Goal: Task Accomplishment & Management: Manage account settings

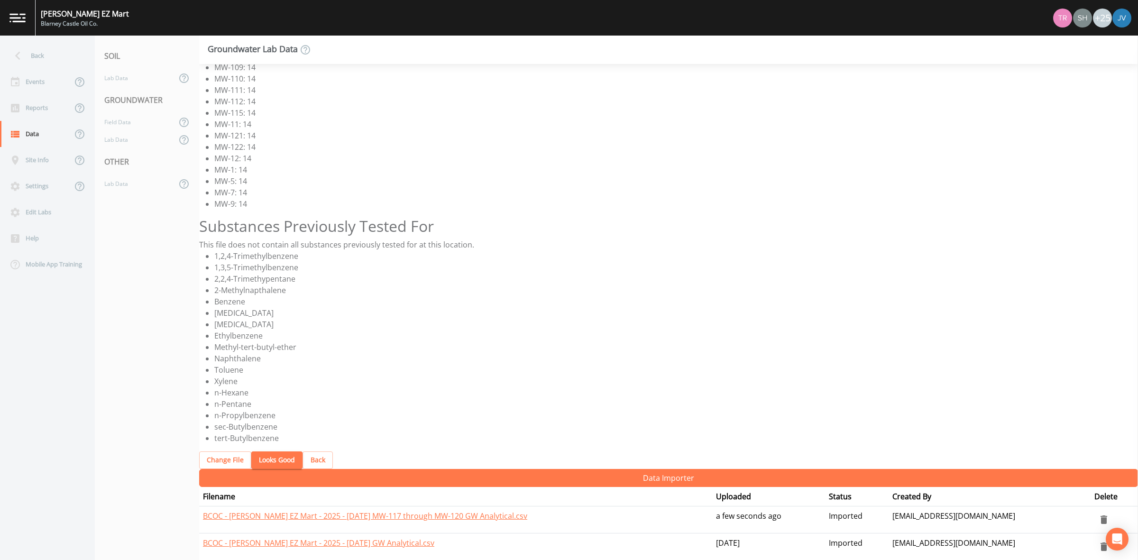
scroll to position [354, 0]
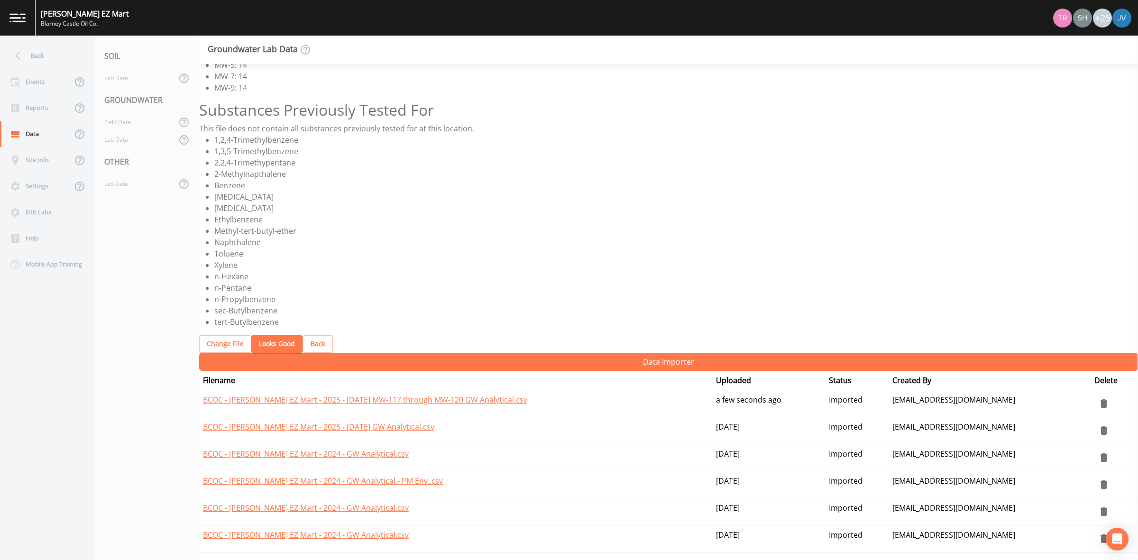
click at [273, 343] on button "Looks Good" at bounding box center [276, 344] width 51 height 18
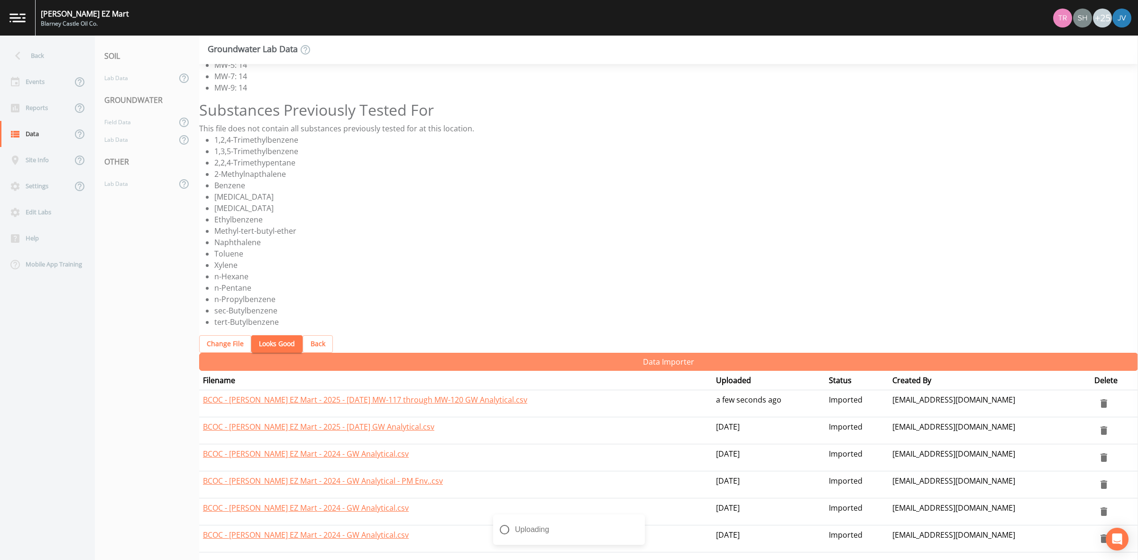
scroll to position [0, 0]
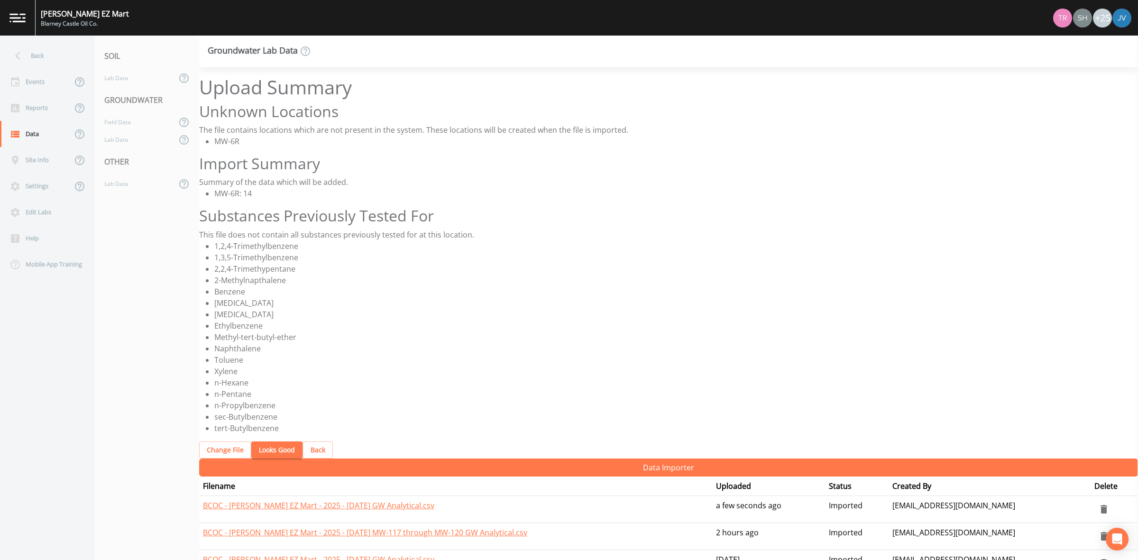
click at [284, 451] on button "Looks Good" at bounding box center [276, 451] width 51 height 18
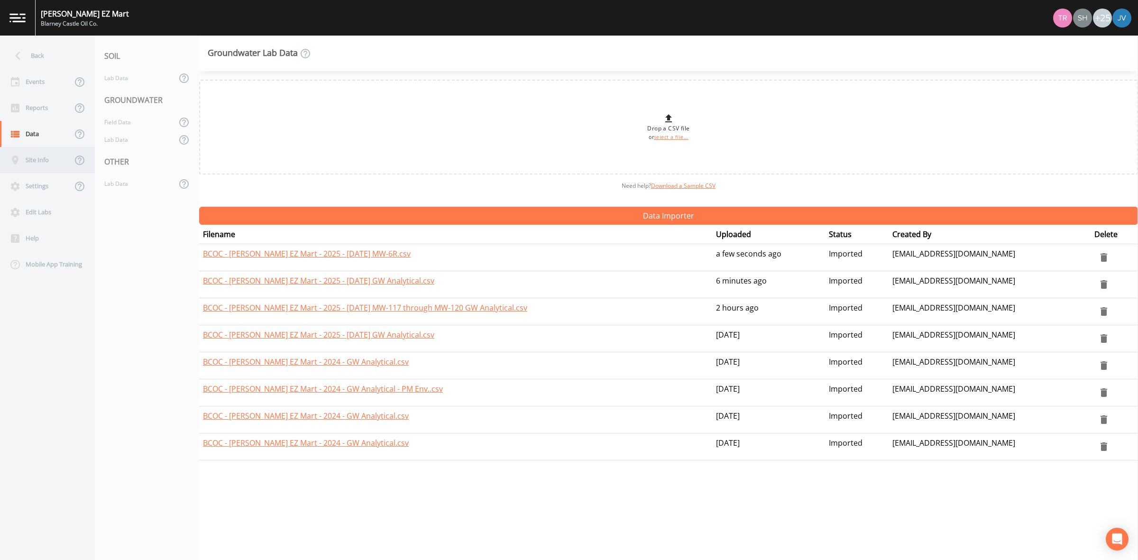
click at [41, 158] on div "Site Info" at bounding box center [36, 160] width 72 height 26
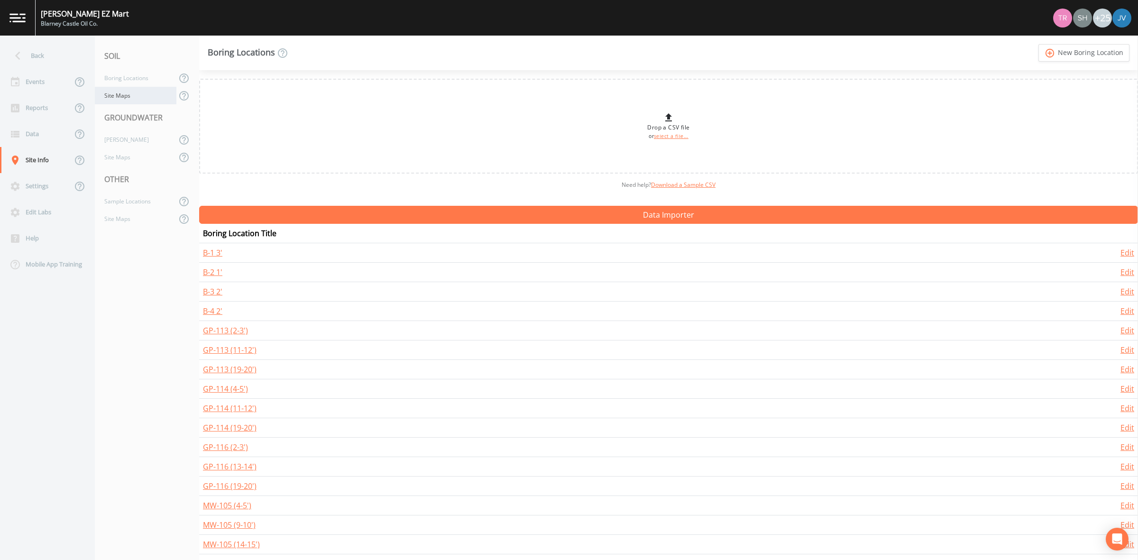
click at [121, 101] on div "Site Maps" at bounding box center [136, 96] width 82 height 18
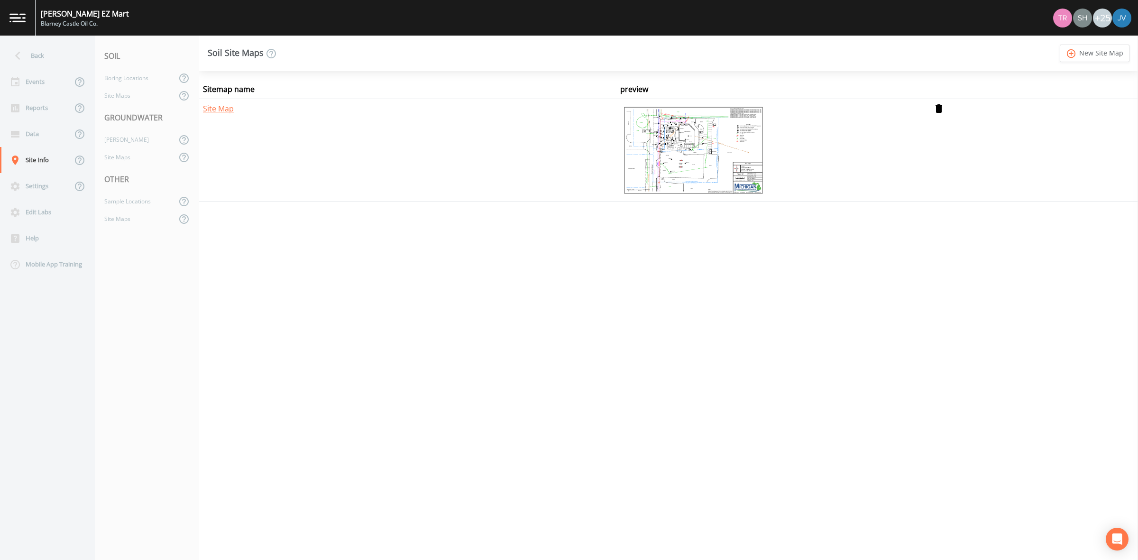
click at [663, 140] on img at bounding box center [693, 150] width 147 height 95
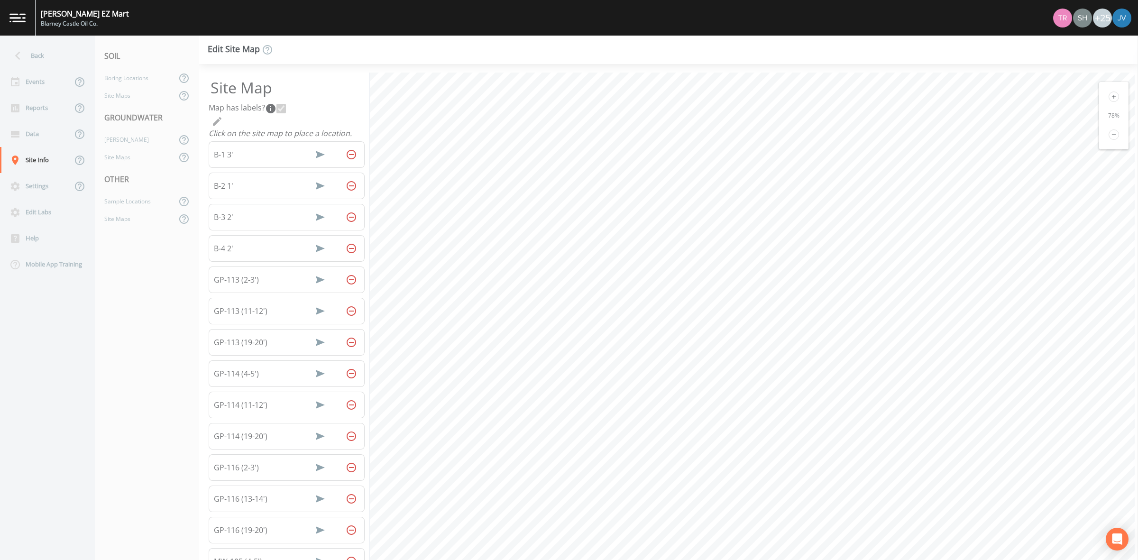
click at [151, 277] on nav "SOIL Boring Locations Site Maps GROUNDWATER [PERSON_NAME] Site Maps OTHER Sampl…" at bounding box center [147, 298] width 104 height 525
click at [136, 95] on div "Site Maps" at bounding box center [136, 96] width 82 height 18
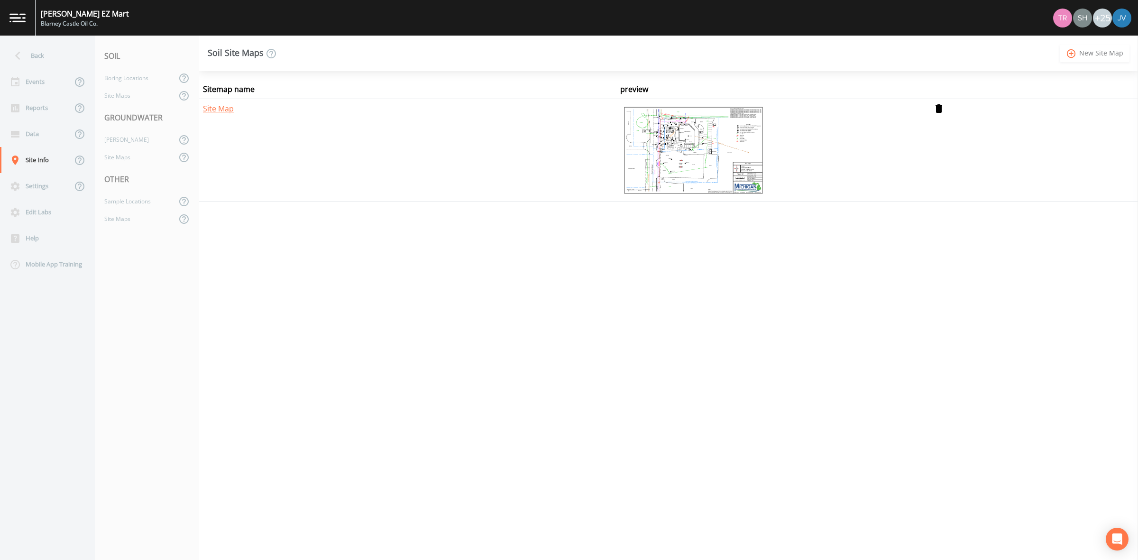
click at [1077, 54] on icon "add_circle_outline" at bounding box center [1071, 53] width 11 height 10
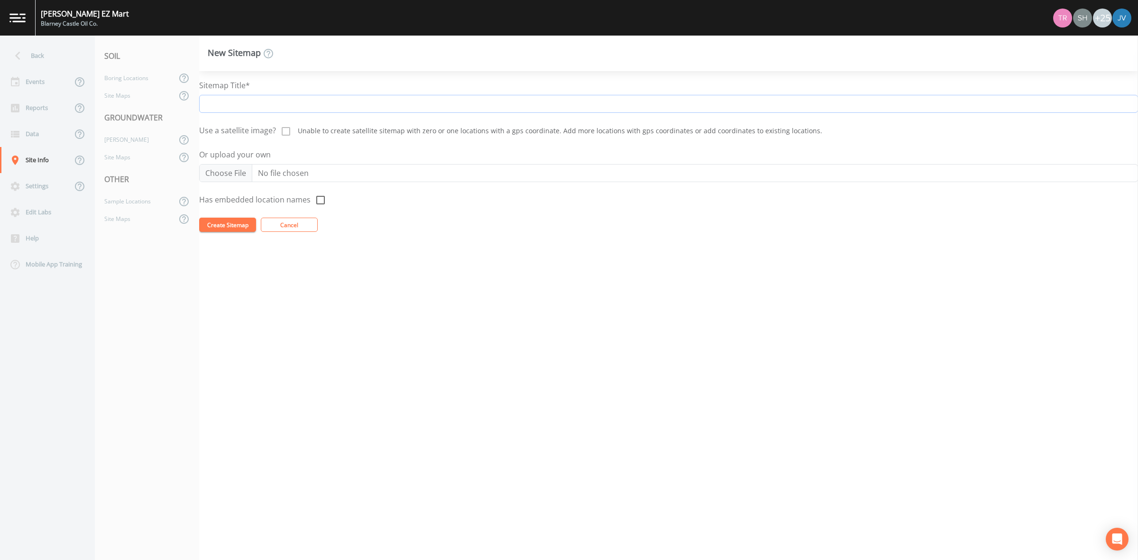
click at [311, 108] on input "Sitemap Title*" at bounding box center [668, 104] width 939 height 18
click at [129, 96] on div "Site Maps" at bounding box center [136, 96] width 82 height 18
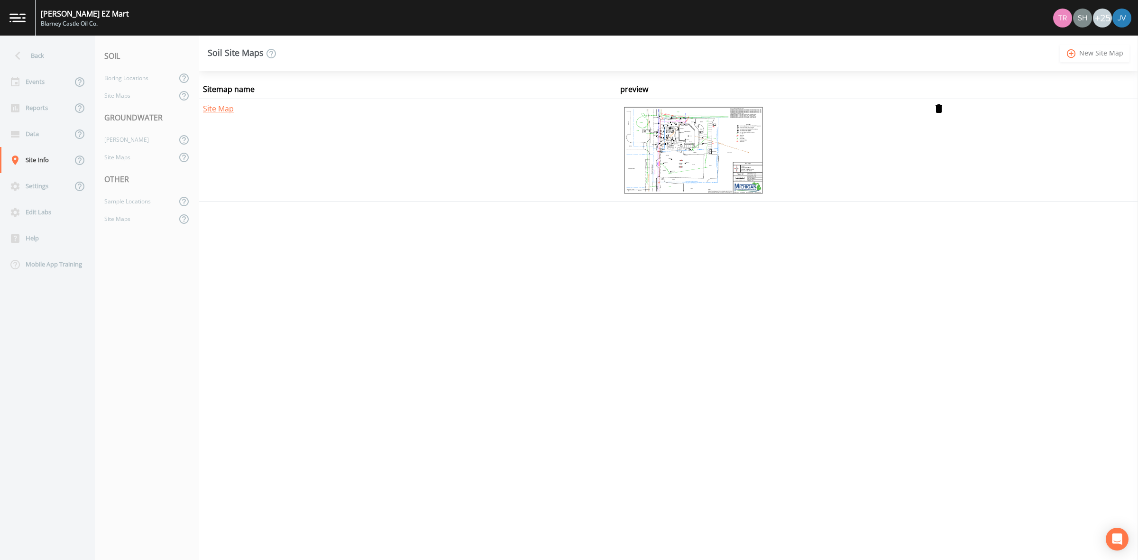
click at [1098, 55] on link "add_circle_outline New Site Map" at bounding box center [1095, 54] width 70 height 18
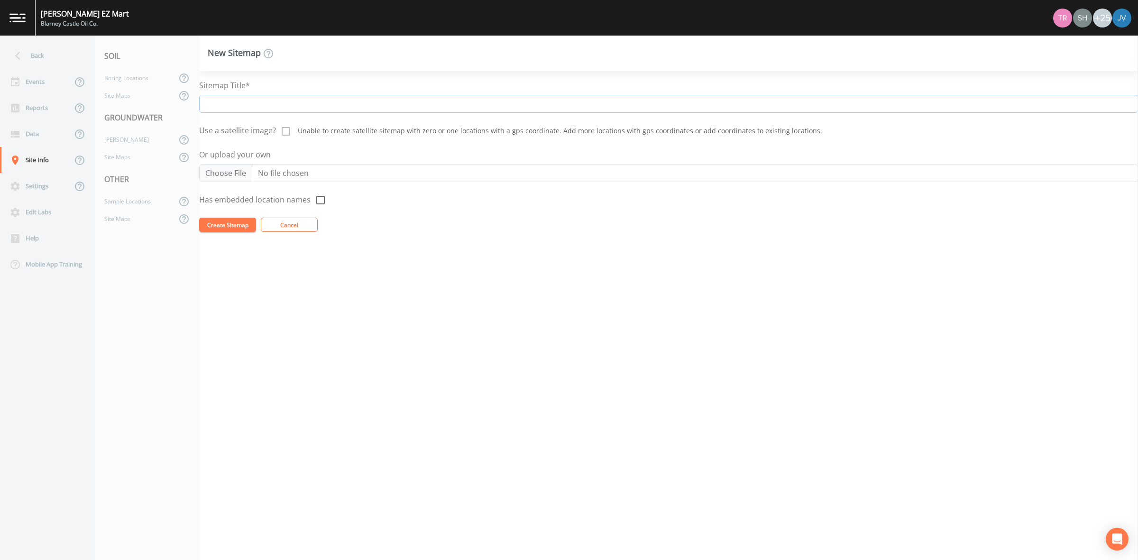
click at [359, 100] on input "Sitemap Title*" at bounding box center [668, 104] width 939 height 18
type input "[DATE] Site Map"
click at [345, 170] on input "Or upload your own" at bounding box center [668, 173] width 939 height 18
type input "C:\fakepath\[PHONE_NUMBER].png"
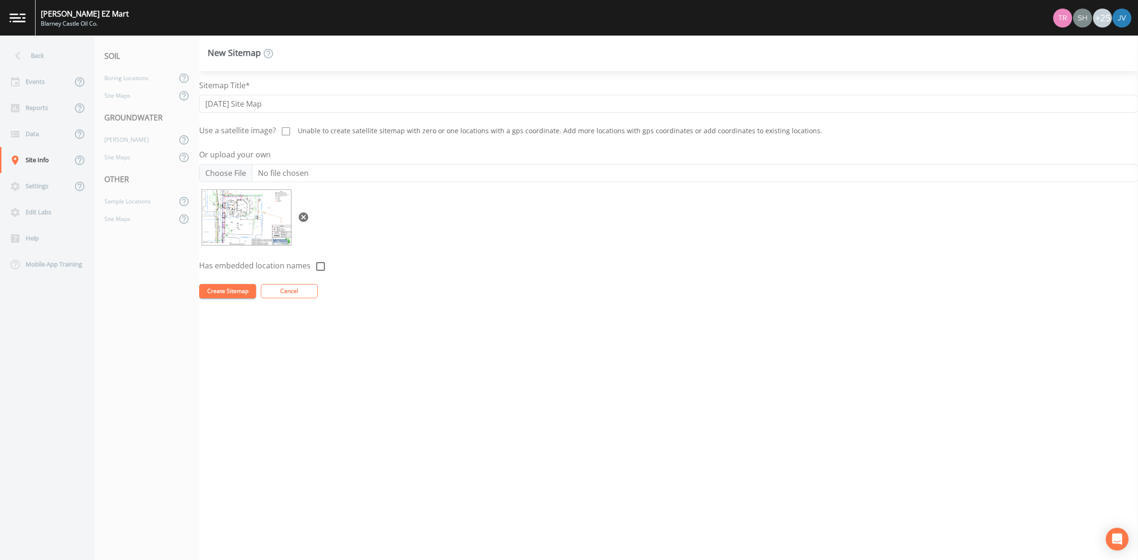
click at [317, 268] on icon at bounding box center [320, 266] width 11 height 11
checkbox input "true"
click at [236, 295] on button "Create Sitemap" at bounding box center [227, 291] width 57 height 14
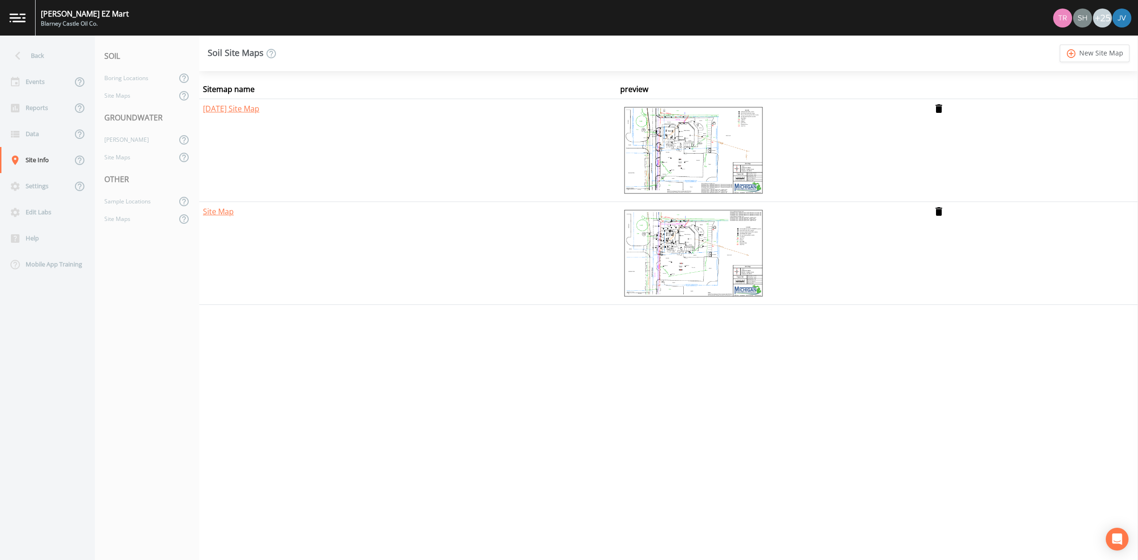
click at [679, 133] on img at bounding box center [693, 150] width 147 height 95
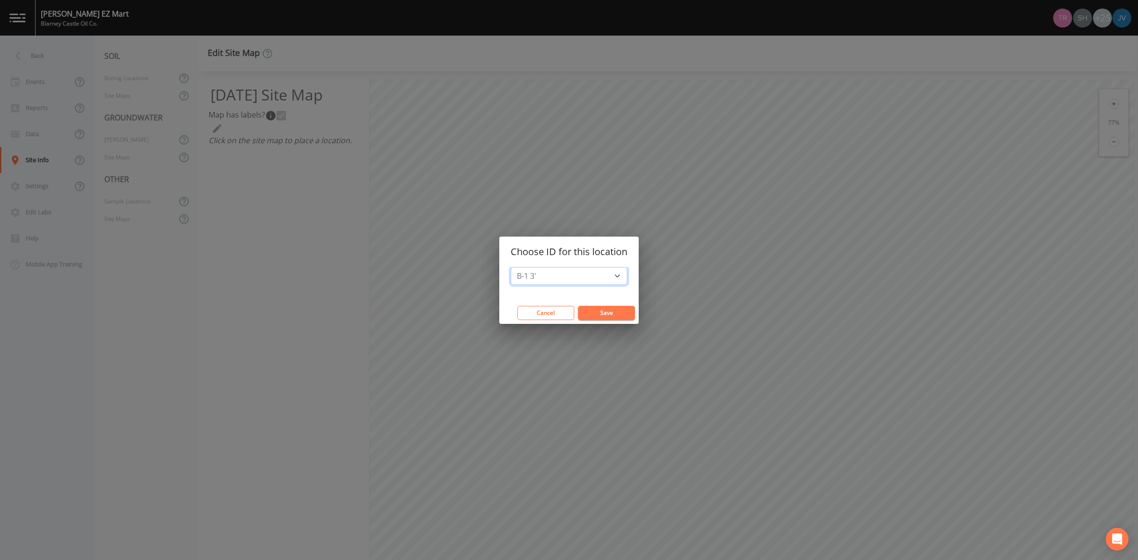
click at [618, 276] on select "B-1 3' B-2 1' B-3 2' B-4 2' GP-113 (11-12') GP-113 (19-20') GP-113 (2-3') GP-11…" at bounding box center [569, 276] width 117 height 18
click at [713, 93] on div "Choose ID for this location B-1 3' B-2 1' B-3 2' B-4 2' GP-113 (11-12') GP-113 …" at bounding box center [569, 280] width 1138 height 560
click at [581, 273] on select "B-1 3' B-2 1' B-3 2' B-4 2' GP-113 (11-12') GP-113 (19-20') GP-113 (2-3') GP-11…" at bounding box center [569, 276] width 117 height 18
click at [566, 309] on button "Cancel" at bounding box center [545, 313] width 57 height 14
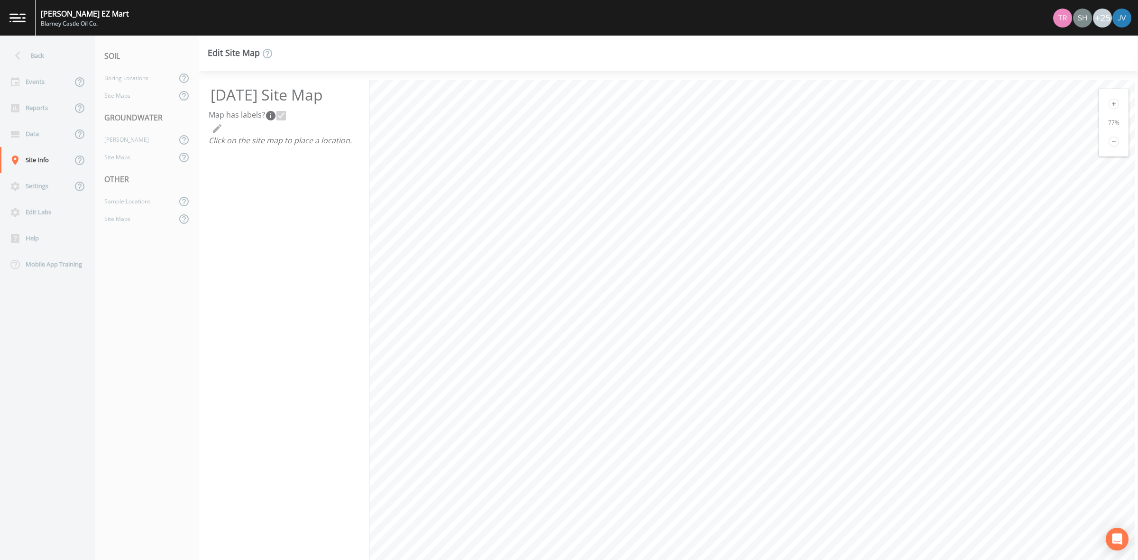
click at [344, 228] on div "[DATE] Site Map Map has labels?  Click on the site map to place a location." at bounding box center [284, 320] width 171 height 480
click at [122, 96] on div "Site Maps" at bounding box center [136, 96] width 82 height 18
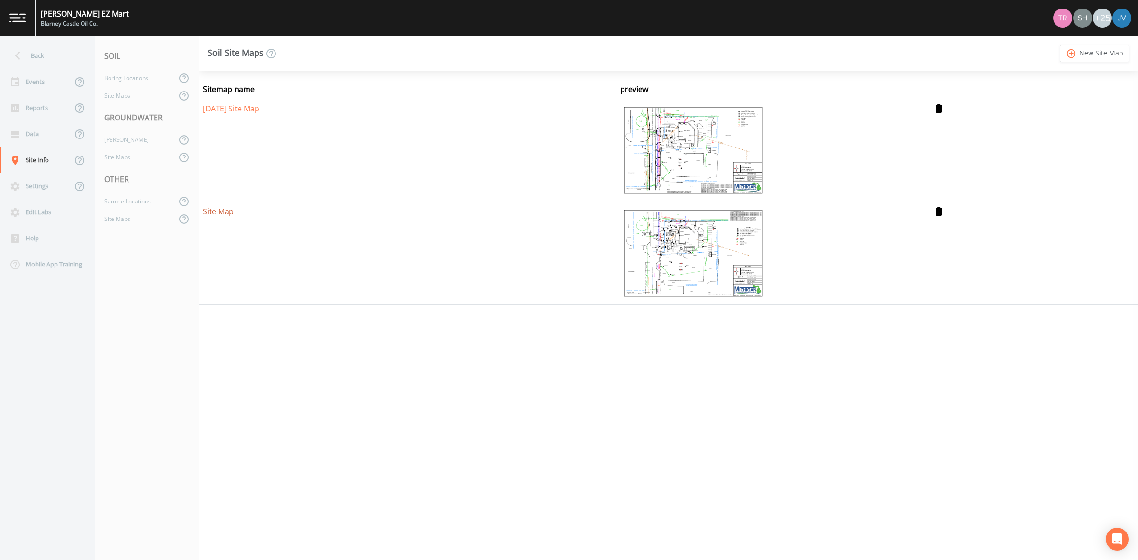
click at [228, 212] on link "Site Map" at bounding box center [218, 211] width 31 height 10
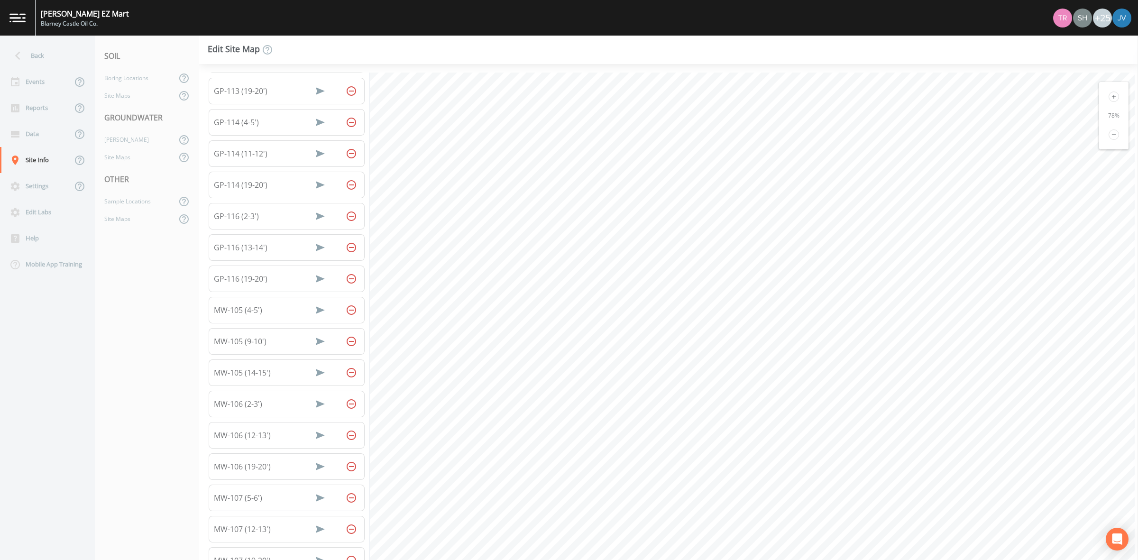
scroll to position [59, 0]
click at [134, 99] on div "Site Maps" at bounding box center [136, 96] width 82 height 18
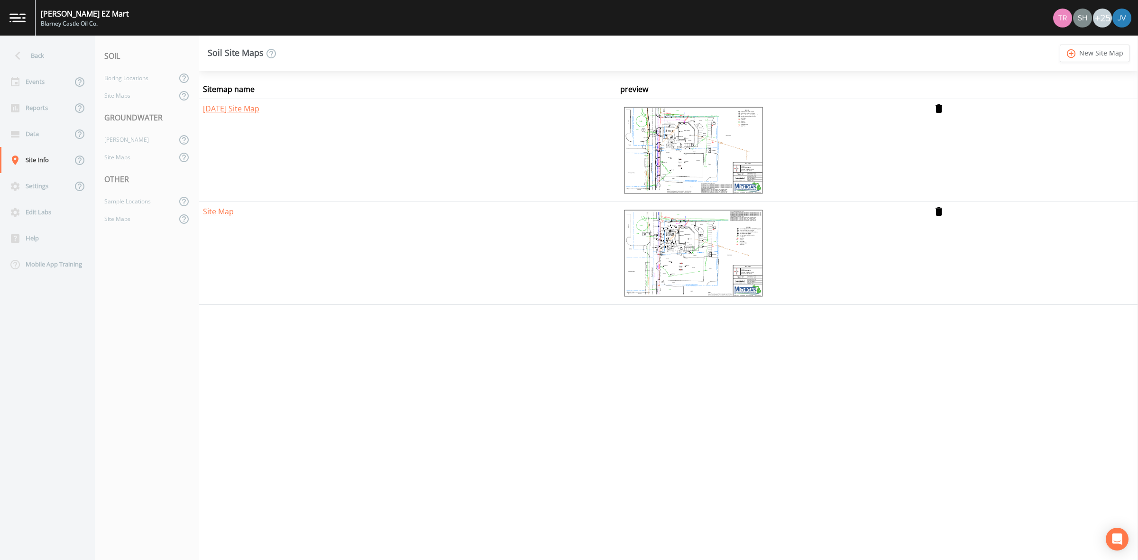
click at [657, 150] on img at bounding box center [693, 150] width 147 height 95
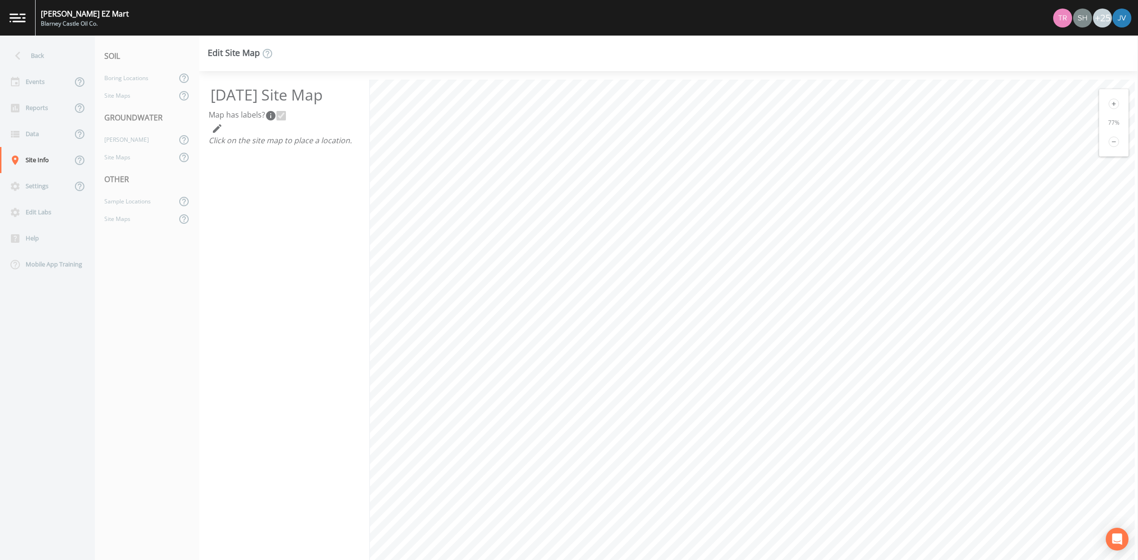
click at [216, 128] on icon "button" at bounding box center [217, 128] width 9 height 9
click at [234, 129] on icon "reset" at bounding box center [234, 128] width 11 height 11
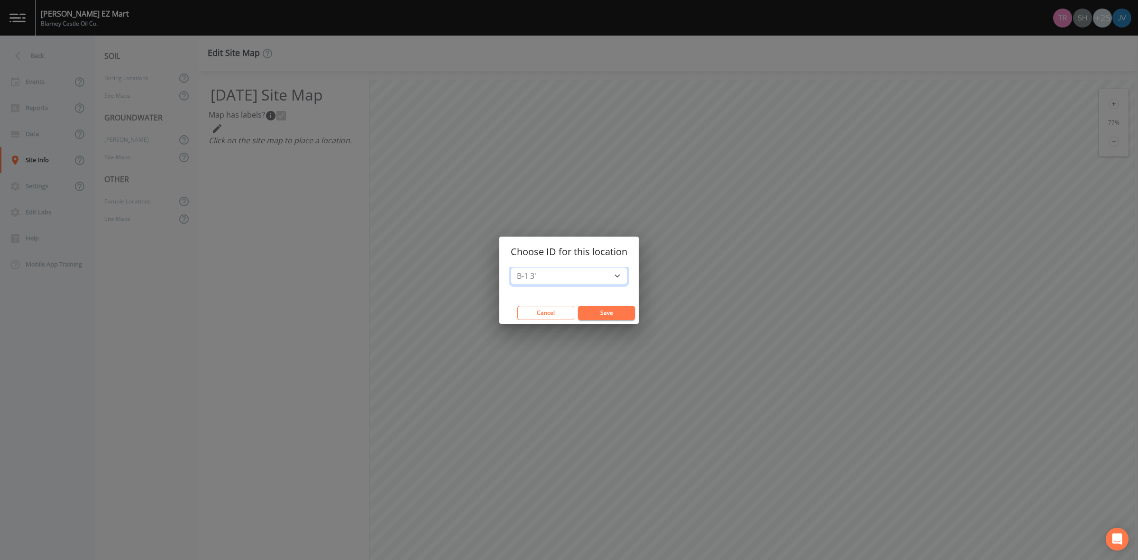
click at [558, 274] on select "B-1 3' B-2 1' B-3 2' B-4 2' GP-113 (11-12') GP-113 (19-20') GP-113 (2-3') GP-11…" at bounding box center [569, 276] width 117 height 18
click at [575, 276] on select "B-1 3' B-2 1' B-3 2' B-4 2' GP-113 (11-12') GP-113 (19-20') GP-113 (2-3') GP-11…" at bounding box center [569, 276] width 117 height 18
click at [303, 238] on div "Choose ID for this location B-1 3' B-2 1' B-3 2' B-4 2' GP-113 (11-12') GP-113 …" at bounding box center [569, 280] width 1138 height 560
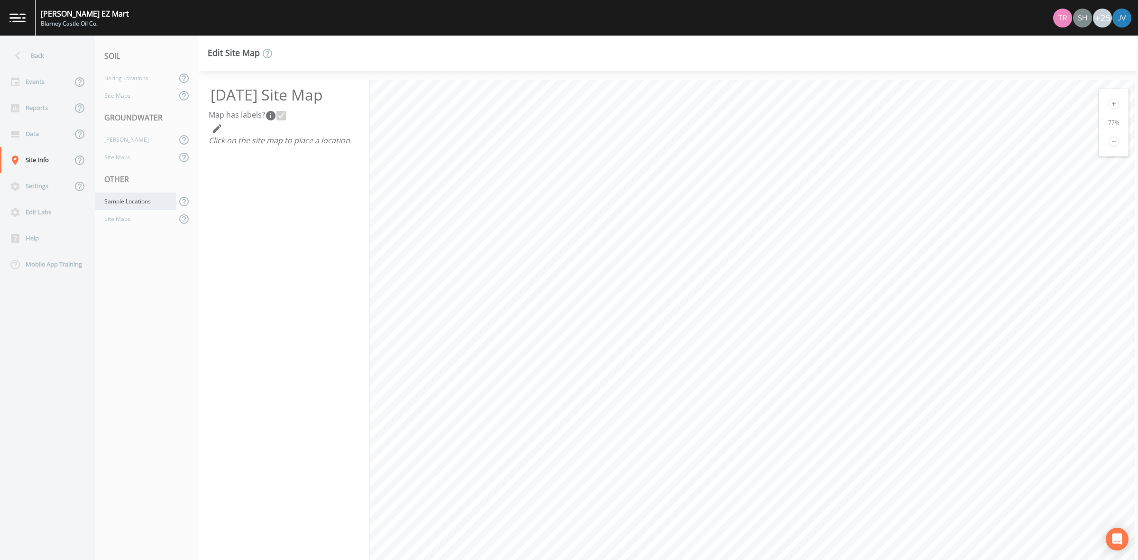
click at [126, 203] on div "Sample Locations" at bounding box center [136, 202] width 82 height 18
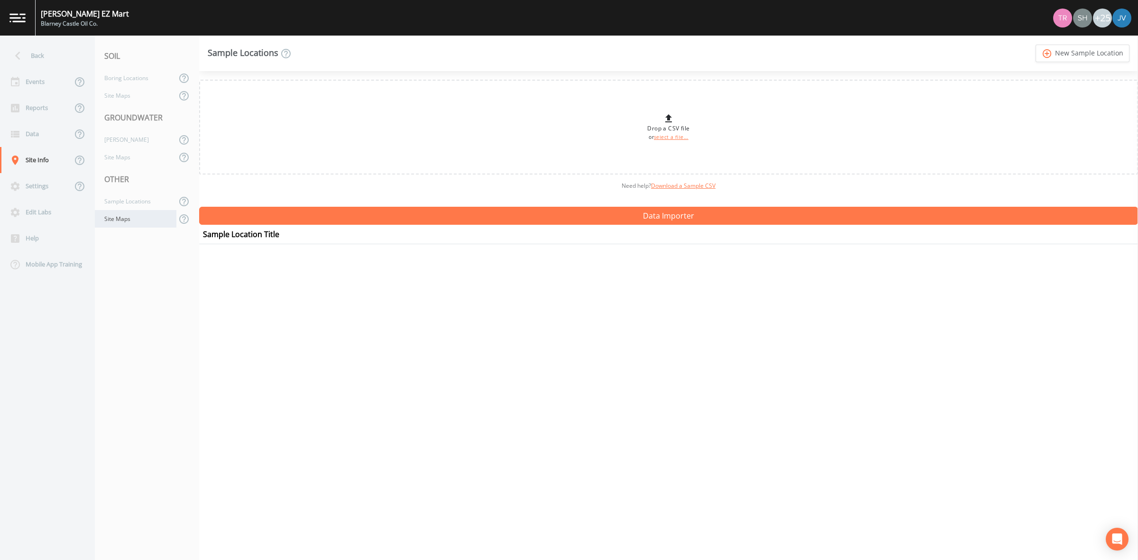
click at [127, 214] on div "Site Maps" at bounding box center [136, 219] width 82 height 18
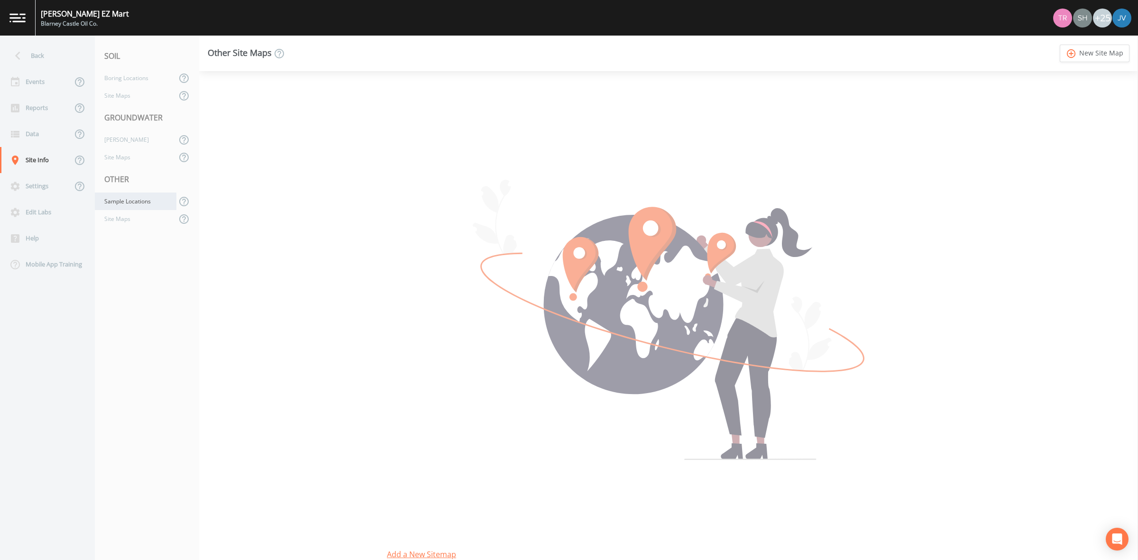
click at [138, 202] on div "Sample Locations" at bounding box center [136, 202] width 82 height 18
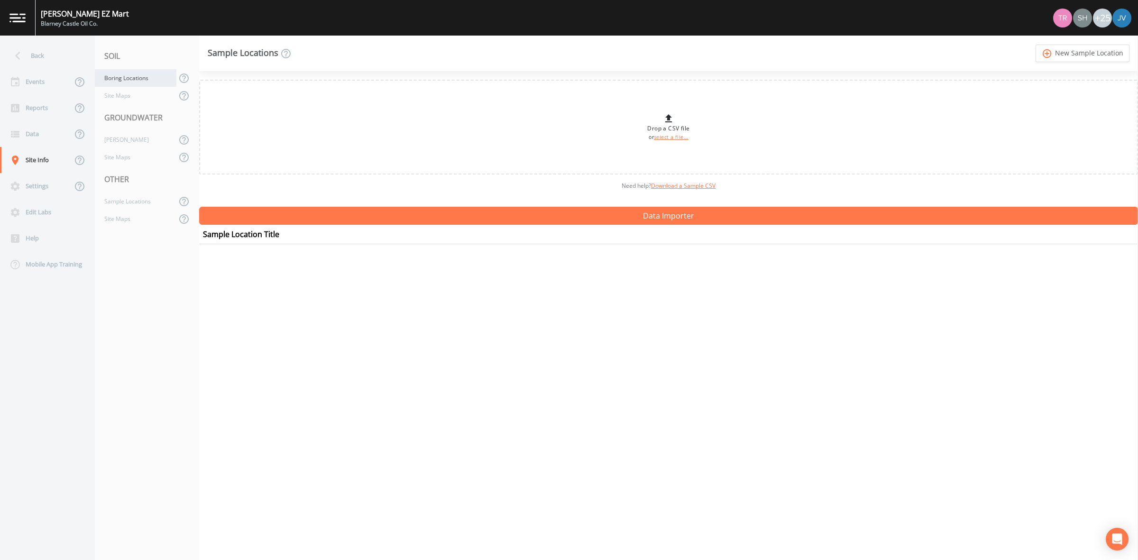
click at [139, 74] on div "Boring Locations" at bounding box center [136, 78] width 82 height 18
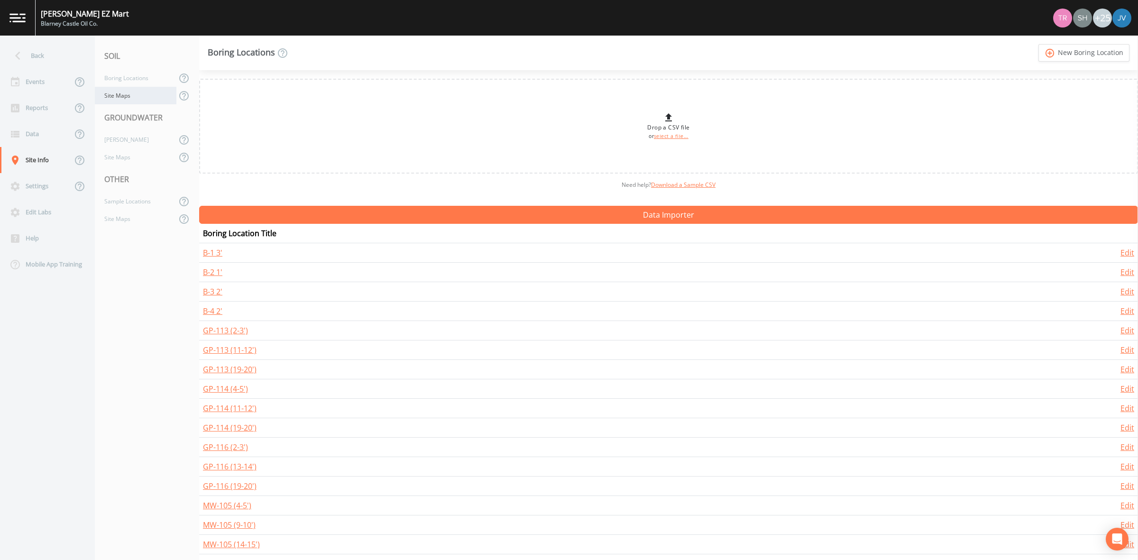
click at [147, 95] on div "Site Maps" at bounding box center [136, 96] width 82 height 18
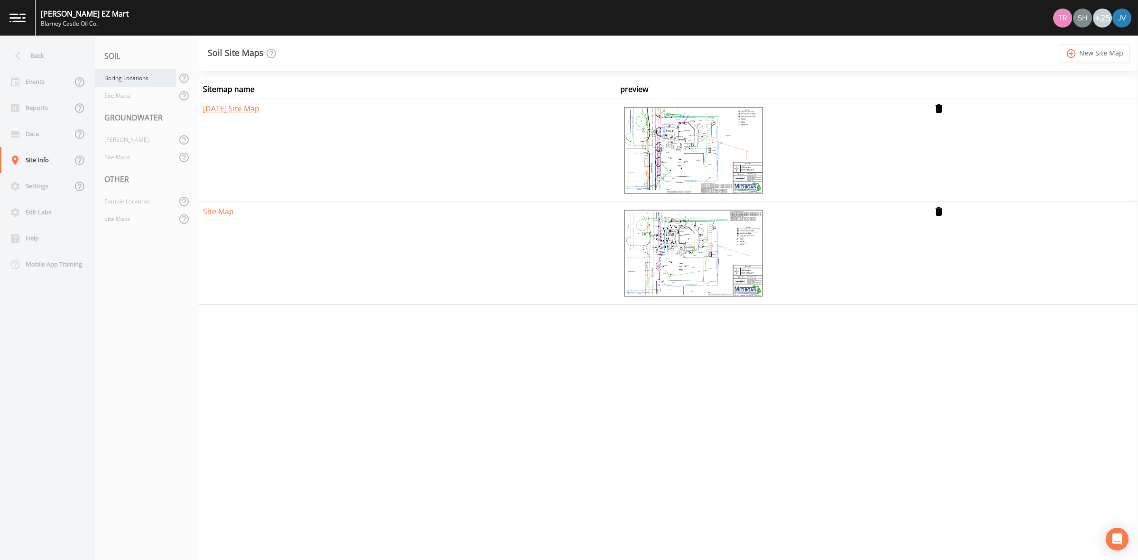
click at [143, 82] on div "Boring Locations" at bounding box center [136, 78] width 82 height 18
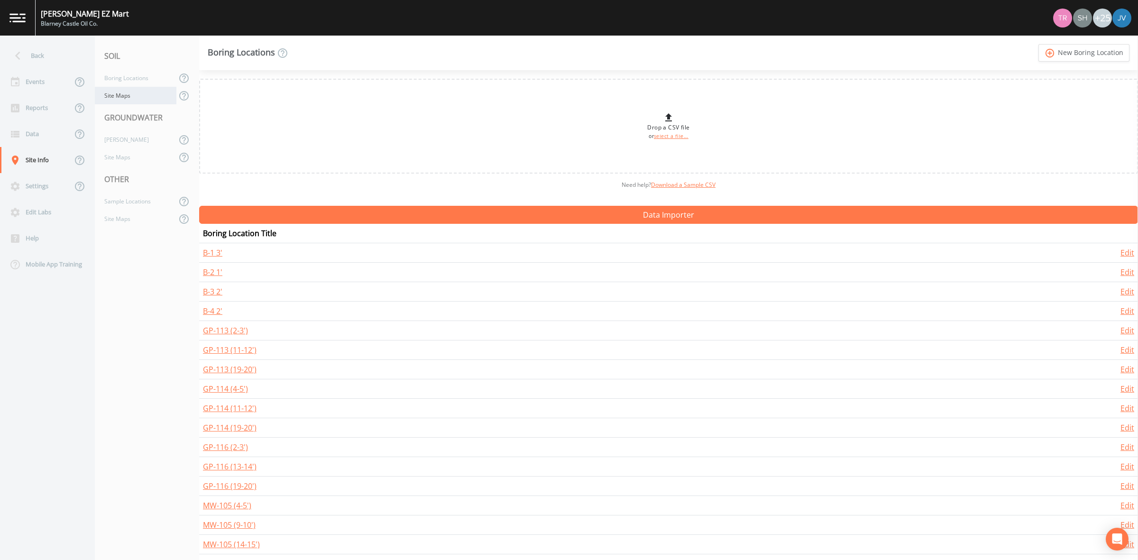
click at [124, 98] on div "Site Maps" at bounding box center [136, 96] width 82 height 18
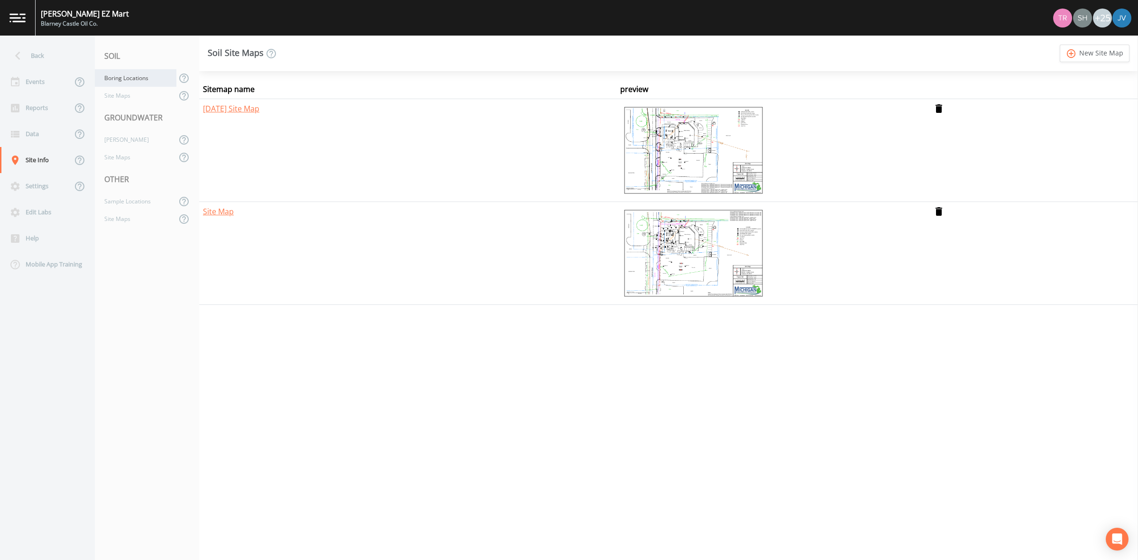
click at [136, 83] on div "Boring Locations" at bounding box center [136, 78] width 82 height 18
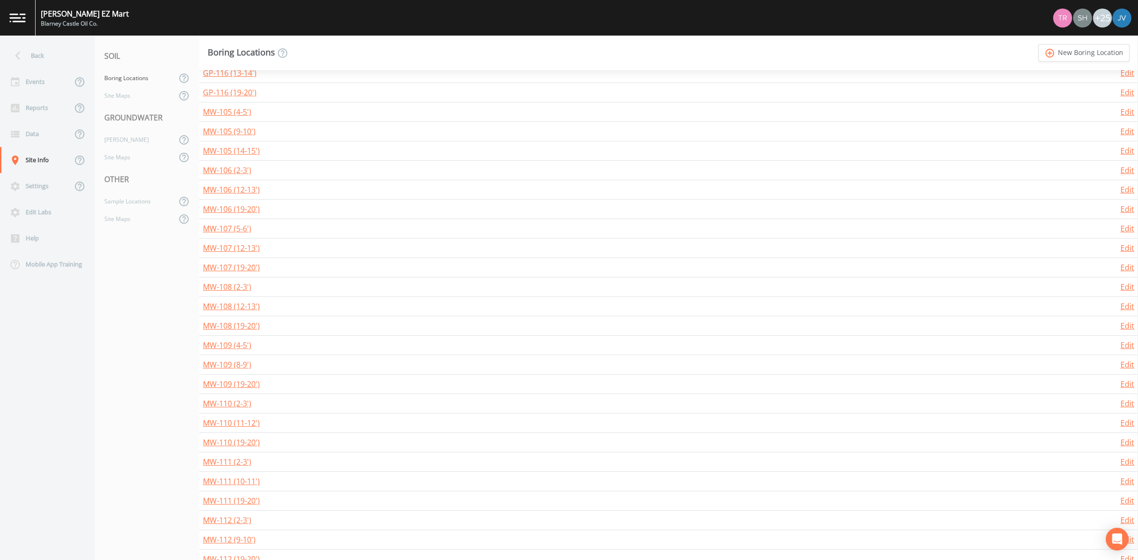
scroll to position [472, 0]
click at [117, 139] on div "[PERSON_NAME]" at bounding box center [136, 140] width 82 height 18
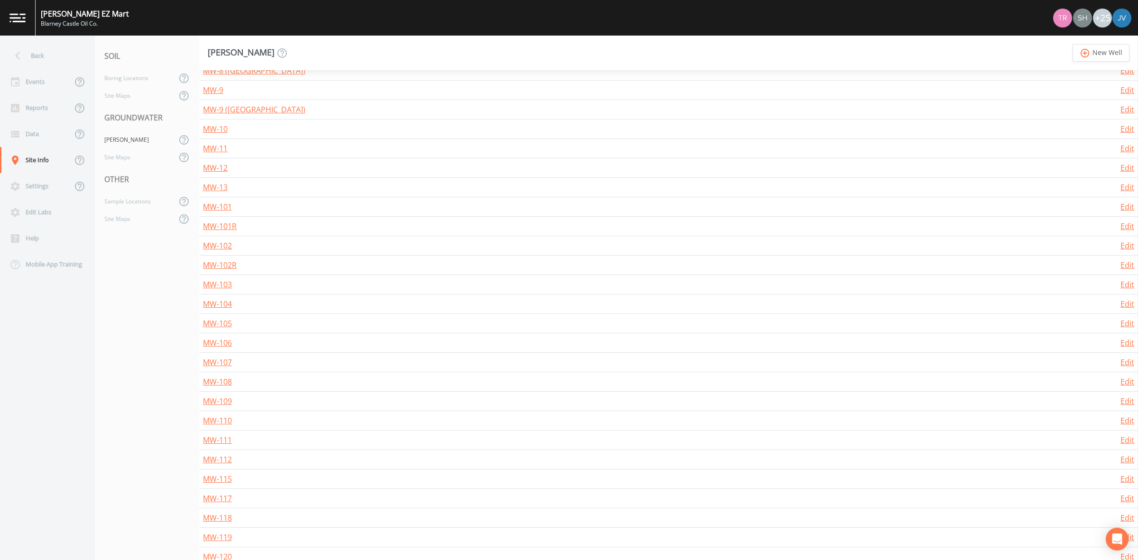
scroll to position [355, 0]
click at [126, 147] on div "[PERSON_NAME]" at bounding box center [136, 140] width 82 height 18
click at [126, 159] on div "Site Maps" at bounding box center [136, 157] width 82 height 18
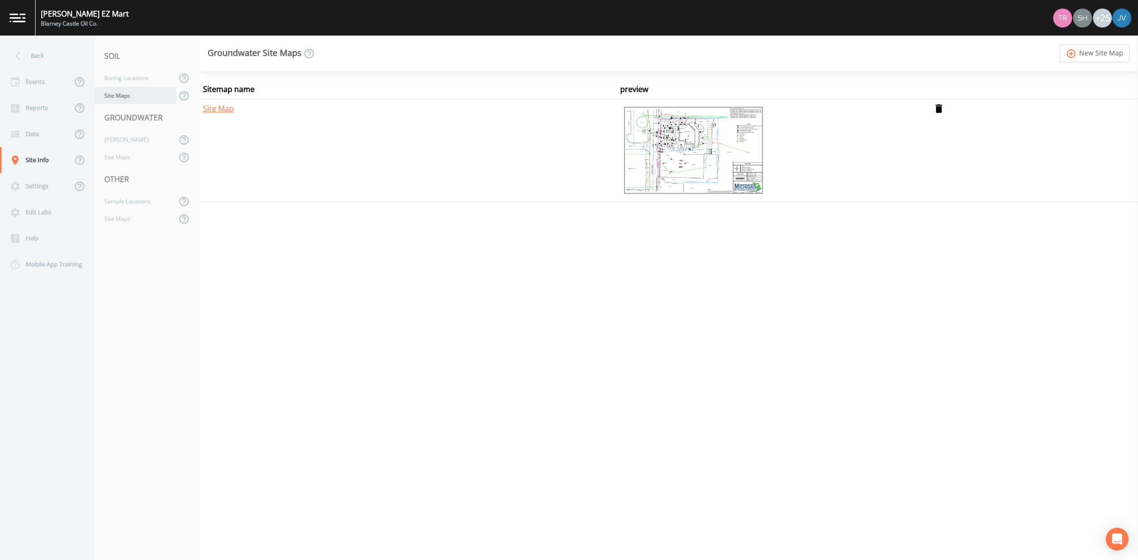
click at [122, 98] on div "Site Maps" at bounding box center [136, 96] width 82 height 18
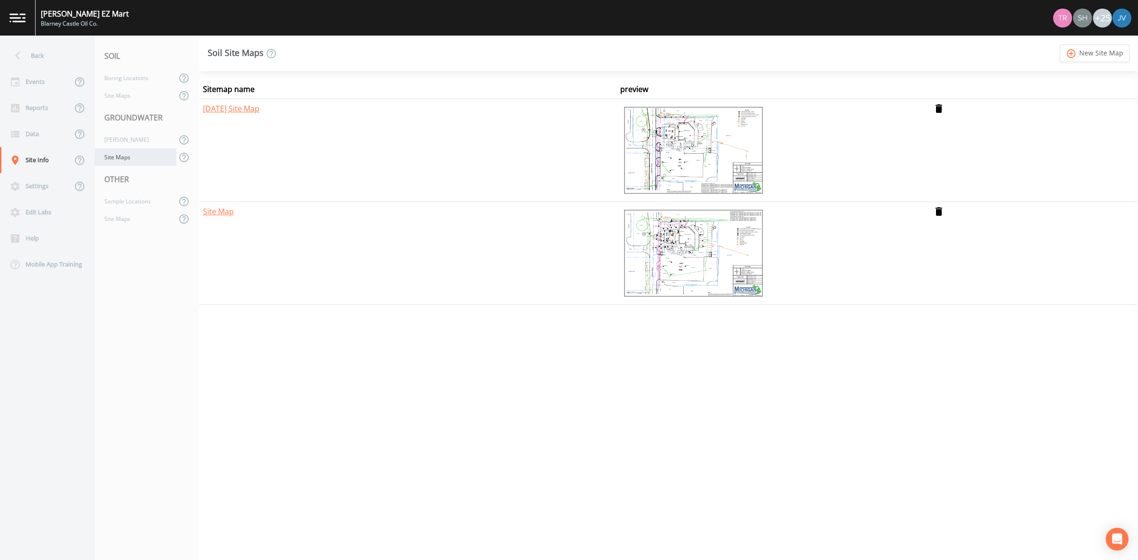
click at [129, 153] on div "Site Maps" at bounding box center [136, 157] width 82 height 18
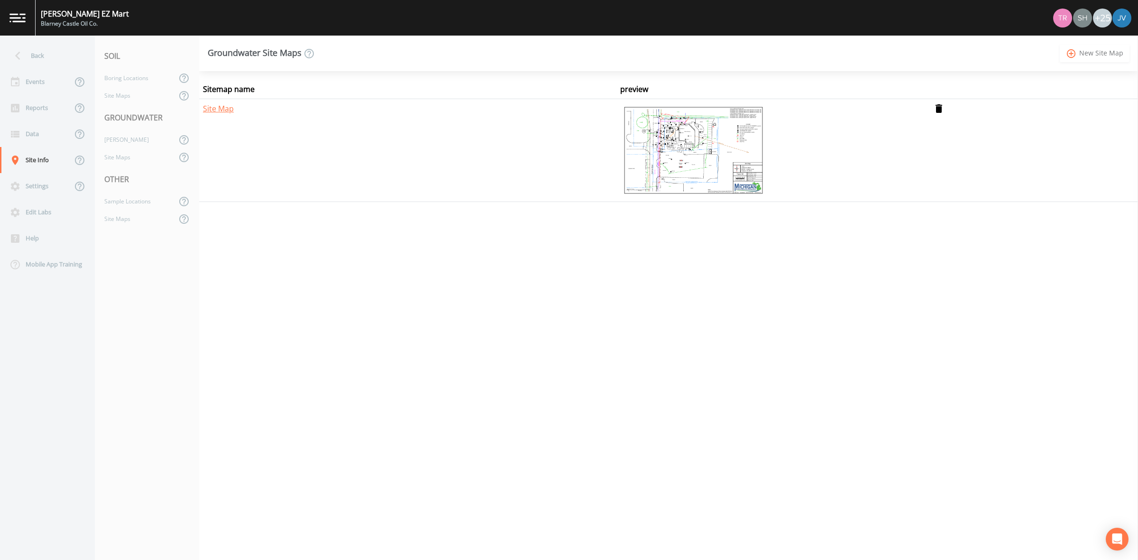
click at [1090, 50] on link "add_circle_outline New Site Map" at bounding box center [1095, 54] width 70 height 18
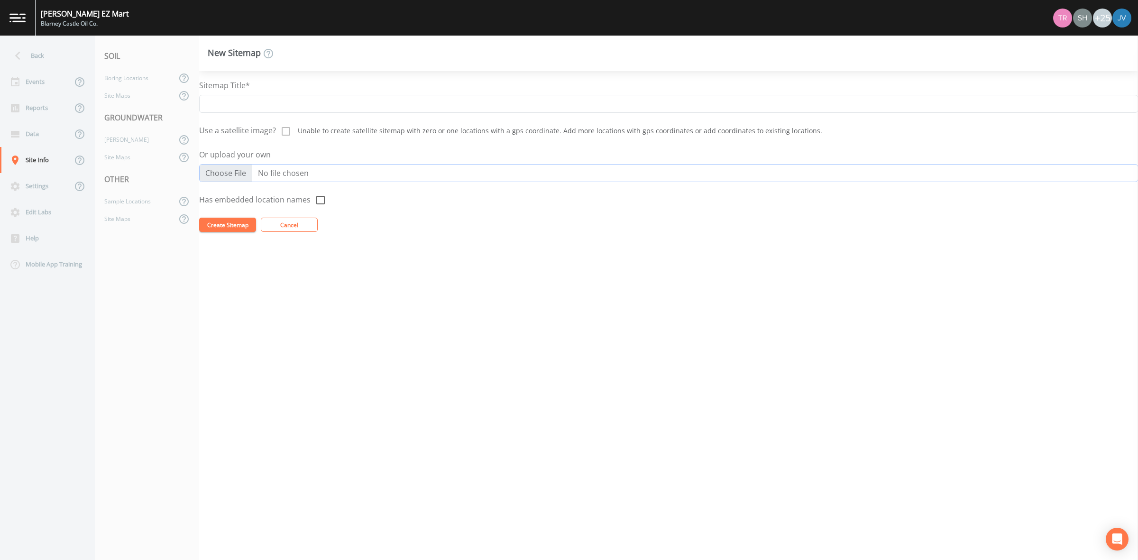
click at [240, 173] on input "Or upload your own" at bounding box center [668, 173] width 939 height 18
type input "C:\fakepath\[PHONE_NUMBER].png"
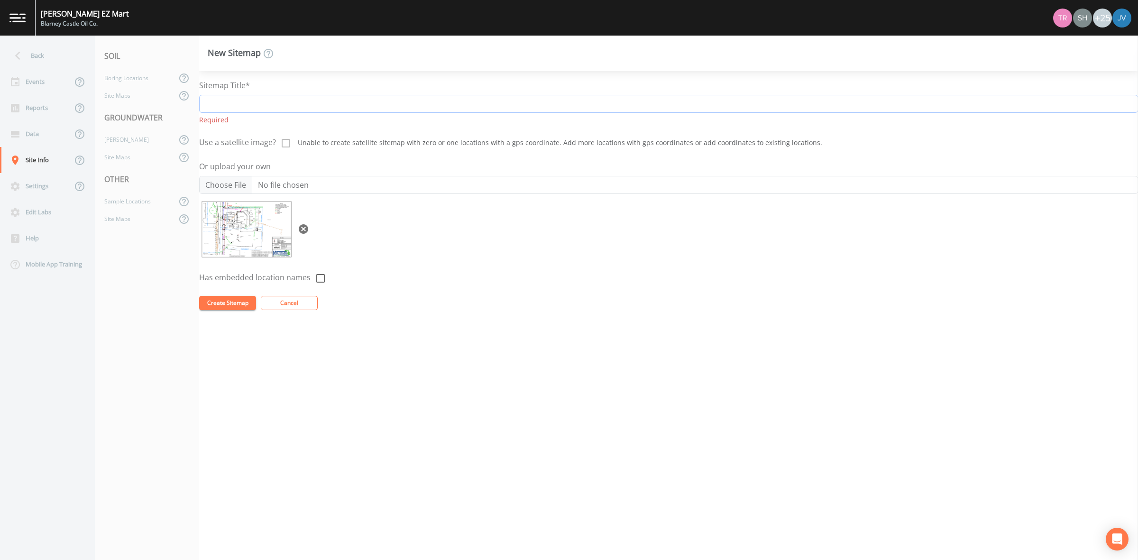
click at [234, 102] on input "Sitemap Title*" at bounding box center [668, 104] width 939 height 18
type input "[DATE] Site Map"
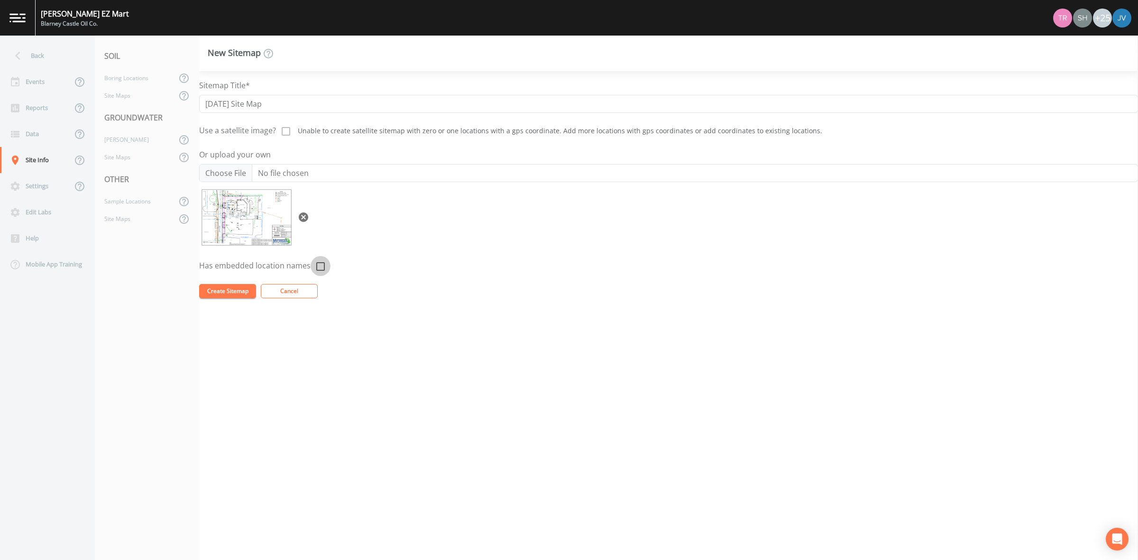
click at [315, 268] on icon at bounding box center [320, 266] width 11 height 11
click at [319, 269] on icon at bounding box center [320, 266] width 9 height 9
checkbox input "false"
click at [242, 286] on button "Create Sitemap" at bounding box center [227, 291] width 57 height 14
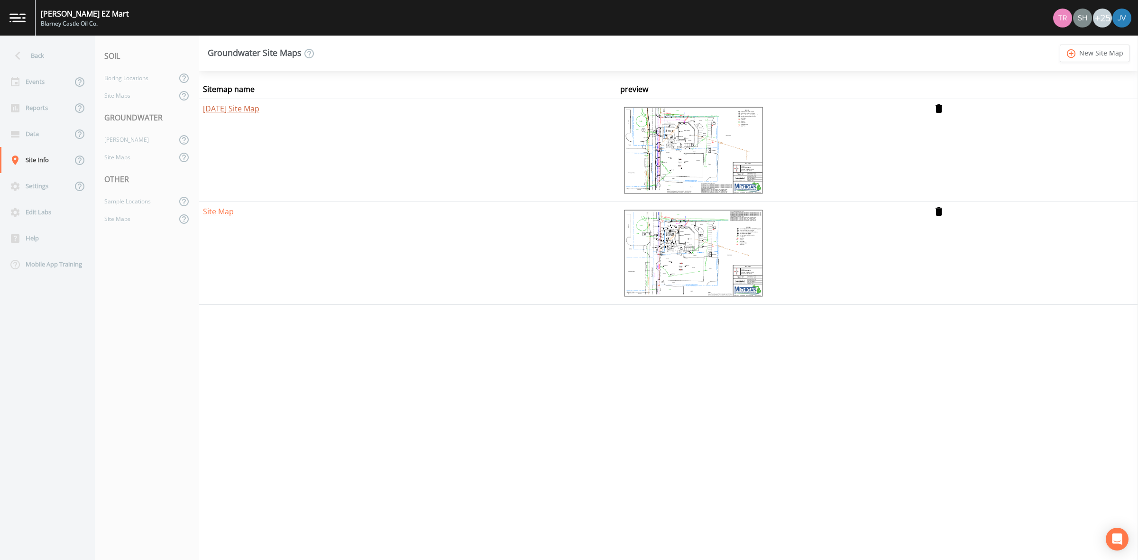
click at [252, 110] on link "[DATE] Site Map" at bounding box center [231, 108] width 56 height 10
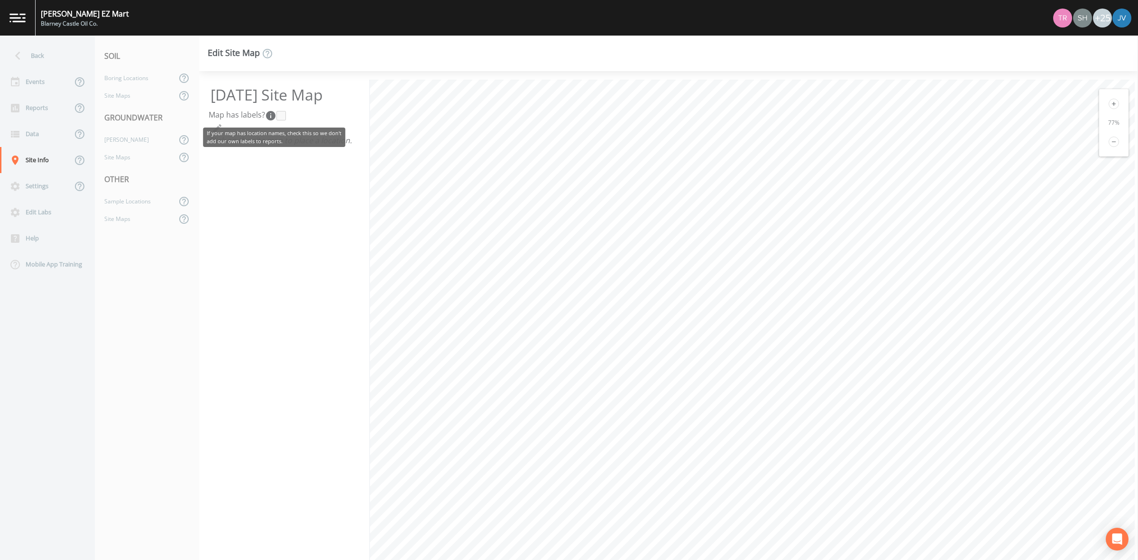
click at [274, 118] on icon "If your map has location names, check this so we don't add our own labels to re…" at bounding box center [270, 115] width 9 height 9
click at [221, 126] on icon "button" at bounding box center [217, 128] width 9 height 9
click at [282, 115] on input "Map has labels?" at bounding box center [280, 115] width 9 height 9
checkbox input "true"
click at [325, 174] on div "[DATE] Site Map Map has labels?  Click on the site map to place a location." at bounding box center [284, 320] width 171 height 480
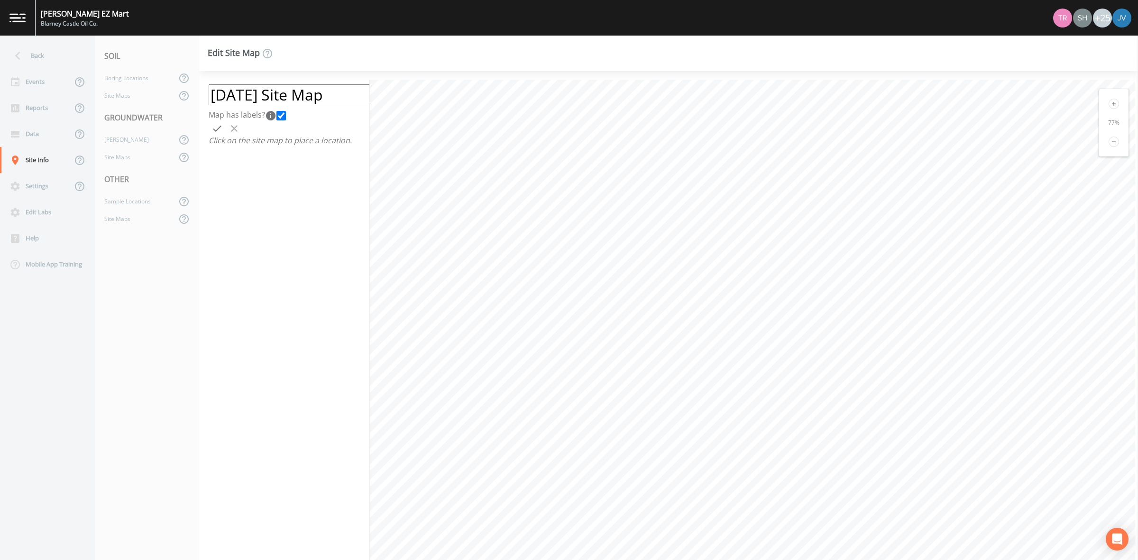
click at [219, 127] on icon "submit" at bounding box center [217, 128] width 9 height 6
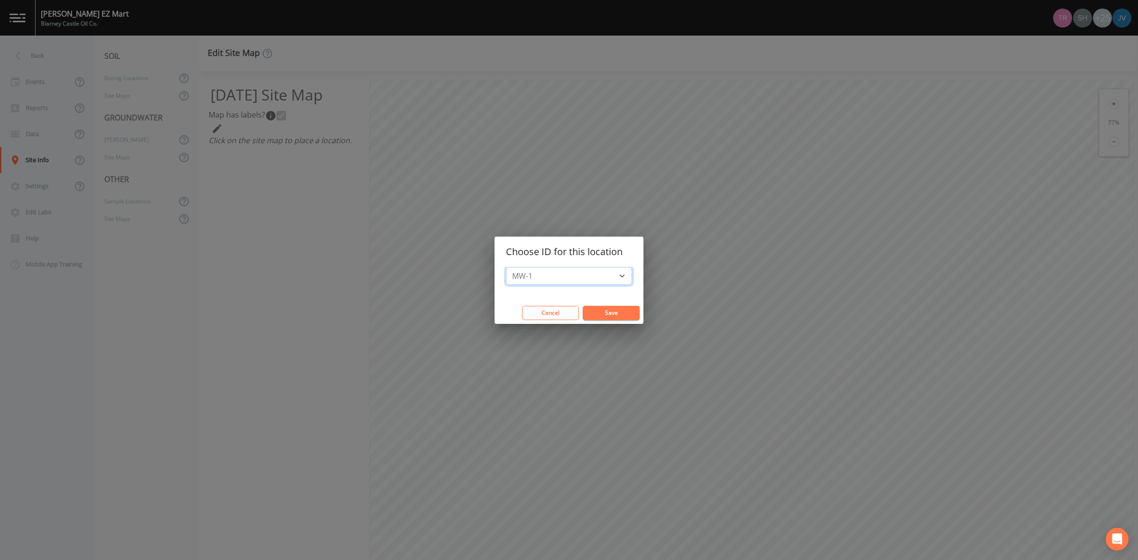
click at [571, 274] on select "MW-1 MW-10 MW-101 MW-101R MW-102 MW-102R MW-103 MW-104 MW-105 MW-106 MW-107 MW-…" at bounding box center [569, 276] width 126 height 18
select select "0b7487e1-0658-4785-9133-60feacd2bcc8"
click at [511, 267] on select "MW-1 MW-10 MW-101 MW-101R MW-102 MW-102R MW-103 MW-104 MW-105 MW-106 MW-107 MW-…" at bounding box center [569, 276] width 126 height 18
click at [596, 312] on button "Save" at bounding box center [611, 313] width 57 height 14
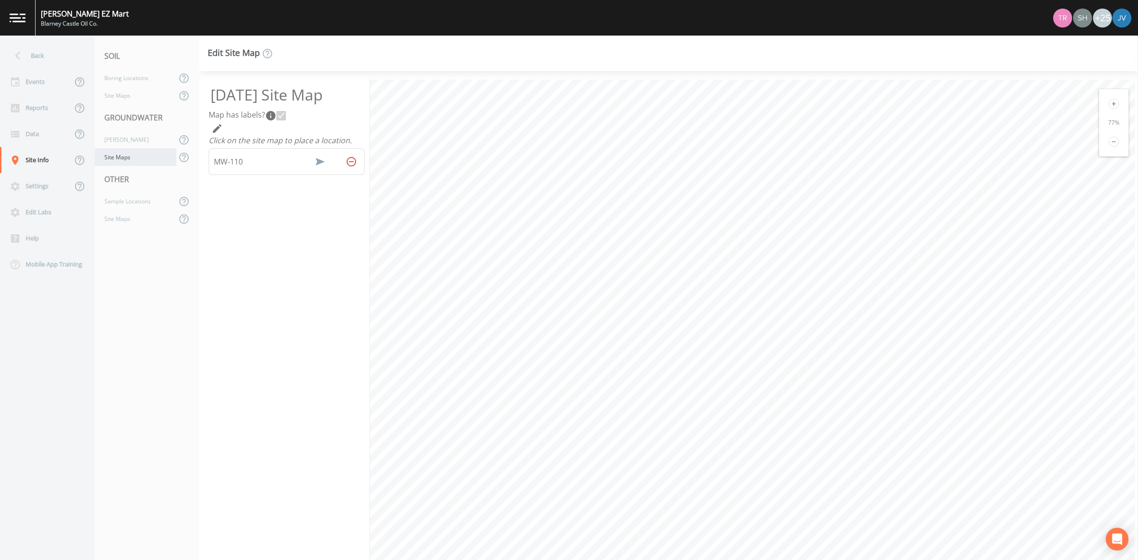
click at [145, 148] on div "Site Maps" at bounding box center [136, 157] width 82 height 18
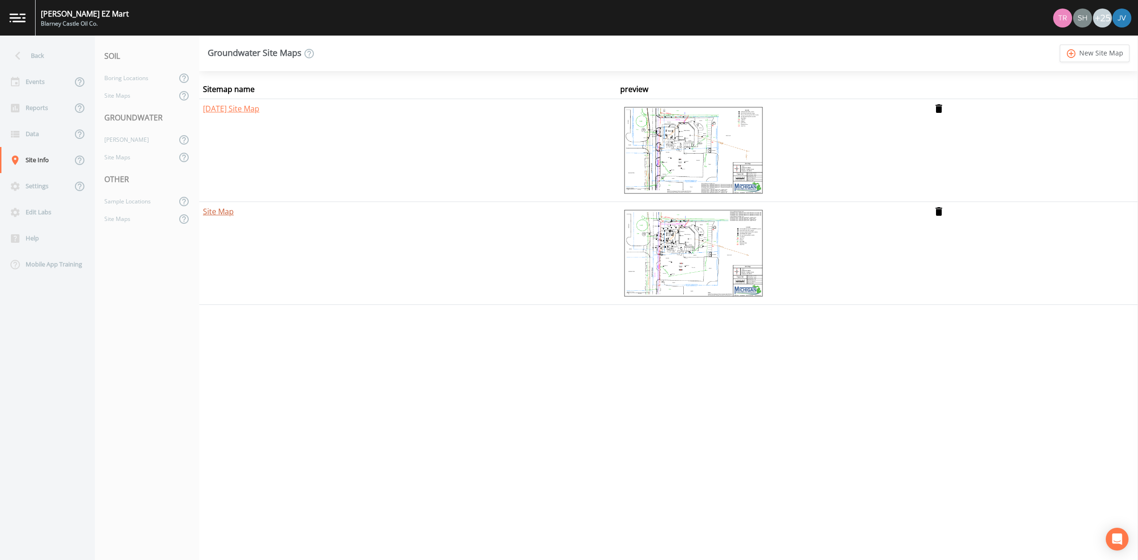
click at [230, 214] on link "Site Map" at bounding box center [218, 211] width 31 height 10
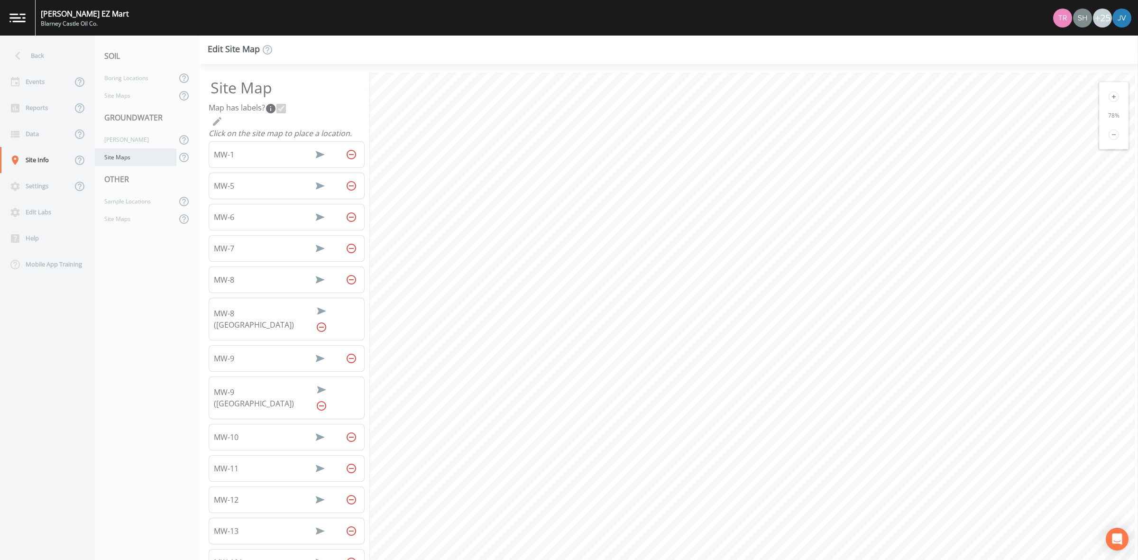
click at [134, 154] on div "Site Maps" at bounding box center [136, 157] width 82 height 18
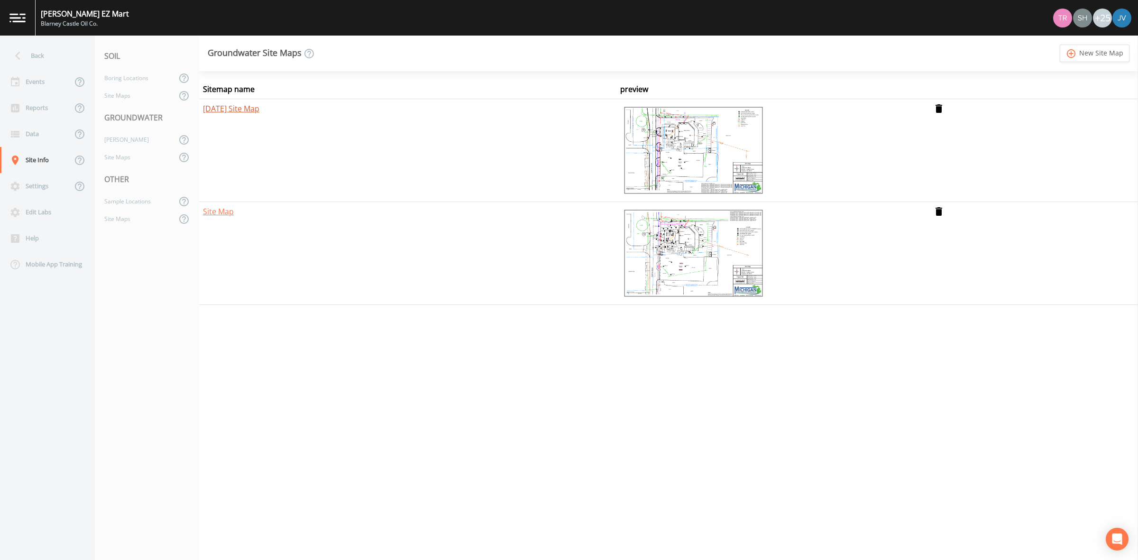
click at [252, 109] on link "[DATE] Site Map" at bounding box center [231, 108] width 56 height 10
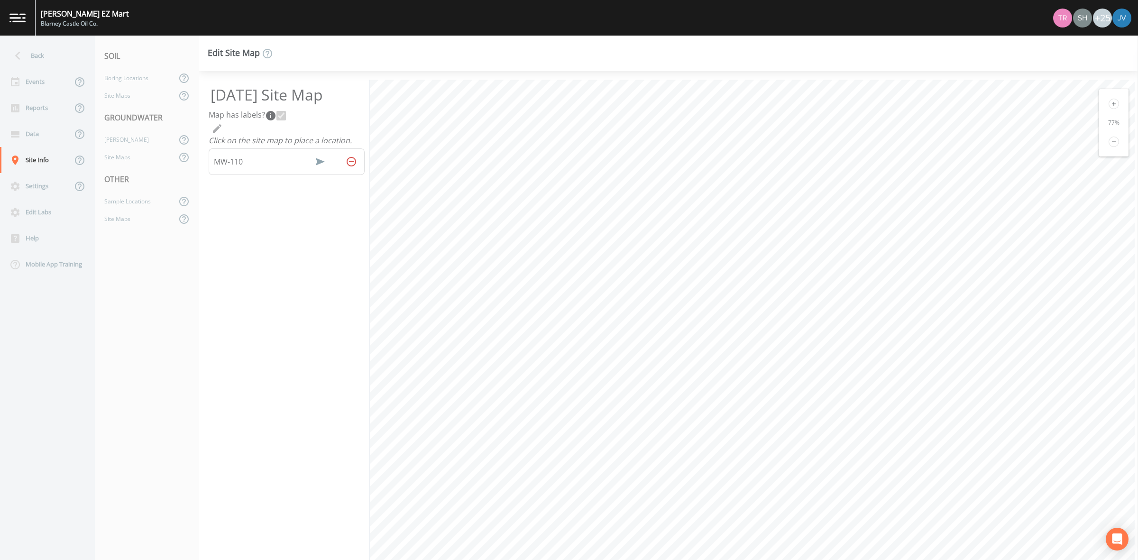
click at [1111, 106] on icon at bounding box center [1114, 104] width 10 height 10
click at [1110, 106] on icon at bounding box center [1114, 104] width 10 height 10
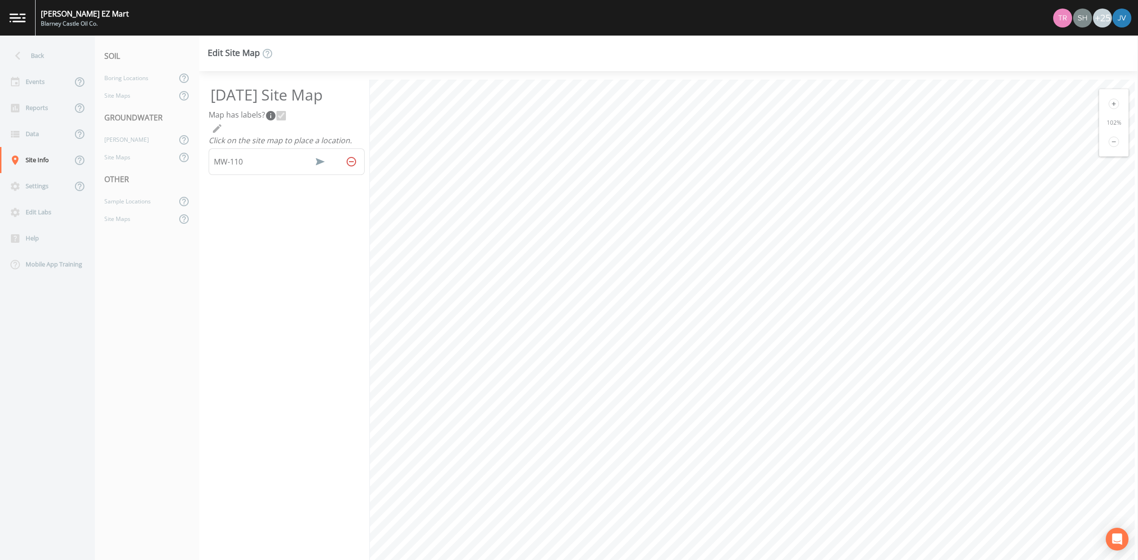
click at [1110, 106] on icon at bounding box center [1114, 104] width 10 height 10
click at [1110, 107] on icon at bounding box center [1114, 104] width 10 height 10
click at [1110, 109] on div "122 %" at bounding box center [1113, 122] width 29 height 67
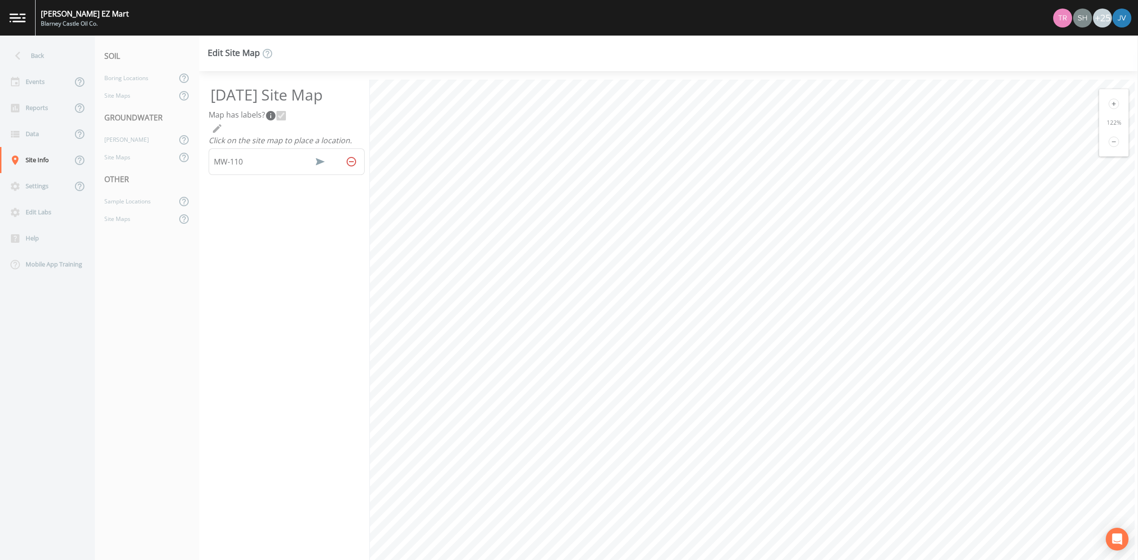
click at [1110, 109] on div "122 %" at bounding box center [1113, 122] width 29 height 67
click at [1112, 105] on icon at bounding box center [1114, 104] width 4 height 4
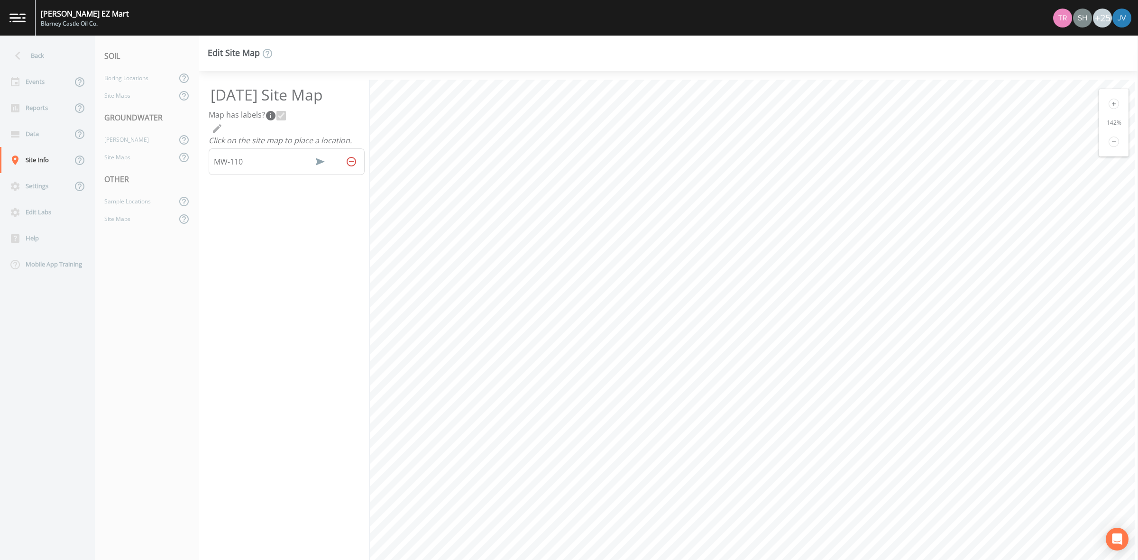
click at [1112, 105] on icon at bounding box center [1114, 104] width 4 height 4
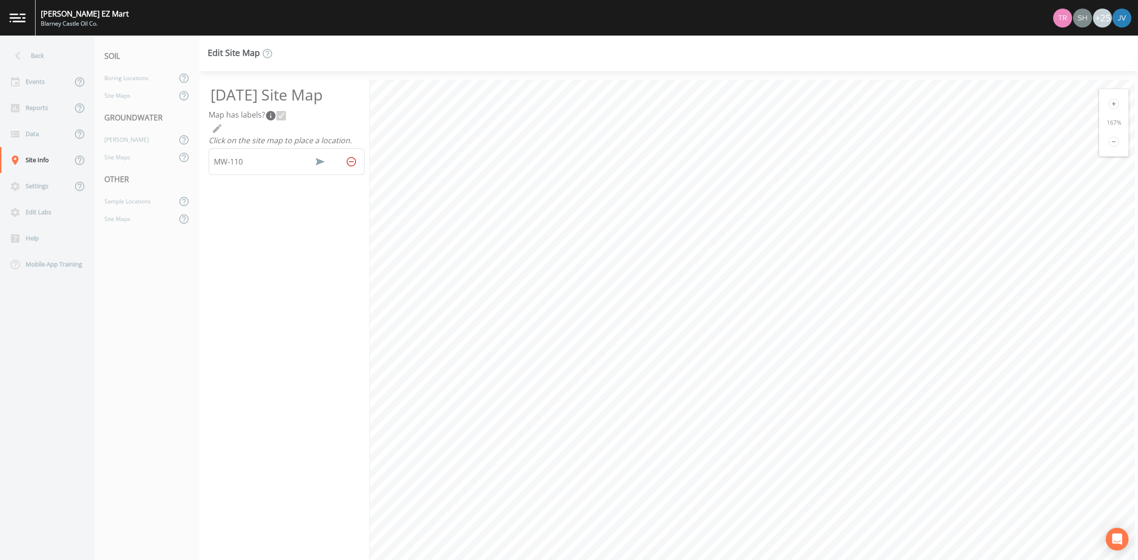
click at [1112, 105] on icon at bounding box center [1114, 104] width 4 height 4
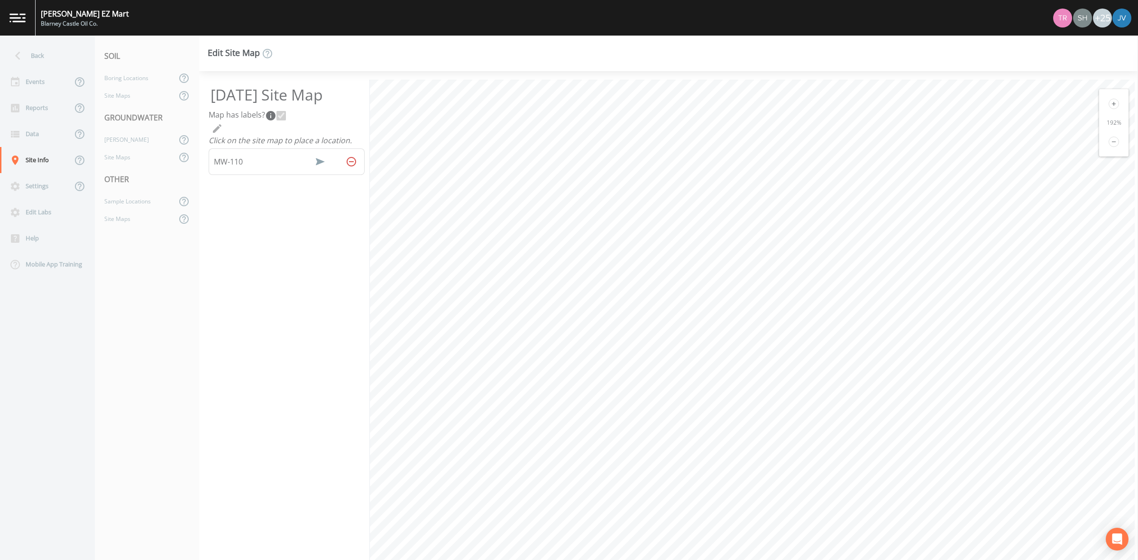
click at [1112, 105] on icon at bounding box center [1114, 104] width 4 height 4
click at [240, 162] on span "MW-110" at bounding box center [228, 161] width 29 height 11
click at [316, 159] on icon "Rotate Label Position" at bounding box center [320, 161] width 9 height 7
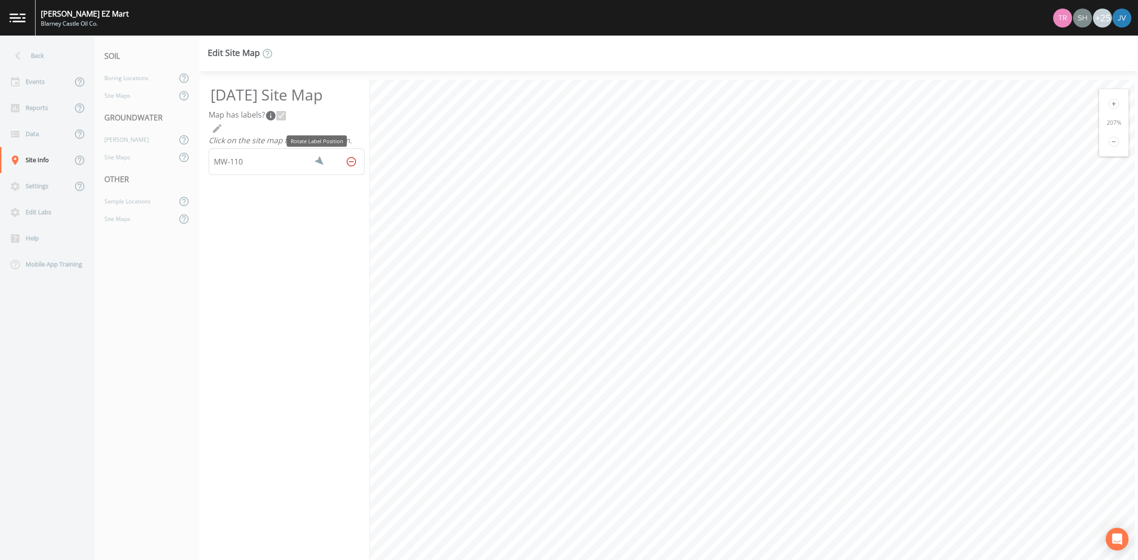
click at [316, 160] on icon "Rotate Label Position" at bounding box center [319, 161] width 11 height 11
click at [317, 160] on icon "Rotate Label Position" at bounding box center [320, 161] width 7 height 9
click at [316, 160] on icon "Rotate Label Position" at bounding box center [319, 161] width 11 height 11
click at [316, 160] on icon "Rotate Label Position" at bounding box center [319, 161] width 9 height 7
click at [313, 160] on icon "Rotate Label Position" at bounding box center [320, 162] width 16 height 16
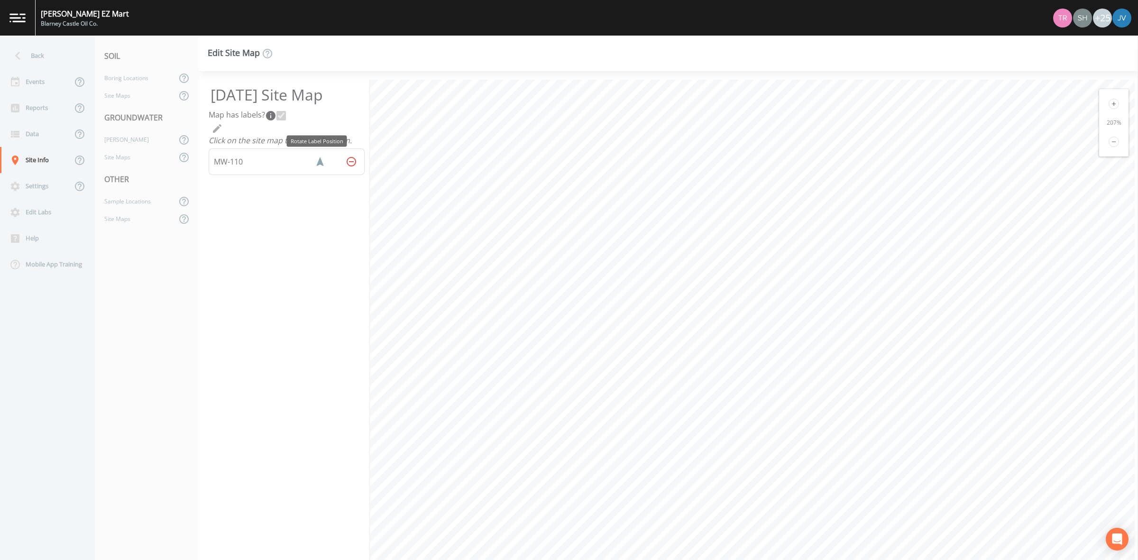
click at [318, 159] on icon "Rotate Label Position" at bounding box center [319, 161] width 11 height 11
click at [346, 160] on icon "Remove Well" at bounding box center [351, 161] width 11 height 11
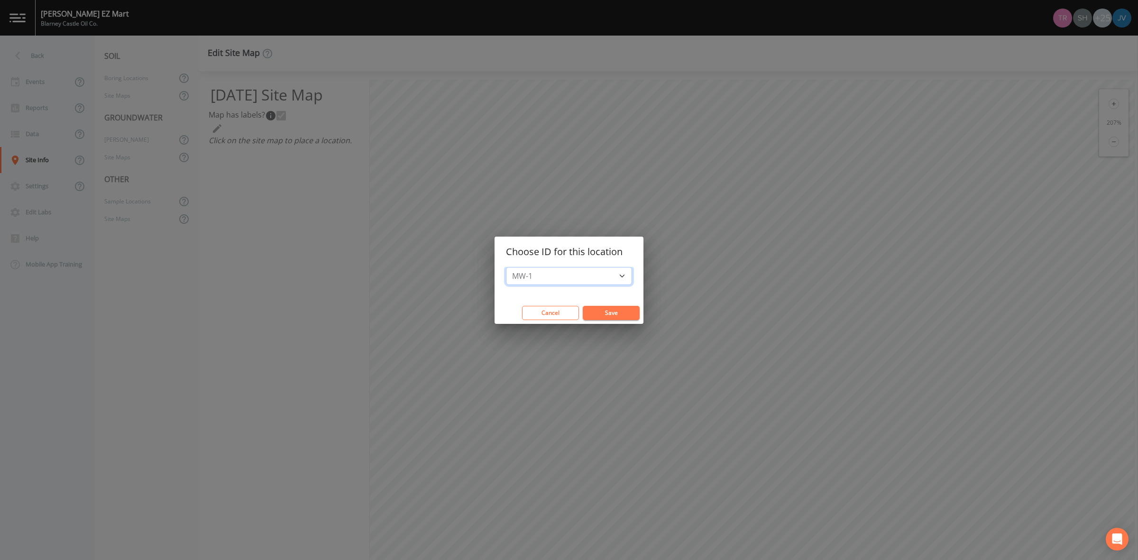
click at [594, 269] on select "MW-1 MW-10 MW-101 MW-101R MW-102 MW-102R MW-103 MW-104 MW-105 MW-106 MW-107 MW-…" at bounding box center [569, 276] width 126 height 18
click at [511, 267] on select "MW-1 MW-10 MW-101 MW-101R MW-102 MW-102R MW-103 MW-104 MW-105 MW-106 MW-107 MW-…" at bounding box center [569, 276] width 126 height 18
click at [563, 271] on select "MW-1 MW-10 MW-101 MW-101R MW-102 MW-102R MW-103 MW-104 MW-105 MW-106 MW-107 MW-…" at bounding box center [569, 276] width 126 height 18
select select "0b7487e1-0658-4785-9133-60feacd2bcc8"
click at [511, 267] on select "MW-1 MW-10 MW-101 MW-101R MW-102 MW-102R MW-103 MW-104 MW-105 MW-106 MW-107 MW-…" at bounding box center [569, 276] width 126 height 18
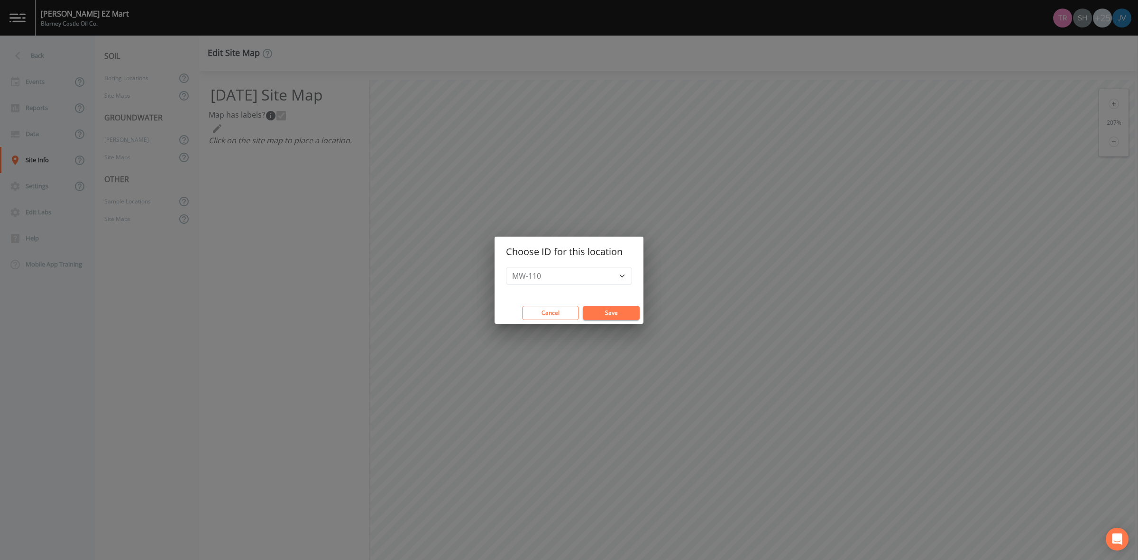
click at [600, 313] on button "Save" at bounding box center [611, 313] width 57 height 14
click at [594, 271] on select "MW-1 MW-10 MW-101 MW-101R MW-102 MW-102R MW-103 MW-104 MW-105 MW-106 MW-107 MW-…" at bounding box center [569, 276] width 126 height 18
select select "384d66db-71c5-4126-a407-b907983fd817"
click at [511, 267] on select "MW-1 MW-10 MW-101 MW-101R MW-102 MW-102R MW-103 MW-104 MW-105 MW-106 MW-107 MW-…" at bounding box center [569, 276] width 126 height 18
click at [596, 316] on button "Save" at bounding box center [611, 313] width 57 height 14
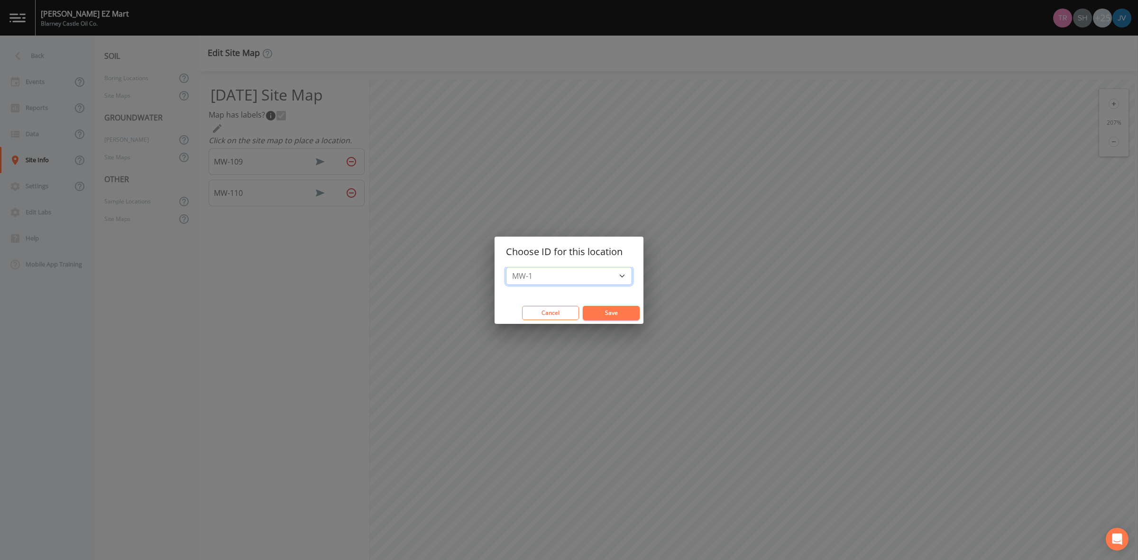
click at [558, 273] on select "MW-1 MW-10 MW-101 MW-101R MW-102 MW-102R MW-103 MW-104 MW-105 MW-106 MW-107 MW-…" at bounding box center [569, 276] width 126 height 18
select select "964aa680-2d56-4c38-bb42-25033eaac516"
click at [511, 267] on select "MW-1 MW-10 MW-101 MW-101R MW-102 MW-102R MW-103 MW-104 MW-105 MW-106 MW-107 MW-…" at bounding box center [569, 276] width 126 height 18
click at [599, 312] on button "Save" at bounding box center [611, 313] width 57 height 14
click at [550, 269] on select "MW-1 MW-10 MW-101 MW-101R MW-102 MW-102R MW-103 MW-104 MW-105 MW-106 MW-107 MW-…" at bounding box center [569, 276] width 126 height 18
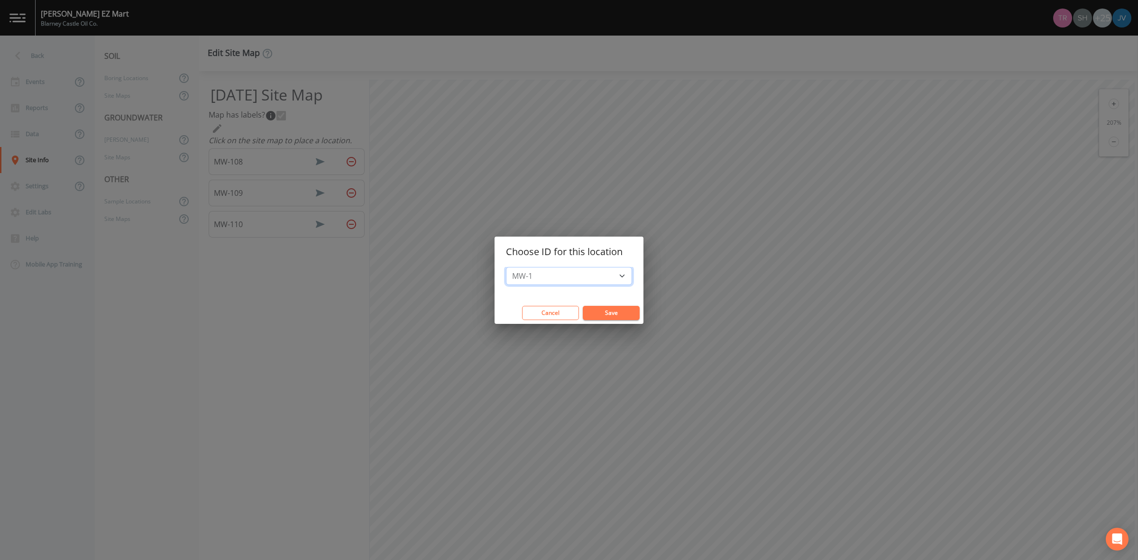
select select "6adbb2b1-effd-4aaf-a2fb-26594eeefc6e"
click at [511, 267] on select "MW-1 MW-10 MW-101 MW-101R MW-102 MW-102R MW-103 MW-104 MW-105 MW-106 MW-107 MW-…" at bounding box center [569, 276] width 126 height 18
click at [615, 313] on button "Save" at bounding box center [611, 313] width 57 height 14
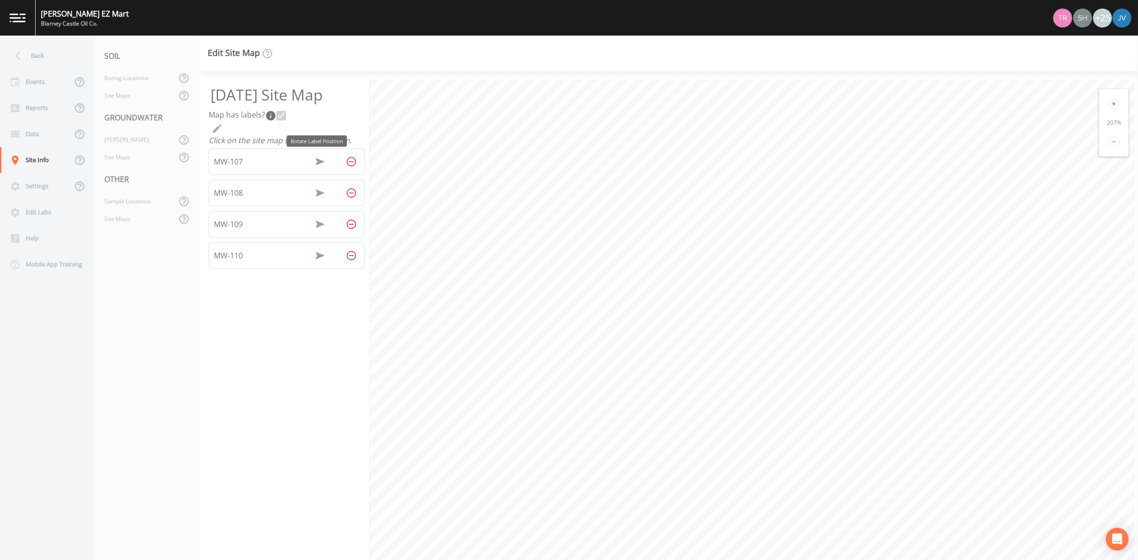
click at [319, 157] on icon "Rotate Label Position" at bounding box center [319, 161] width 11 height 11
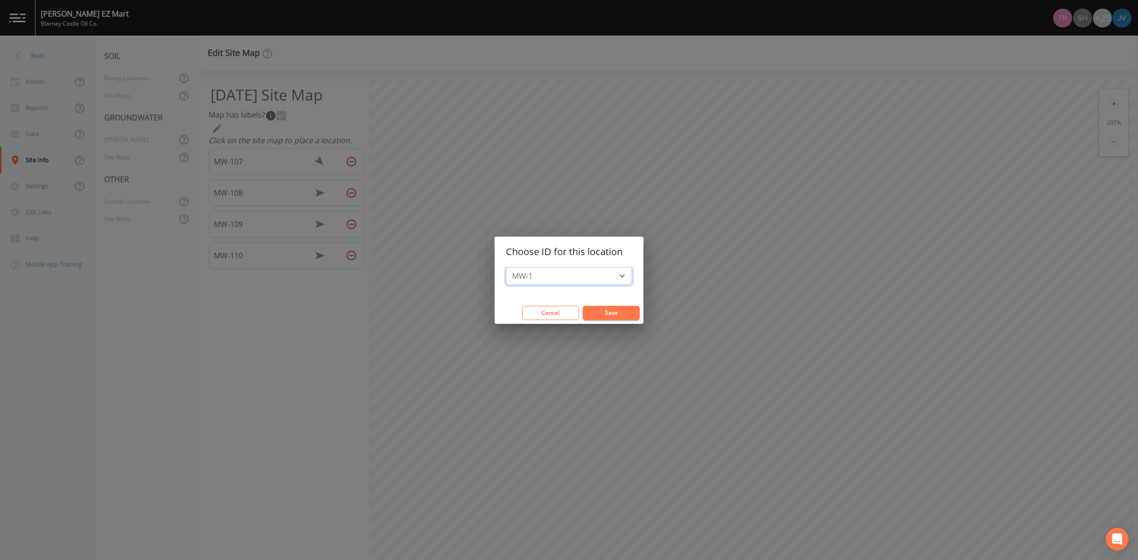
click at [553, 281] on select "MW-1 MW-10 MW-101 MW-101R MW-102 MW-102R MW-103 MW-104 MW-105 MW-106 MW-11 MW-1…" at bounding box center [569, 276] width 126 height 18
select select "a0f7377e-2e6b-4fe9-9585-8af39e379ddd"
click at [511, 267] on select "MW-1 MW-10 MW-101 MW-101R MW-102 MW-102R MW-103 MW-104 MW-105 MW-106 MW-11 MW-1…" at bounding box center [569, 276] width 126 height 18
click at [590, 311] on button "Save" at bounding box center [611, 313] width 57 height 14
click at [549, 313] on button "Cancel" at bounding box center [550, 313] width 57 height 14
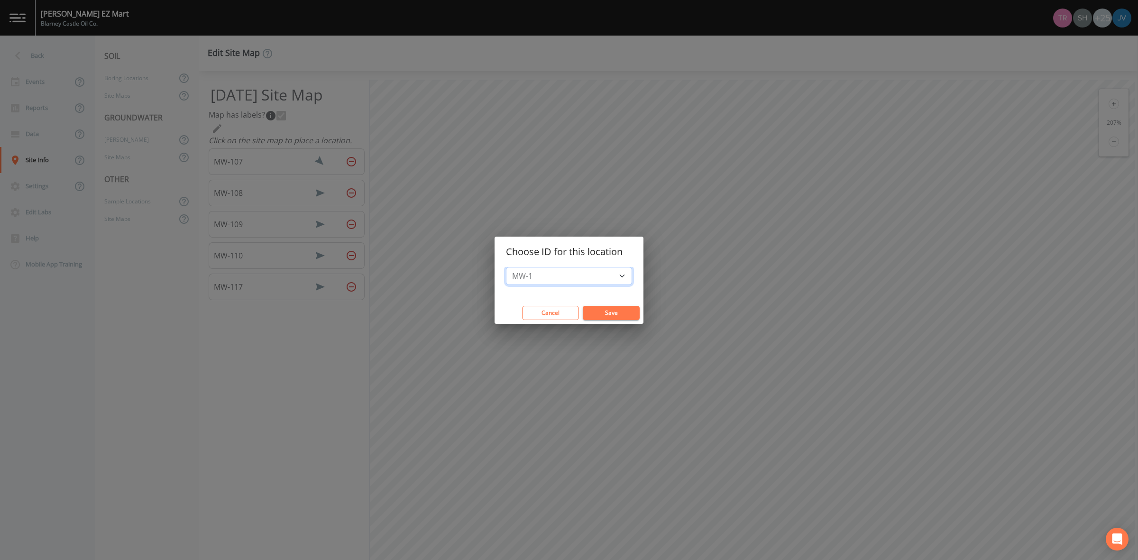
click at [564, 269] on select "MW-1 MW-10 MW-101 MW-101R MW-102 MW-102R MW-103 MW-104 MW-105 MW-106 MW-11 MW-1…" at bounding box center [569, 276] width 126 height 18
select select "be6ab232-89e7-448d-8e78-672f7005eadb"
click at [511, 267] on select "MW-1 MW-10 MW-101 MW-101R MW-102 MW-102R MW-103 MW-104 MW-105 MW-106 MW-11 MW-1…" at bounding box center [569, 276] width 126 height 18
click at [594, 311] on button "Save" at bounding box center [611, 313] width 57 height 14
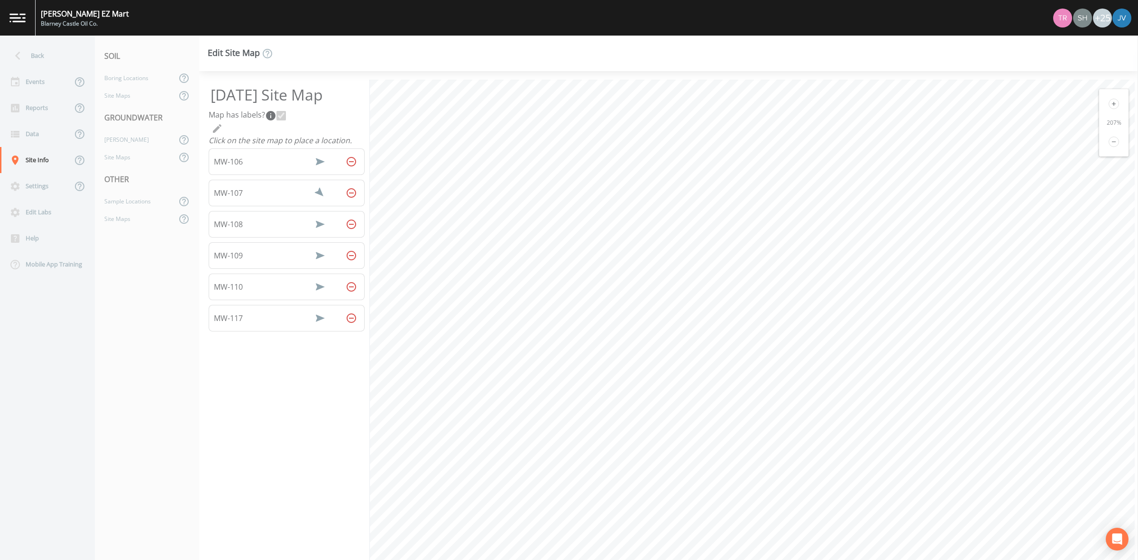
click at [316, 159] on icon "Rotate Label Position" at bounding box center [320, 161] width 9 height 7
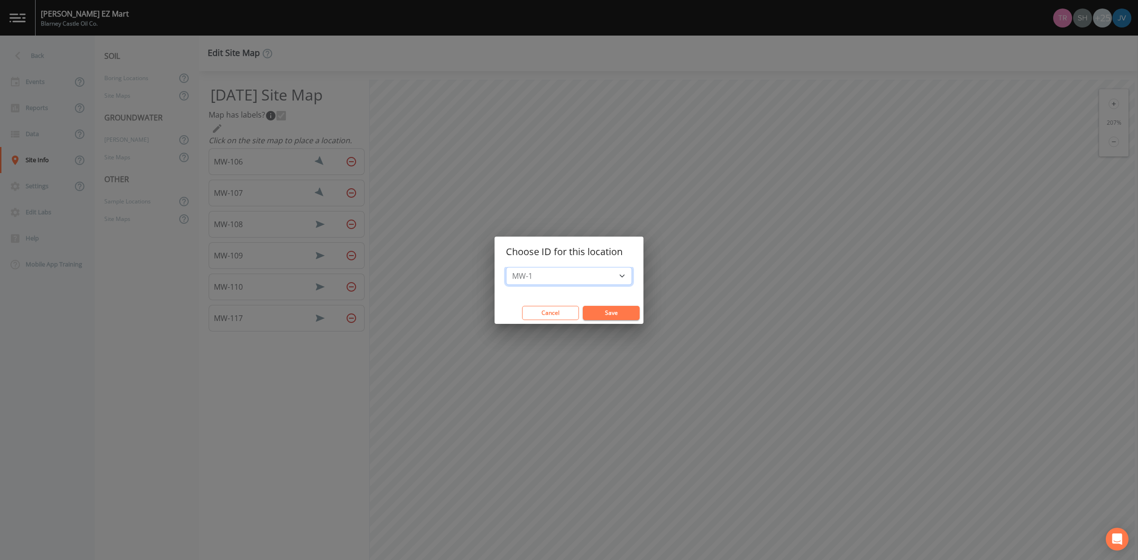
click at [553, 280] on select "MW-1 MW-10 MW-101 MW-101R MW-102 MW-102R MW-103 MW-104 MW-105 MW-11 MW-111 MW-1…" at bounding box center [569, 276] width 126 height 18
select select "02b6c020-9dbe-45e3-8758-fb66c8526630"
click at [511, 267] on select "MW-1 MW-10 MW-101 MW-101R MW-102 MW-102R MW-103 MW-104 MW-105 MW-11 MW-111 MW-1…" at bounding box center [569, 276] width 126 height 18
click at [598, 313] on button "Save" at bounding box center [611, 313] width 57 height 14
click at [565, 310] on button "Cancel" at bounding box center [550, 313] width 57 height 14
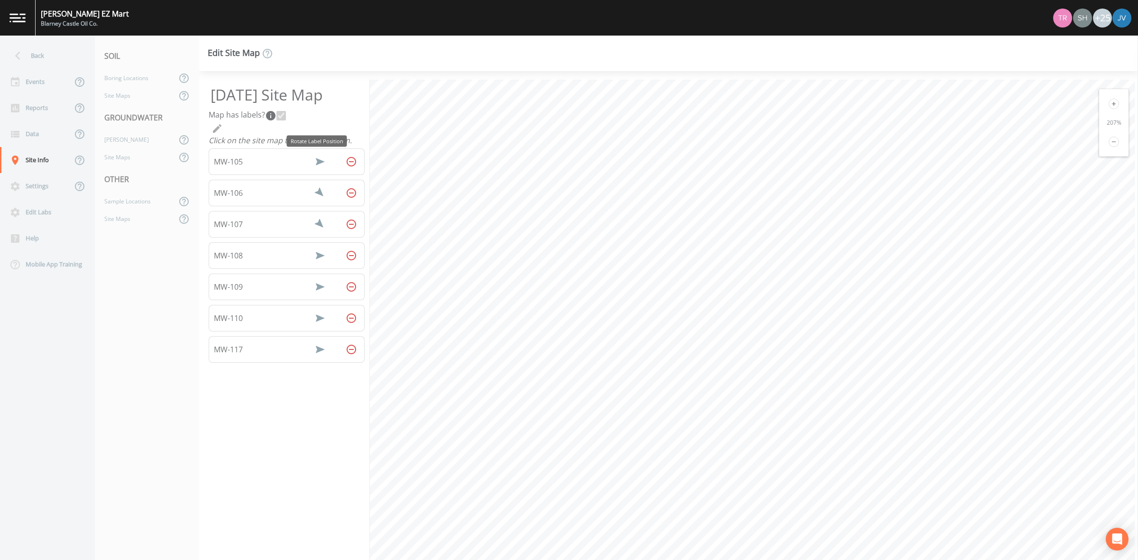
click at [314, 162] on icon "Rotate Label Position" at bounding box center [319, 161] width 11 height 11
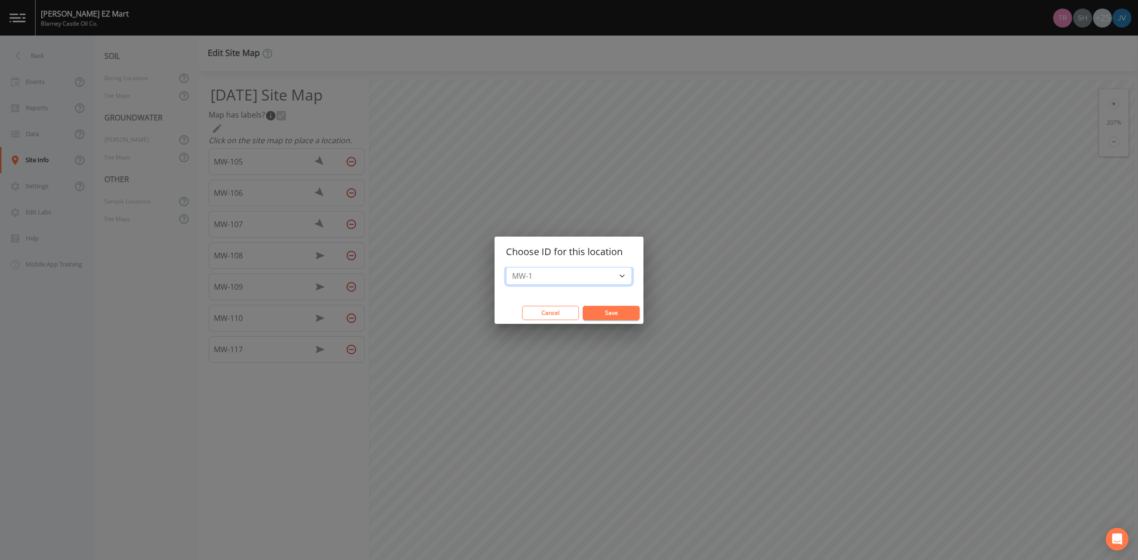
click at [616, 267] on select "MW-1 MW-10 MW-101 MW-101R MW-102 MW-102R MW-103 MW-104 MW-11 MW-111 MW-112 MW-1…" at bounding box center [569, 276] width 126 height 18
select select "b10e827b-c834-414d-a30a-e89e613bd9e1"
click at [511, 267] on select "MW-1 MW-10 MW-101 MW-101R MW-102 MW-102R MW-103 MW-104 MW-11 MW-111 MW-112 MW-1…" at bounding box center [569, 276] width 126 height 18
click at [620, 318] on button "Save" at bounding box center [611, 313] width 57 height 14
click at [595, 314] on button "Save" at bounding box center [611, 313] width 57 height 14
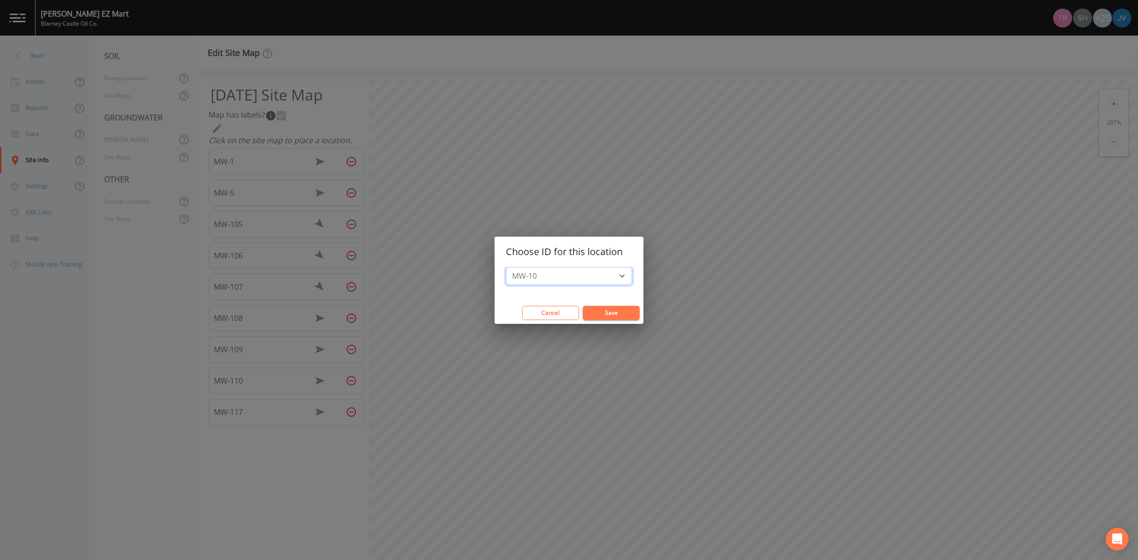
click at [548, 270] on select "MW-10 MW-101 MW-101R MW-102 MW-102R MW-103 MW-104 MW-11 MW-111 MW-112 MW-115 MW…" at bounding box center [569, 276] width 126 height 18
select select "6aba0770-464f-4496-a98e-08e6d43c7ef8"
click at [511, 267] on select "MW-10 MW-101 MW-101R MW-102 MW-102R MW-103 MW-104 MW-11 MW-111 MW-112 MW-115 MW…" at bounding box center [569, 276] width 126 height 18
click at [608, 314] on button "Save" at bounding box center [611, 313] width 57 height 14
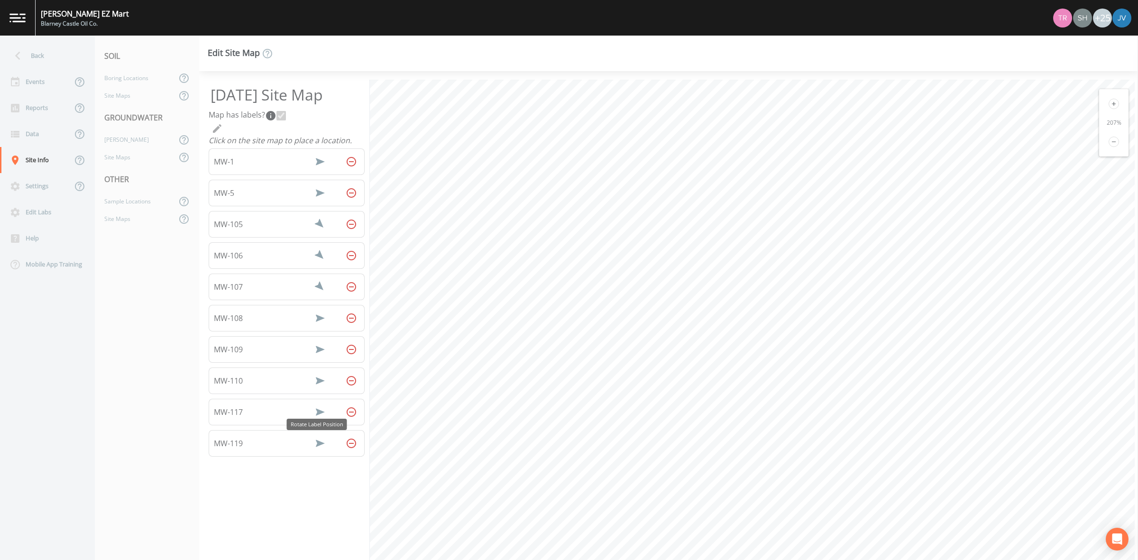
click at [316, 446] on icon "Rotate Label Position" at bounding box center [320, 443] width 9 height 7
click at [316, 446] on icon "Rotate Label Position" at bounding box center [319, 443] width 11 height 11
click at [314, 447] on icon "Rotate Label Position" at bounding box center [319, 443] width 11 height 11
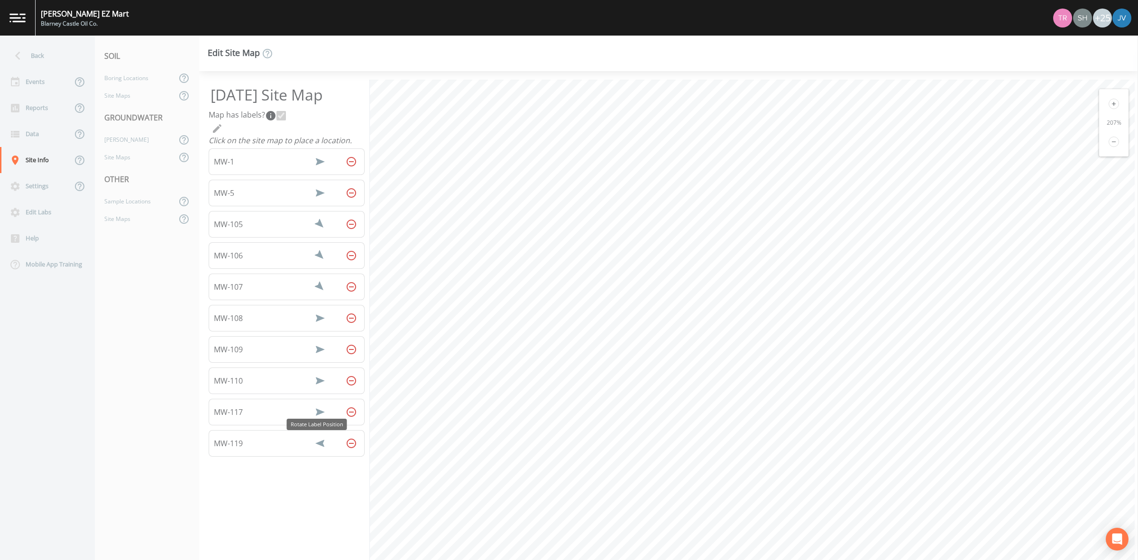
click at [314, 447] on icon "Rotate Label Position" at bounding box center [319, 443] width 11 height 11
click at [314, 447] on icon "Rotate Label Position" at bounding box center [320, 443] width 16 height 16
click at [314, 447] on icon "Rotate Label Position" at bounding box center [319, 442] width 11 height 11
click at [317, 447] on icon "Rotate Label Position" at bounding box center [320, 443] width 7 height 9
click at [316, 447] on icon "Rotate Label Position" at bounding box center [320, 443] width 9 height 7
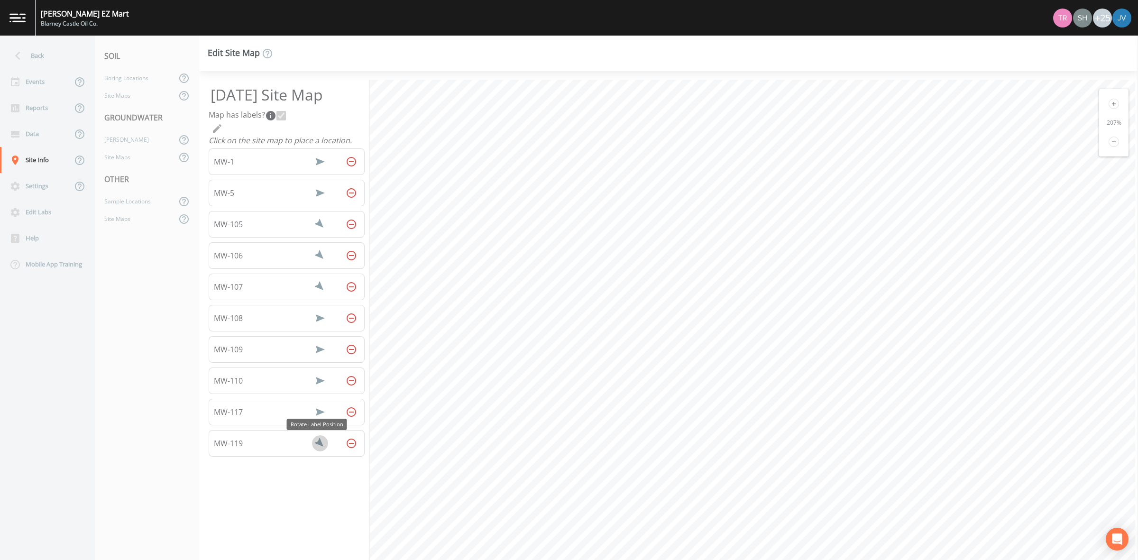
click at [314, 447] on icon "Rotate Label Position" at bounding box center [320, 443] width 16 height 16
click at [314, 447] on icon "Rotate Label Position" at bounding box center [319, 443] width 11 height 11
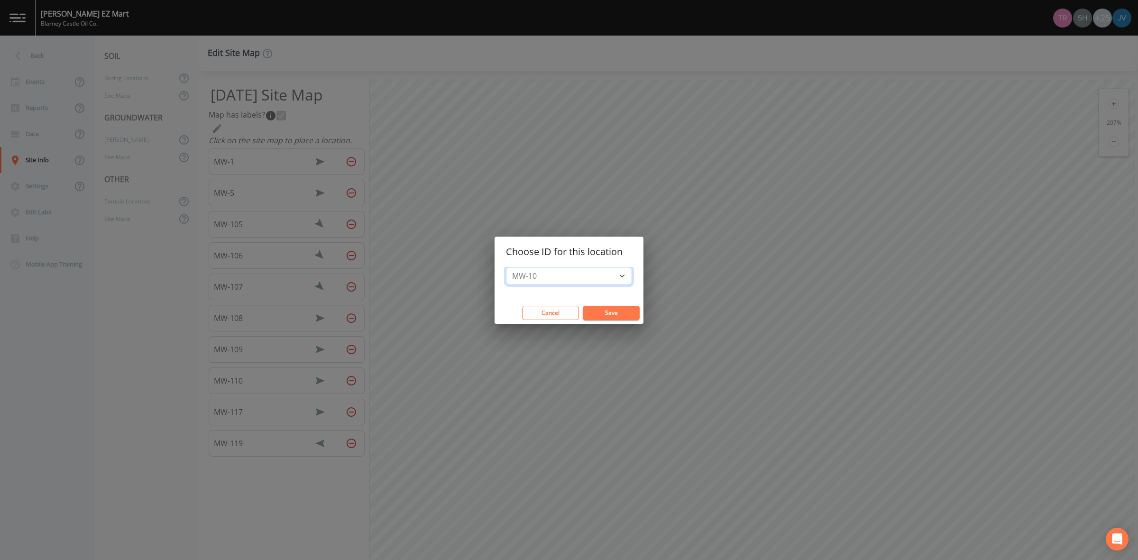
click at [557, 276] on select "MW-10 MW-101 MW-101R MW-102 MW-102R MW-103 MW-104 MW-11 MW-111 MW-112 MW-115 MW…" at bounding box center [569, 276] width 126 height 18
select select "f2ca10ba-ffdf-4ded-8833-3db7a06d86ca"
click at [511, 267] on select "MW-10 MW-101 MW-101R MW-102 MW-102R MW-103 MW-104 MW-11 MW-111 MW-112 MW-115 MW…" at bounding box center [569, 276] width 126 height 18
click at [625, 314] on button "Save" at bounding box center [611, 313] width 57 height 14
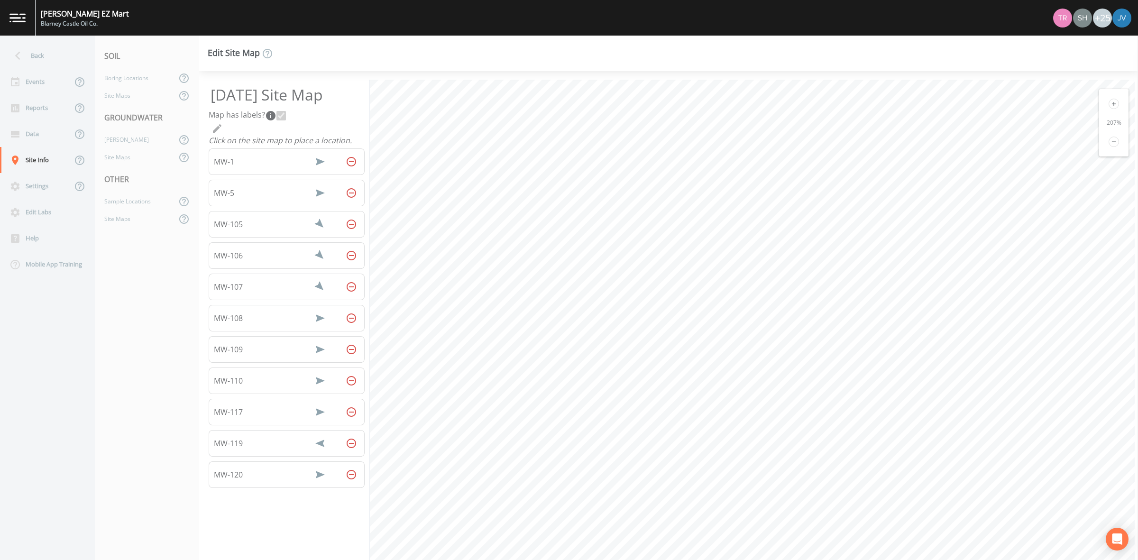
click at [316, 478] on icon "Rotate Label Position" at bounding box center [320, 474] width 9 height 7
click at [316, 478] on icon "Rotate Label Position" at bounding box center [319, 474] width 11 height 11
click at [317, 478] on icon "Rotate Label Position" at bounding box center [320, 474] width 7 height 9
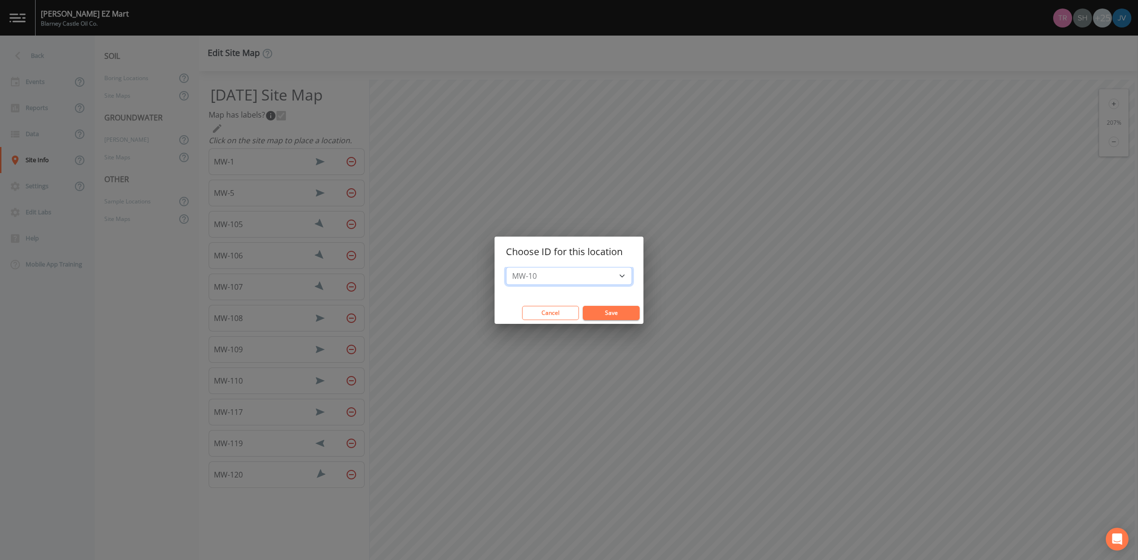
click at [617, 276] on select "MW-10 MW-101 MW-101R MW-102 MW-102R MW-103 MW-104 MW-11 MW-111 MW-112 MW-115 MW…" at bounding box center [569, 276] width 126 height 18
select select "f4877e77-20cd-4d1f-94dd-52fabe07401c"
click at [511, 267] on select "MW-10 MW-101 MW-101R MW-102 MW-102R MW-103 MW-104 MW-11 MW-111 MW-112 MW-115 MW…" at bounding box center [569, 276] width 126 height 18
click at [604, 310] on button "Save" at bounding box center [611, 313] width 57 height 14
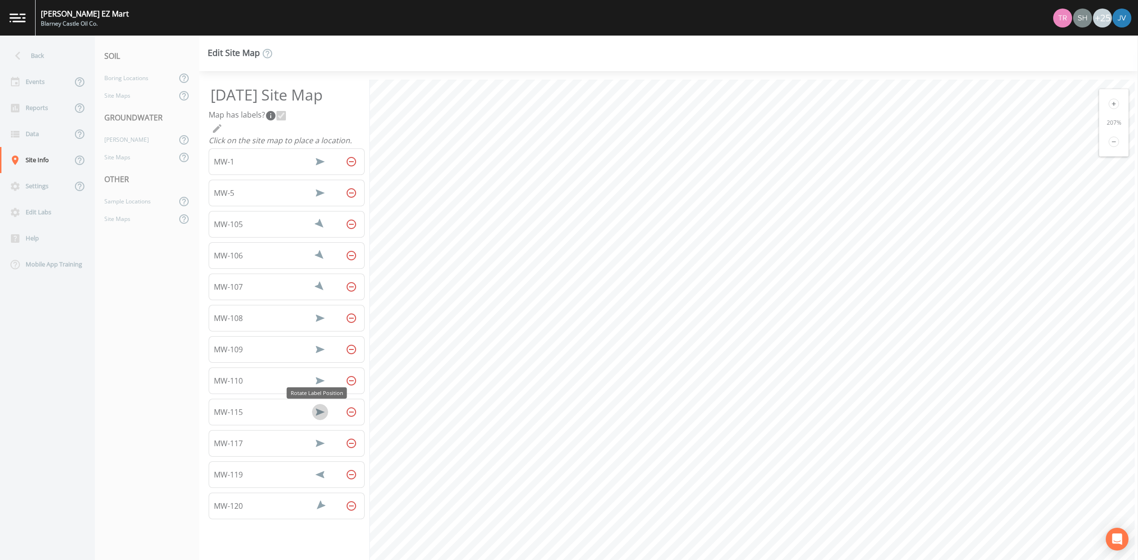
click at [317, 414] on icon "Rotate Label Position" at bounding box center [320, 411] width 9 height 7
click at [317, 414] on icon "Rotate Label Position" at bounding box center [319, 411] width 11 height 11
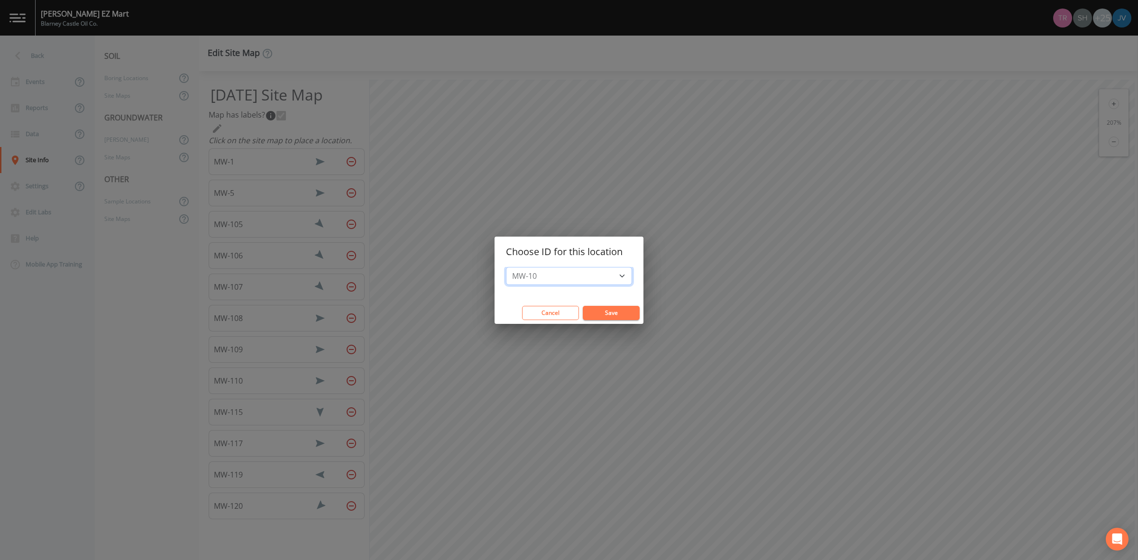
click at [590, 276] on select "MW-10 MW-101 MW-101R MW-102 MW-102R MW-103 MW-104 MW-11 MW-111 MW-112 MW-118 MW…" at bounding box center [569, 276] width 126 height 18
select select "6dc4e6d8-6080-467e-8390-1f2d7939784c"
click at [511, 267] on select "MW-10 MW-101 MW-101R MW-102 MW-102R MW-103 MW-104 MW-11 MW-111 MW-112 MW-118 MW…" at bounding box center [569, 276] width 126 height 18
click at [618, 316] on button "Save" at bounding box center [611, 313] width 57 height 14
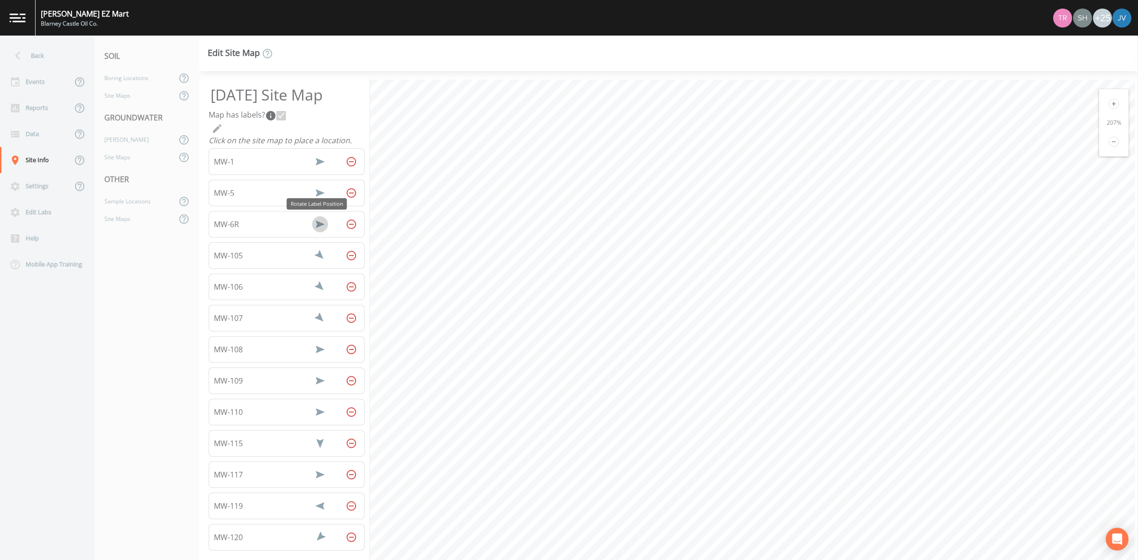
click at [315, 227] on icon "Rotate Label Position" at bounding box center [319, 224] width 11 height 11
click at [316, 227] on icon "Rotate Label Position" at bounding box center [320, 224] width 16 height 16
click at [317, 227] on icon "Rotate Label Position" at bounding box center [320, 224] width 7 height 9
click at [316, 227] on icon "Rotate Label Position" at bounding box center [320, 224] width 16 height 16
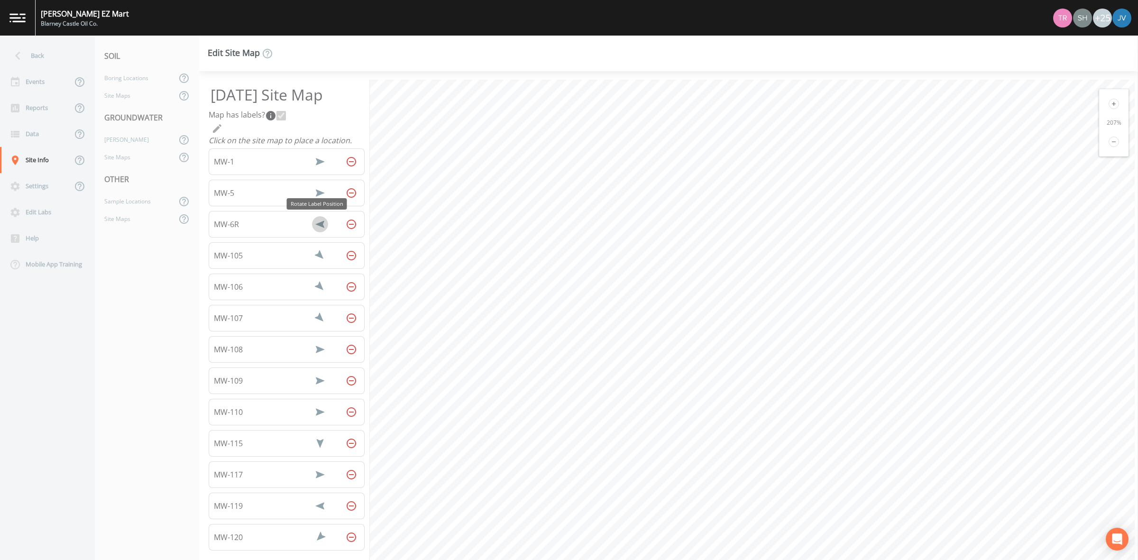
click at [316, 227] on icon "Rotate Label Position" at bounding box center [319, 224] width 11 height 11
click at [316, 227] on icon "Rotate Label Position" at bounding box center [319, 224] width 9 height 7
click at [317, 227] on icon "Rotate Label Position" at bounding box center [320, 224] width 7 height 9
click at [316, 227] on icon "Rotate Label Position" at bounding box center [319, 223] width 11 height 11
click at [316, 227] on icon "Rotate Label Position" at bounding box center [319, 224] width 11 height 11
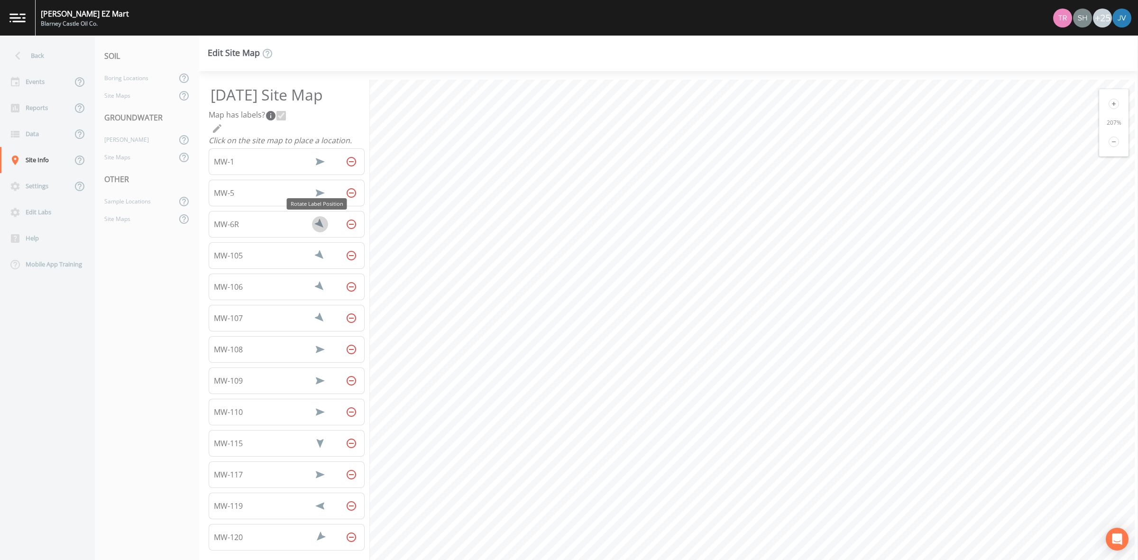
click at [316, 227] on icon "Rotate Label Position" at bounding box center [320, 224] width 16 height 16
click at [136, 157] on div "Site Maps" at bounding box center [136, 157] width 82 height 18
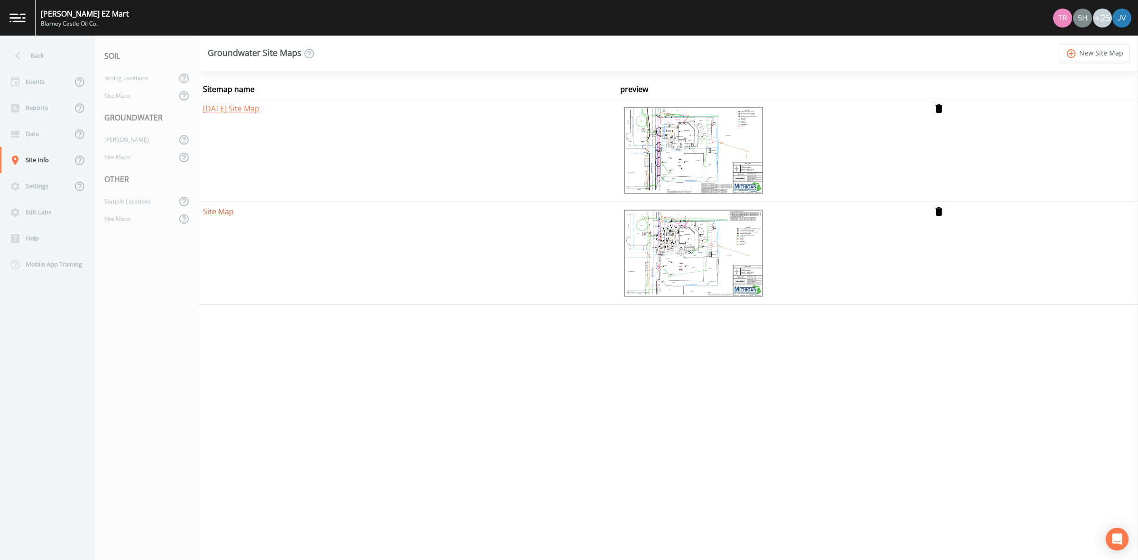
click at [228, 212] on link "Site Map" at bounding box center [218, 211] width 31 height 10
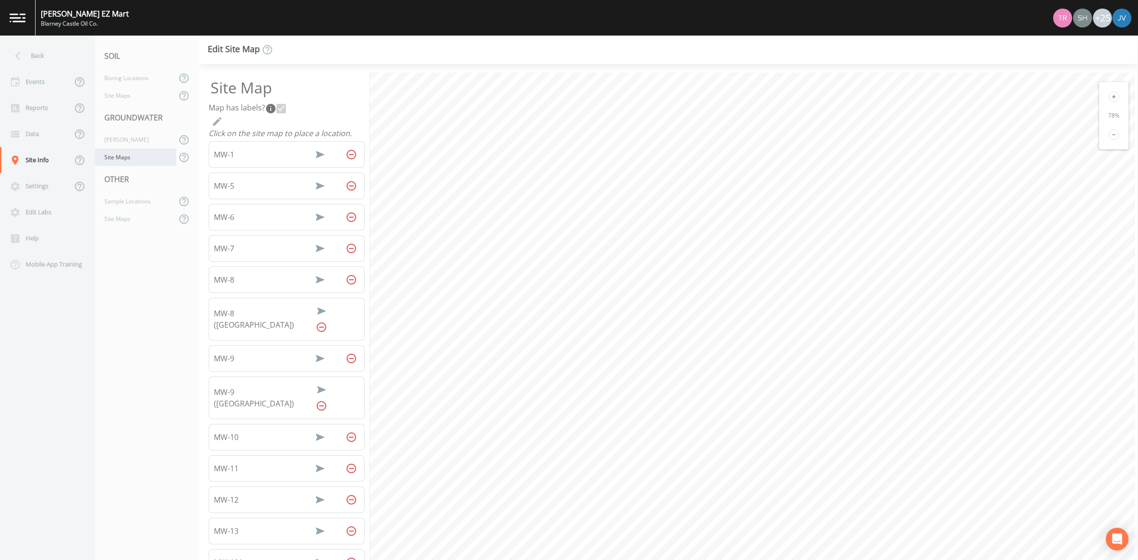
click at [126, 157] on div "Site Maps" at bounding box center [136, 157] width 82 height 18
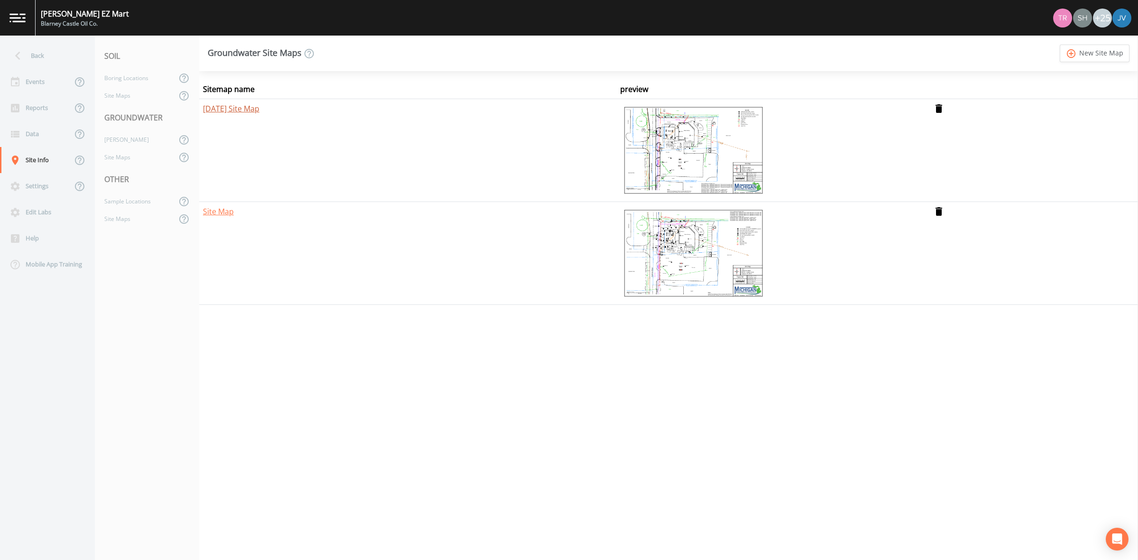
click at [247, 107] on link "[DATE] Site Map" at bounding box center [231, 108] width 56 height 10
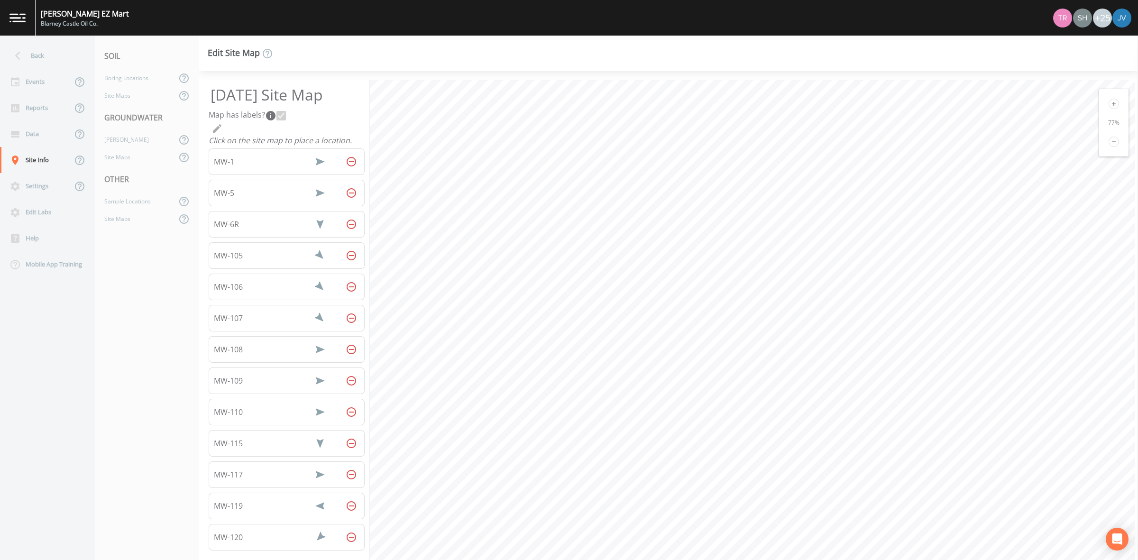
click at [1111, 108] on icon at bounding box center [1114, 104] width 10 height 10
click at [1112, 107] on icon at bounding box center [1114, 104] width 10 height 10
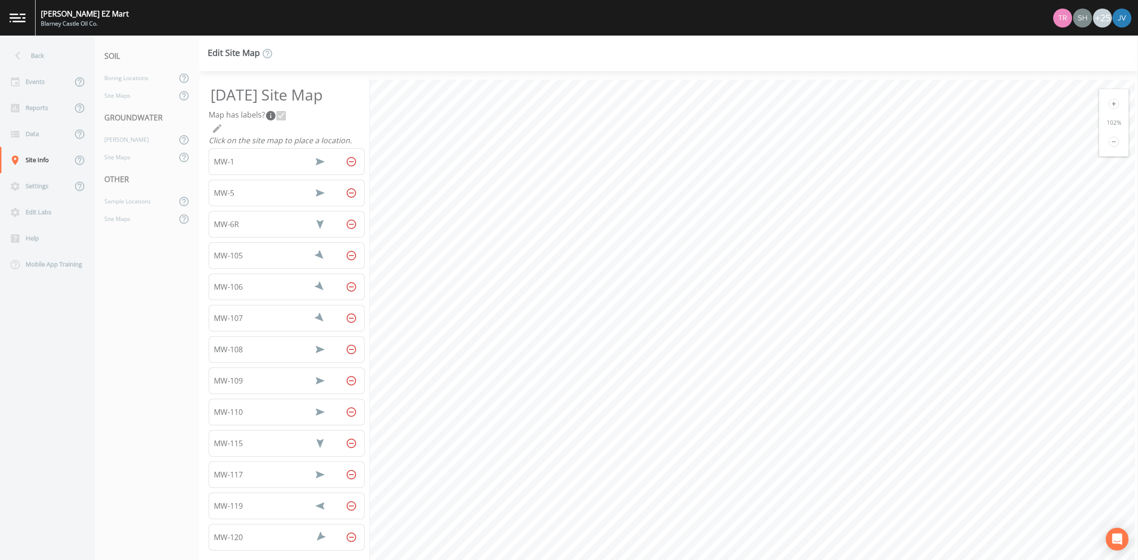
click at [1112, 107] on icon at bounding box center [1114, 104] width 10 height 10
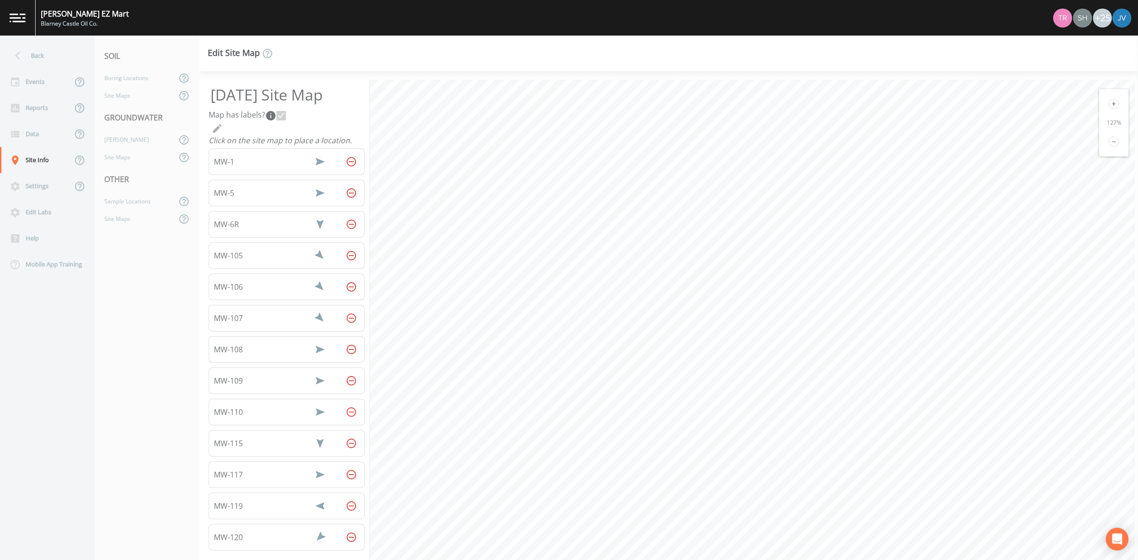
click at [1112, 107] on icon at bounding box center [1114, 104] width 10 height 10
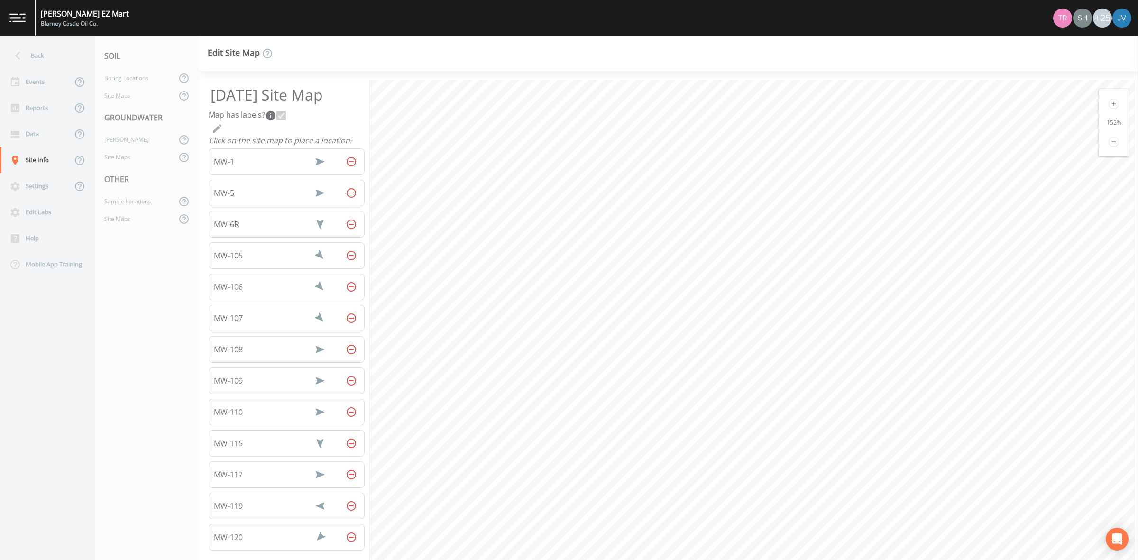
click at [1112, 107] on icon at bounding box center [1114, 104] width 10 height 10
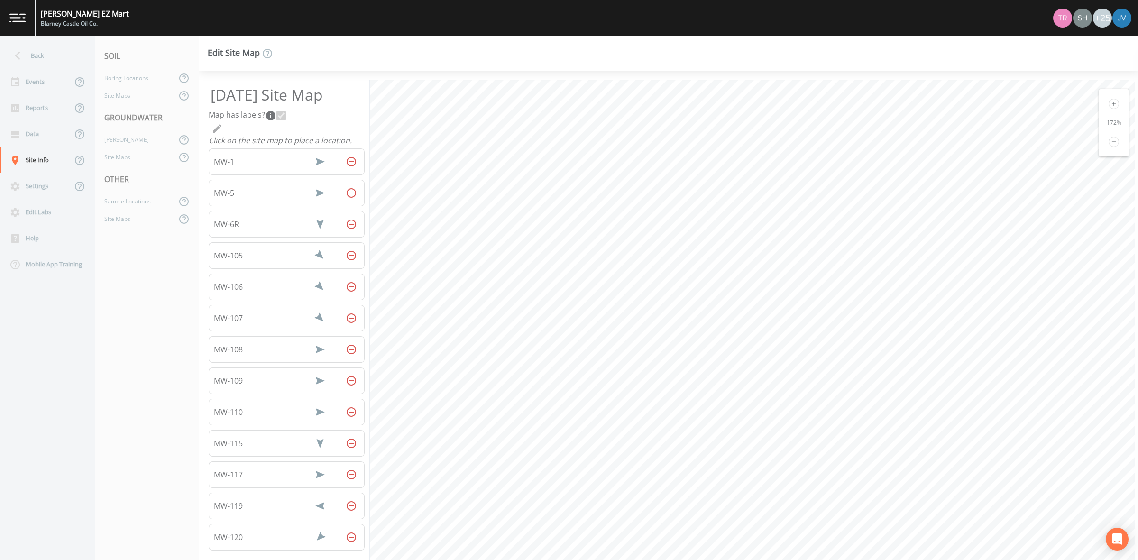
click at [1112, 107] on icon at bounding box center [1114, 104] width 10 height 10
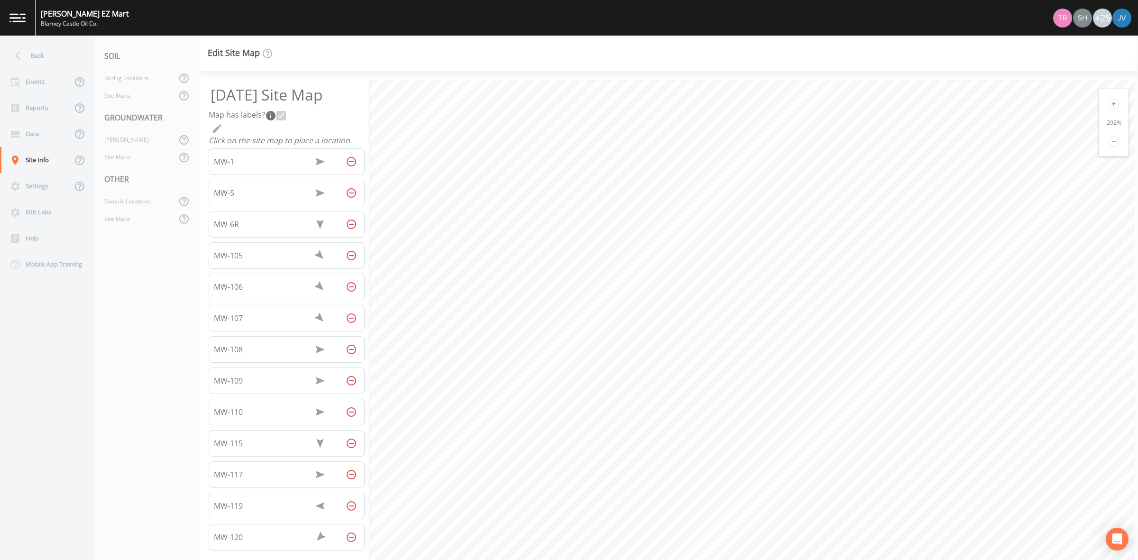
click at [1112, 107] on icon at bounding box center [1114, 104] width 10 height 10
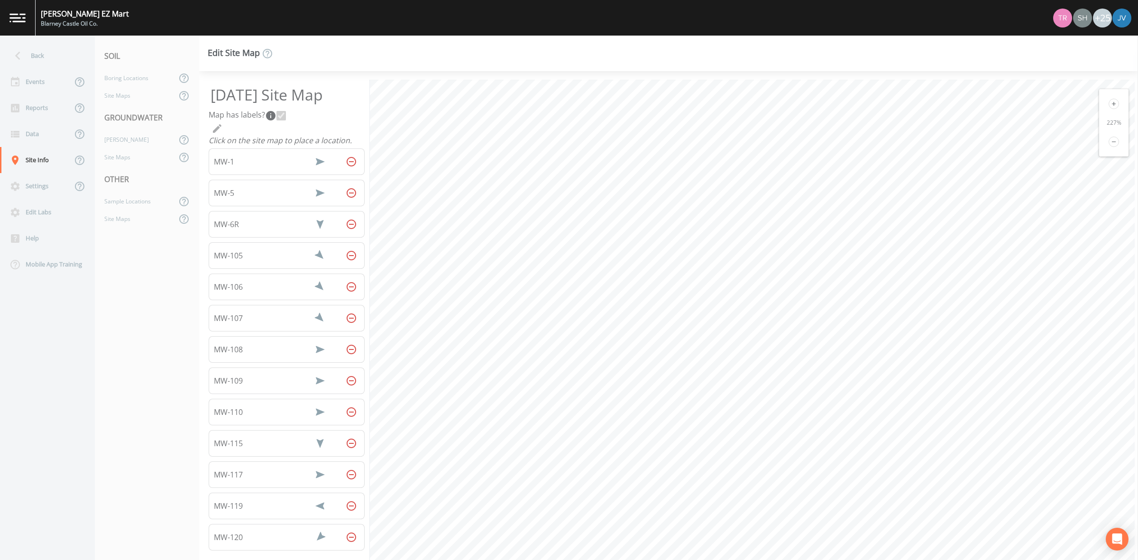
click at [1112, 107] on icon at bounding box center [1114, 104] width 10 height 10
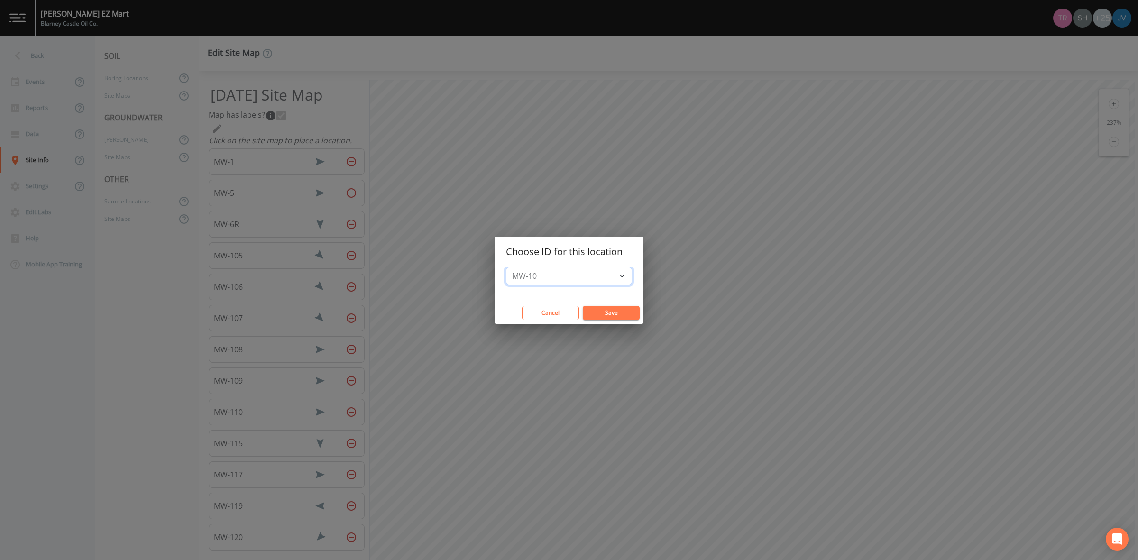
click at [553, 273] on select "MW-10 MW-101 MW-101R MW-102 MW-102R MW-103 MW-104 MW-11 MW-111 MW-112 MW-118 MW…" at bounding box center [569, 276] width 126 height 18
drag, startPoint x: 544, startPoint y: 304, endPoint x: 548, endPoint y: 307, distance: 5.0
click at [545, 304] on div "Cancel Save" at bounding box center [569, 313] width 149 height 22
click at [554, 318] on button "Cancel" at bounding box center [550, 313] width 57 height 14
click at [576, 283] on select "MW-10 MW-101 MW-101R MW-102 MW-102R MW-103 MW-104 MW-11 MW-111 MW-112 MW-118 MW…" at bounding box center [569, 276] width 126 height 18
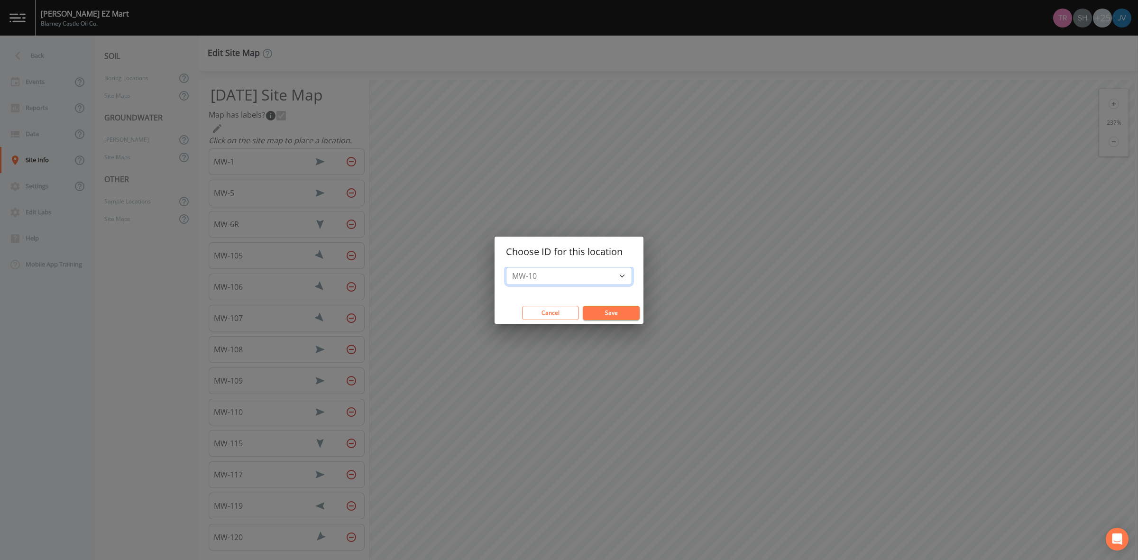
select select "3398e1cb-c6c7-401a-9df6-89fc6c2beb75"
click at [511, 267] on select "MW-10 MW-101 MW-101R MW-102 MW-102R MW-103 MW-104 MW-11 MW-111 MW-112 MW-118 MW…" at bounding box center [569, 276] width 126 height 18
click at [616, 317] on button "Save" at bounding box center [611, 313] width 57 height 14
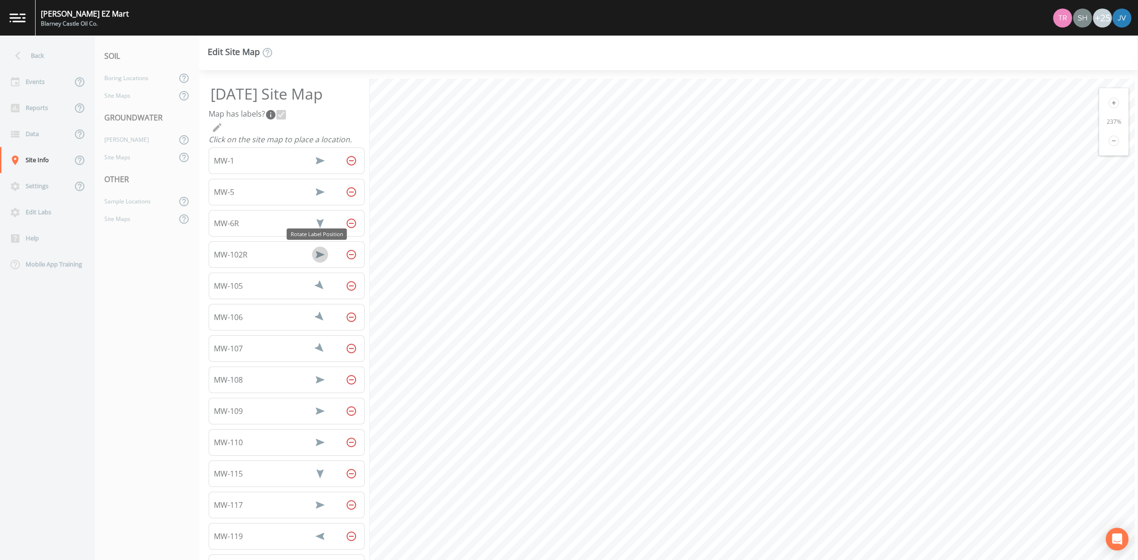
click at [314, 258] on icon "Rotate Label Position" at bounding box center [319, 254] width 11 height 11
click at [314, 258] on icon "Rotate Label Position" at bounding box center [320, 255] width 16 height 16
click at [314, 258] on icon "Rotate Label Position" at bounding box center [319, 254] width 11 height 11
click at [314, 258] on icon "Rotate Label Position" at bounding box center [320, 255] width 16 height 16
click at [314, 258] on icon "Rotate Label Position" at bounding box center [319, 254] width 11 height 11
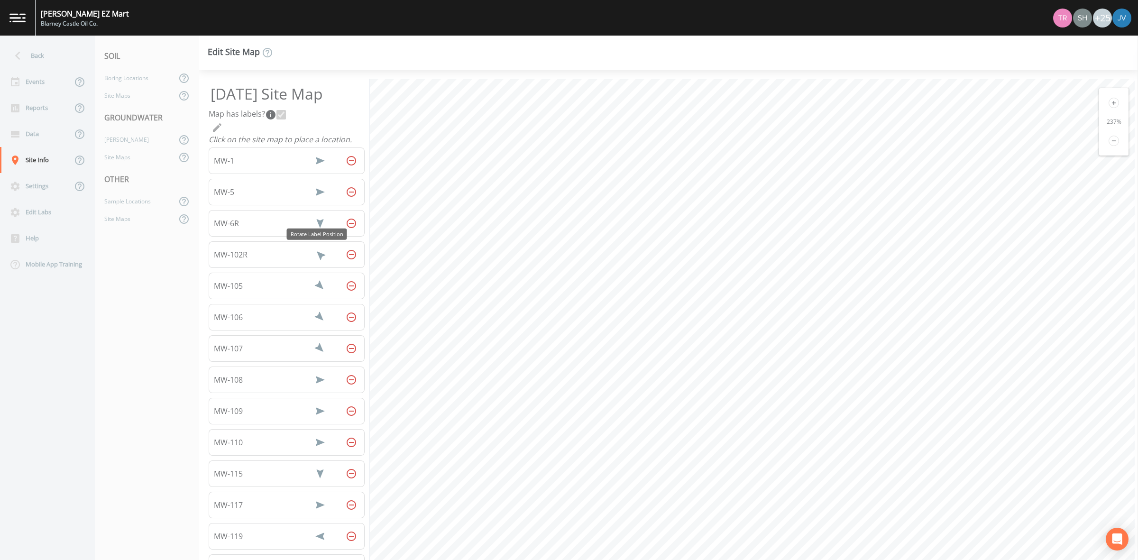
click at [314, 258] on icon "Rotate Label Position" at bounding box center [320, 255] width 16 height 16
click at [317, 258] on icon "Rotate Label Position" at bounding box center [320, 254] width 7 height 9
click at [314, 258] on icon "Rotate Label Position" at bounding box center [319, 254] width 11 height 11
click at [314, 258] on icon "Rotate Label Position" at bounding box center [320, 255] width 16 height 16
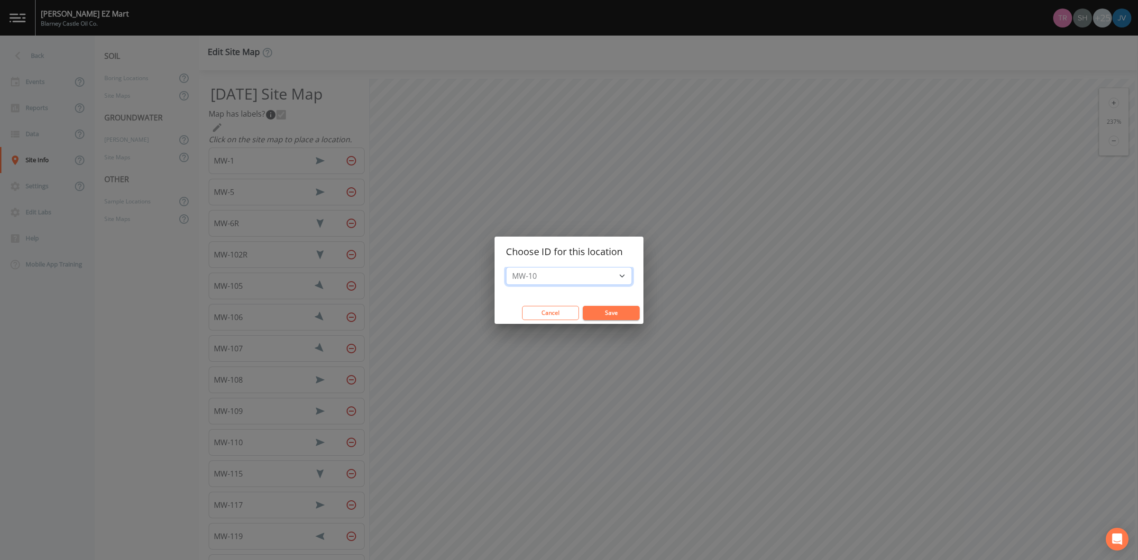
click at [567, 280] on select "MW-10 MW-101 MW-101R MW-102 MW-103 MW-104 MW-11 MW-111 MW-112 MW-118 MW-12 MW-1…" at bounding box center [569, 276] width 126 height 18
select select "fde7f65f-0704-4c87-b665-898d9941280e"
click at [511, 267] on select "MW-10 MW-101 MW-101R MW-102 MW-103 MW-104 MW-11 MW-111 MW-112 MW-118 MW-12 MW-1…" at bounding box center [569, 276] width 126 height 18
click at [602, 310] on button "Save" at bounding box center [611, 313] width 57 height 14
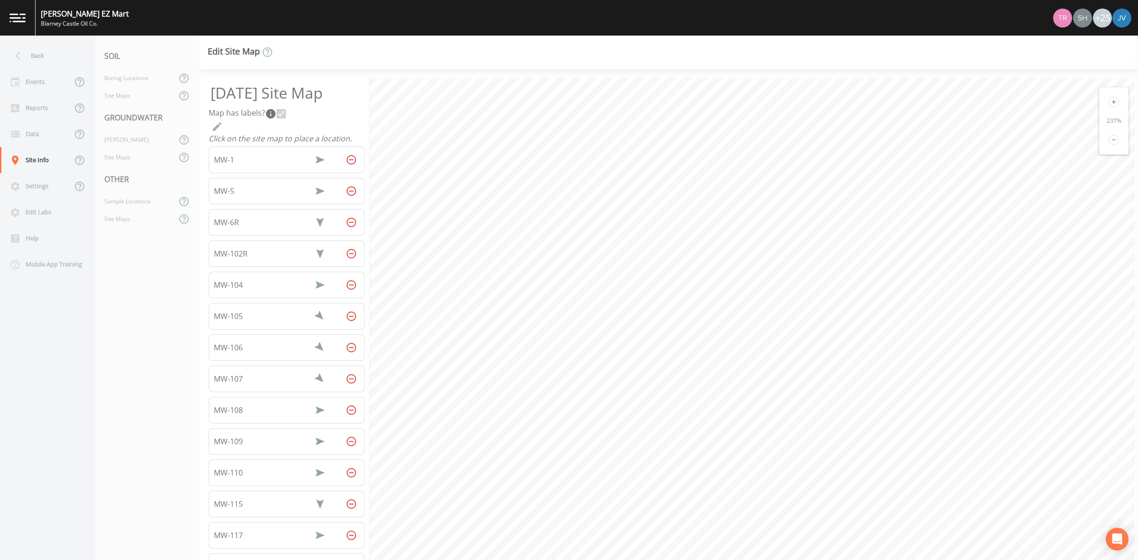
click at [347, 283] on icon "Remove Well" at bounding box center [351, 284] width 9 height 9
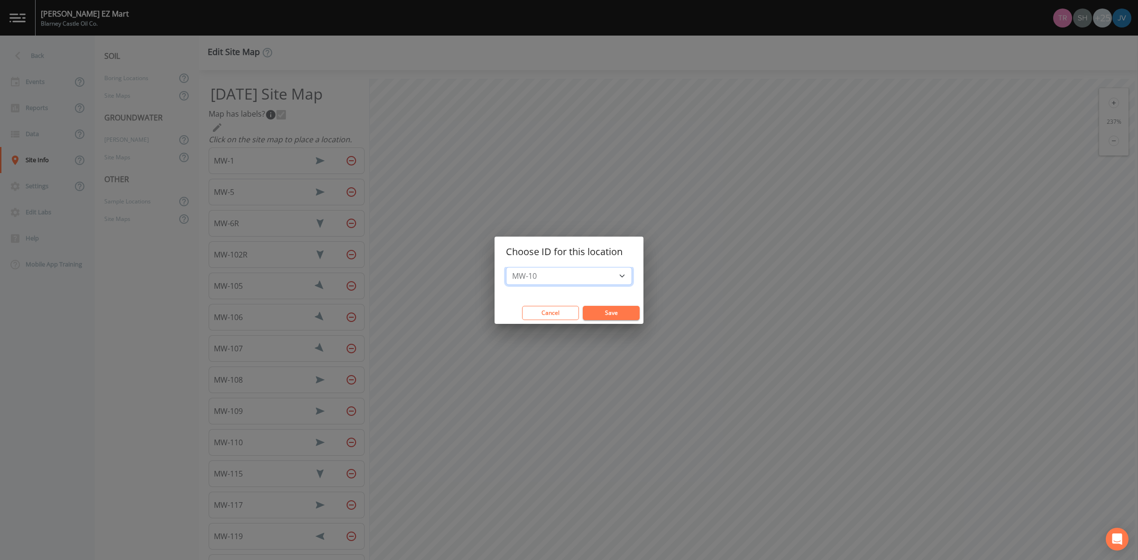
click at [572, 275] on select "MW-10 MW-101 MW-101R MW-102 MW-103 MW-104 MW-11 MW-111 MW-112 MW-118 MW-12 MW-1…" at bounding box center [569, 276] width 126 height 18
select select "fde7f65f-0704-4c87-b665-898d9941280e"
click at [511, 267] on select "MW-10 MW-101 MW-101R MW-102 MW-103 MW-104 MW-11 MW-111 MW-112 MW-118 MW-12 MW-1…" at bounding box center [569, 276] width 126 height 18
click at [606, 314] on button "Save" at bounding box center [611, 313] width 57 height 14
click at [608, 272] on select "MW-10 MW-101 MW-101R MW-102 MW-103 MW-11 MW-111 MW-112 MW-118 MW-12 MW-121 MW-1…" at bounding box center [569, 276] width 126 height 18
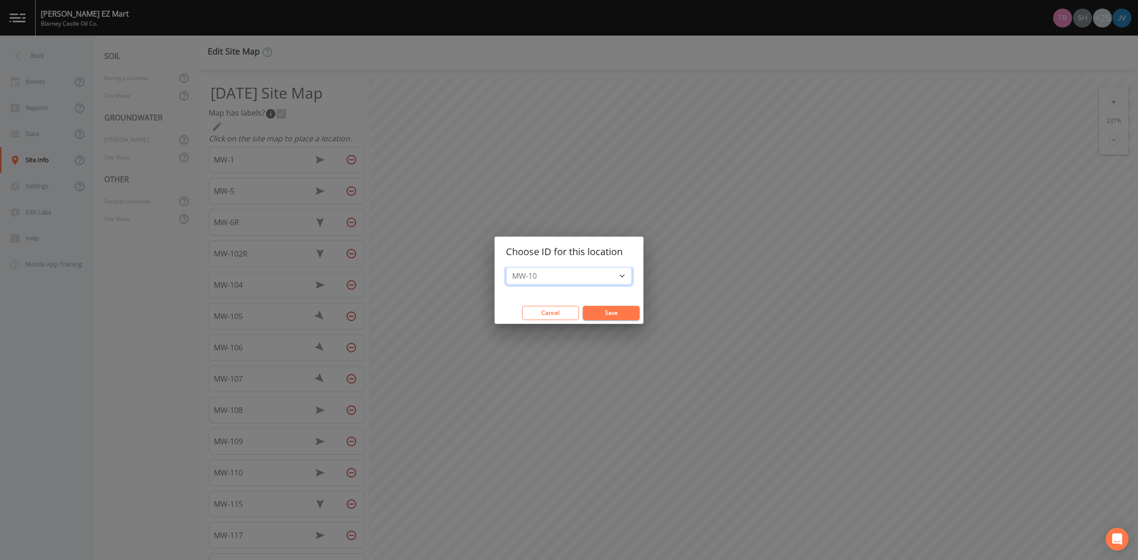
select select "e048ae24-778c-49b5-a4f3-6ed602232183"
click at [511, 267] on select "MW-10 MW-101 MW-101R MW-102 MW-103 MW-11 MW-111 MW-112 MW-118 MW-12 MW-121 MW-1…" at bounding box center [569, 276] width 126 height 18
click at [615, 312] on button "Save" at bounding box center [611, 313] width 57 height 14
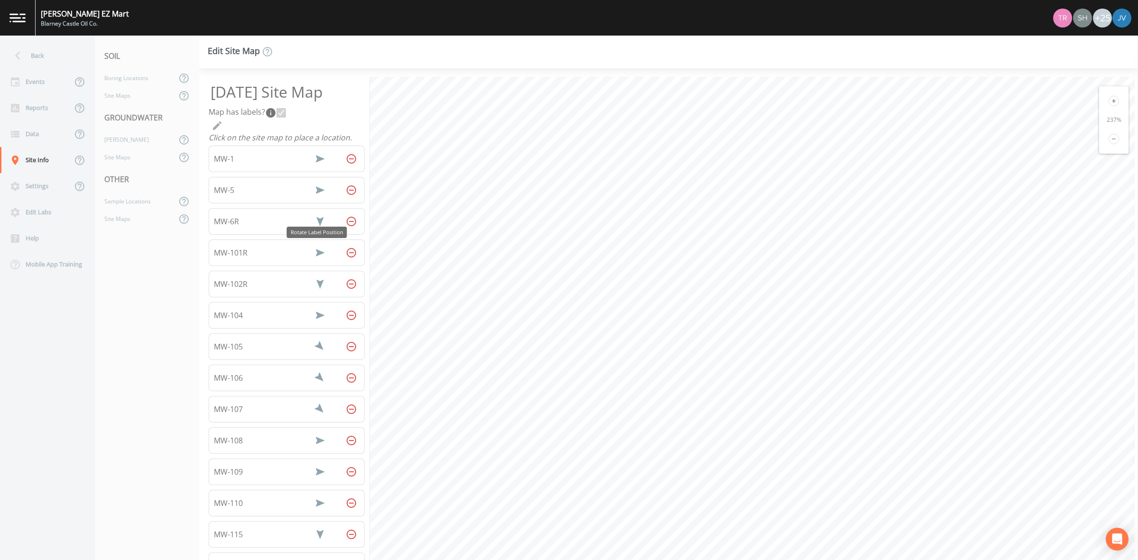
click at [314, 249] on icon "Rotate Label Position" at bounding box center [319, 252] width 11 height 11
click at [313, 249] on icon "Rotate Label Position" at bounding box center [320, 253] width 16 height 16
click at [314, 249] on icon "Rotate Label Position" at bounding box center [319, 252] width 11 height 11
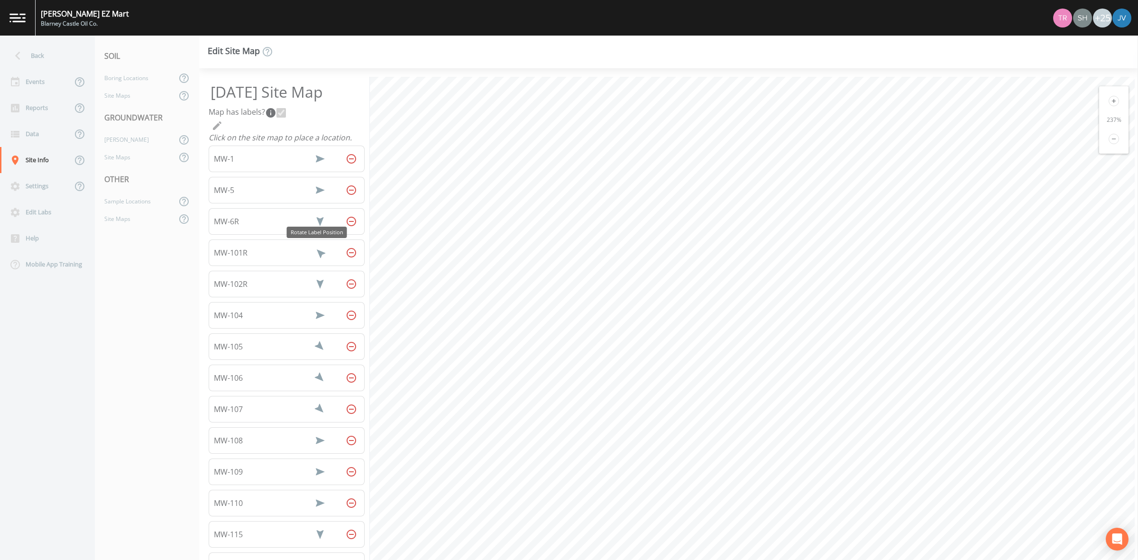
click at [314, 249] on icon "Rotate Label Position" at bounding box center [319, 252] width 11 height 11
click at [313, 249] on icon "Rotate Label Position" at bounding box center [320, 253] width 16 height 16
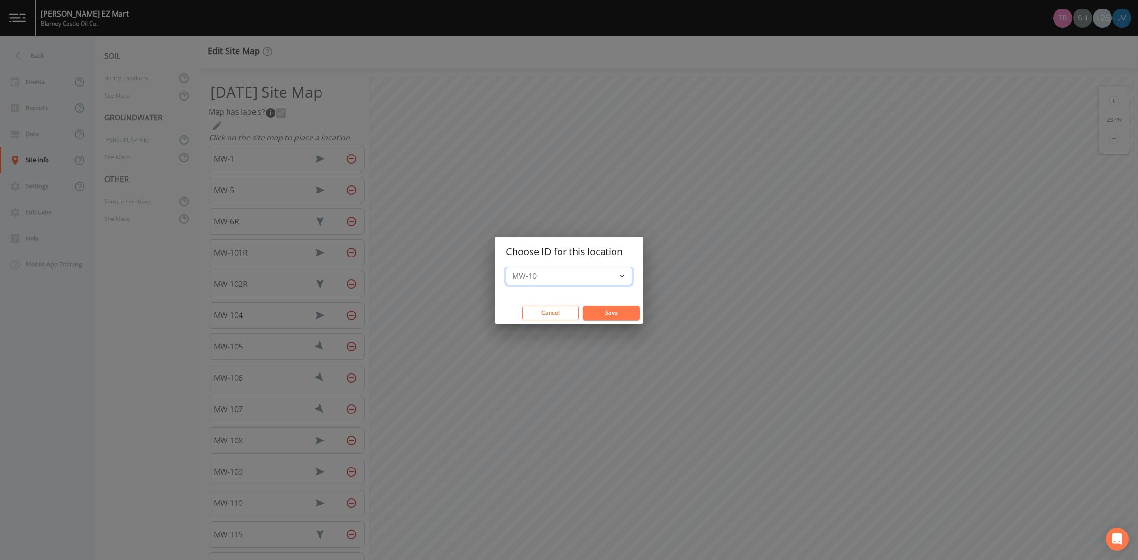
click at [523, 274] on select "MW-10 MW-101 MW-102 MW-103 MW-11 MW-111 MW-112 MW-118 MW-12 MW-121 MW-122 MW-13…" at bounding box center [569, 276] width 126 height 18
select select "5a771dce-cc64-4aeb-b3c6-c739a6f5b36a"
click at [511, 267] on select "MW-10 MW-101 MW-102 MW-103 MW-11 MW-111 MW-112 MW-118 MW-12 MW-121 MW-122 MW-13…" at bounding box center [569, 276] width 126 height 18
click at [604, 313] on button "Save" at bounding box center [611, 313] width 57 height 14
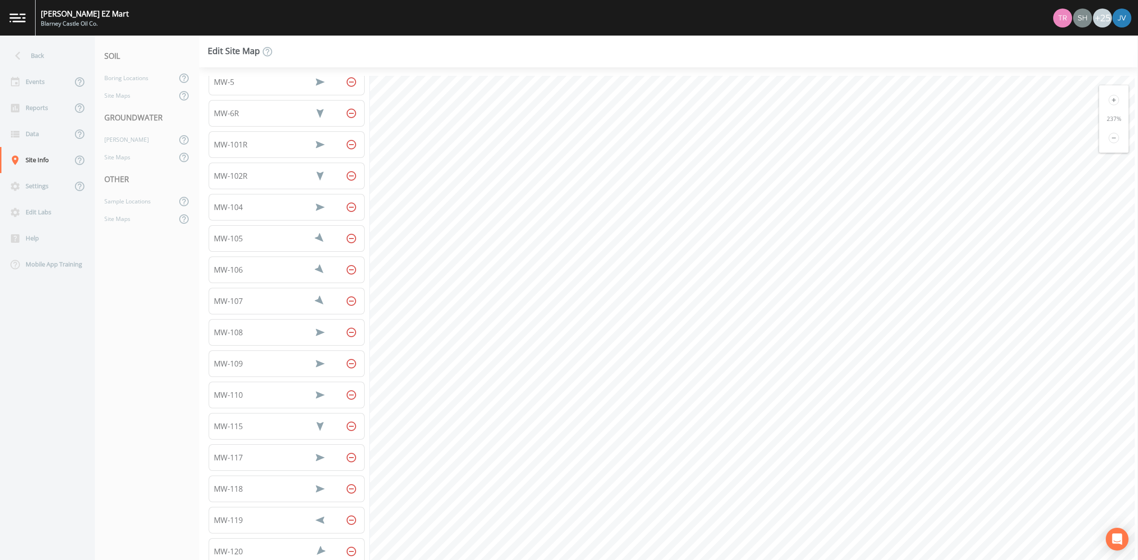
scroll to position [119, 0]
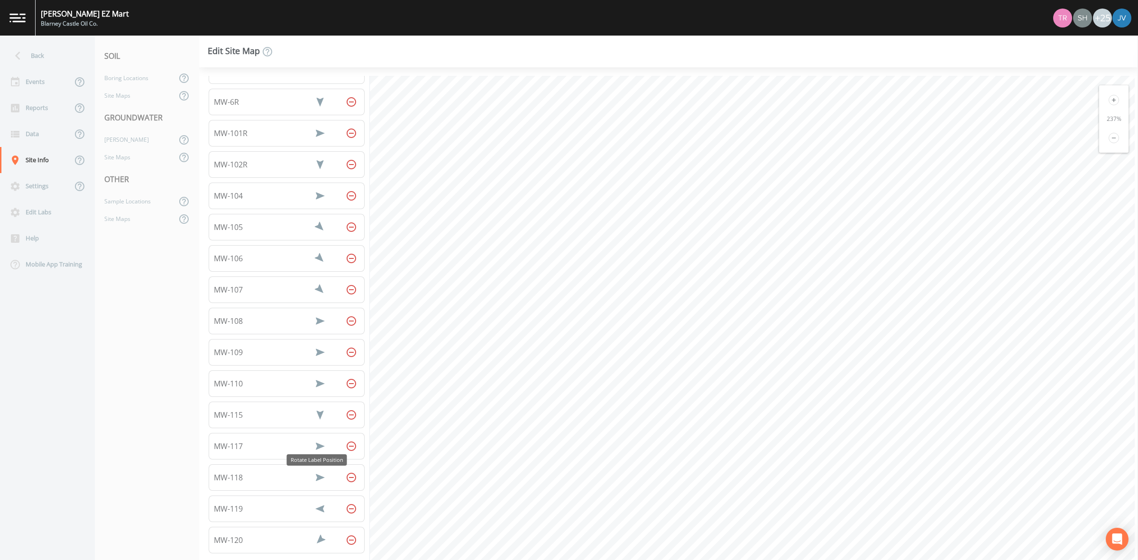
click at [316, 477] on icon "Rotate Label Position" at bounding box center [319, 477] width 11 height 11
click at [317, 480] on icon "Rotate Label Position" at bounding box center [320, 477] width 7 height 9
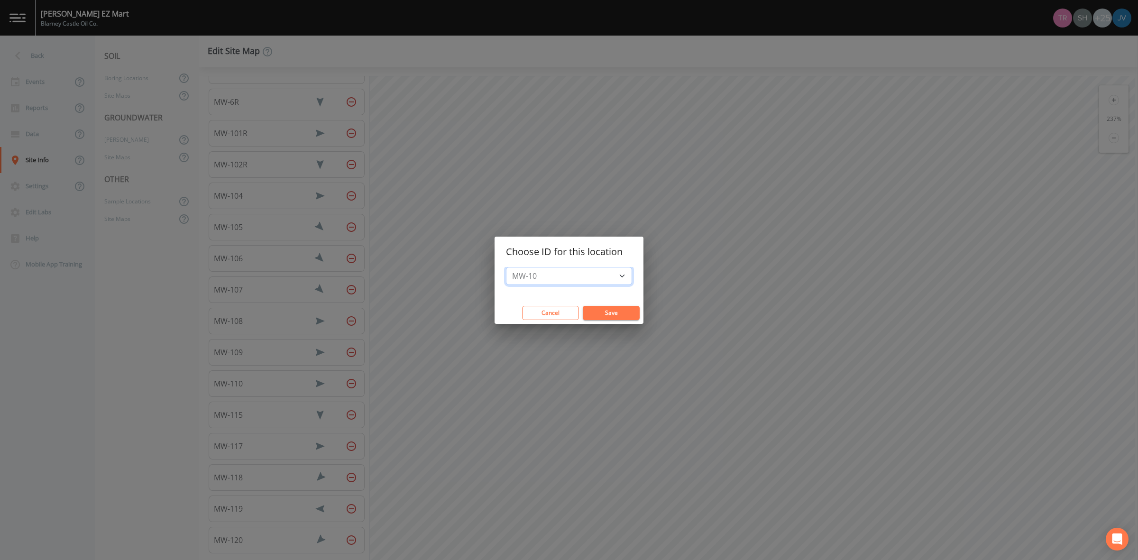
click at [561, 277] on select "MW-10 MW-101 MW-102 MW-103 MW-11 MW-111 MW-112 MW-12 MW-121 MW-122 MW-13 MW-6 M…" at bounding box center [569, 276] width 126 height 18
select select "40a9da76-507e-4496-8ed4-ddebdd476b1c"
click at [511, 267] on select "MW-10 MW-101 MW-102 MW-103 MW-11 MW-111 MW-112 MW-12 MW-121 MW-122 MW-13 MW-6 M…" at bounding box center [569, 276] width 126 height 18
click at [597, 309] on button "Save" at bounding box center [611, 313] width 57 height 14
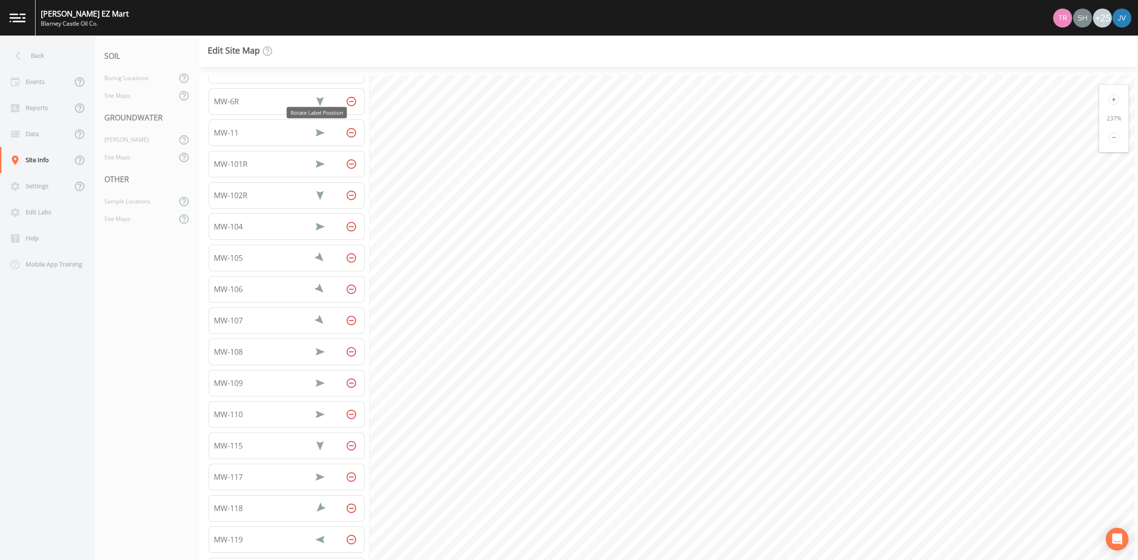
click at [317, 131] on icon "Rotate Label Position" at bounding box center [320, 132] width 9 height 7
click at [317, 131] on icon "Rotate Label Position" at bounding box center [319, 132] width 11 height 11
click at [317, 131] on icon "Rotate Label Position" at bounding box center [320, 133] width 7 height 9
click at [317, 131] on icon "Rotate Label Position" at bounding box center [319, 132] width 11 height 11
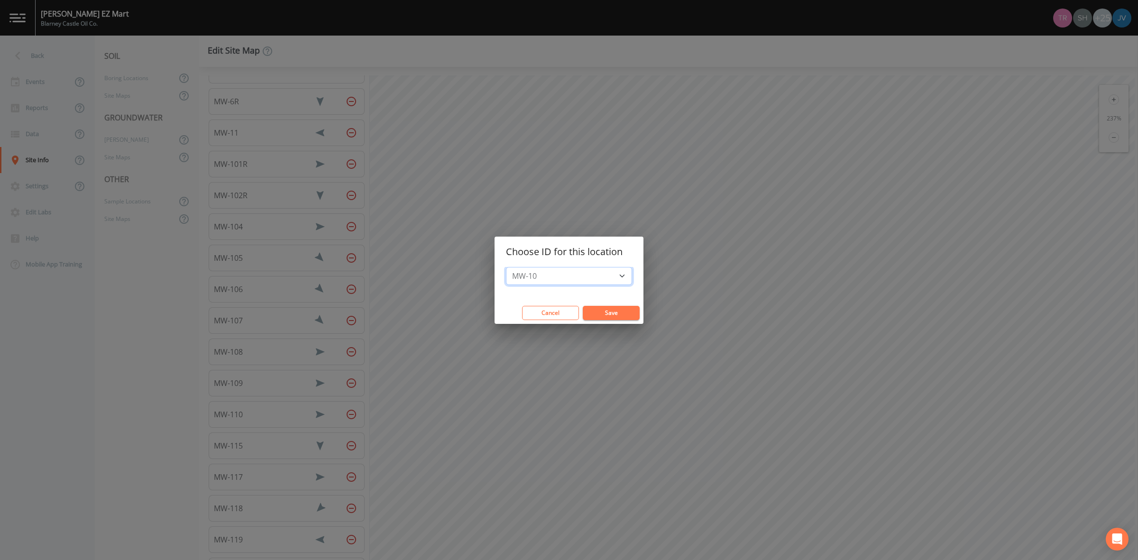
click at [574, 274] on select "MW-10 MW-101 MW-102 MW-103 MW-111 MW-112 MW-12 MW-121 MW-122 MW-13 MW-6 MW-7 MW…" at bounding box center [569, 276] width 126 height 18
select select "dc988e55-0d27-4f7d-83ef-daa543af3e90"
click at [511, 267] on select "MW-10 MW-101 MW-102 MW-103 MW-111 MW-112 MW-12 MW-121 MW-122 MW-13 MW-6 MW-7 MW…" at bounding box center [569, 276] width 126 height 18
click at [609, 309] on button "Save" at bounding box center [611, 313] width 57 height 14
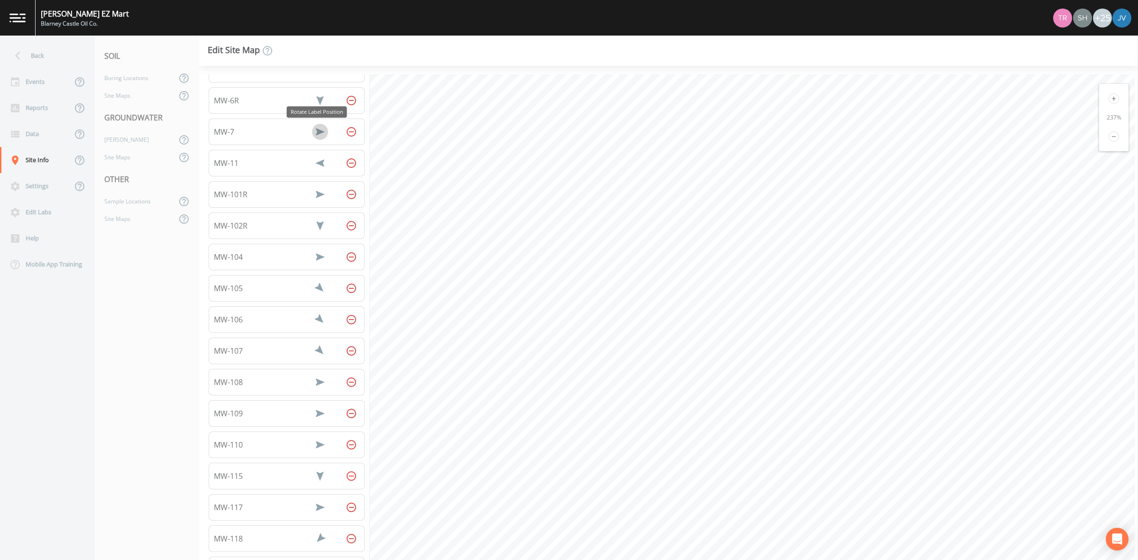
click at [317, 130] on icon "Rotate Label Position" at bounding box center [320, 132] width 9 height 7
click at [317, 130] on icon "Rotate Label Position" at bounding box center [319, 132] width 11 height 11
click at [317, 130] on icon "Rotate Label Position" at bounding box center [320, 132] width 7 height 9
click at [317, 130] on icon "Rotate Label Position" at bounding box center [319, 132] width 11 height 11
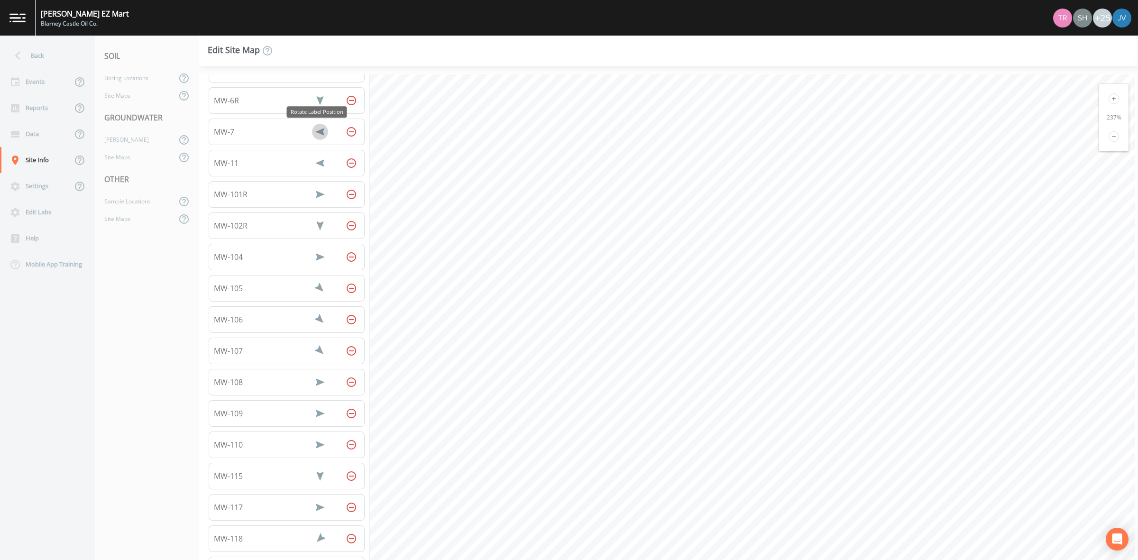
click at [317, 130] on icon "Rotate Label Position" at bounding box center [319, 132] width 9 height 7
click at [317, 130] on icon "Rotate Label Position" at bounding box center [319, 131] width 11 height 11
click at [317, 130] on icon "Rotate Label Position" at bounding box center [320, 131] width 7 height 9
click at [317, 130] on icon "Rotate Label Position" at bounding box center [319, 131] width 11 height 11
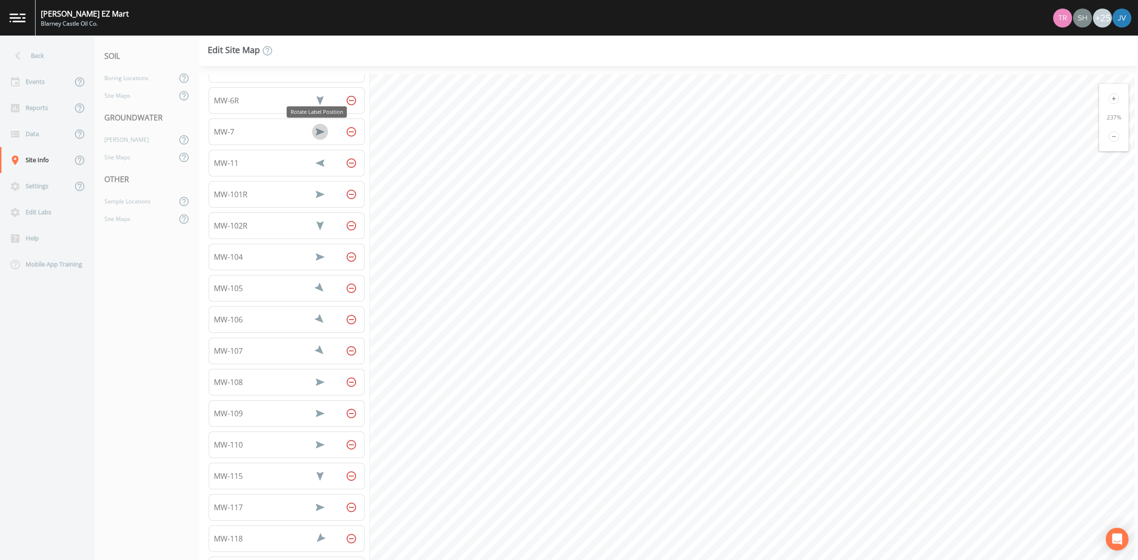
click at [317, 130] on icon "Rotate Label Position" at bounding box center [320, 132] width 9 height 7
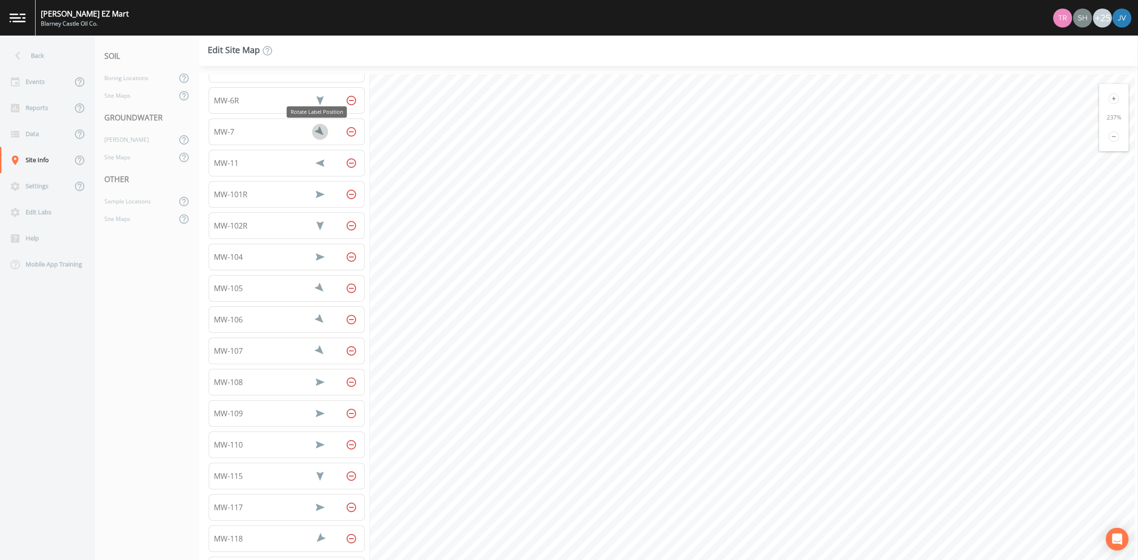
click at [317, 130] on icon "Rotate Label Position" at bounding box center [319, 132] width 11 height 11
click at [317, 130] on icon "Rotate Label Position" at bounding box center [320, 132] width 7 height 9
click at [317, 130] on icon "Rotate Label Position" at bounding box center [319, 132] width 11 height 11
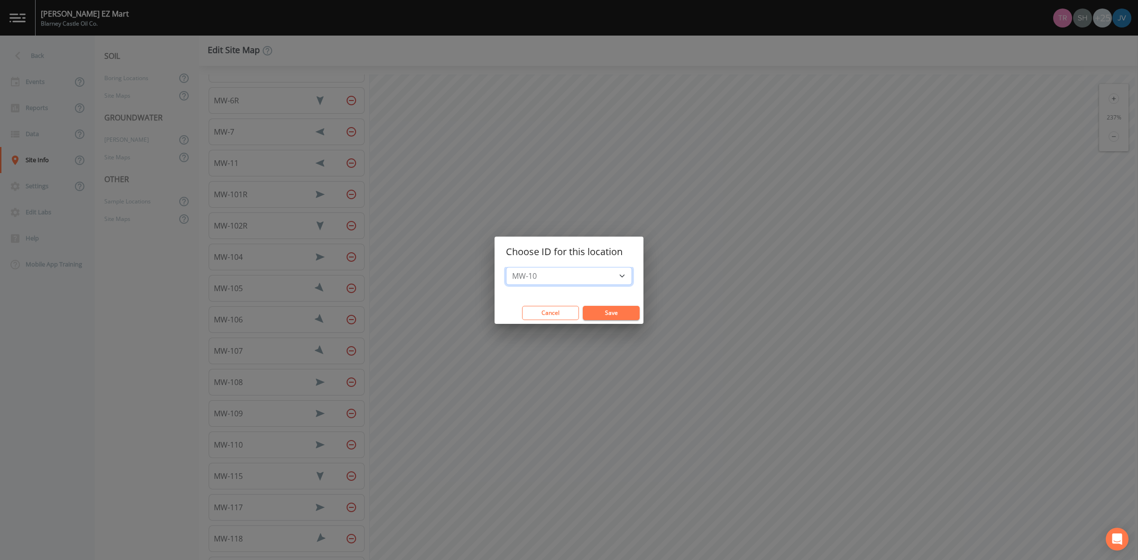
click at [581, 281] on select "MW-10 MW-101 MW-102 MW-103 MW-111 MW-112 MW-12 MW-121 MW-122 MW-13 MW-6 MW-8 MW…" at bounding box center [569, 276] width 126 height 18
select select "962be848-3d35-458e-b898-9cd0d3bebc51"
click at [511, 267] on select "MW-10 MW-101 MW-102 MW-103 MW-111 MW-112 MW-12 MW-121 MW-122 MW-13 MW-6 MW-8 MW…" at bounding box center [569, 276] width 126 height 18
click at [617, 309] on button "Save" at bounding box center [611, 313] width 57 height 14
click at [537, 271] on select "MW-10 MW-101 MW-102 MW-103 MW-111 MW-112 MW-12 MW-121 MW-13 MW-6 MW-8 MW-8 (Spl…" at bounding box center [569, 276] width 126 height 18
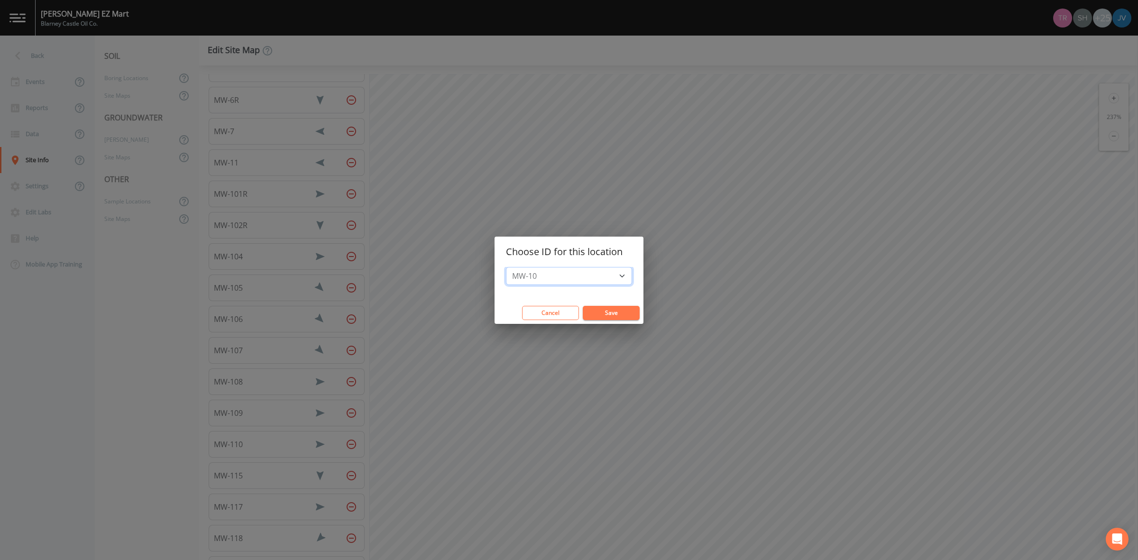
select select "786fd74a-1b0a-4a62-b25f-1c6d0f12484d"
click at [511, 267] on select "MW-10 MW-101 MW-102 MW-103 MW-111 MW-112 MW-12 MW-121 MW-13 MW-6 MW-8 MW-8 (Spl…" at bounding box center [569, 276] width 126 height 18
click at [591, 312] on button "Save" at bounding box center [611, 313] width 57 height 14
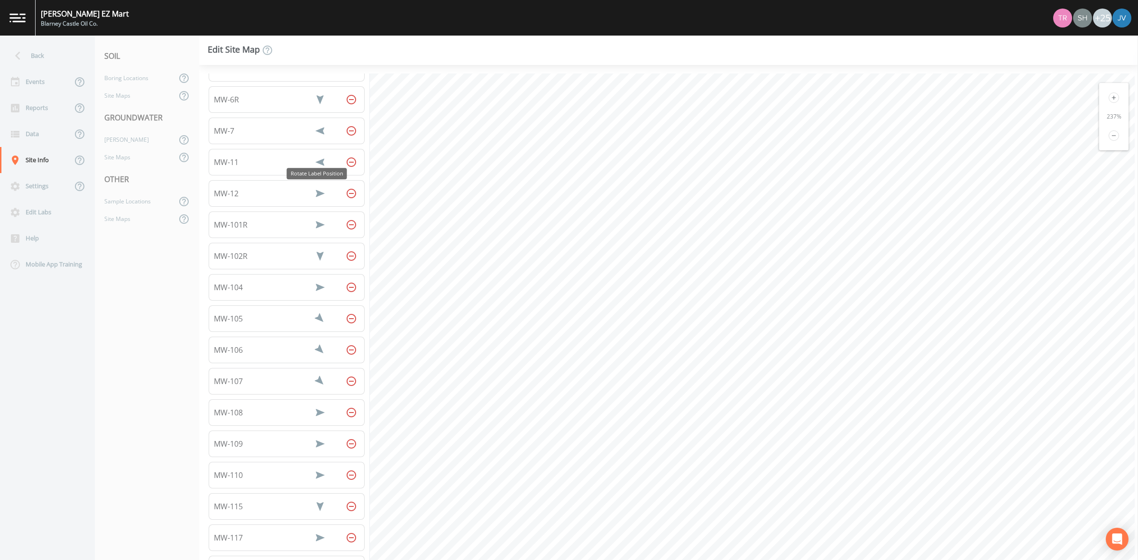
click at [314, 193] on icon "Rotate Label Position" at bounding box center [319, 193] width 11 height 11
click at [312, 193] on icon "Rotate Label Position" at bounding box center [320, 193] width 16 height 16
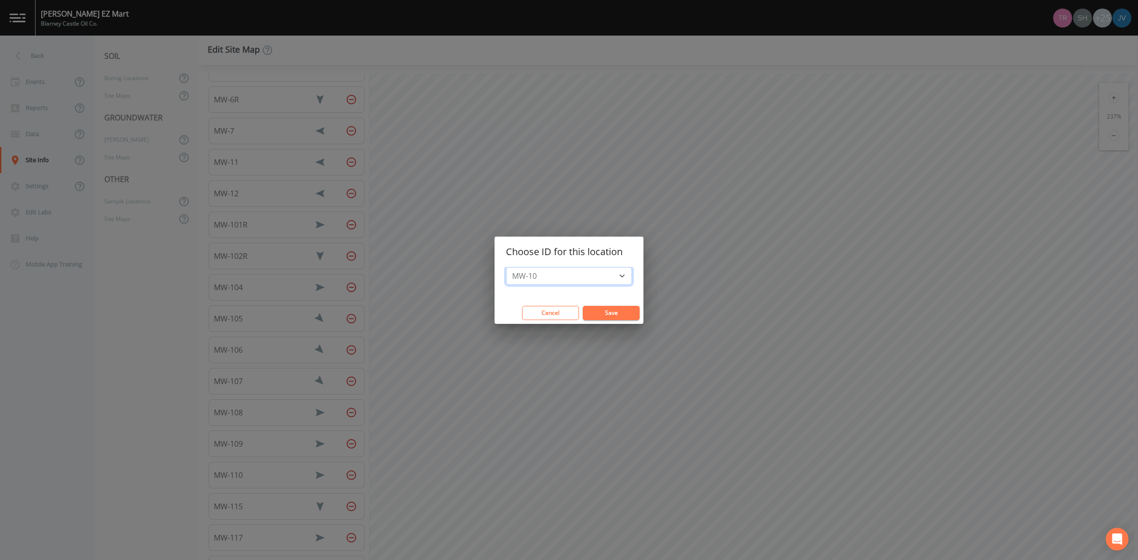
click at [556, 269] on select "MW-10 MW-101 MW-102 MW-103 MW-111 MW-112 MW-121 MW-13 MW-6 MW-8 MW-8 (Split) MW…" at bounding box center [569, 276] width 126 height 18
select select "799c0f0a-5603-421b-b703-e49de5da9ce9"
click at [511, 267] on select "MW-10 MW-101 MW-102 MW-103 MW-111 MW-112 MW-121 MW-13 MW-6 MW-8 MW-8 (Split) MW…" at bounding box center [569, 276] width 126 height 18
click at [601, 311] on button "Save" at bounding box center [611, 313] width 57 height 14
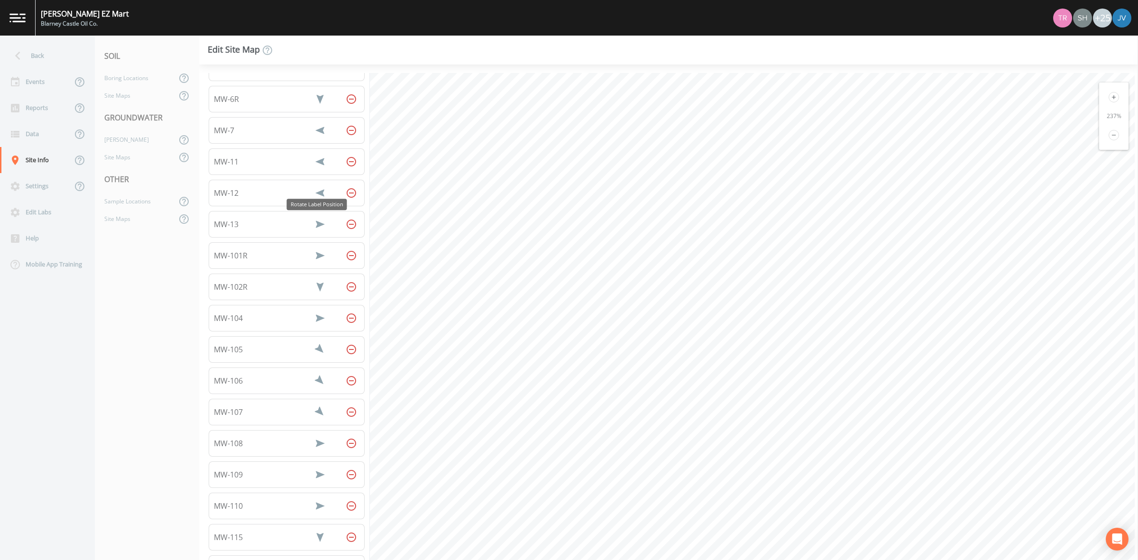
click at [317, 224] on icon "Rotate Label Position" at bounding box center [320, 224] width 9 height 7
click at [317, 224] on icon "Rotate Label Position" at bounding box center [319, 224] width 11 height 11
click at [317, 224] on icon "Rotate Label Position" at bounding box center [320, 224] width 7 height 9
click at [317, 224] on icon "Rotate Label Position" at bounding box center [319, 224] width 11 height 11
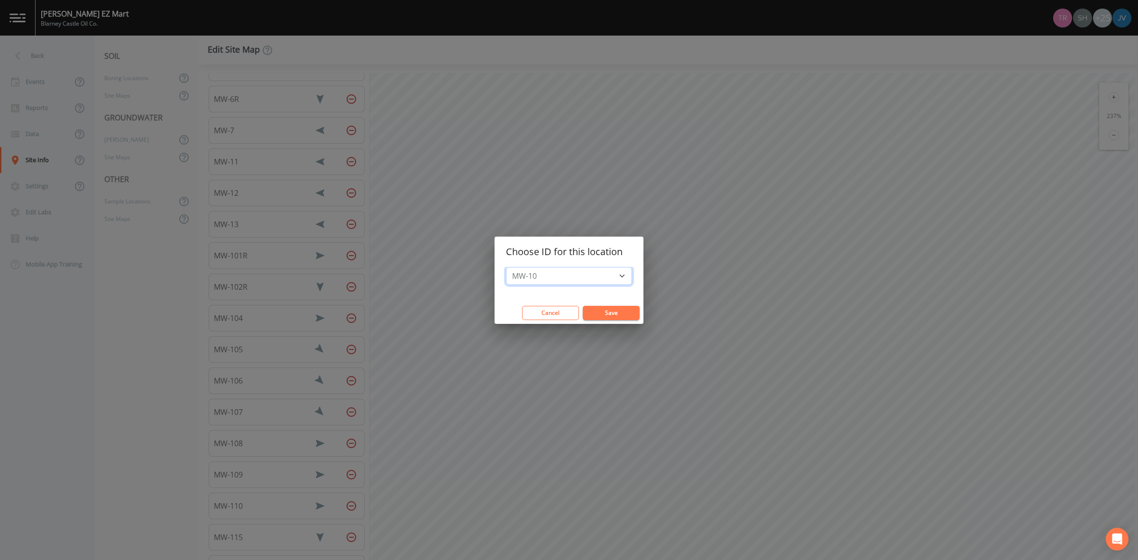
click at [593, 277] on select "MW-10 MW-101 MW-102 MW-103 MW-111 MW-112 MW-121 MW-6 MW-8 MW-8 (Split) MW-9 MW-…" at bounding box center [569, 276] width 126 height 18
select select "33c09037-f31d-4521-b6b2-367de9240079"
click at [511, 267] on select "MW-10 MW-101 MW-102 MW-103 MW-111 MW-112 MW-121 MW-6 MW-8 MW-8 (Split) MW-9 MW-…" at bounding box center [569, 276] width 126 height 18
click at [597, 311] on button "Save" at bounding box center [611, 313] width 57 height 14
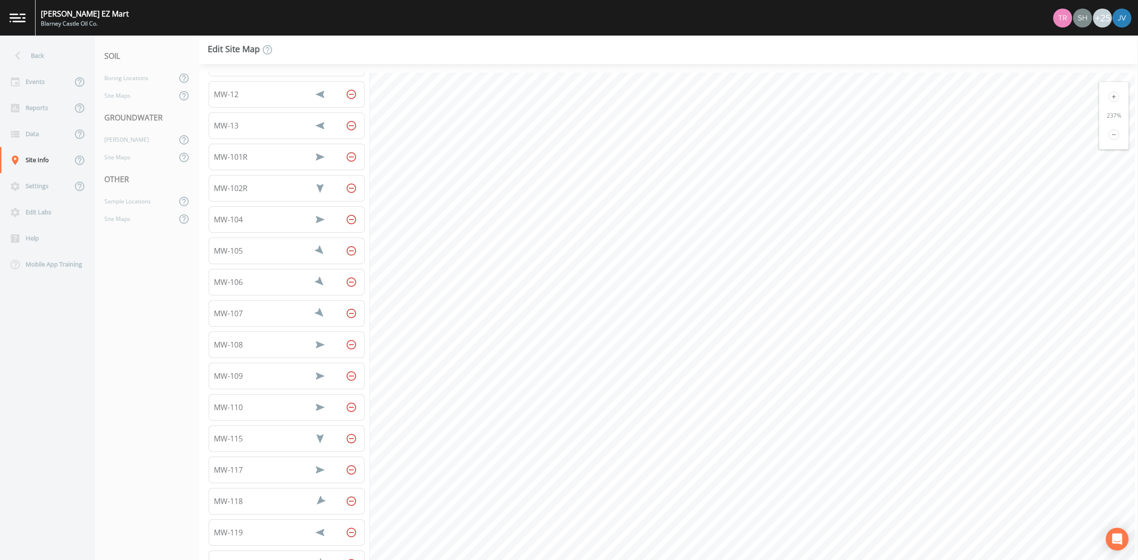
scroll to position [307, 0]
click at [314, 511] on icon "Rotate Label Position" at bounding box center [319, 508] width 11 height 11
click at [312, 511] on icon "Rotate Label Position" at bounding box center [320, 508] width 16 height 16
click at [314, 511] on icon "Rotate Label Position" at bounding box center [319, 508] width 11 height 11
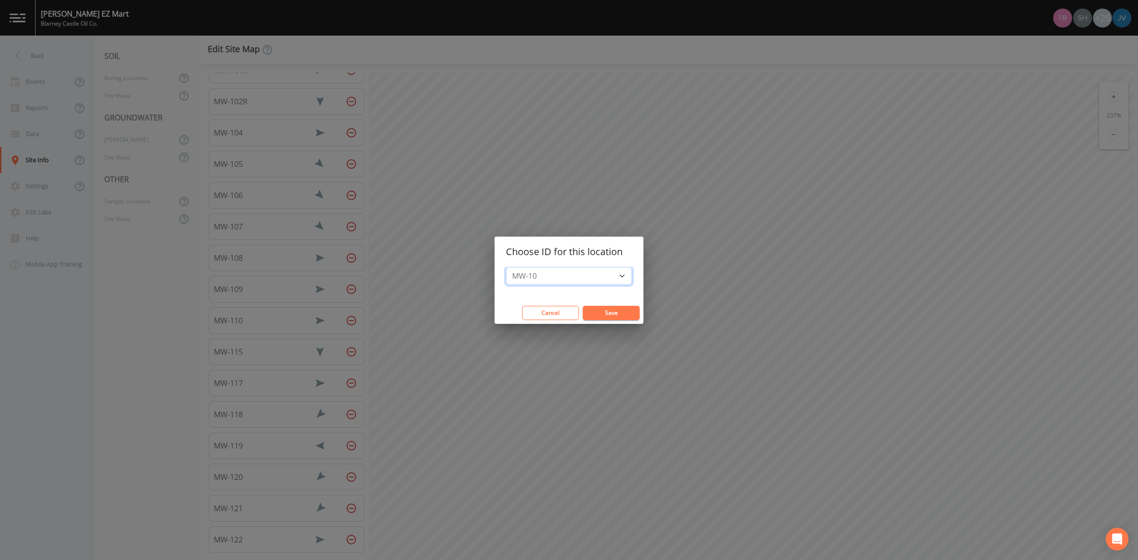
click at [612, 280] on select "MW-10 MW-101 MW-102 MW-103 MW-111 MW-112 MW-6 MW-8 MW-8 (Split) MW-9 MW-9 ([GEO…" at bounding box center [569, 276] width 126 height 18
select select "2d73879f-8881-4024-9038-49ae674b9c3b"
click at [511, 267] on select "MW-10 MW-101 MW-102 MW-103 MW-111 MW-112 MW-6 MW-8 MW-8 (Split) MW-9 MW-9 ([GEO…" at bounding box center [569, 276] width 126 height 18
click at [600, 313] on button "Save" at bounding box center [611, 313] width 57 height 14
click at [570, 280] on select "MW-10 MW-101 MW-102 MW-103 MW-111 MW-6 MW-8 MW-8 ([GEOGRAPHIC_DATA]) MW-9 MW-9 …" at bounding box center [569, 276] width 126 height 18
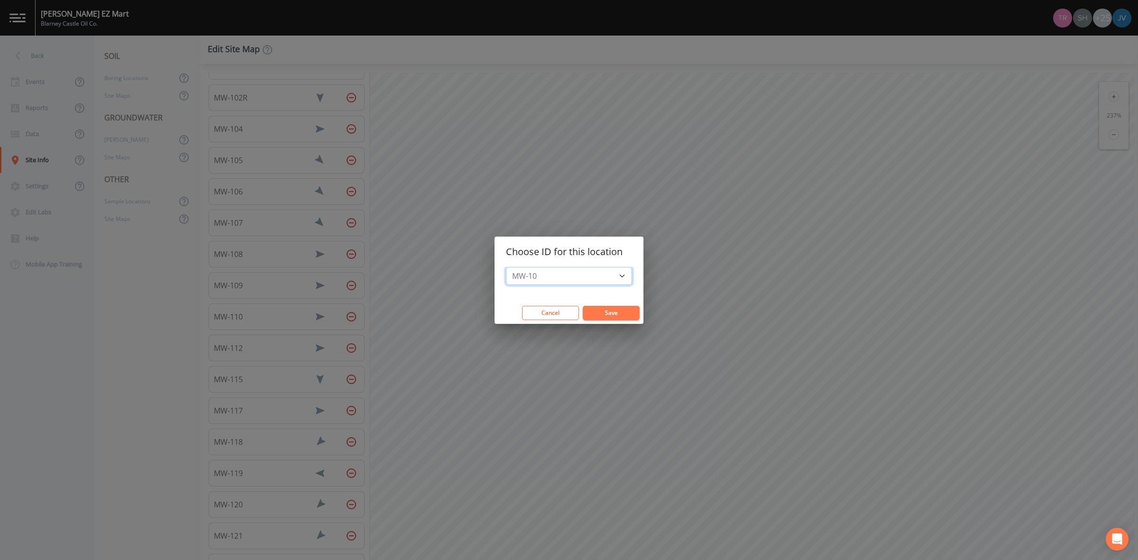
select select "841a8ad8-7934-4746-ae77-741ee7dbb00d"
click at [511, 267] on select "MW-10 MW-101 MW-102 MW-103 MW-111 MW-6 MW-8 MW-8 ([GEOGRAPHIC_DATA]) MW-9 MW-9 …" at bounding box center [569, 276] width 126 height 18
click at [600, 315] on button "Save" at bounding box center [611, 313] width 57 height 14
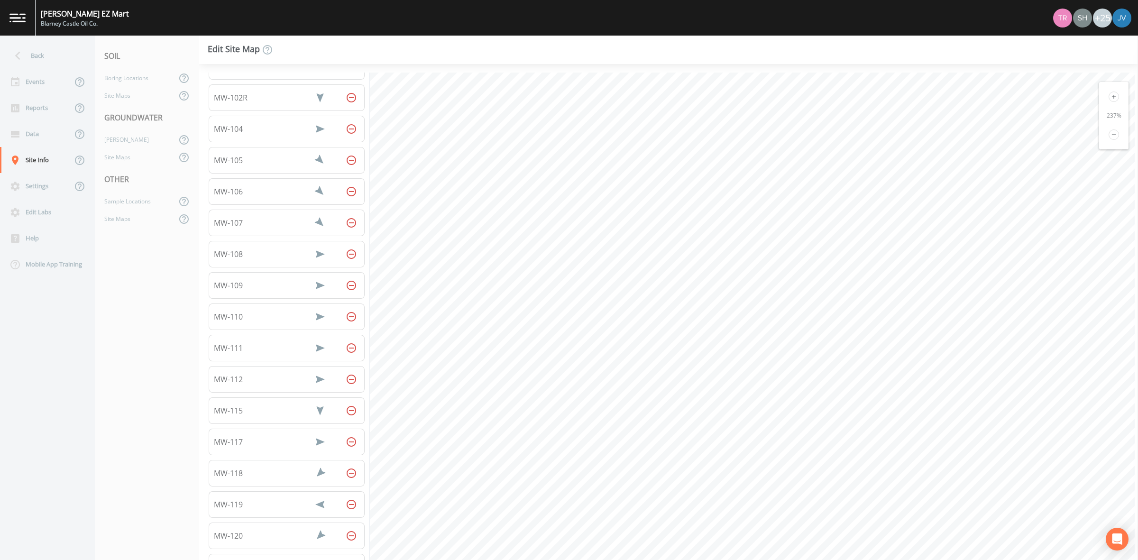
click at [312, 349] on button "Rotate Label Position" at bounding box center [320, 348] width 16 height 16
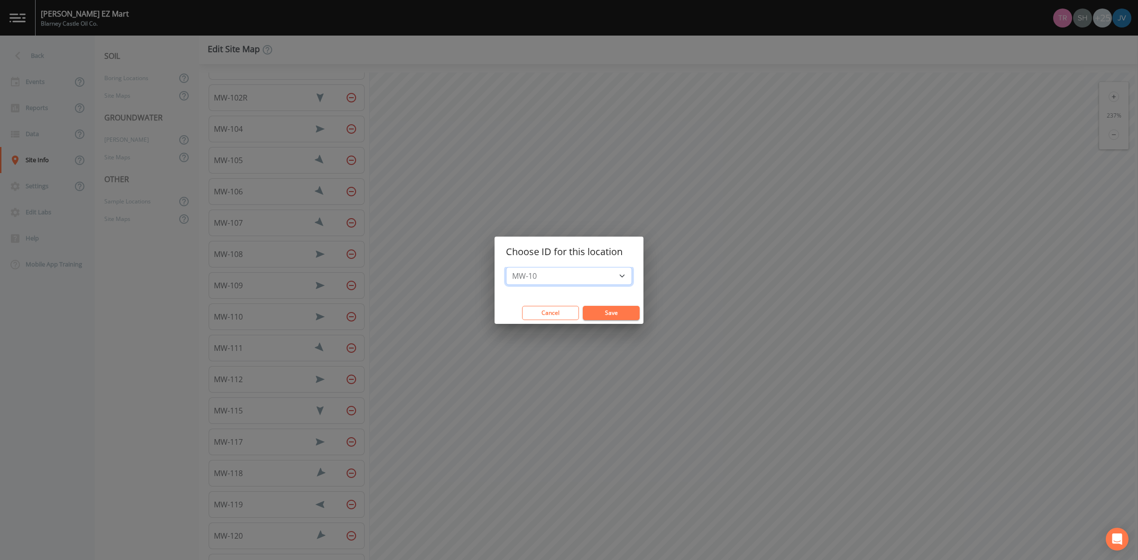
click at [577, 273] on select "MW-10 MW-101 MW-102 MW-103 MW-6 MW-8 MW-8 (Split) MW-9 MW-9 ([GEOGRAPHIC_DATA])" at bounding box center [569, 276] width 126 height 18
select select "09e37eb1-d242-427a-beb8-81856e527457"
click at [511, 267] on select "MW-10 MW-101 MW-102 MW-103 MW-6 MW-8 MW-8 (Split) MW-9 MW-9 ([GEOGRAPHIC_DATA])" at bounding box center [569, 276] width 126 height 18
click at [593, 311] on button "Save" at bounding box center [611, 313] width 57 height 14
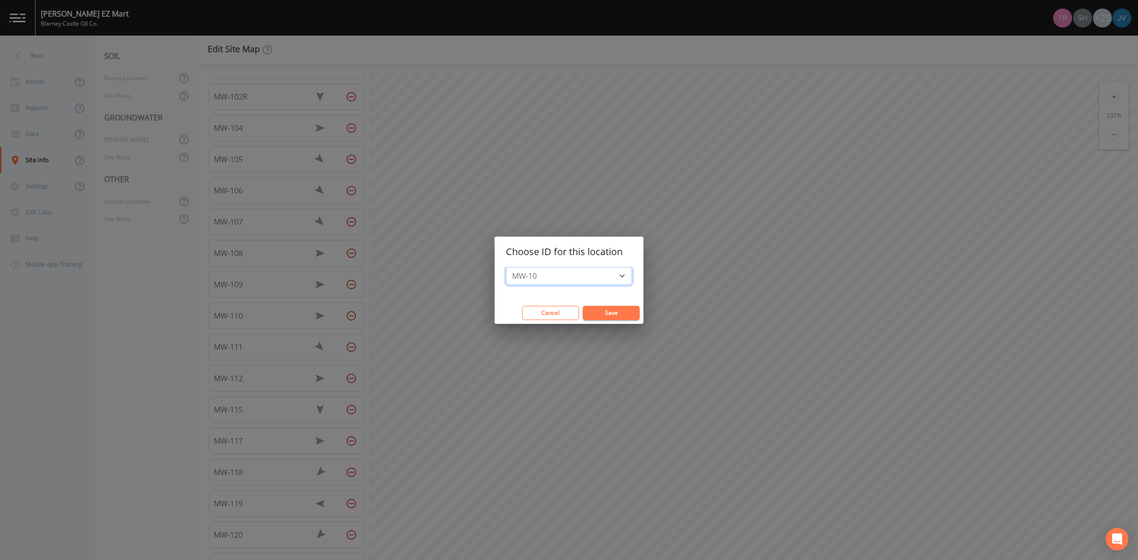
click at [567, 269] on select "MW-10 MW-101 MW-102 MW-103 MW-6 MW-8 MW-8 (Split) MW-9 ([GEOGRAPHIC_DATA])" at bounding box center [569, 276] width 126 height 18
click at [702, 303] on div "Choose ID for this location MW-10 MW-101 MW-102 MW-103 MW-6 MW-8 MW-8 (Split) M…" at bounding box center [569, 280] width 1138 height 560
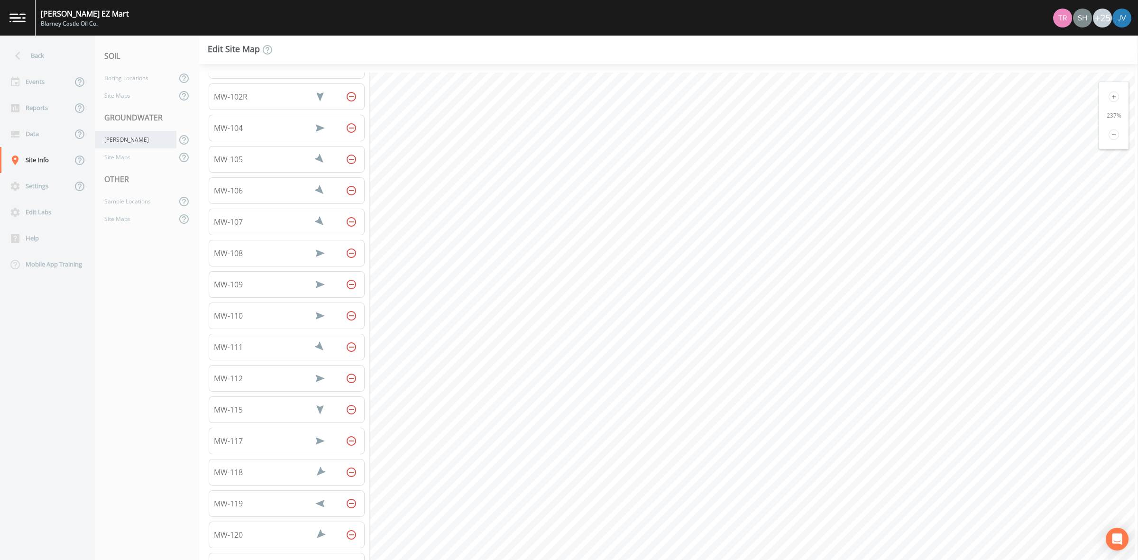
click at [124, 138] on div "[PERSON_NAME]" at bounding box center [136, 140] width 82 height 18
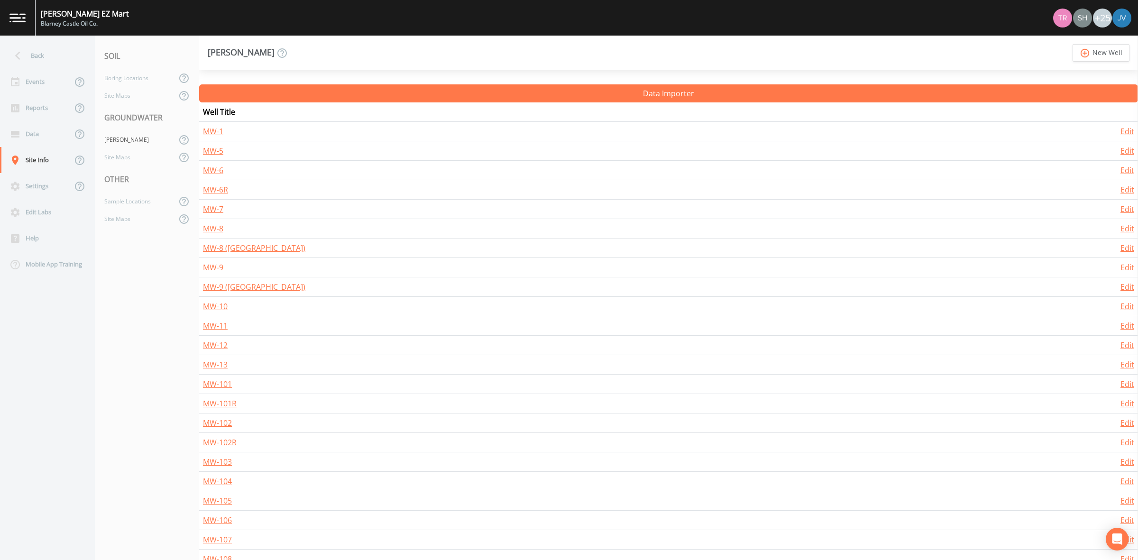
scroll to position [59, 0]
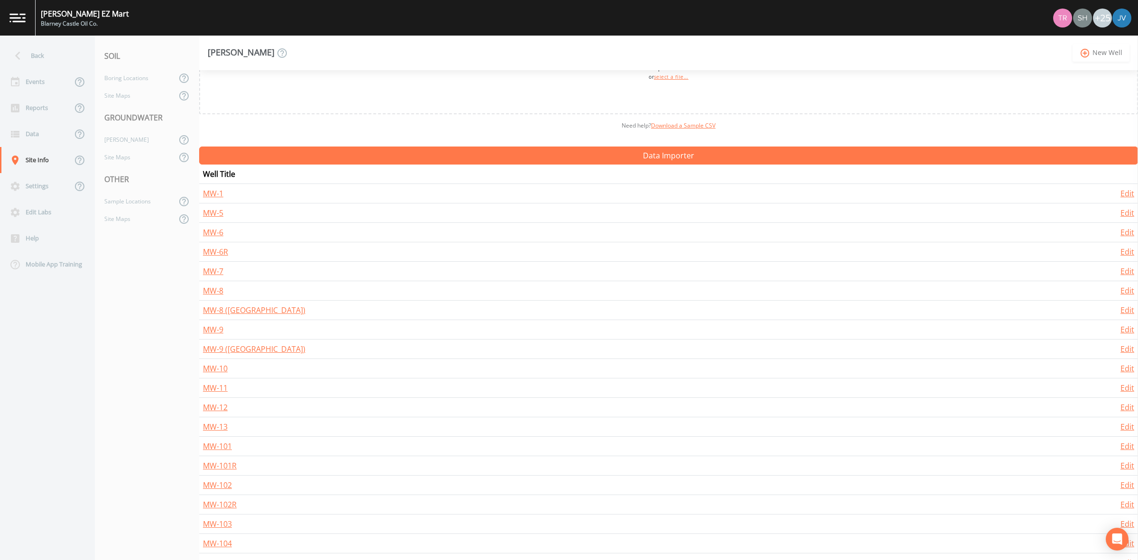
click at [1092, 53] on link "add_circle_outline New Well" at bounding box center [1101, 53] width 57 height 18
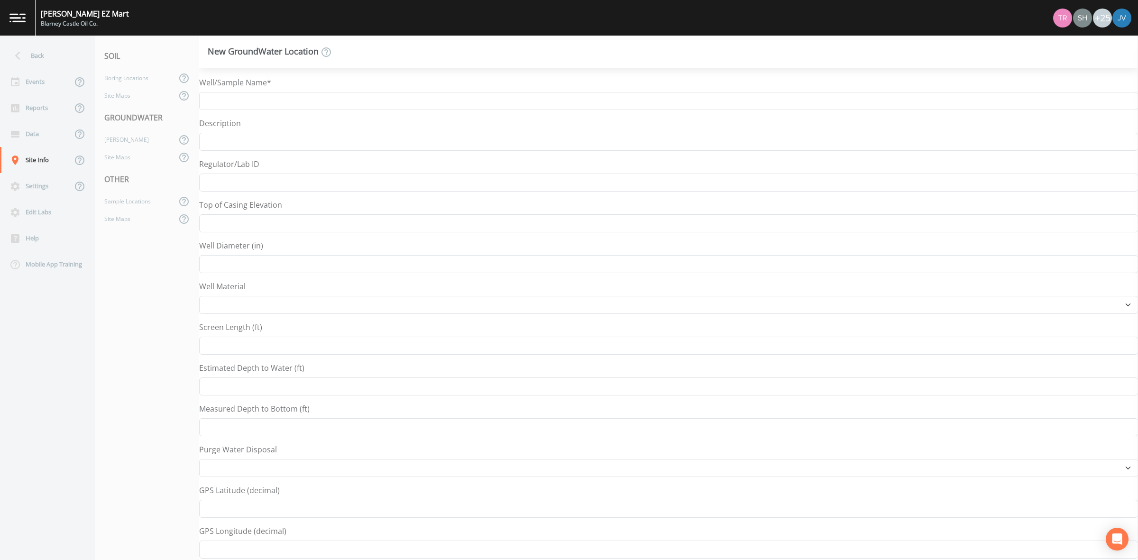
select select "Other"
click at [240, 101] on input "Well/Sample Name*" at bounding box center [668, 101] width 939 height 18
type input "MW-103R"
click at [134, 141] on div "[PERSON_NAME]" at bounding box center [136, 140] width 82 height 18
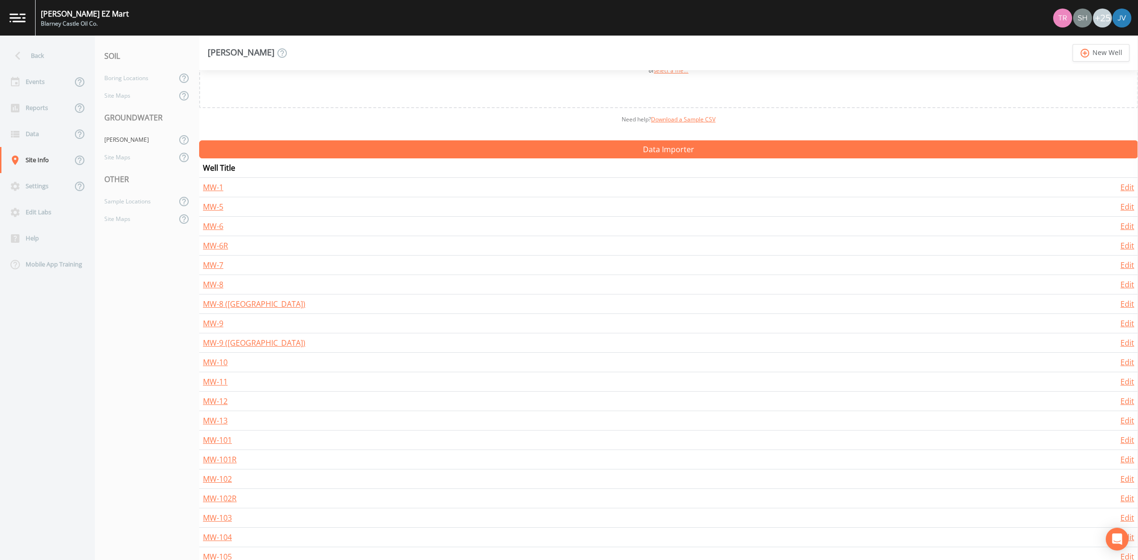
scroll to position [178, 0]
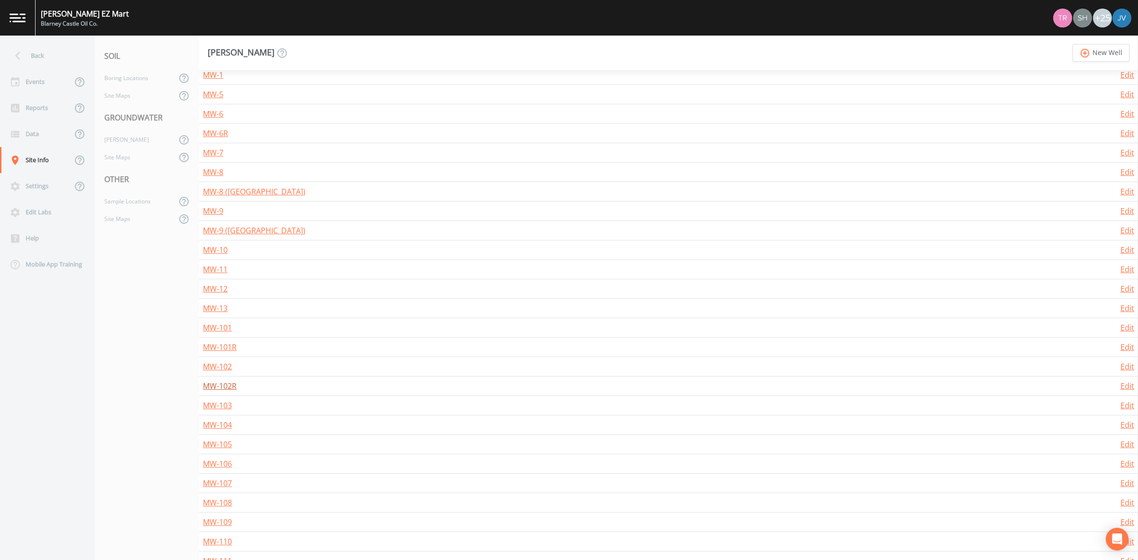
click at [230, 391] on link "MW-102R" at bounding box center [220, 386] width 34 height 10
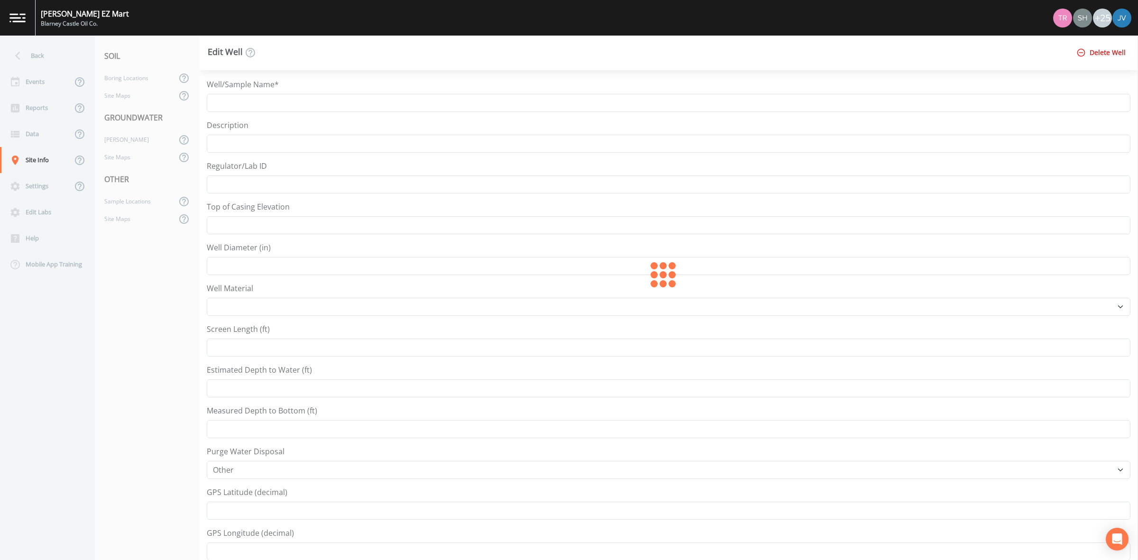
type input "MW-102R"
click at [140, 132] on div "[PERSON_NAME]" at bounding box center [136, 140] width 82 height 18
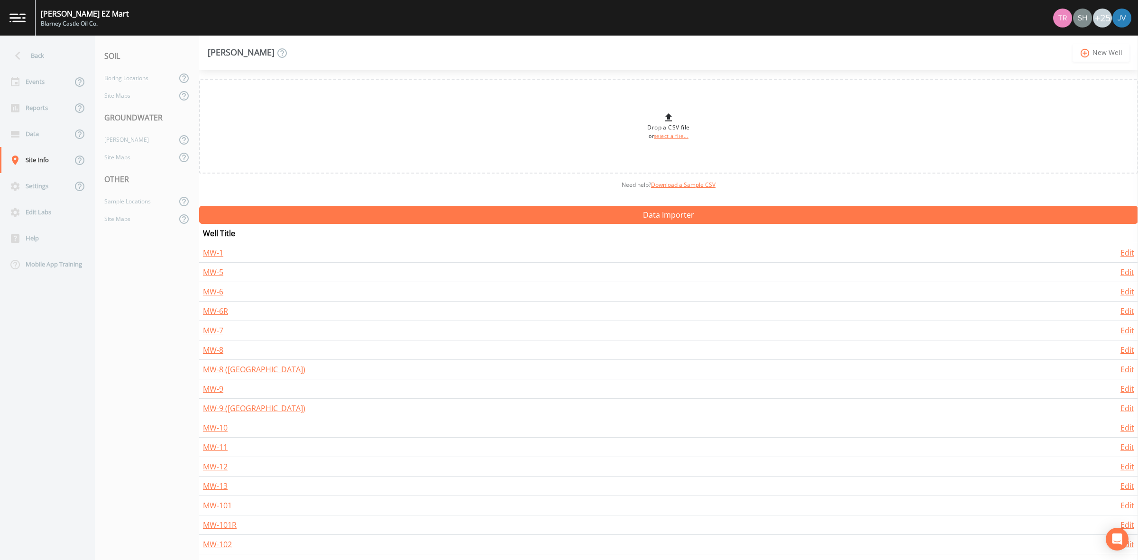
click at [1088, 48] on icon "add_circle_outline" at bounding box center [1085, 53] width 11 height 10
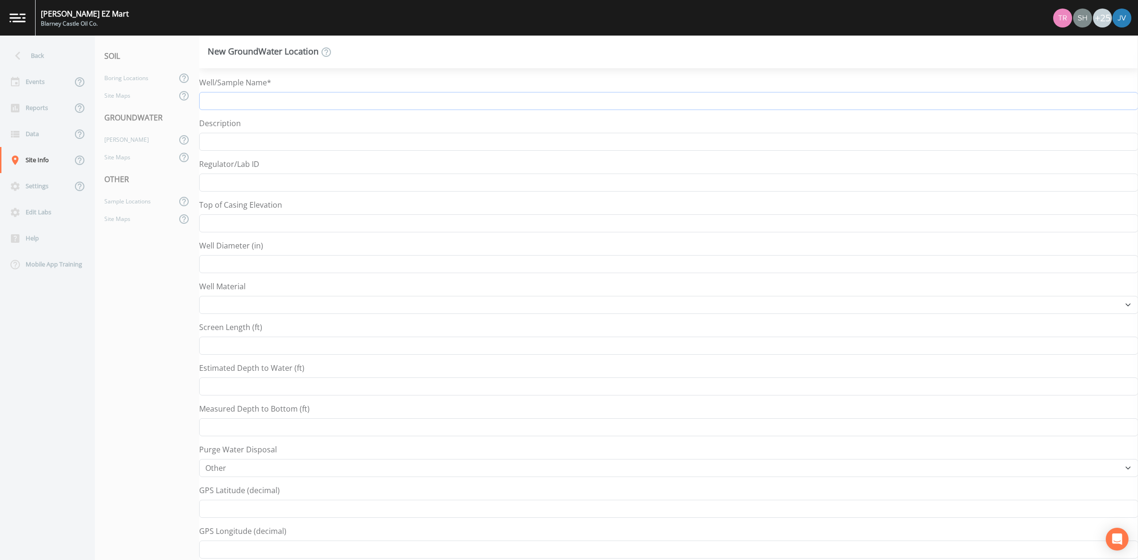
click at [380, 101] on input "Well/Sample Name*" at bounding box center [668, 101] width 939 height 18
type input "MW-103R"
click at [235, 544] on button "Save Well" at bounding box center [227, 546] width 57 height 14
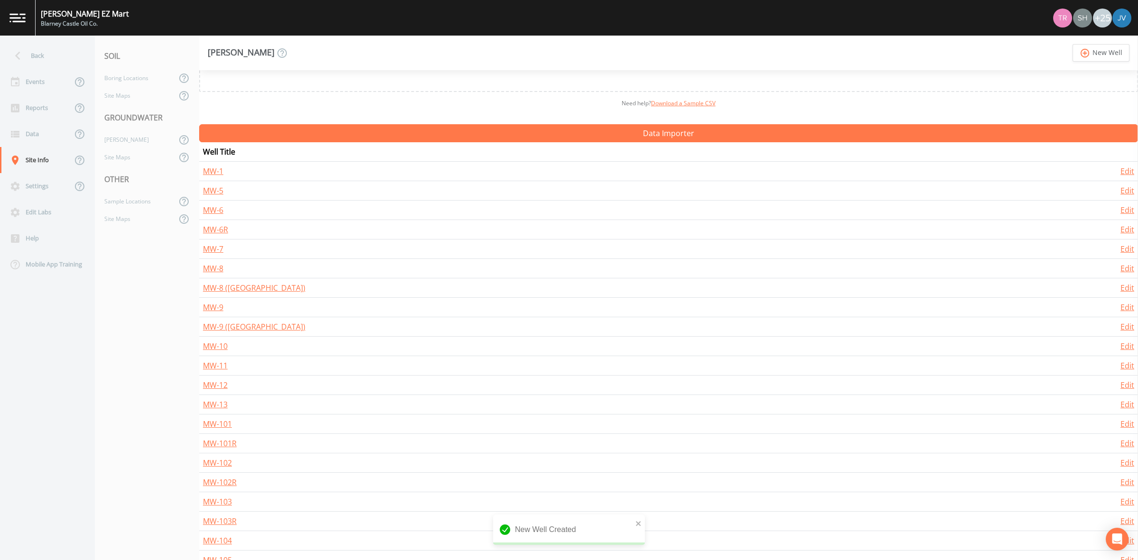
scroll to position [237, 0]
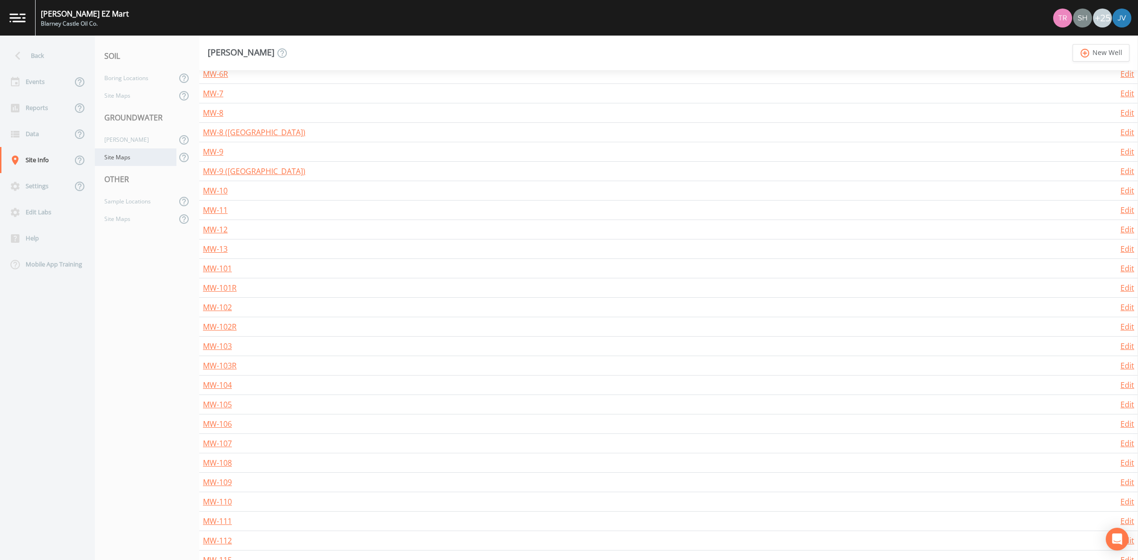
click at [123, 149] on div "Site Maps" at bounding box center [136, 157] width 82 height 18
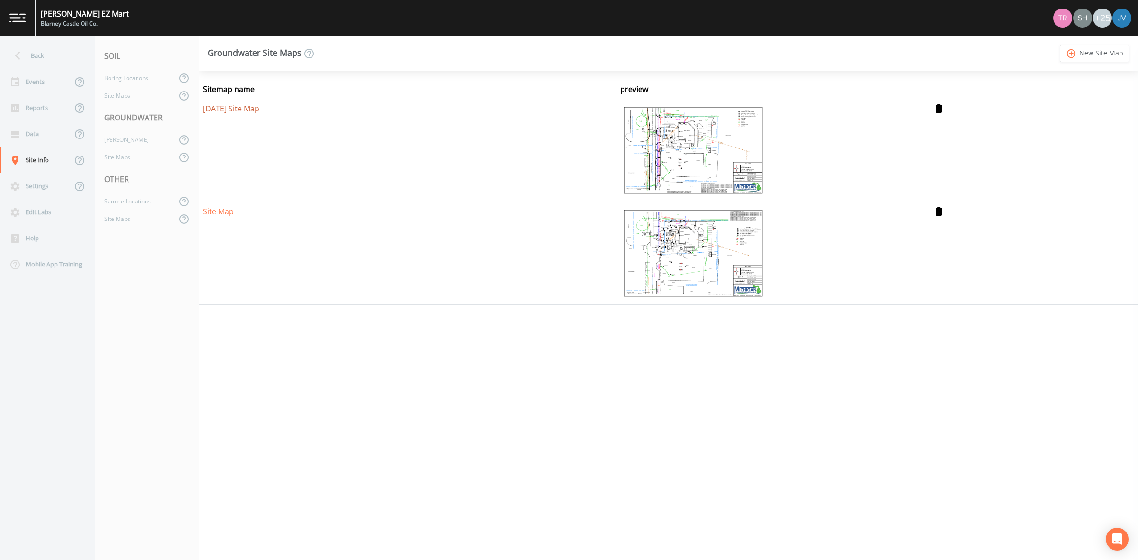
click at [255, 107] on link "[DATE] Site Map" at bounding box center [231, 108] width 56 height 10
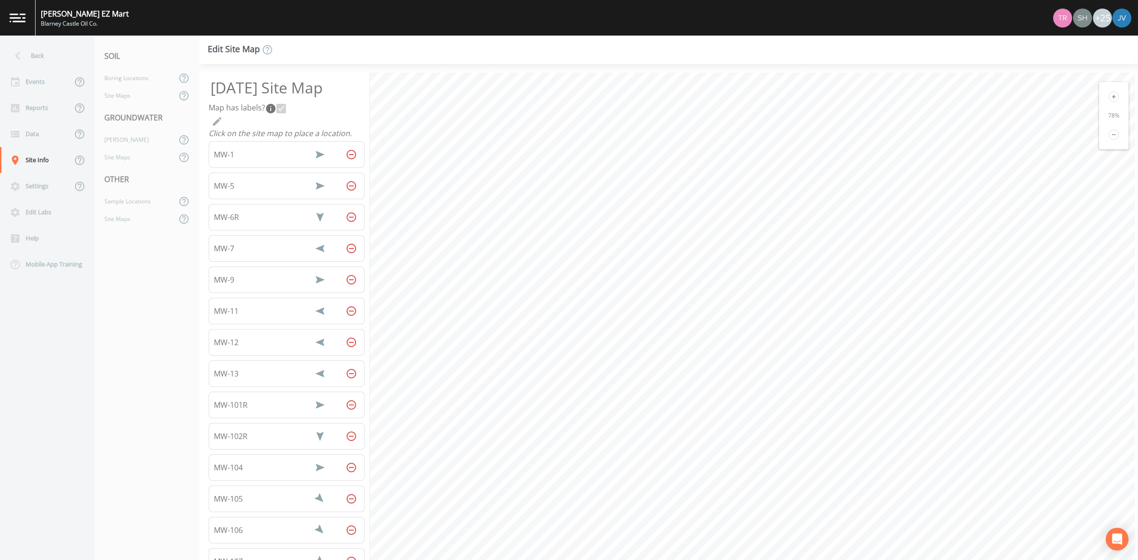
click at [1109, 96] on icon at bounding box center [1114, 97] width 10 height 10
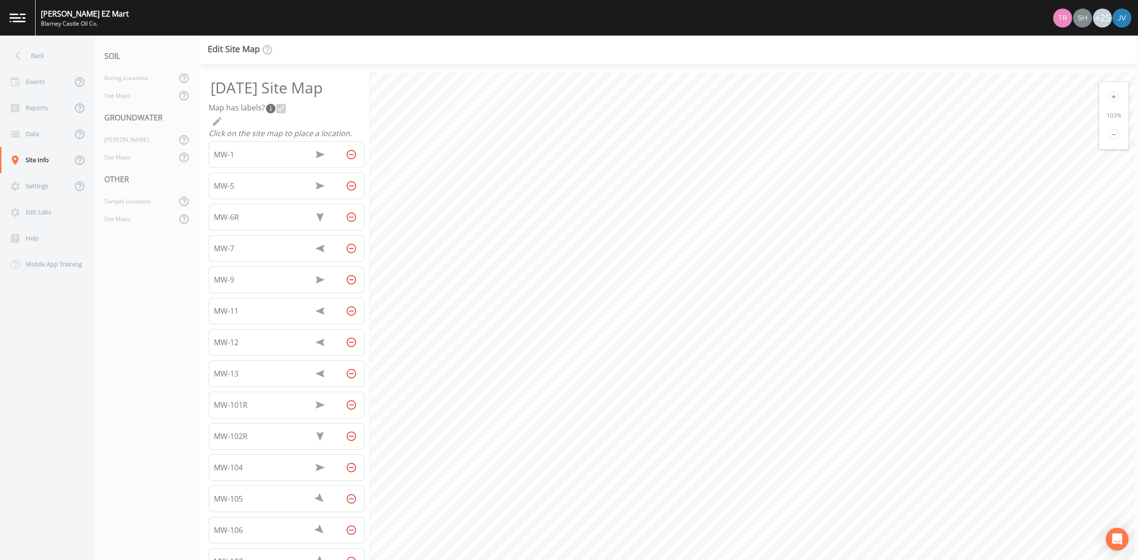
click at [1109, 96] on icon at bounding box center [1114, 97] width 10 height 10
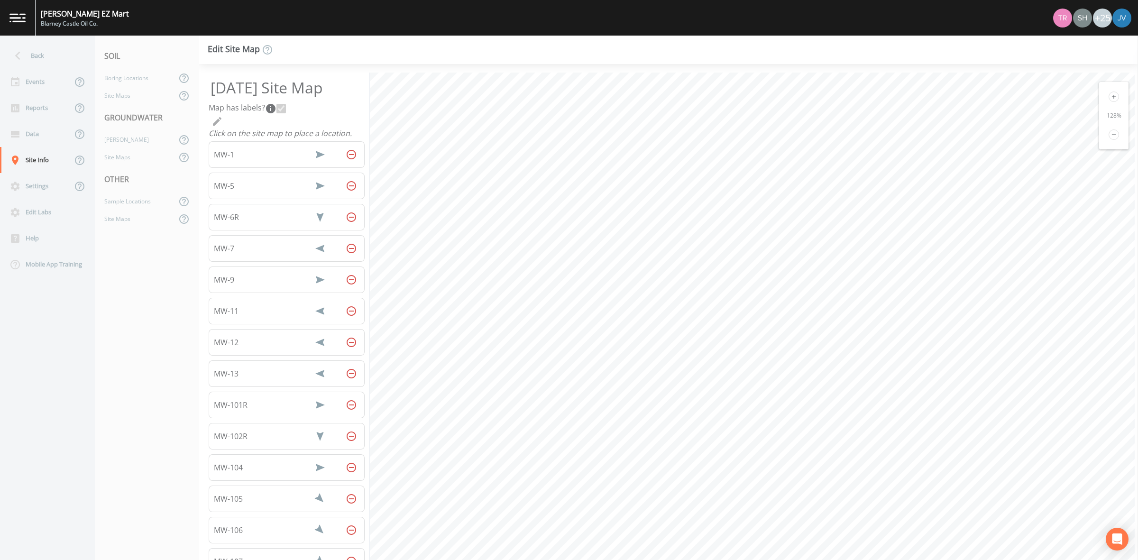
click at [1109, 96] on icon at bounding box center [1114, 97] width 10 height 10
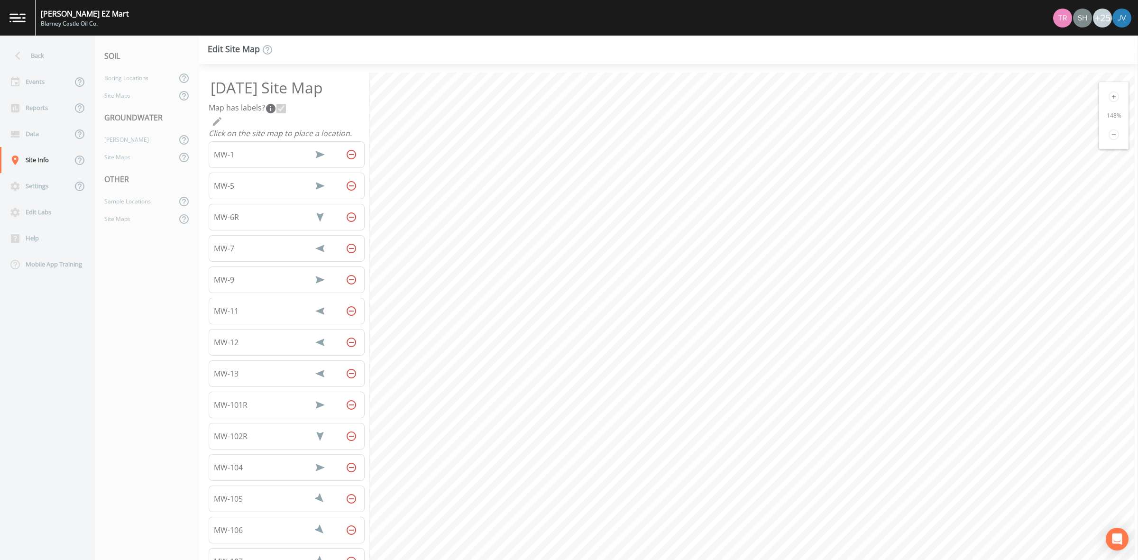
click at [1109, 96] on icon at bounding box center [1114, 97] width 10 height 10
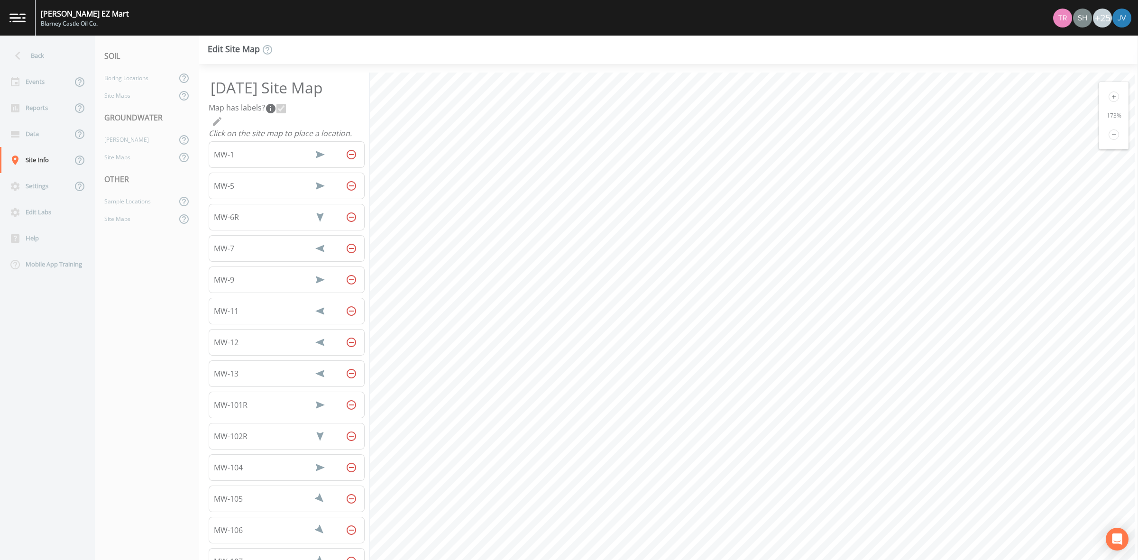
click at [1109, 96] on icon at bounding box center [1114, 97] width 10 height 10
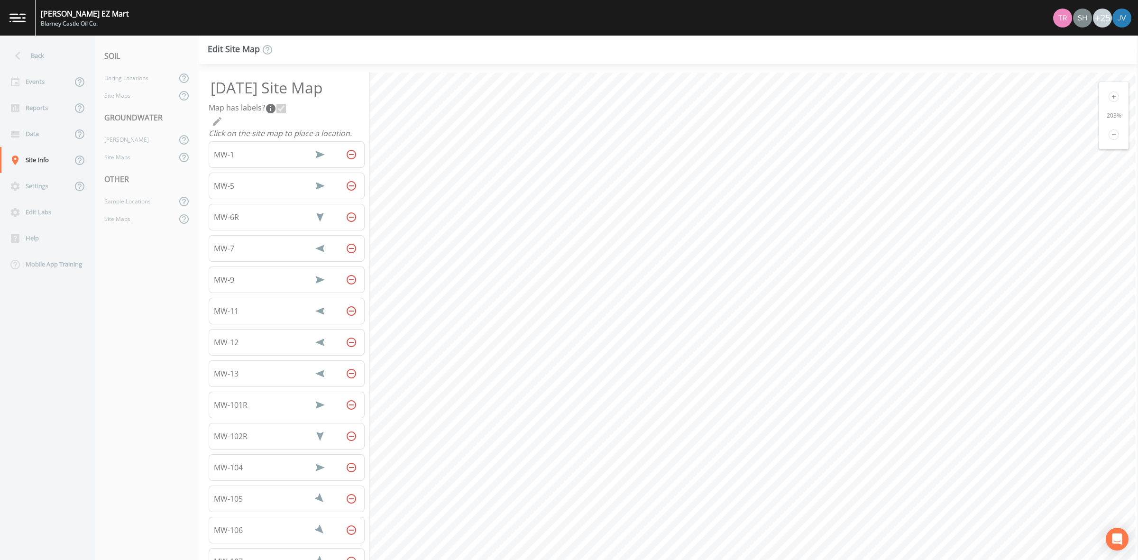
click at [1111, 97] on icon at bounding box center [1114, 97] width 10 height 10
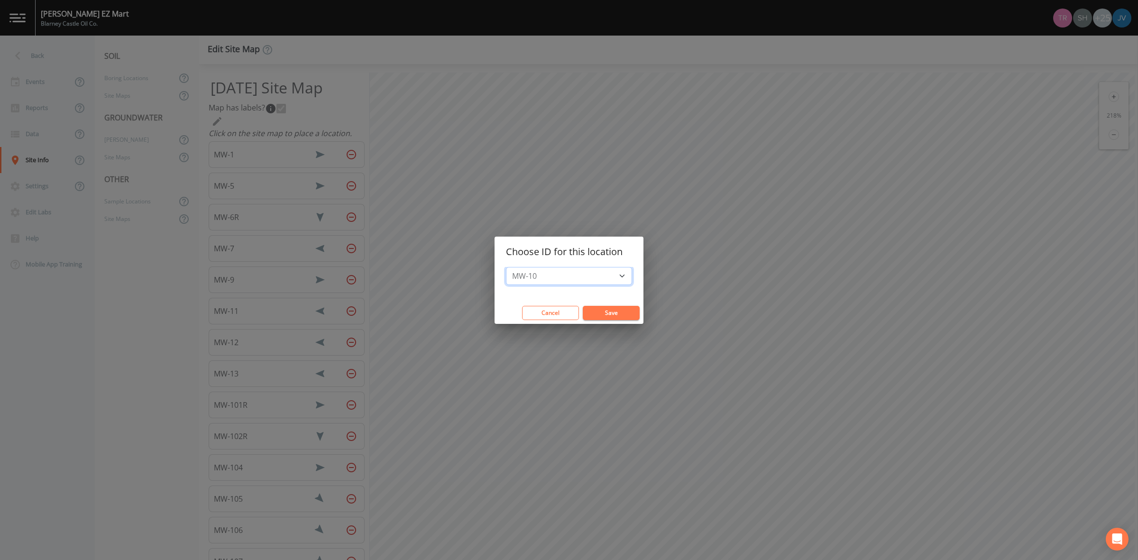
click at [556, 277] on select "MW-10 MW-101 MW-102 MW-103 MW-103R MW-6 MW-8 MW-8 ([GEOGRAPHIC_DATA]) MW-9 (Spl…" at bounding box center [569, 276] width 126 height 18
select select "0754007c-746e-4ae2-b4f9-fd6e880ede86"
click at [511, 267] on select "MW-10 MW-101 MW-102 MW-103 MW-103R MW-6 MW-8 MW-8 ([GEOGRAPHIC_DATA]) MW-9 (Spl…" at bounding box center [569, 276] width 126 height 18
click at [594, 308] on button "Save" at bounding box center [611, 313] width 57 height 14
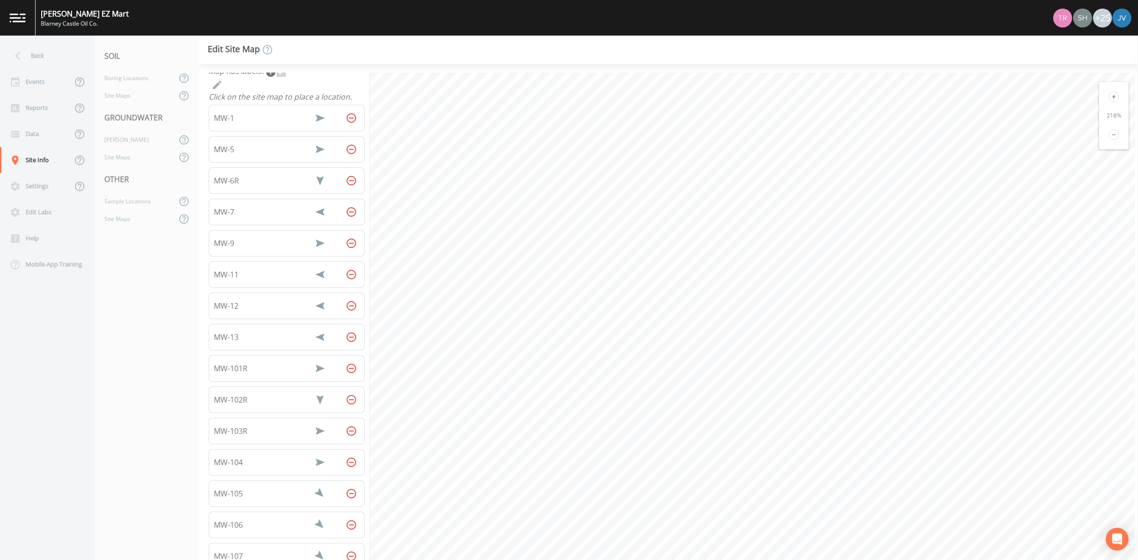
scroll to position [178, 0]
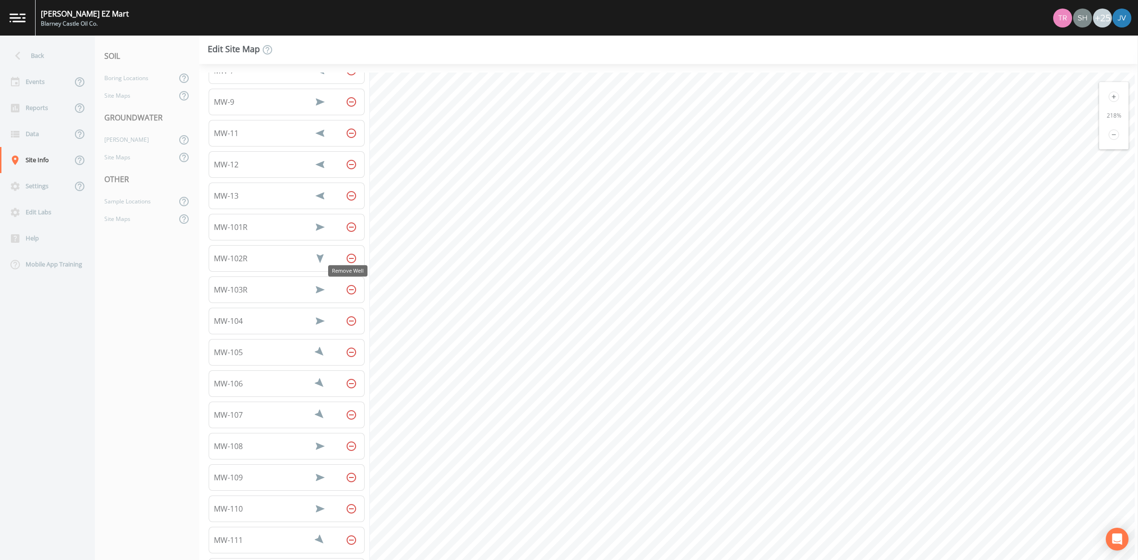
click at [346, 290] on icon "Remove Well" at bounding box center [351, 289] width 11 height 11
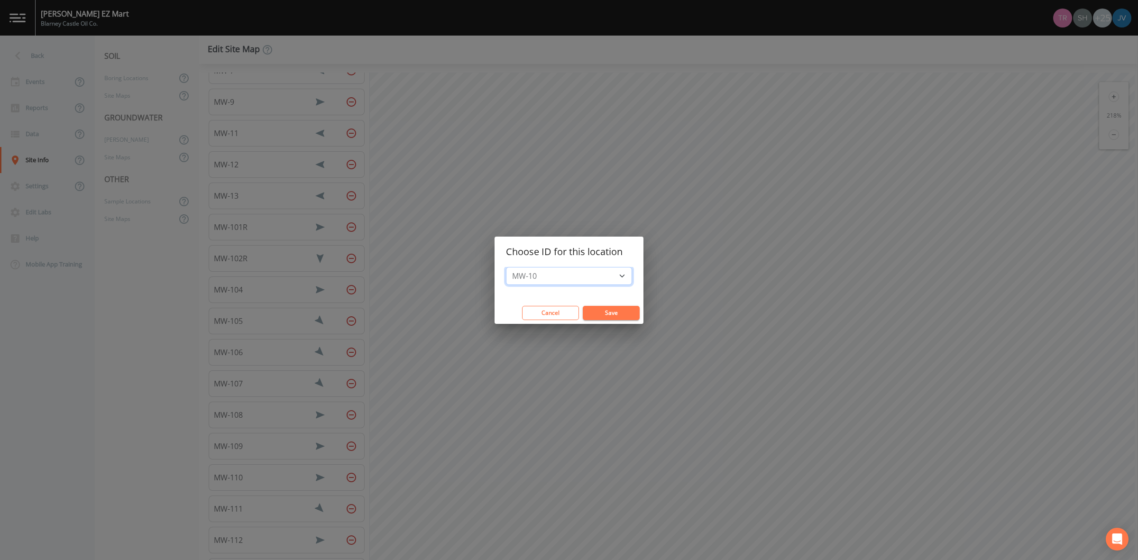
click at [533, 271] on select "MW-10 MW-101 MW-102 MW-103 MW-103R MW-6 MW-8 MW-8 ([GEOGRAPHIC_DATA]) MW-9 (Spl…" at bounding box center [569, 276] width 126 height 18
select select "0754007c-746e-4ae2-b4f9-fd6e880ede86"
click at [511, 267] on select "MW-10 MW-101 MW-102 MW-103 MW-103R MW-6 MW-8 MW-8 ([GEOGRAPHIC_DATA]) MW-9 (Spl…" at bounding box center [569, 276] width 126 height 18
click at [589, 309] on button "Save" at bounding box center [611, 313] width 57 height 14
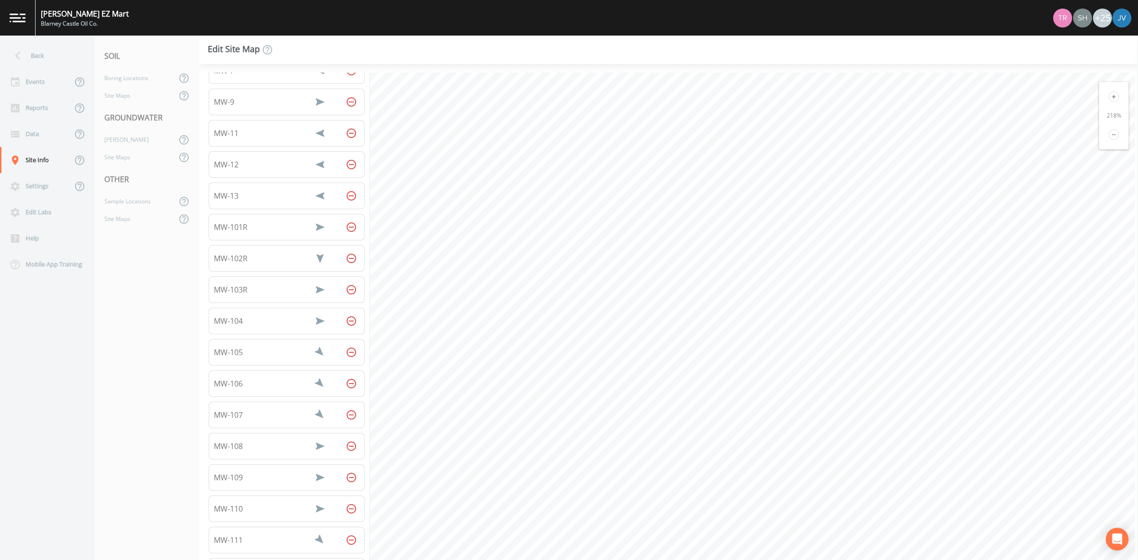
click at [135, 333] on nav "SOIL Boring Locations Site Maps GROUNDWATER [PERSON_NAME] Site Maps OTHER Sampl…" at bounding box center [147, 298] width 104 height 525
click at [134, 153] on div "Site Maps" at bounding box center [136, 157] width 82 height 18
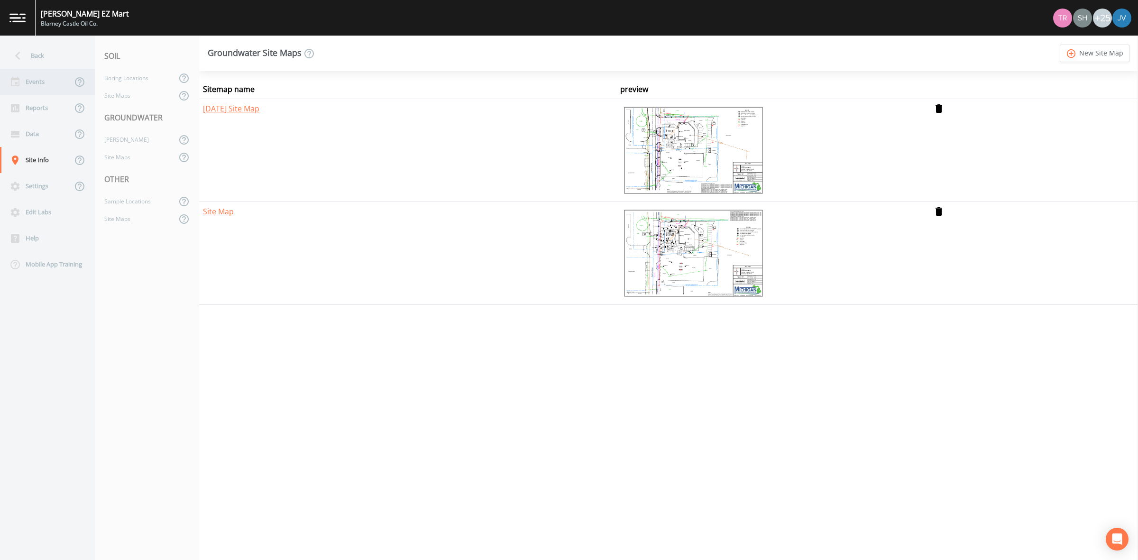
click at [34, 77] on div "Events" at bounding box center [36, 82] width 72 height 26
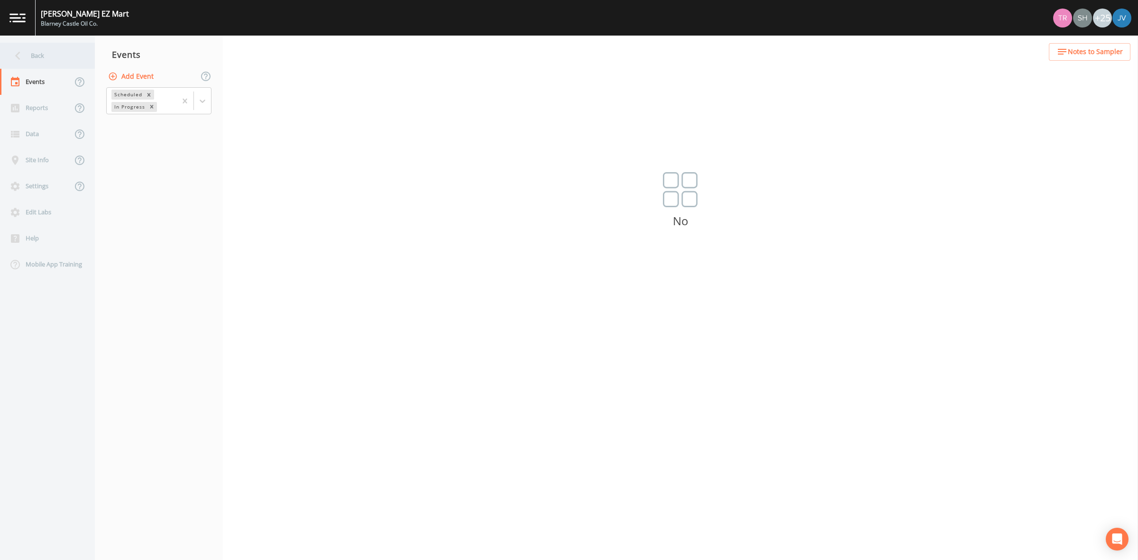
click at [32, 58] on div "Back" at bounding box center [42, 56] width 85 height 26
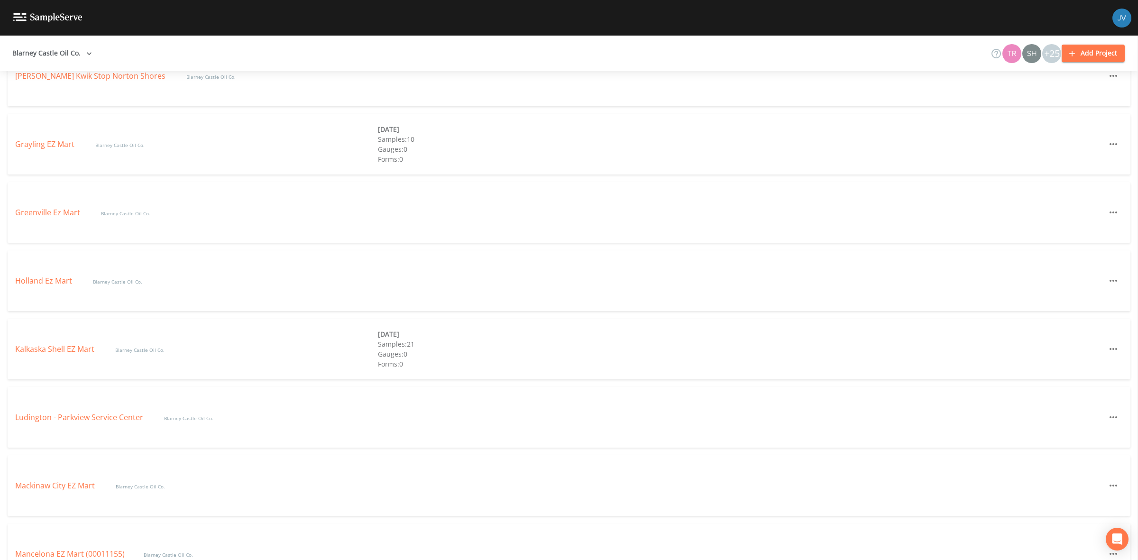
scroll to position [534, 0]
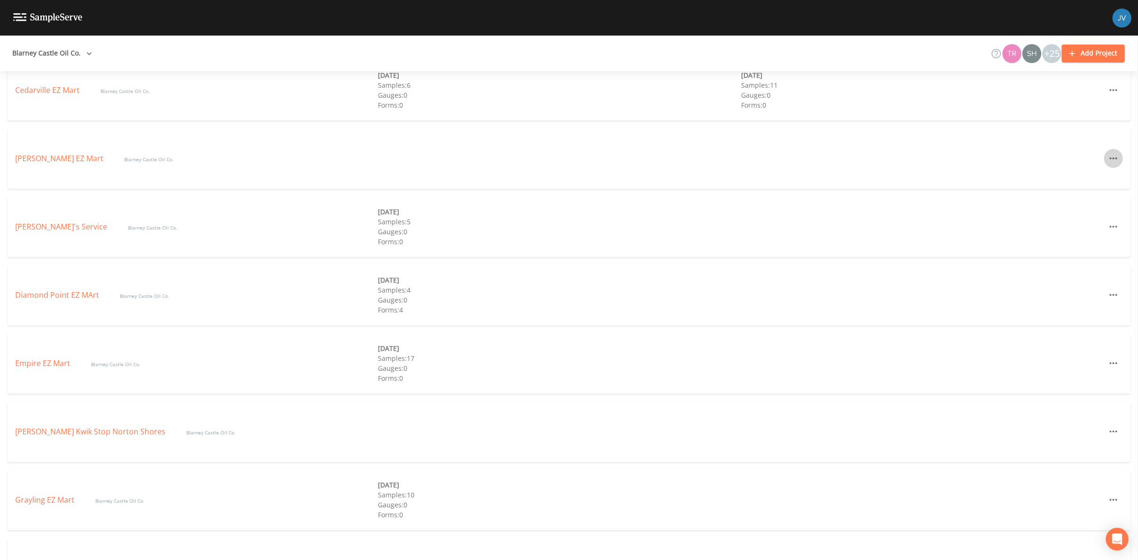
click at [1109, 159] on icon "button" at bounding box center [1113, 158] width 11 height 11
click at [57, 160] on div at bounding box center [569, 280] width 1138 height 560
click at [57, 157] on link "[PERSON_NAME] EZ Mart" at bounding box center [60, 158] width 90 height 10
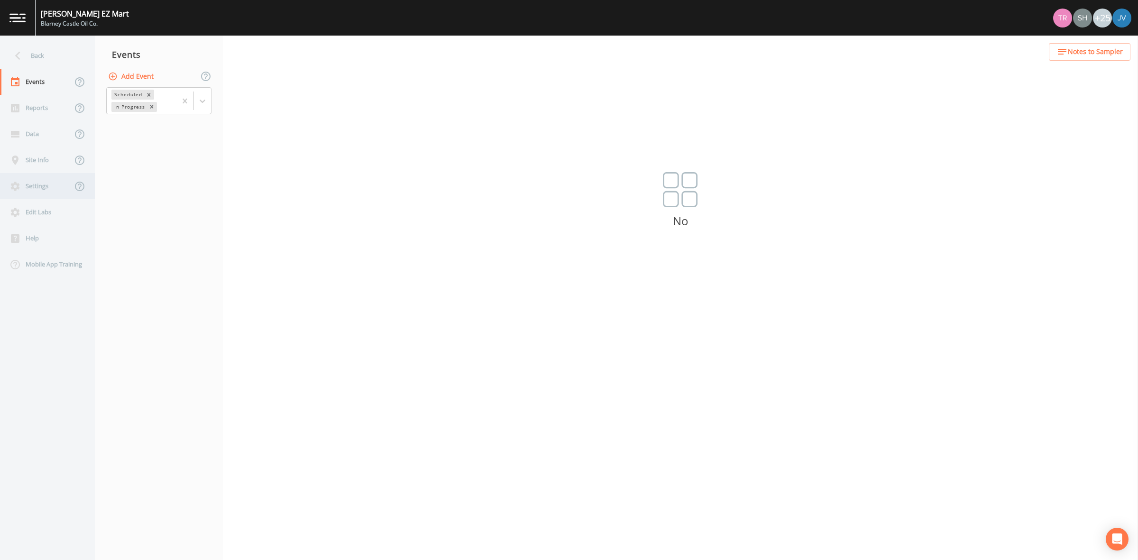
click at [48, 186] on div "Settings" at bounding box center [36, 186] width 72 height 26
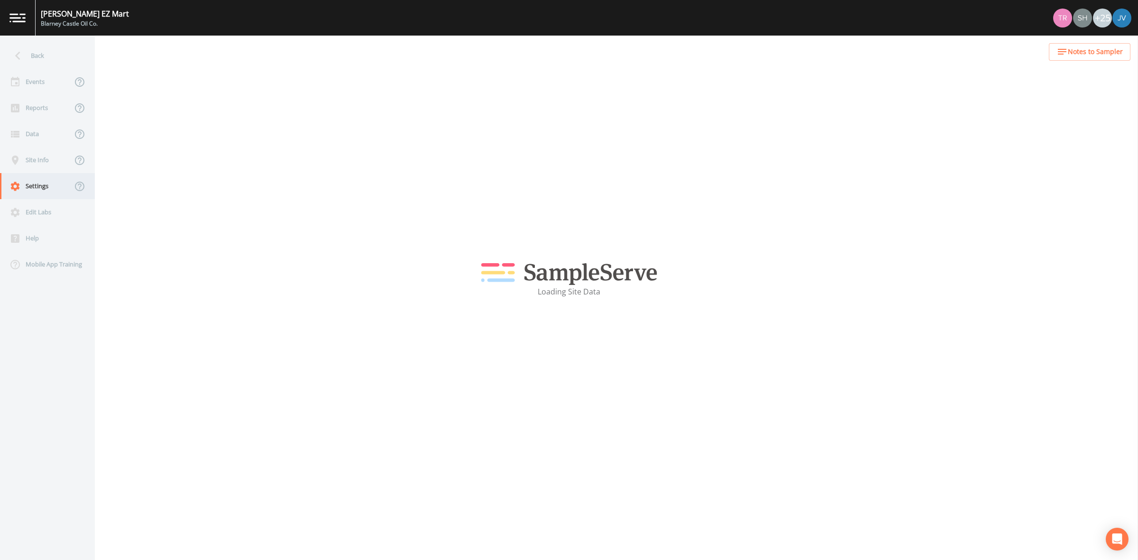
select select "47d45e13-a9d2-4a92-a30e-53aeb2a1ff48"
select select "[GEOGRAPHIC_DATA]"
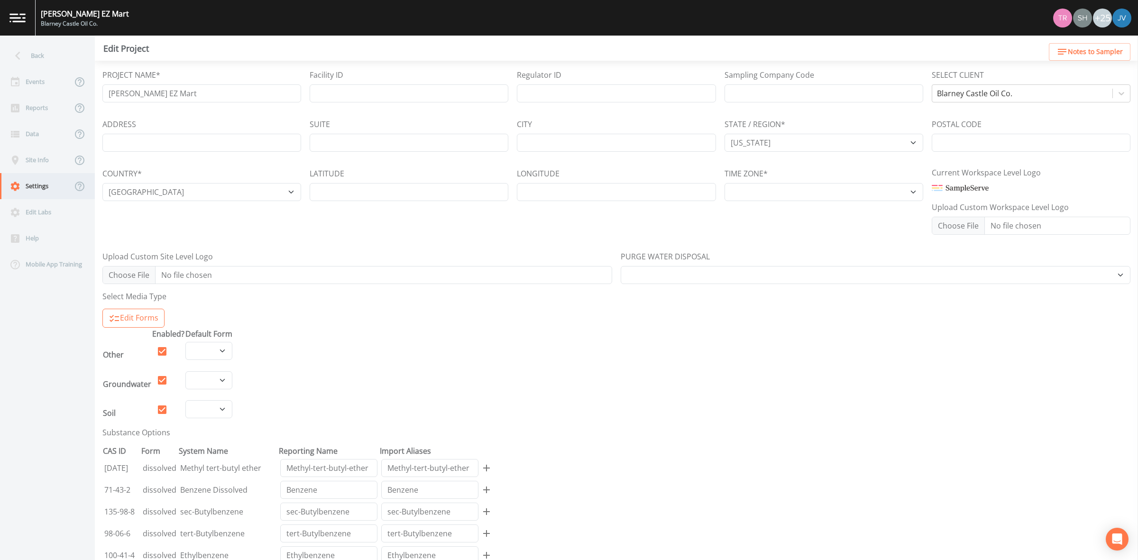
select select "US/[US_STATE]"
select select "Pour on ground"
select select "8dca0658-1b16-41b2-8763-9d9638af6ced"
click at [36, 206] on div "Edit Labs" at bounding box center [42, 212] width 85 height 26
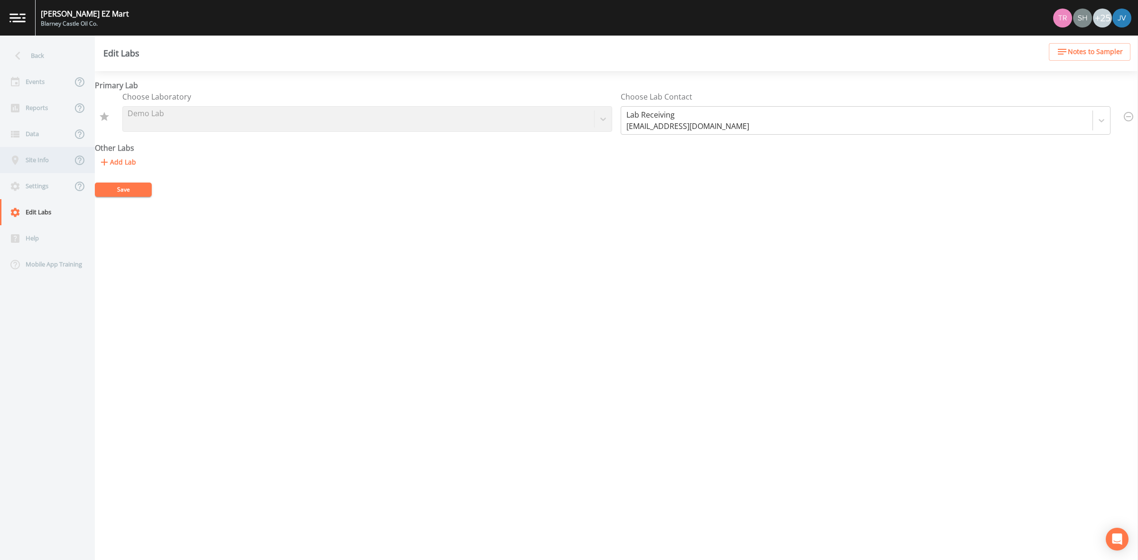
click at [36, 160] on div "Site Info" at bounding box center [36, 160] width 72 height 26
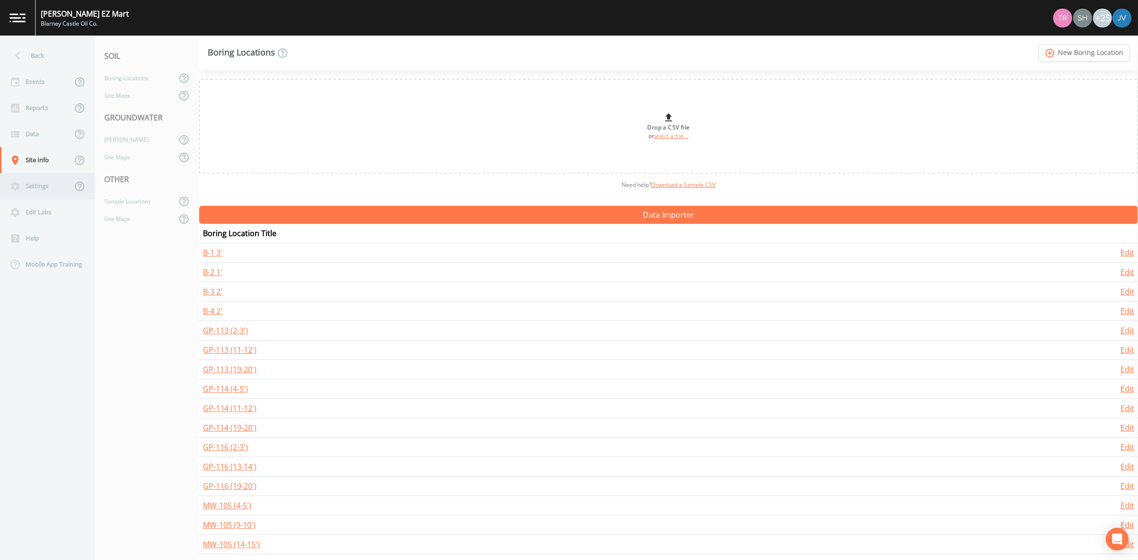
click at [44, 182] on div "Settings" at bounding box center [36, 186] width 72 height 26
select select "47d45e13-a9d2-4a92-a30e-53aeb2a1ff48"
select select "[GEOGRAPHIC_DATA]"
select select "US/[US_STATE]"
select select "Pour on ground"
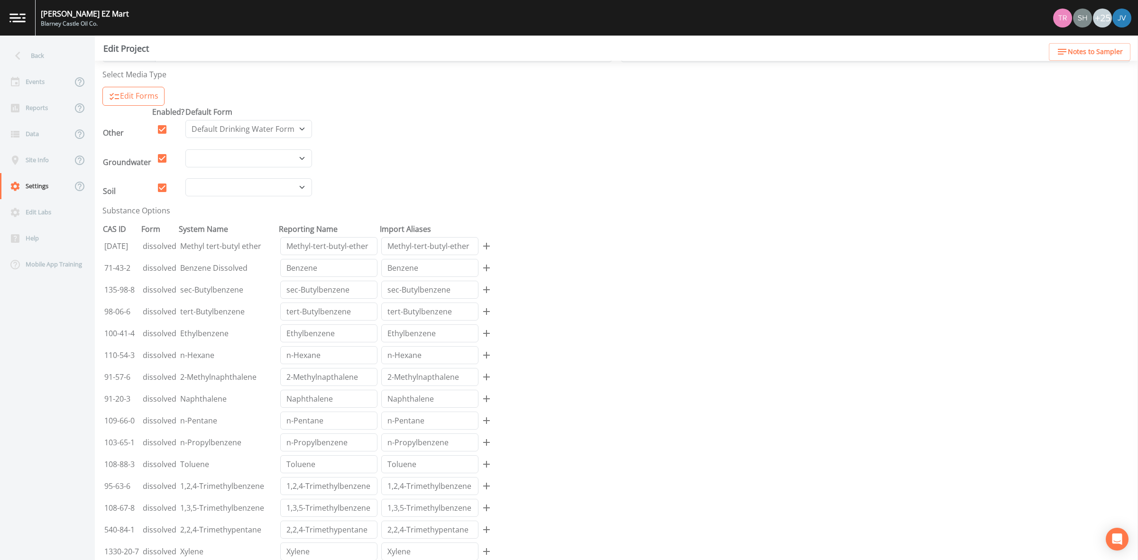
scroll to position [237, 0]
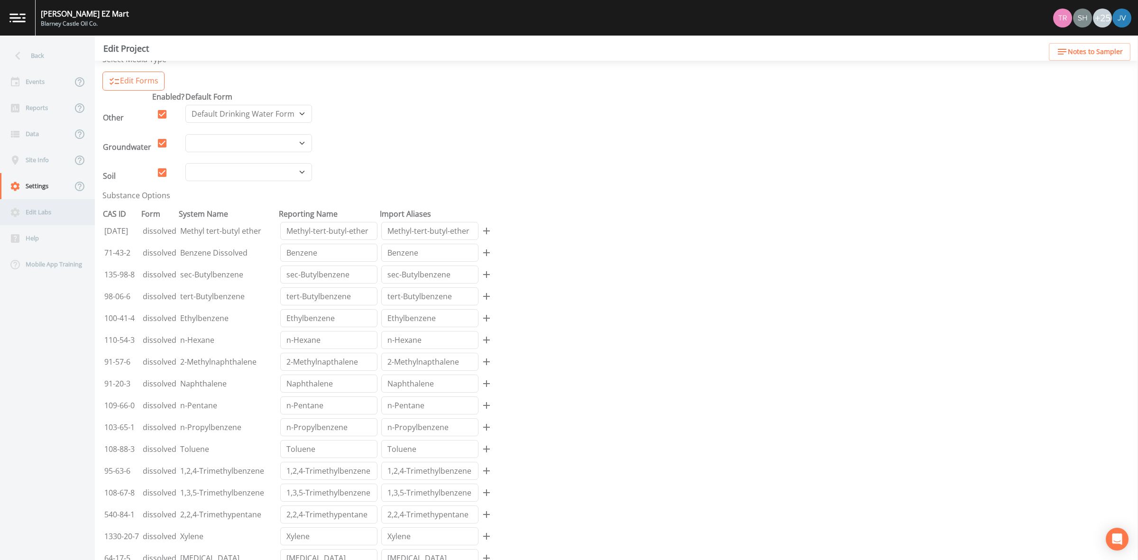
click at [30, 203] on div "Edit Labs" at bounding box center [42, 212] width 85 height 26
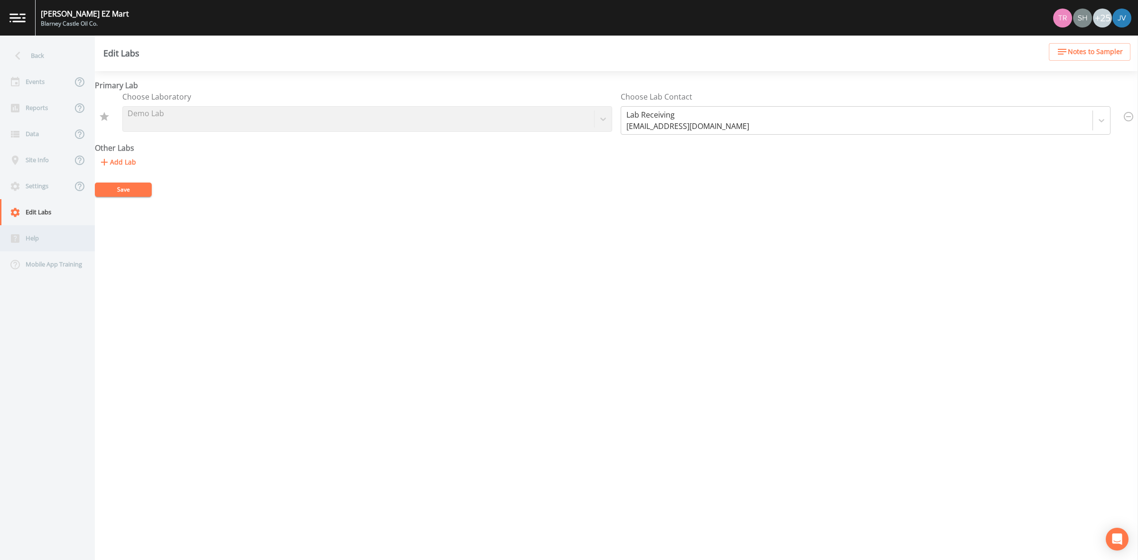
click at [47, 233] on div "Help" at bounding box center [42, 238] width 85 height 26
click at [41, 270] on div "Mobile App Training" at bounding box center [42, 264] width 85 height 26
click at [41, 191] on div "Settings" at bounding box center [36, 186] width 72 height 26
select select "47d45e13-a9d2-4a92-a30e-53aeb2a1ff48"
select select "[GEOGRAPHIC_DATA]"
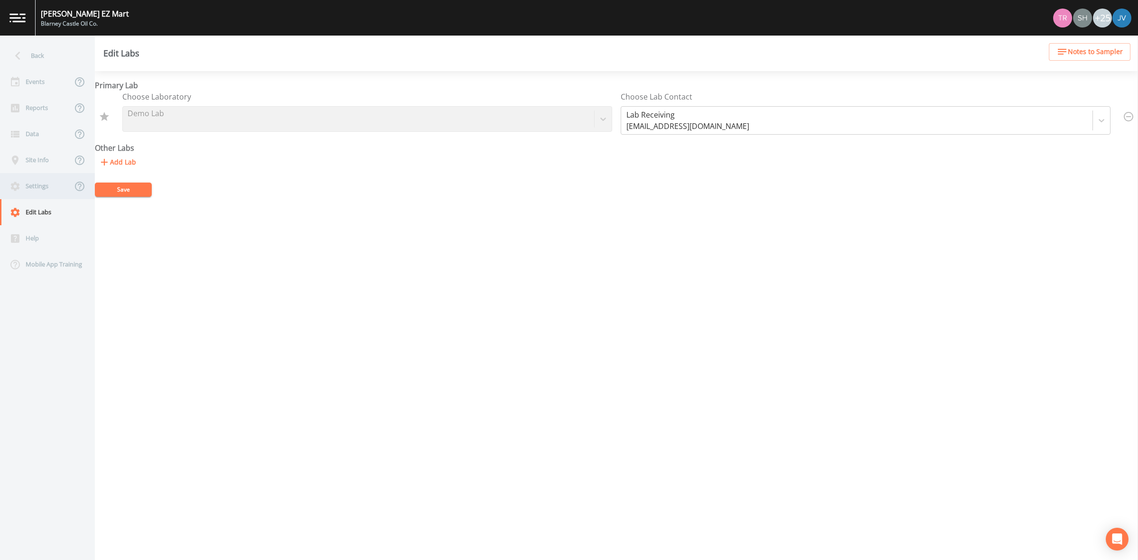
select select "US/[US_STATE]"
select select "Pour on ground"
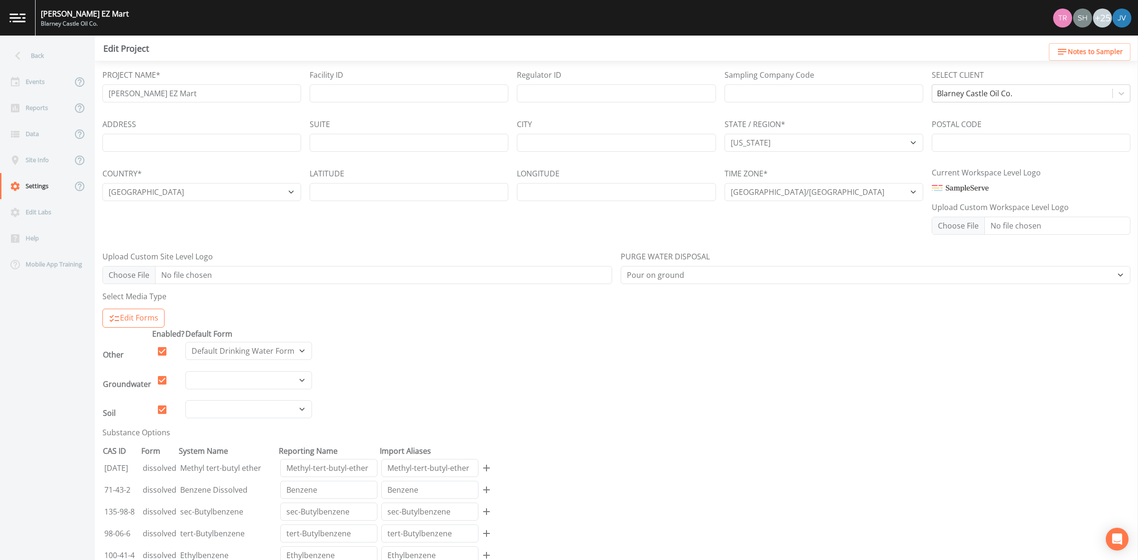
click at [1093, 51] on div "Edit Project" at bounding box center [616, 48] width 1043 height 25
click at [31, 157] on div "Site Info" at bounding box center [36, 160] width 72 height 26
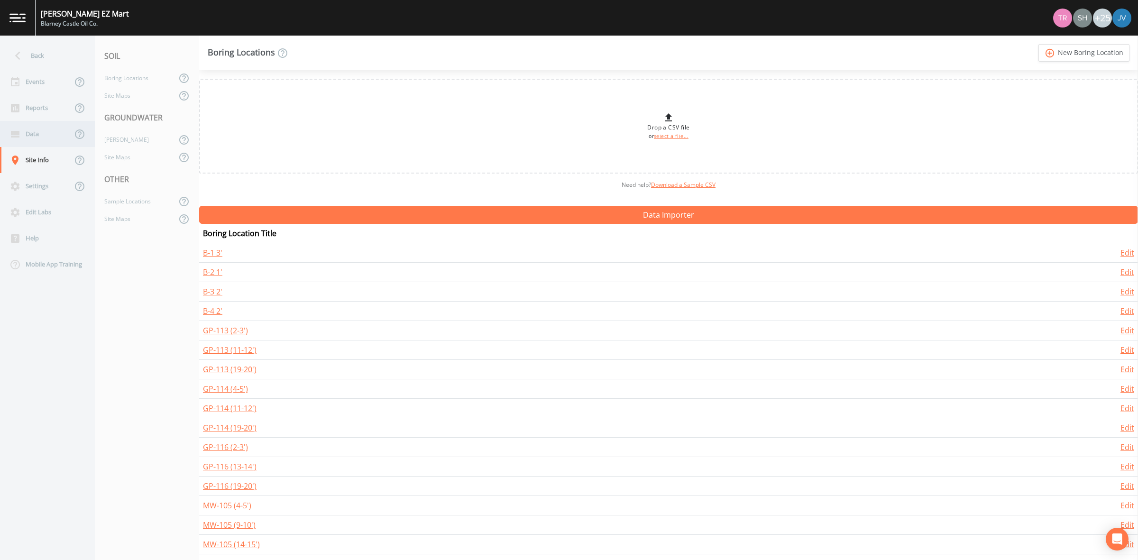
click at [41, 133] on div "Data" at bounding box center [36, 134] width 72 height 26
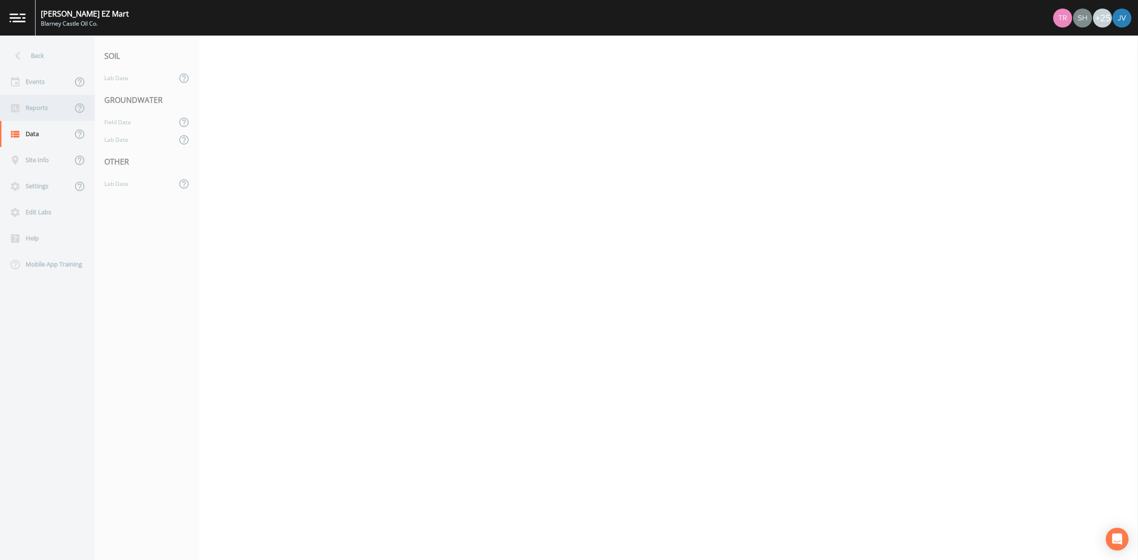
click at [42, 116] on div "Reports" at bounding box center [36, 108] width 72 height 26
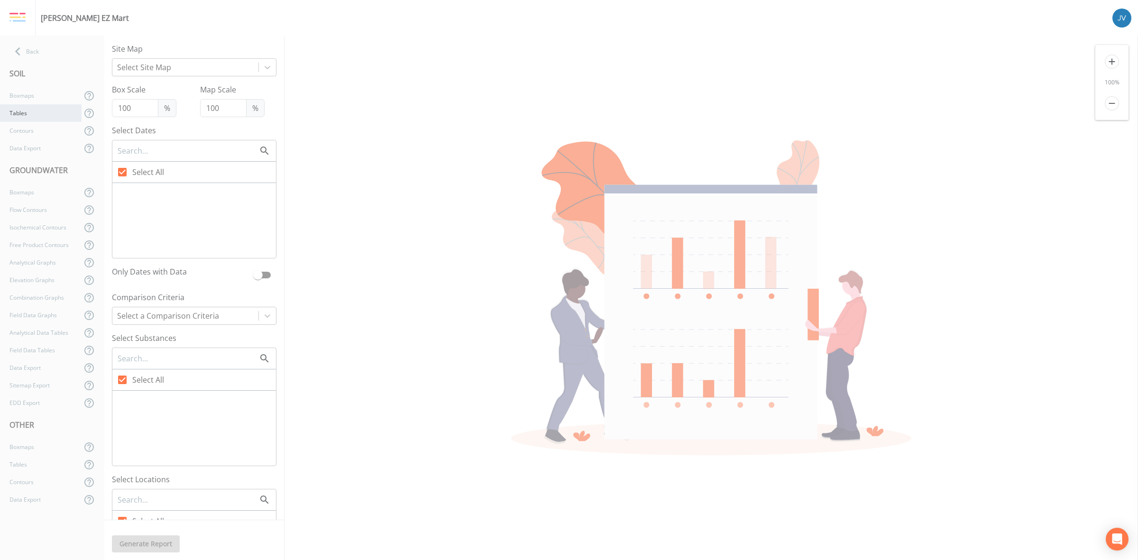
type input "33"
checkbox input "false"
checkbox input "true"
checkbox input "false"
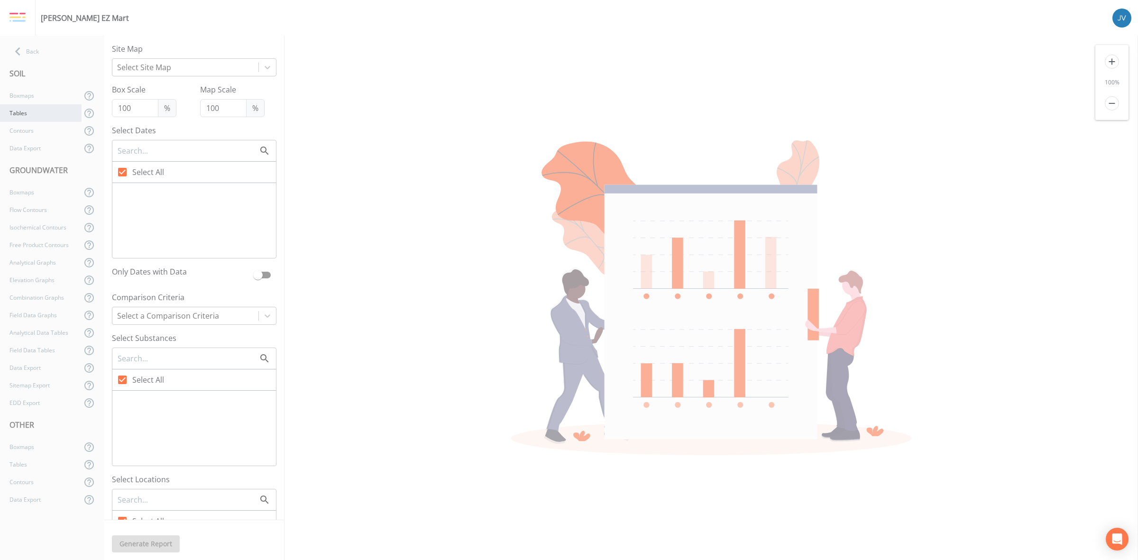
checkbox input "false"
checkbox input "true"
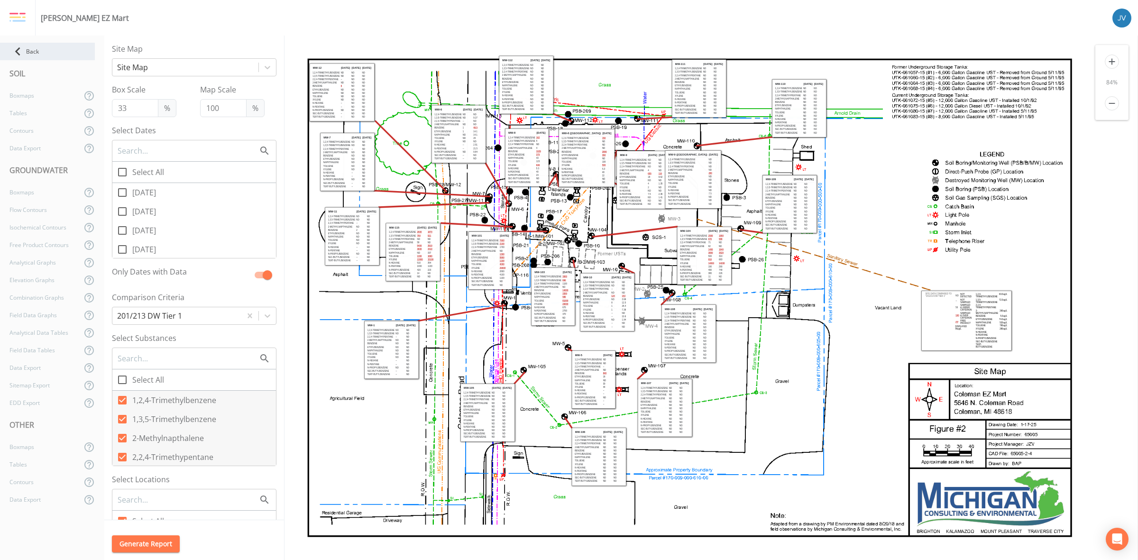
click at [25, 55] on icon at bounding box center [17, 51] width 17 height 17
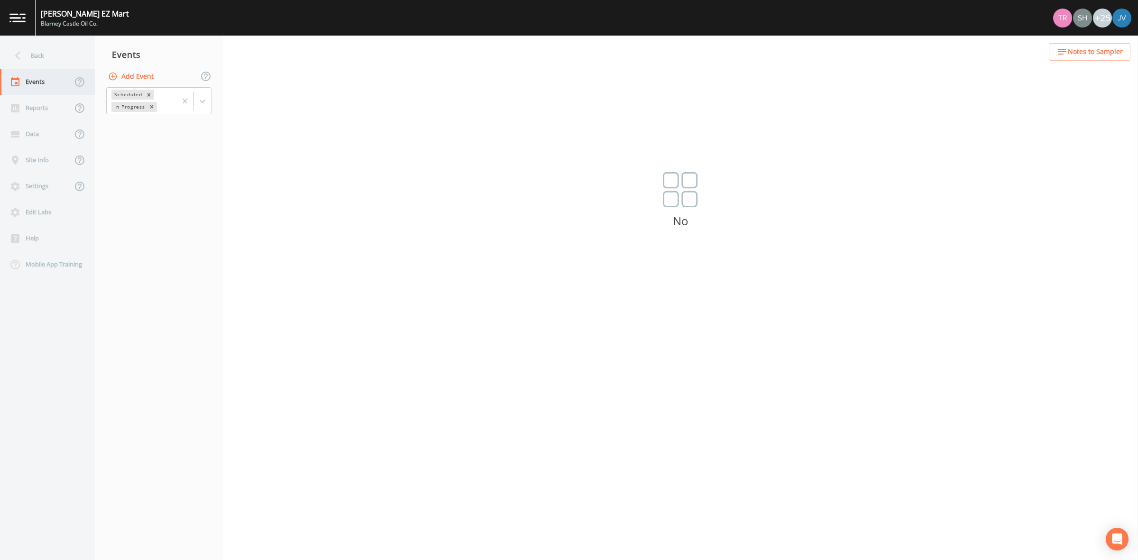
click at [38, 82] on div "Events" at bounding box center [36, 82] width 72 height 26
click at [32, 98] on div "Reports" at bounding box center [36, 108] width 72 height 26
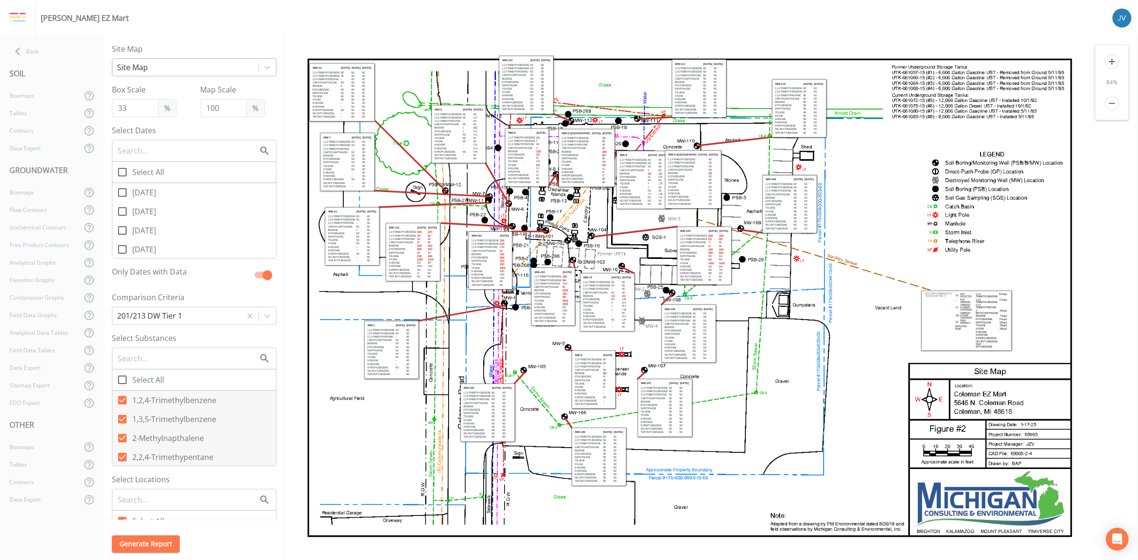
click at [158, 65] on div at bounding box center [185, 67] width 137 height 13
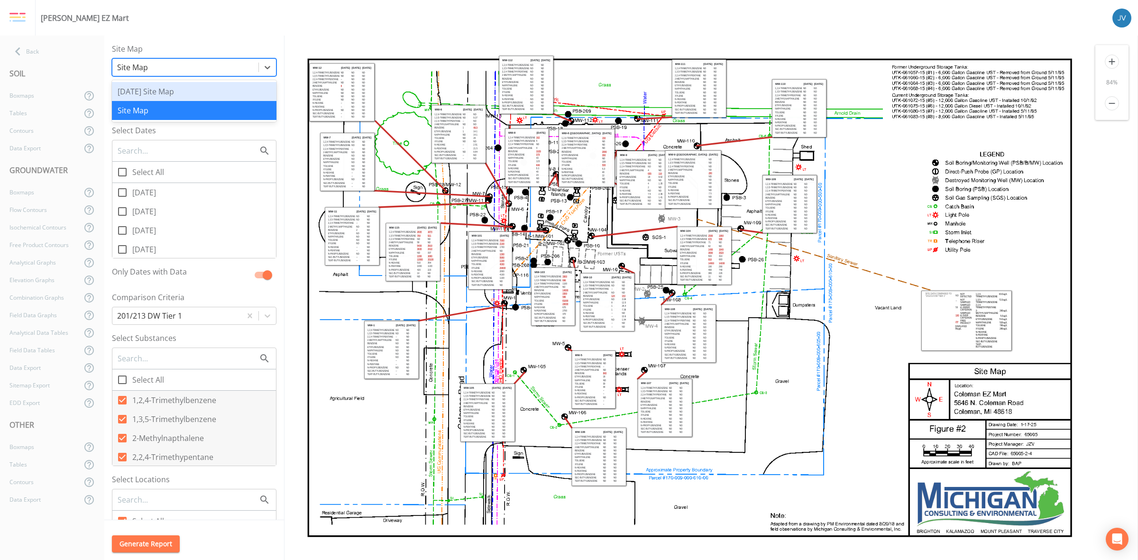
click at [161, 93] on div "[DATE] Site Map" at bounding box center [194, 91] width 165 height 19
checkbox input "false"
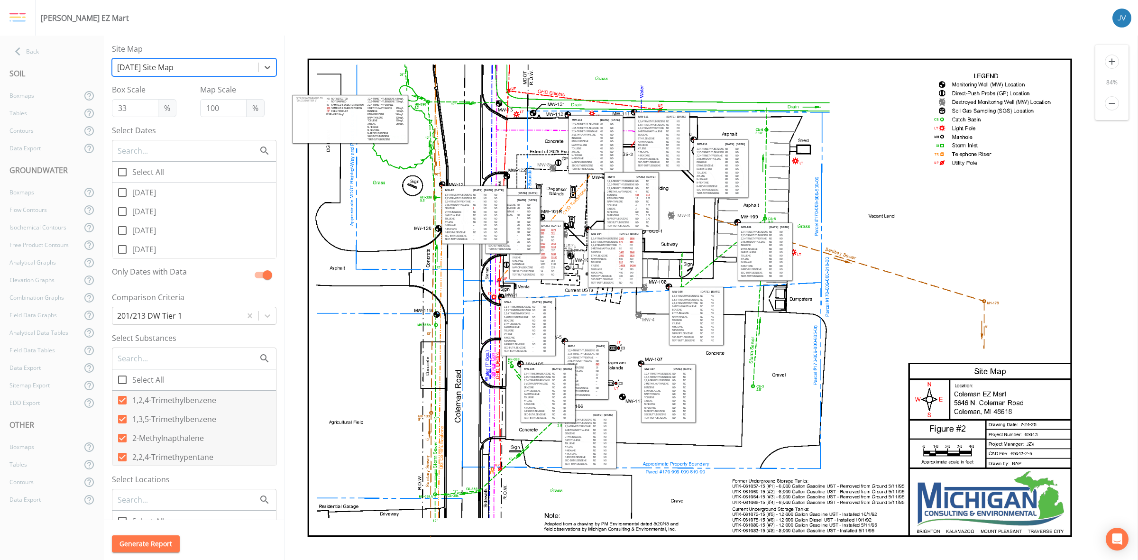
click at [165, 200] on label "[DATE]" at bounding box center [194, 192] width 164 height 19
click at [122, 192] on input "[DATE]" at bounding box center [116, 187] width 9 height 9
checkbox input "true"
click at [156, 212] on span "[DATE]" at bounding box center [144, 211] width 24 height 11
click at [122, 211] on input "[DATE]" at bounding box center [116, 206] width 9 height 9
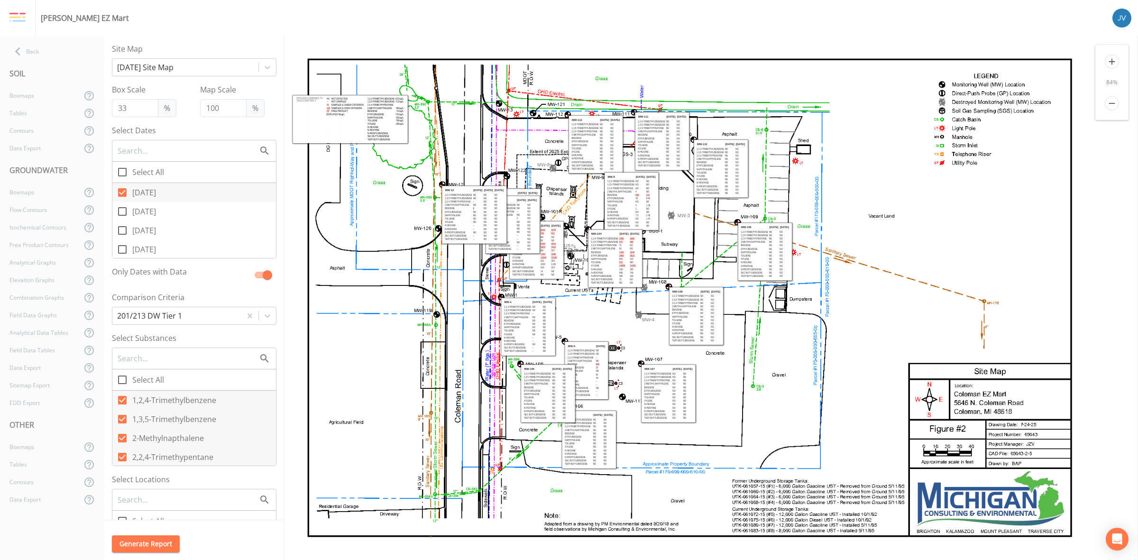
checkbox input "true"
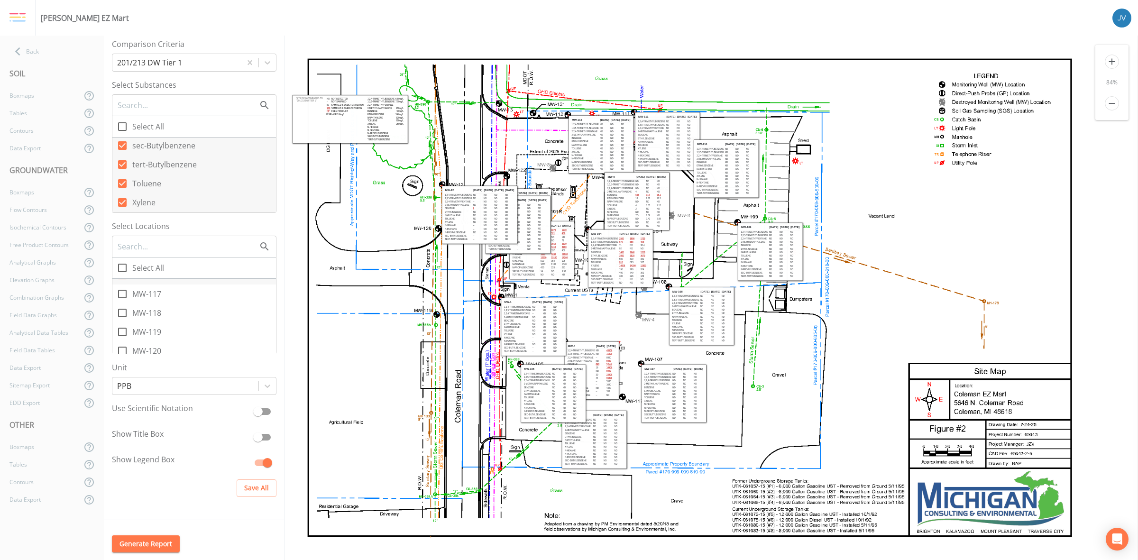
scroll to position [400, 0]
click at [179, 339] on label "MW-122" at bounding box center [194, 343] width 164 height 19
click at [122, 339] on input "MW-122" at bounding box center [116, 338] width 9 height 9
checkbox input "true"
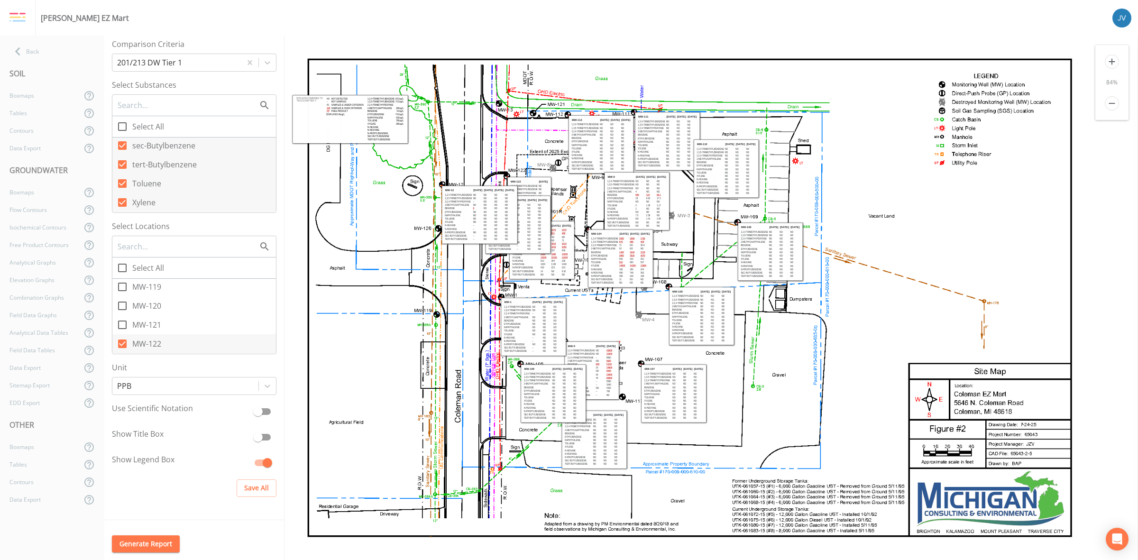
click at [173, 325] on label "MW-121" at bounding box center [194, 324] width 164 height 19
click at [122, 324] on input "MW-121" at bounding box center [116, 319] width 9 height 9
checkbox input "true"
click at [173, 325] on label "MW-6R" at bounding box center [194, 326] width 164 height 19
click at [122, 325] on input "MW-6R" at bounding box center [116, 320] width 9 height 9
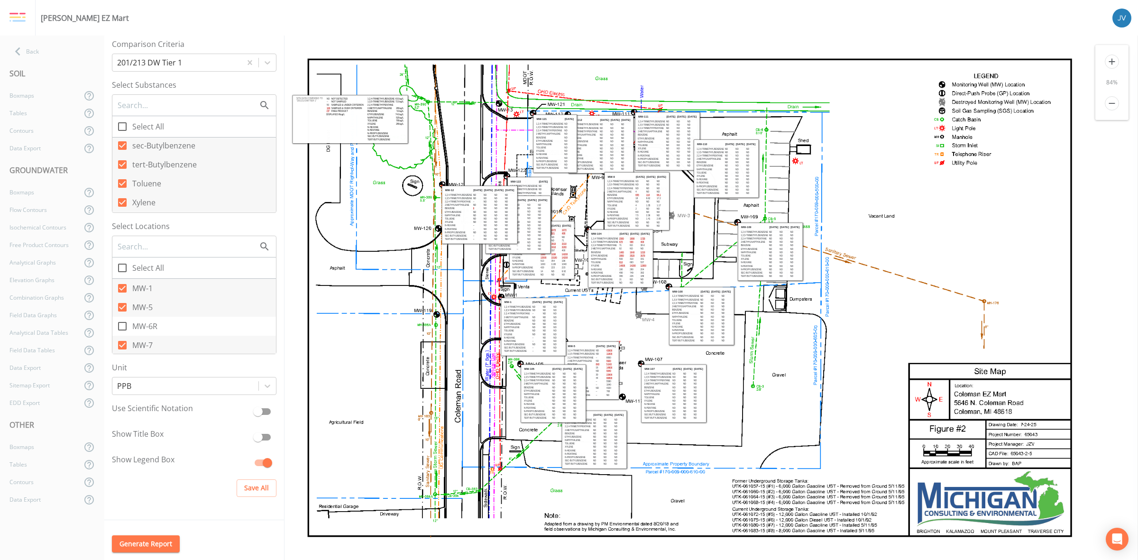
checkbox input "true"
click at [533, 215] on td "ND" at bounding box center [532, 215] width 10 height 3
click at [1110, 64] on icon "add" at bounding box center [1112, 62] width 14 height 14
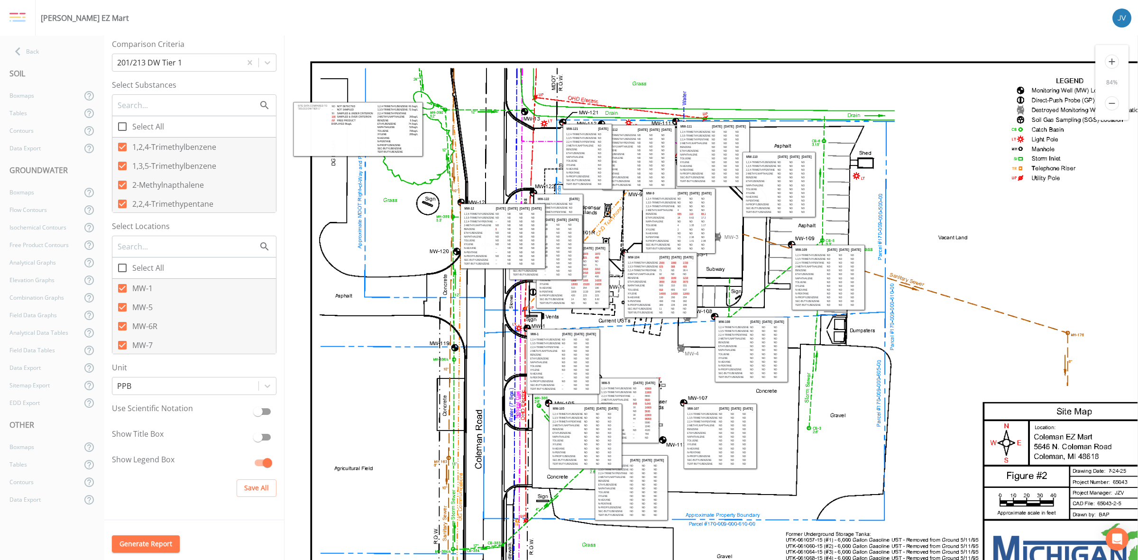
click at [1110, 64] on icon "add" at bounding box center [1112, 62] width 14 height 14
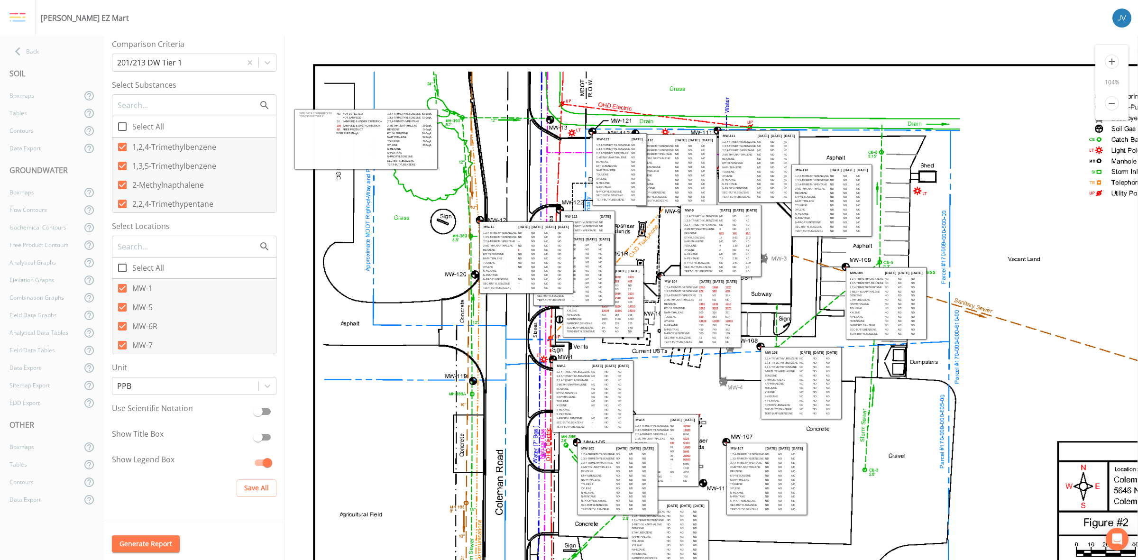
click at [1110, 64] on icon "add" at bounding box center [1112, 62] width 14 height 14
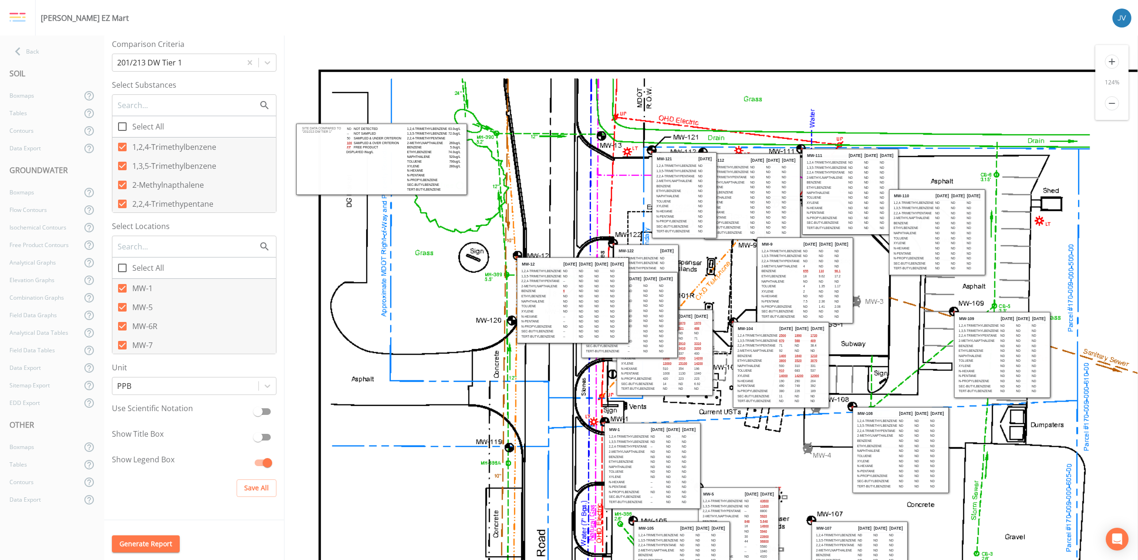
click at [1110, 64] on icon "add" at bounding box center [1112, 62] width 14 height 14
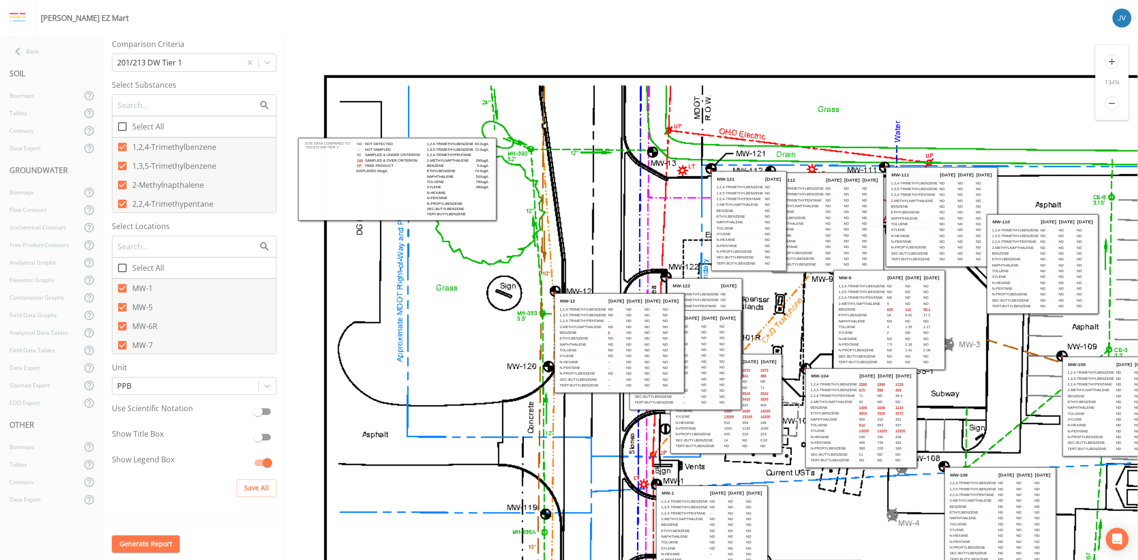
click at [1110, 64] on icon "add" at bounding box center [1112, 62] width 14 height 14
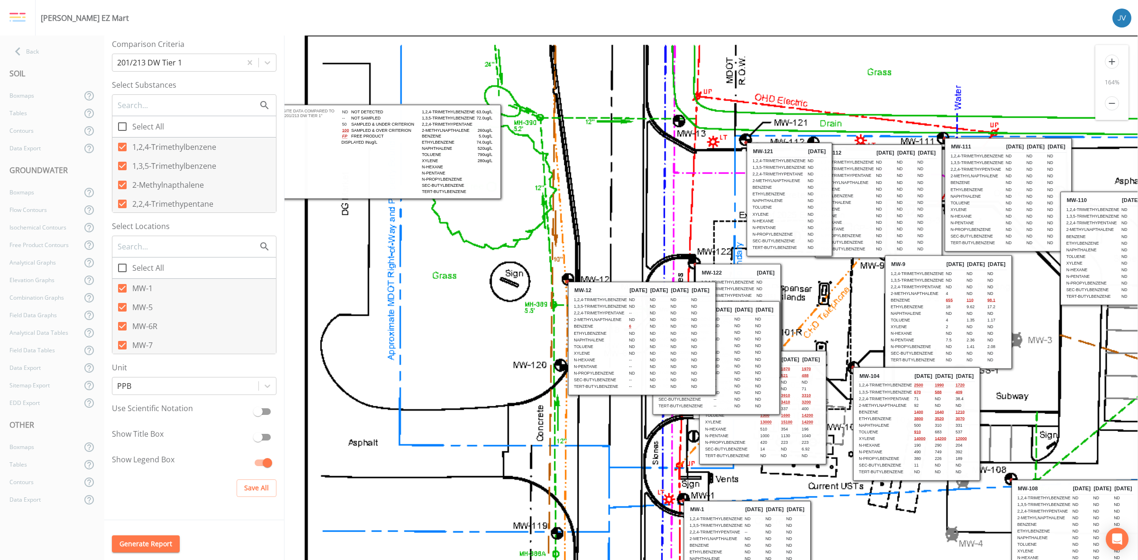
drag, startPoint x: 639, startPoint y: 265, endPoint x: 587, endPoint y: 175, distance: 103.3
click at [586, 172] on icon at bounding box center [1052, 500] width 1585 height 1025
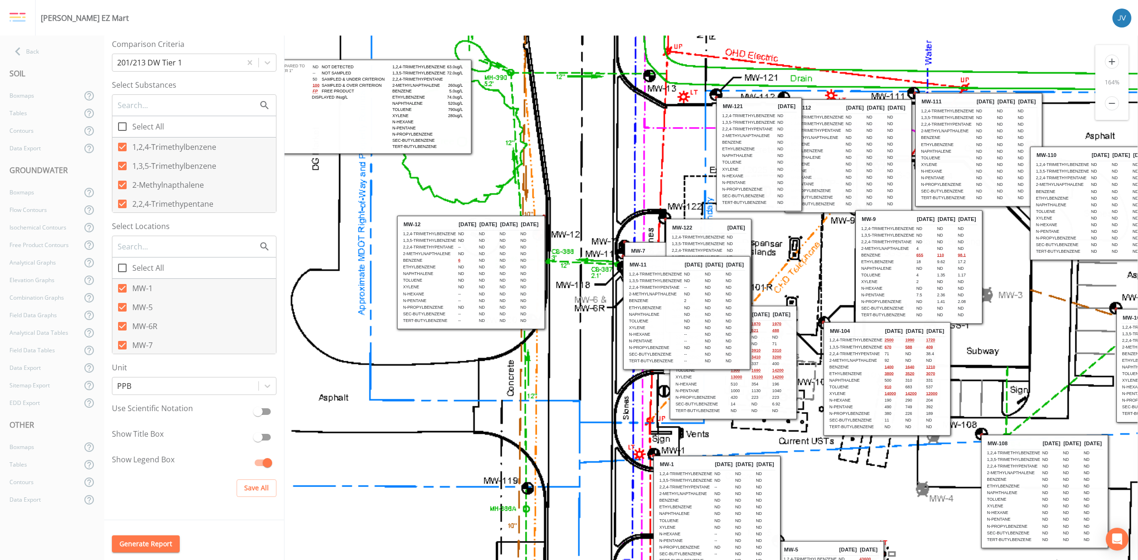
drag, startPoint x: 627, startPoint y: 266, endPoint x: 502, endPoint y: 249, distance: 126.8
click at [502, 249] on td "ND" at bounding box center [509, 247] width 20 height 6
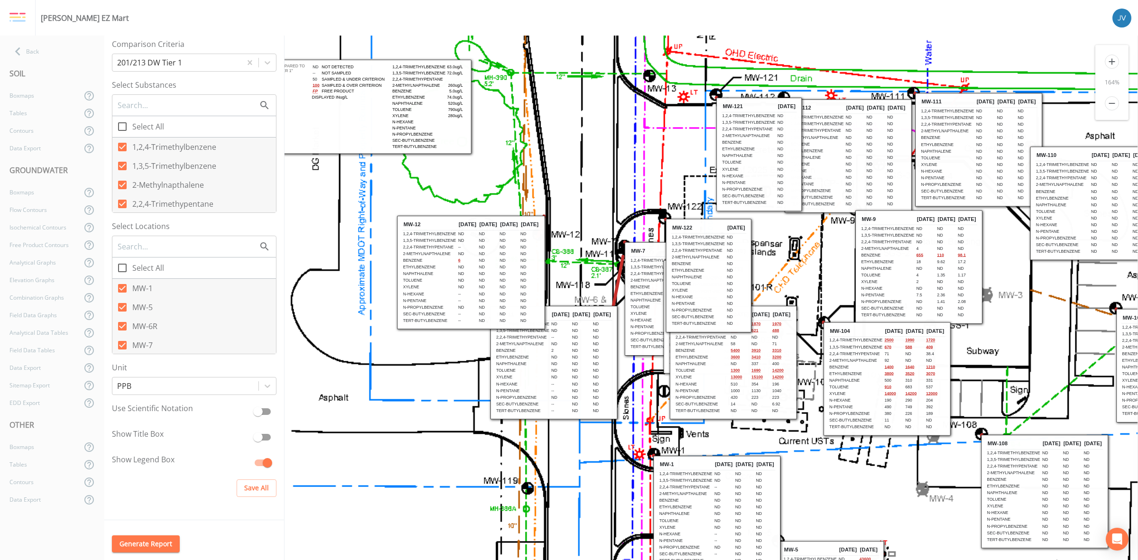
drag, startPoint x: 662, startPoint y: 294, endPoint x: 529, endPoint y: 336, distance: 139.7
click at [571, 334] on td "ND" at bounding box center [581, 331] width 20 height 6
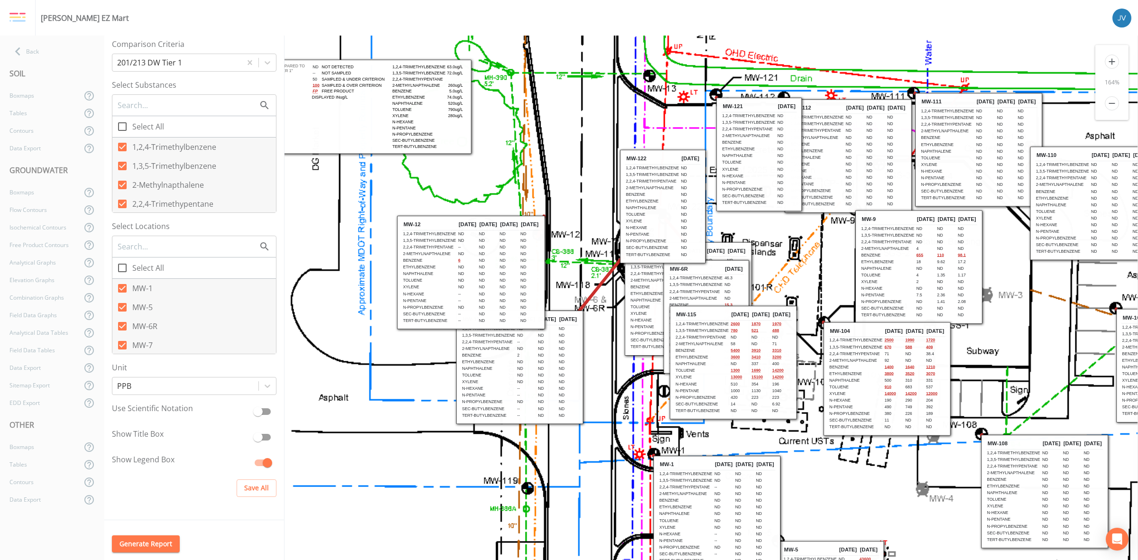
drag, startPoint x: 701, startPoint y: 264, endPoint x: 594, endPoint y: 100, distance: 196.0
click at [625, 191] on td "Benzene" at bounding box center [652, 194] width 55 height 6
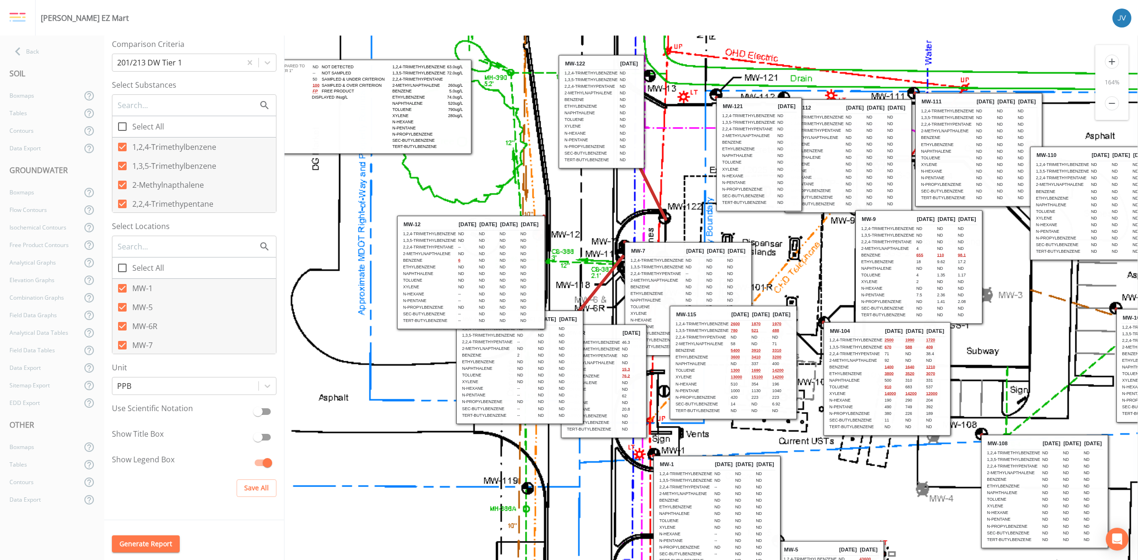
drag, startPoint x: 686, startPoint y: 283, endPoint x: 584, endPoint y: 347, distance: 120.7
click at [584, 347] on td "1,3,5-Trimethylbenzene" at bounding box center [594, 349] width 55 height 6
click at [36, 53] on div "Back" at bounding box center [47, 52] width 95 height 18
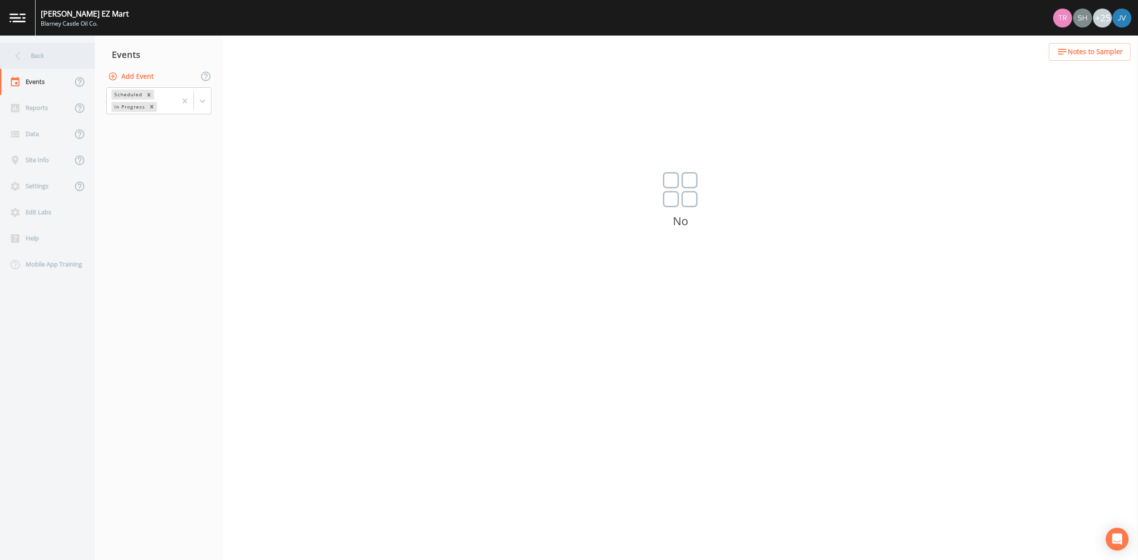
click at [24, 56] on icon at bounding box center [17, 55] width 17 height 17
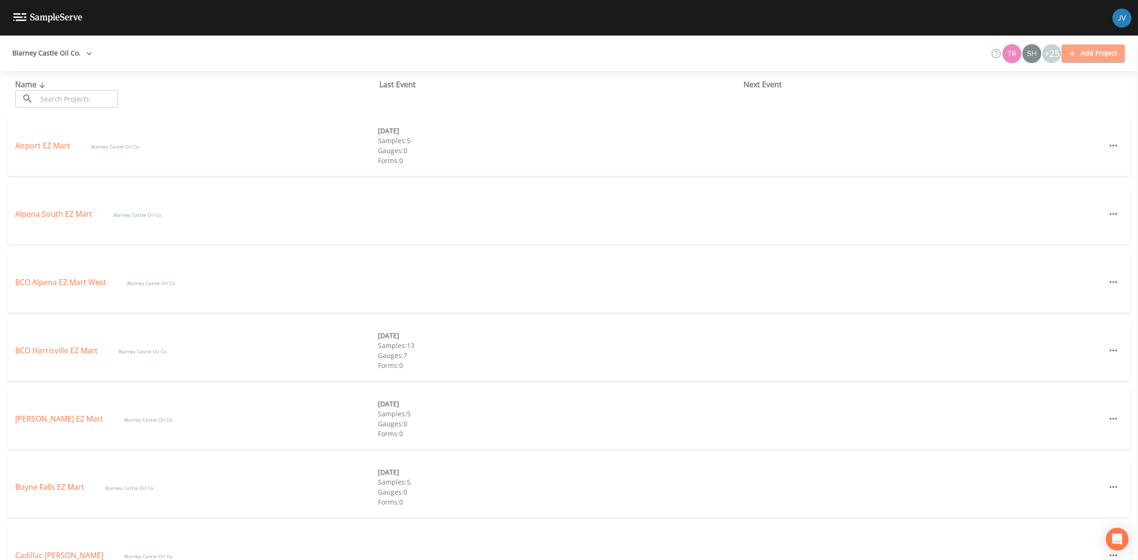
click at [1098, 50] on button "Add Project" at bounding box center [1093, 54] width 63 height 18
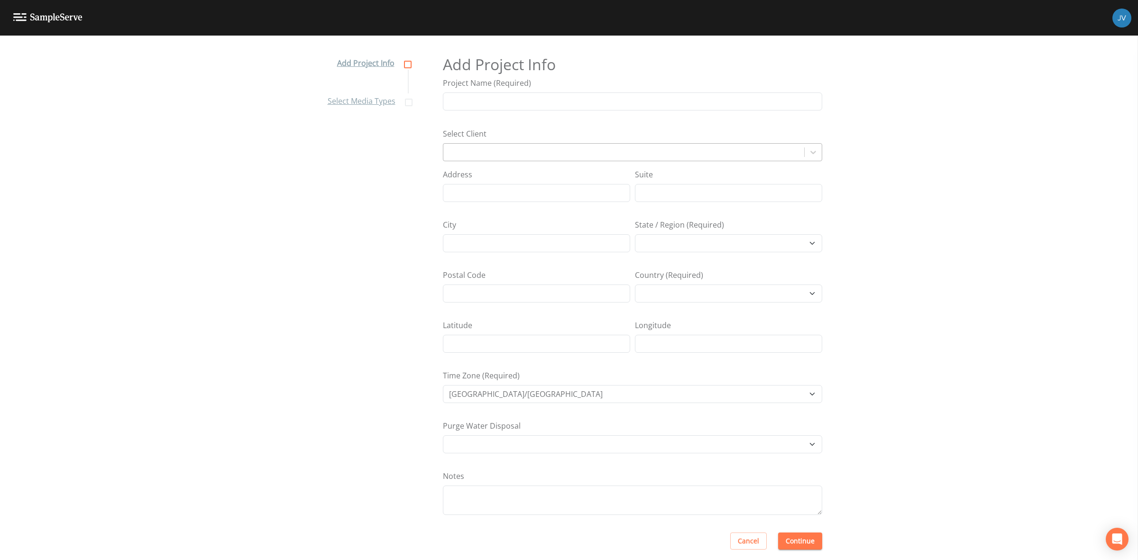
click at [493, 150] on div at bounding box center [623, 152] width 351 height 13
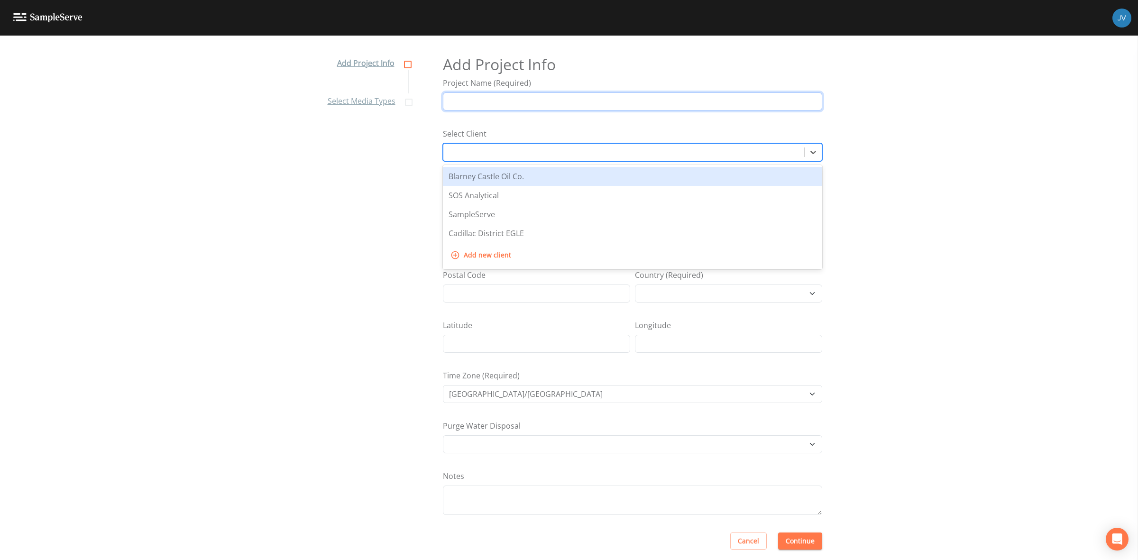
click at [487, 108] on input "Project Name (Required)" at bounding box center [632, 101] width 379 height 18
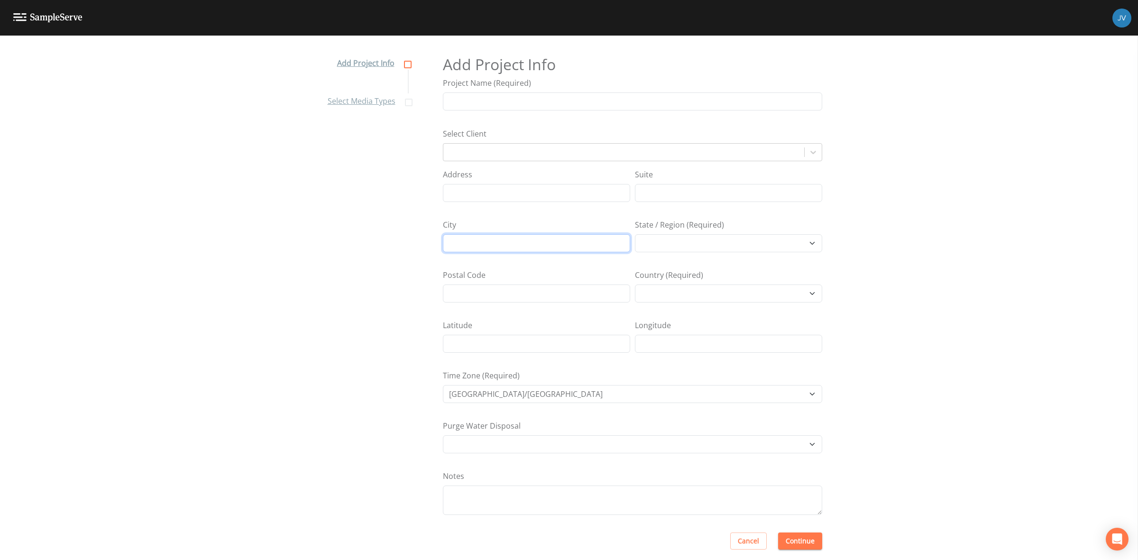
click at [474, 252] on div "City State / Region (Required) [GEOGRAPHIC_DATA] [GEOGRAPHIC_DATA] [GEOGRAPHIC_…" at bounding box center [632, 239] width 379 height 41
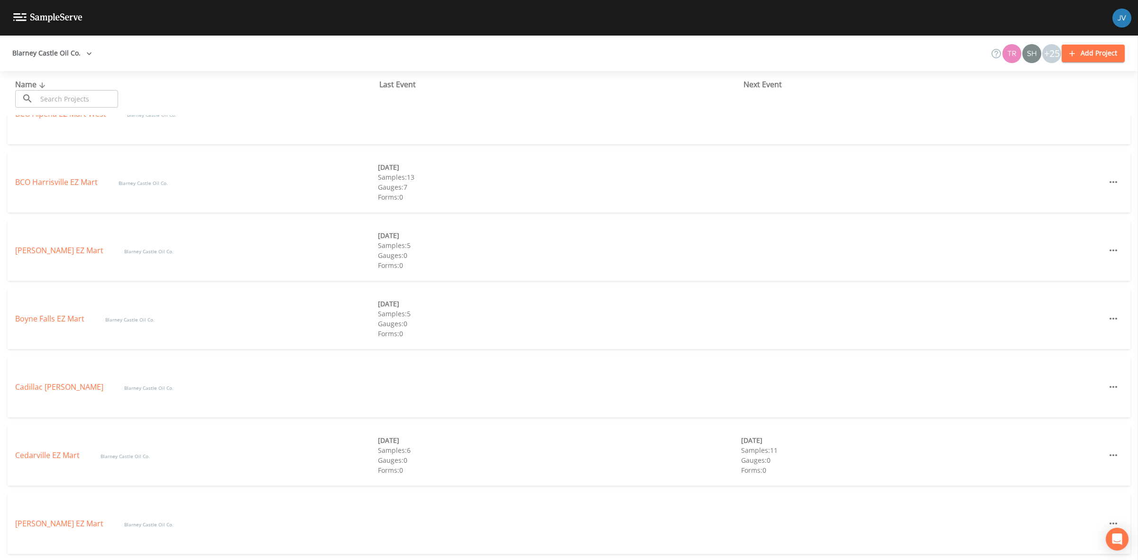
scroll to position [237, 0]
click at [59, 456] on link "[PERSON_NAME] EZ Mart" at bounding box center [60, 455] width 90 height 10
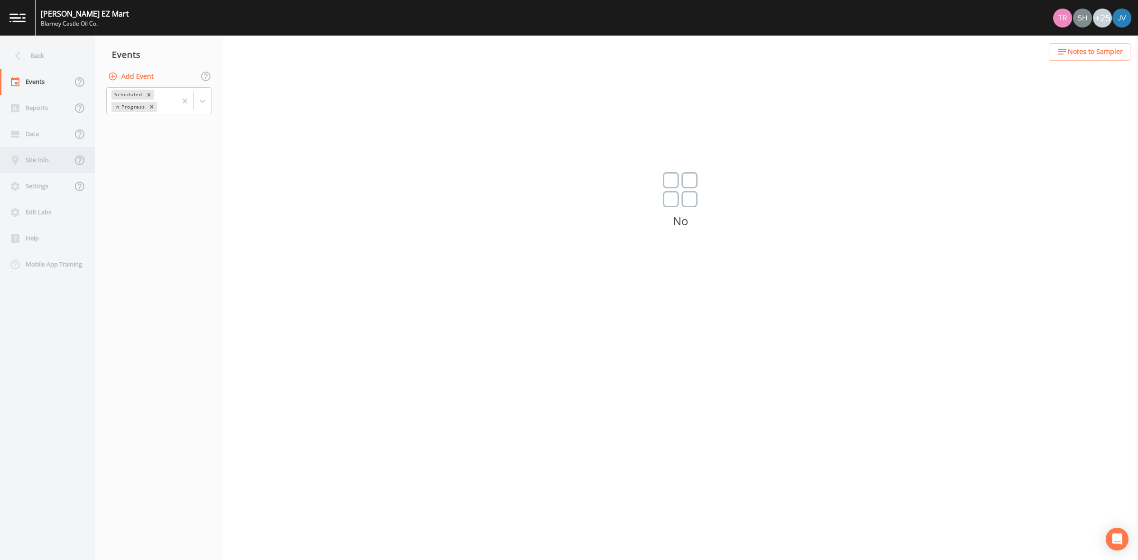
click at [37, 153] on div "Site Info" at bounding box center [36, 160] width 72 height 26
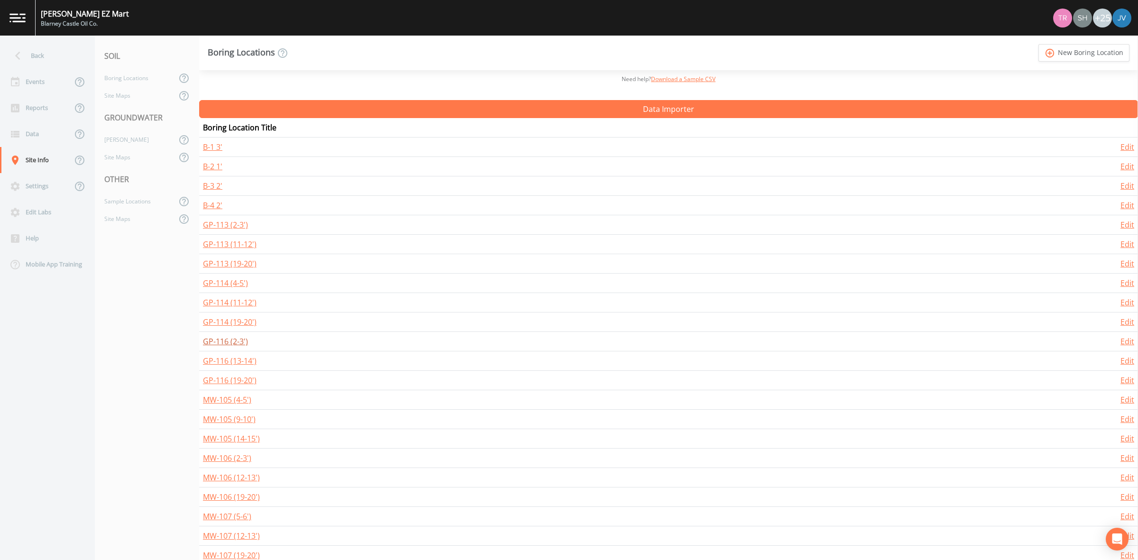
scroll to position [296, 0]
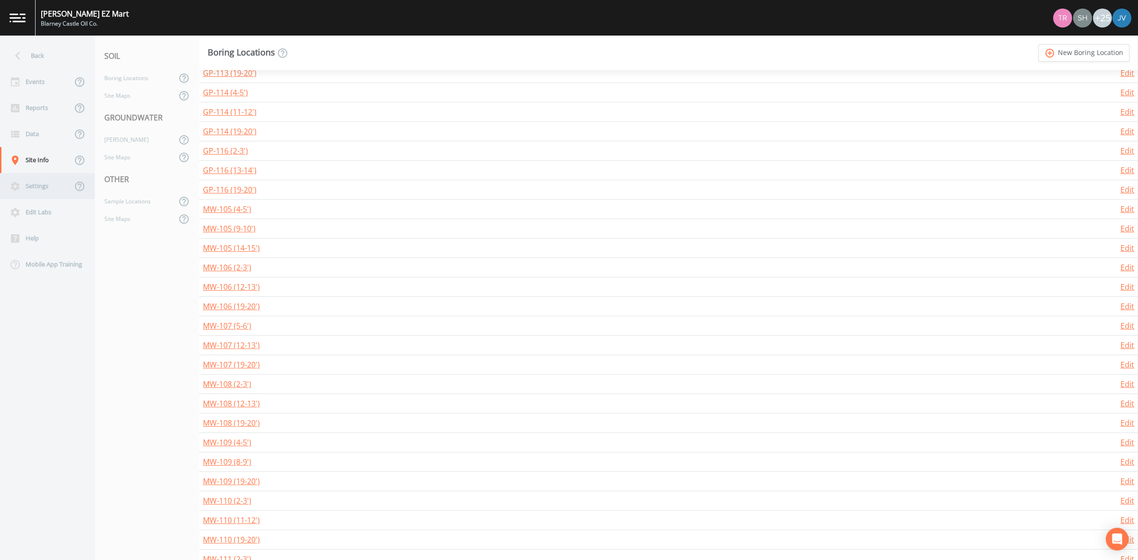
click at [31, 179] on div "Settings" at bounding box center [36, 186] width 72 height 26
select select "47d45e13-a9d2-4a92-a30e-53aeb2a1ff48"
select select "[GEOGRAPHIC_DATA]"
select select "US/[US_STATE]"
select select "Pour on ground"
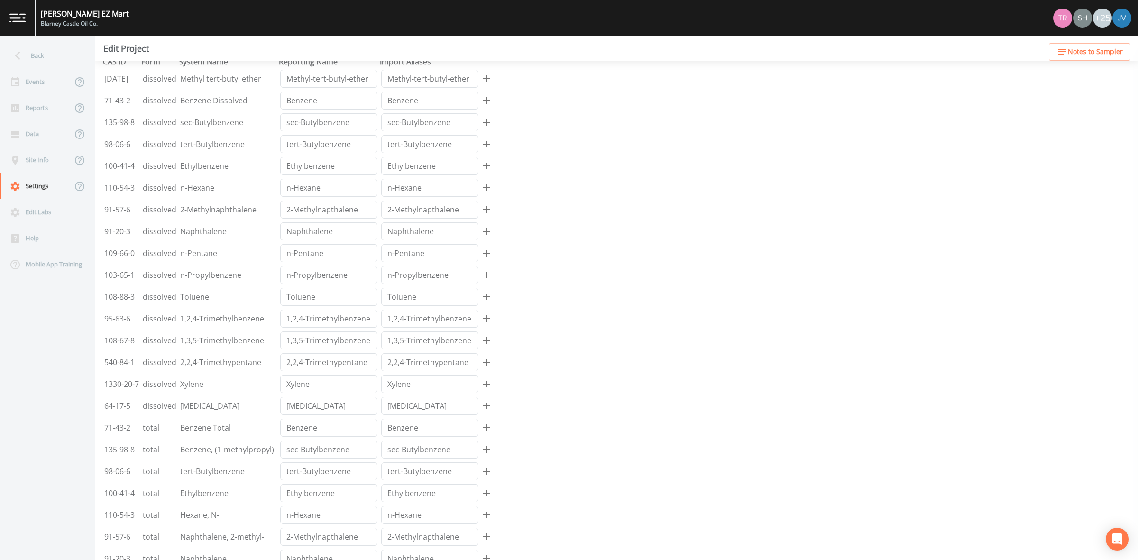
scroll to position [312, 0]
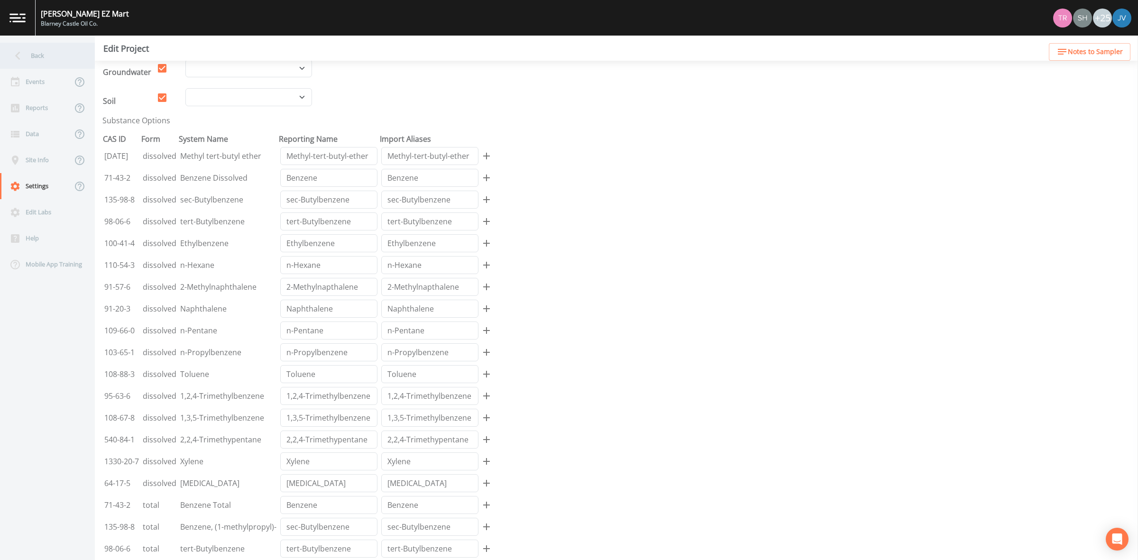
click at [34, 51] on div "Back" at bounding box center [42, 56] width 85 height 26
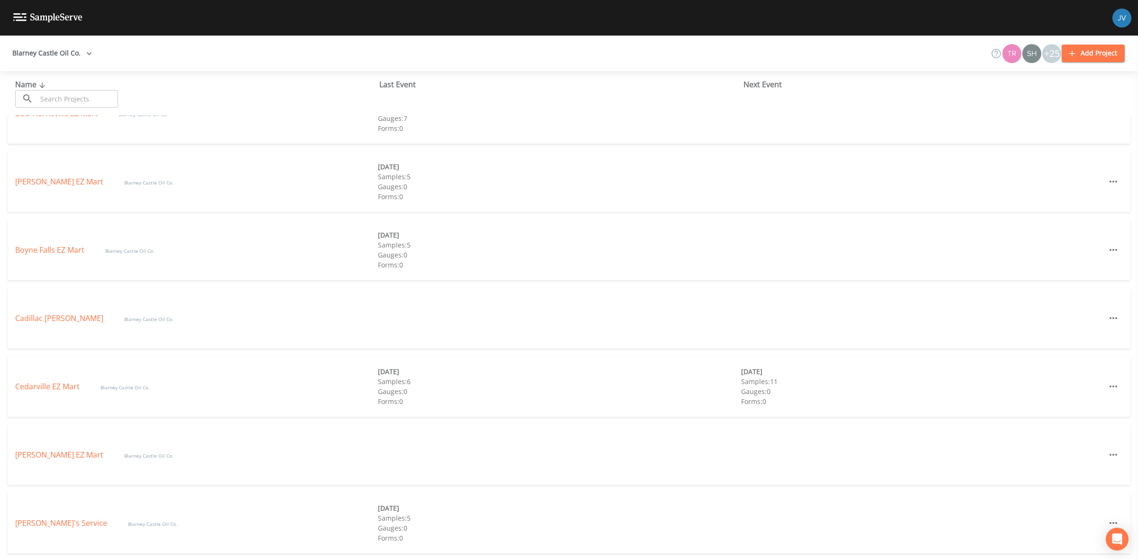
scroll to position [296, 0]
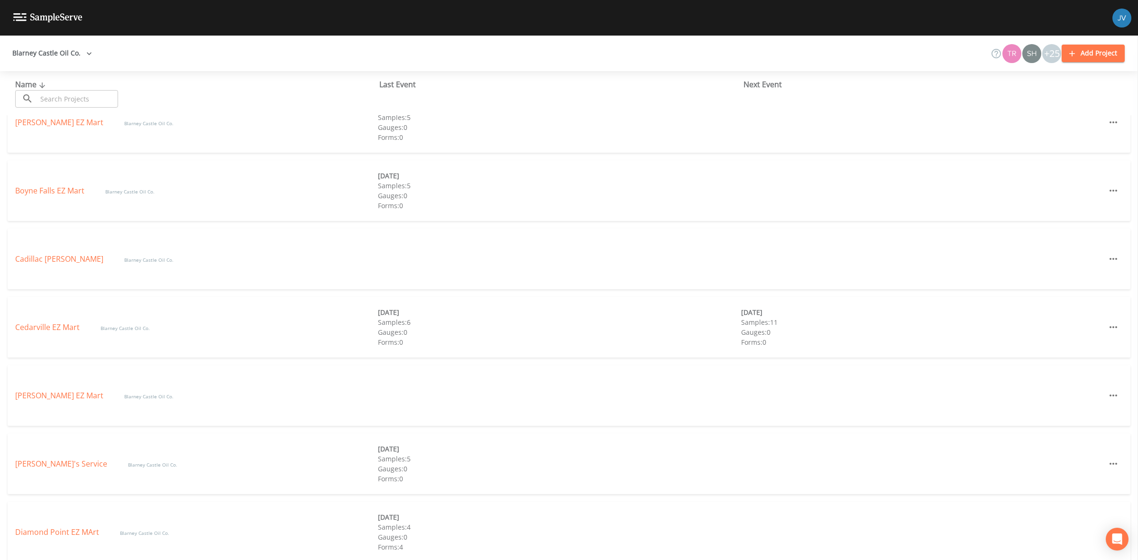
click at [1081, 57] on button "Add Project" at bounding box center [1093, 54] width 63 height 18
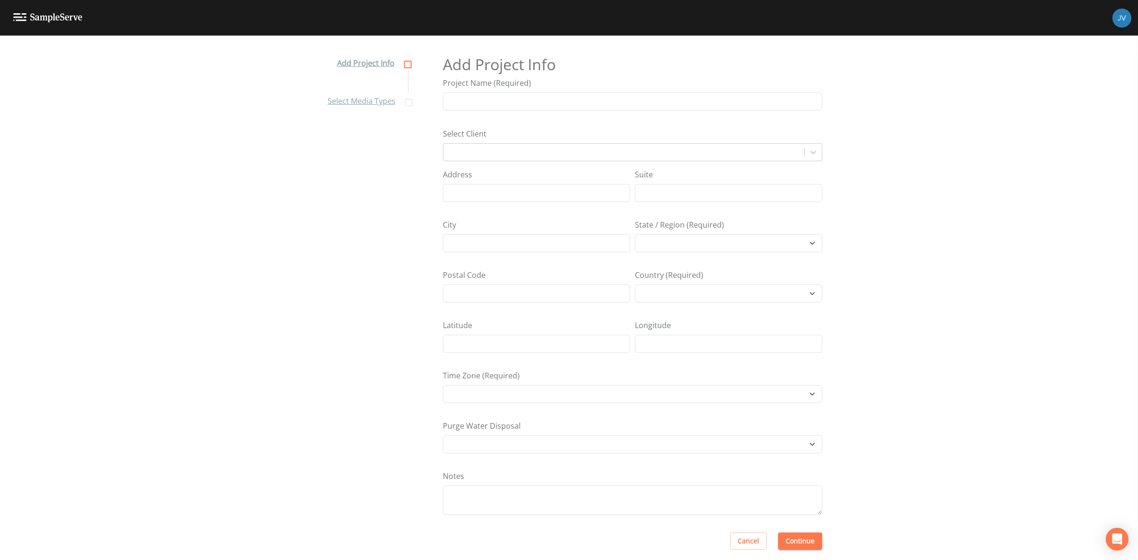
select select "[GEOGRAPHIC_DATA]/[GEOGRAPHIC_DATA]"
click at [574, 102] on input "Project Name (Required)" at bounding box center [632, 101] width 379 height 18
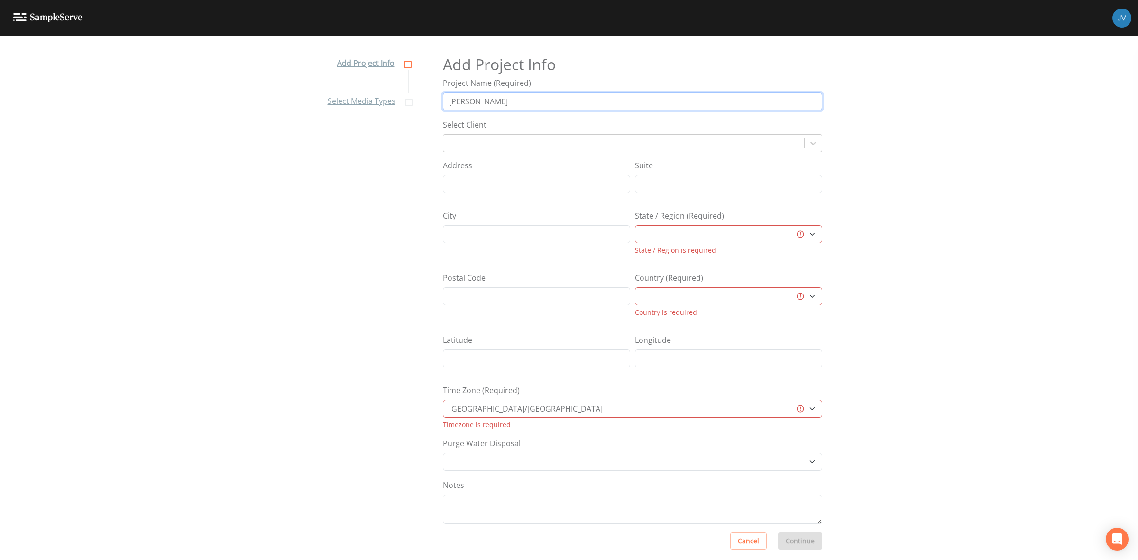
drag, startPoint x: 500, startPoint y: 100, endPoint x: 506, endPoint y: 99, distance: 5.8
click at [500, 100] on input "[PERSON_NAME]" at bounding box center [632, 101] width 379 height 18
type input "[PERSON_NAME] Fresh Market - [PERSON_NAME]"
click at [510, 135] on div at bounding box center [623, 143] width 361 height 17
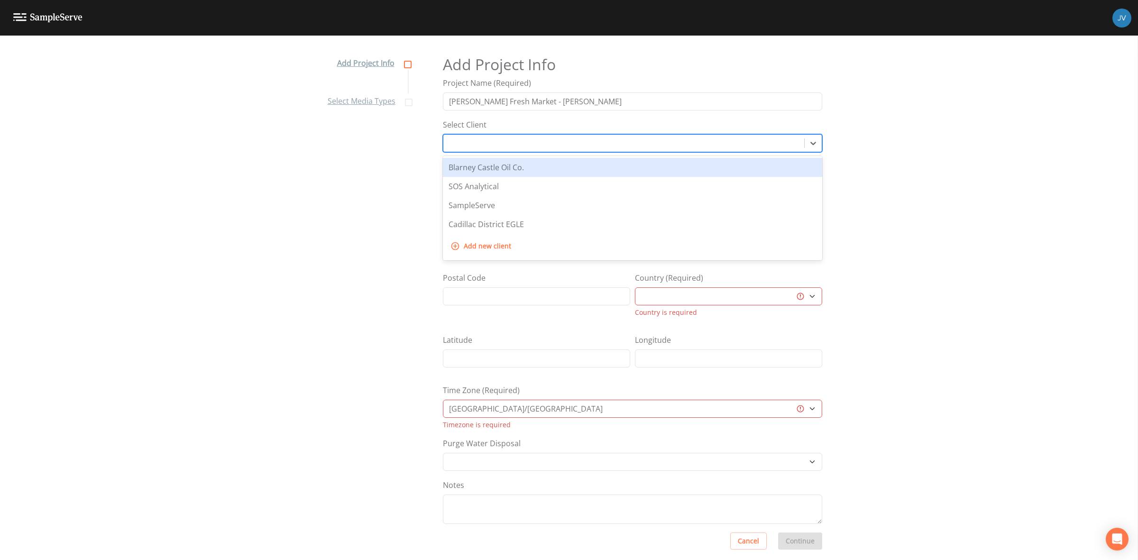
click at [504, 171] on div "Blarney Castle Oil Co." at bounding box center [486, 167] width 75 height 11
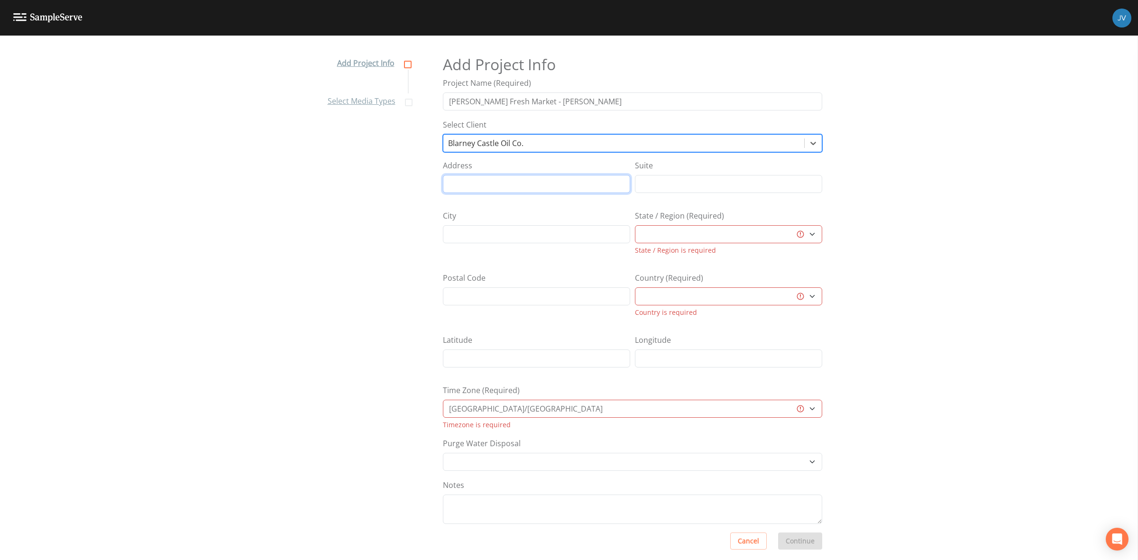
click at [506, 182] on input "Address" at bounding box center [536, 184] width 187 height 18
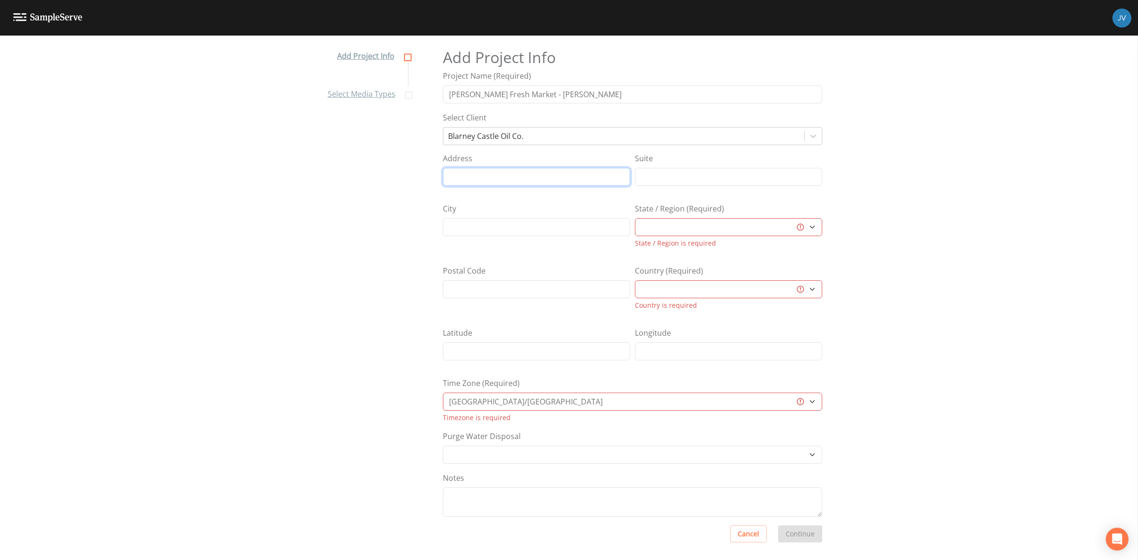
scroll to position [8, 0]
drag, startPoint x: 529, startPoint y: 417, endPoint x: 529, endPoint y: 404, distance: 13.3
click at [529, 416] on div "Timezone is required" at bounding box center [632, 417] width 379 height 10
click at [529, 402] on select "[GEOGRAPHIC_DATA]/[GEOGRAPHIC_DATA] [GEOGRAPHIC_DATA]/[GEOGRAPHIC_DATA] [GEOGRA…" at bounding box center [632, 401] width 379 height 18
select select "America/[GEOGRAPHIC_DATA]"
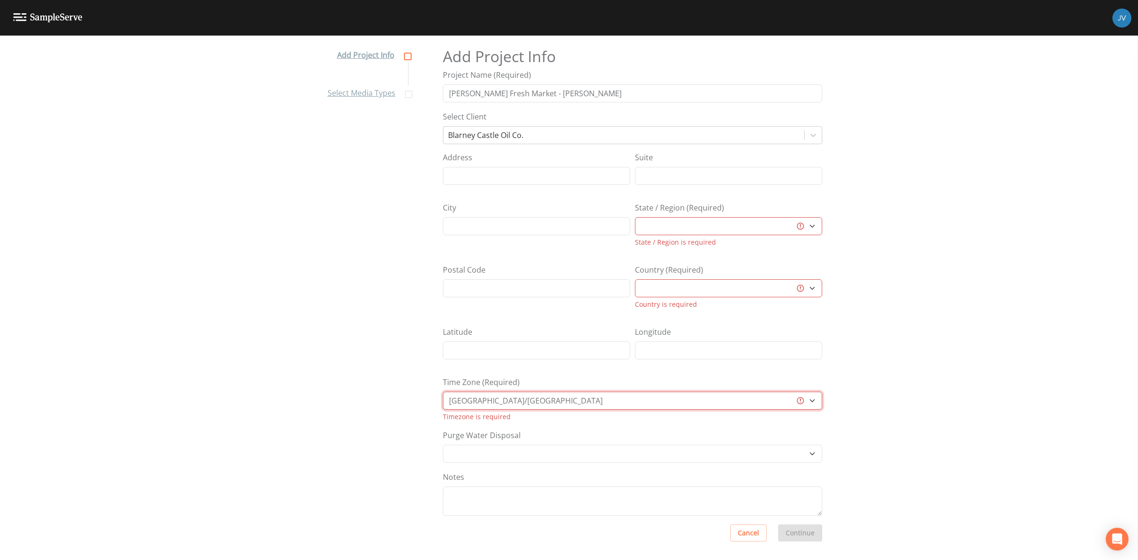
click at [443, 395] on select "[GEOGRAPHIC_DATA]/[GEOGRAPHIC_DATA] [GEOGRAPHIC_DATA]/[GEOGRAPHIC_DATA] [GEOGRA…" at bounding box center [632, 401] width 379 height 18
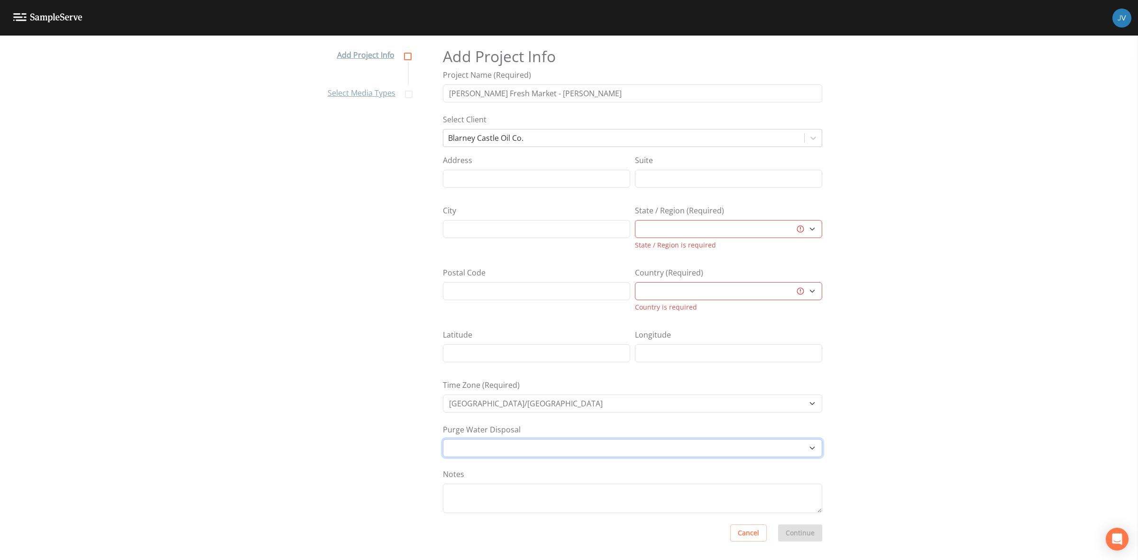
click at [586, 450] on select "Other Place in container Pour on ground" at bounding box center [632, 448] width 379 height 18
select select "Pour on ground"
click at [443, 439] on select "Other Place in container Pour on ground" at bounding box center [632, 448] width 379 height 18
click at [672, 233] on select "[GEOGRAPHIC_DATA] [GEOGRAPHIC_DATA] [GEOGRAPHIC_DATA] [GEOGRAPHIC_DATA] [GEOGRA…" at bounding box center [728, 229] width 187 height 18
select select "47d45e13-a9d2-4a92-a30e-53aeb2a1ff48"
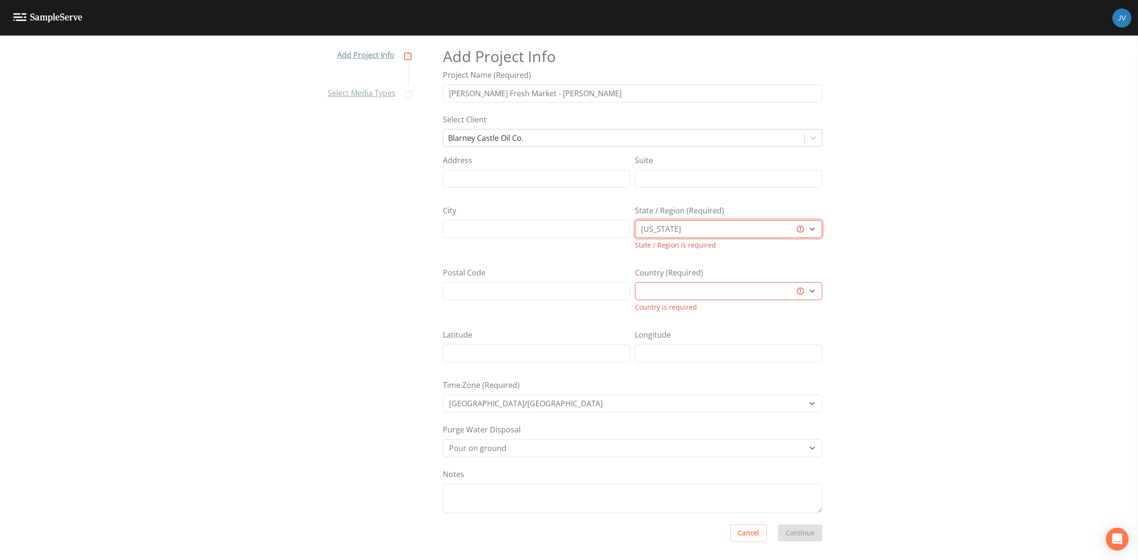
click at [635, 226] on select "[GEOGRAPHIC_DATA] [GEOGRAPHIC_DATA] [GEOGRAPHIC_DATA] [GEOGRAPHIC_DATA] [GEOGRA…" at bounding box center [728, 229] width 187 height 18
select select "[GEOGRAPHIC_DATA]"
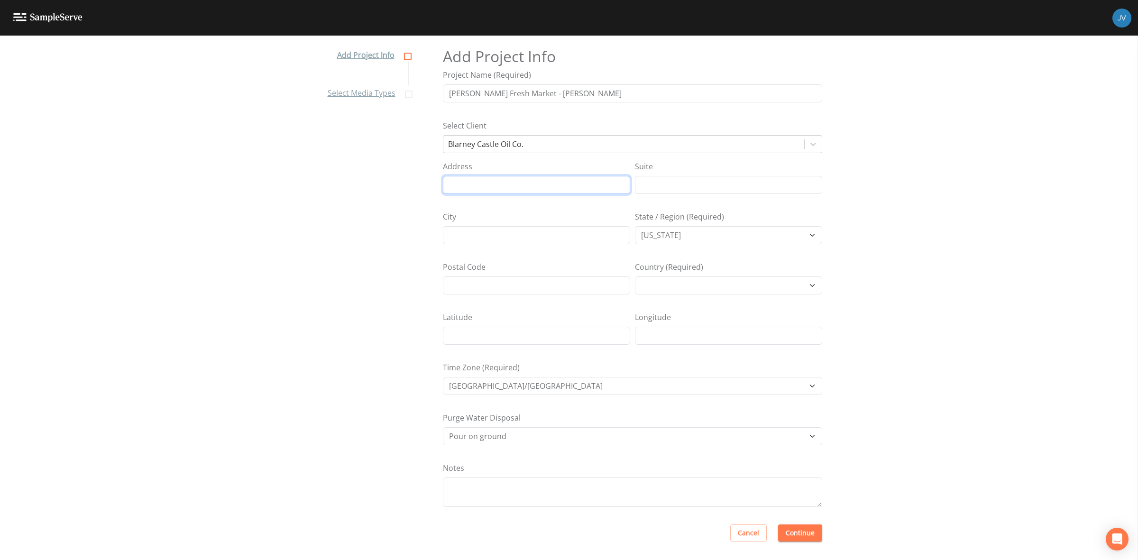
click at [473, 184] on input "Address" at bounding box center [536, 185] width 187 height 18
type input "6977 M-68"
click at [665, 178] on input "Suite" at bounding box center [728, 185] width 187 height 18
click at [545, 233] on input "City" at bounding box center [536, 235] width 187 height 18
type input "[PERSON_NAME]"
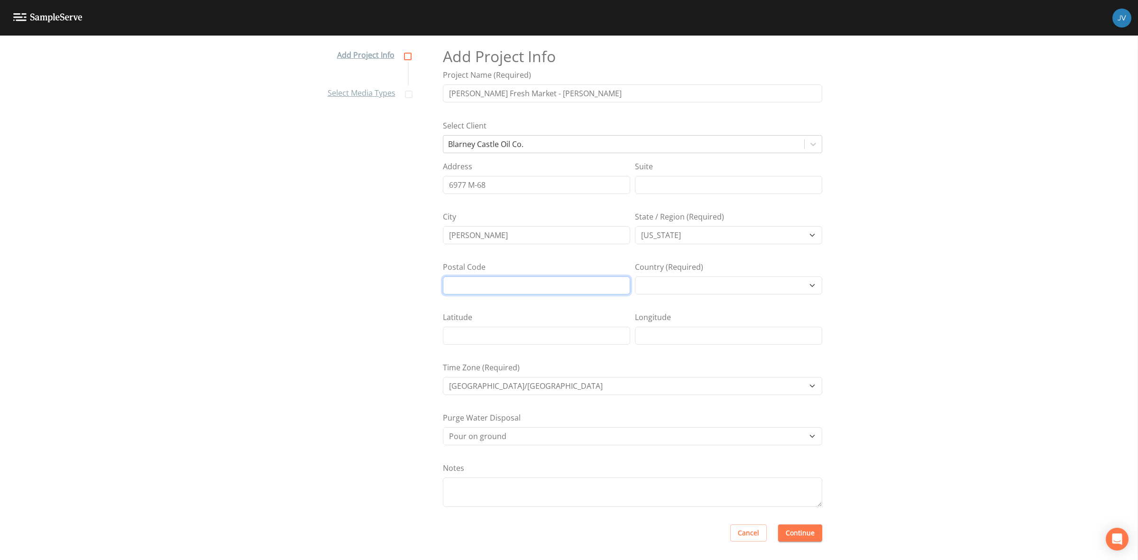
click at [492, 284] on input "Postal Code" at bounding box center [536, 285] width 187 height 18
type input "49706"
click at [798, 527] on button "Continue" at bounding box center [800, 534] width 44 height 18
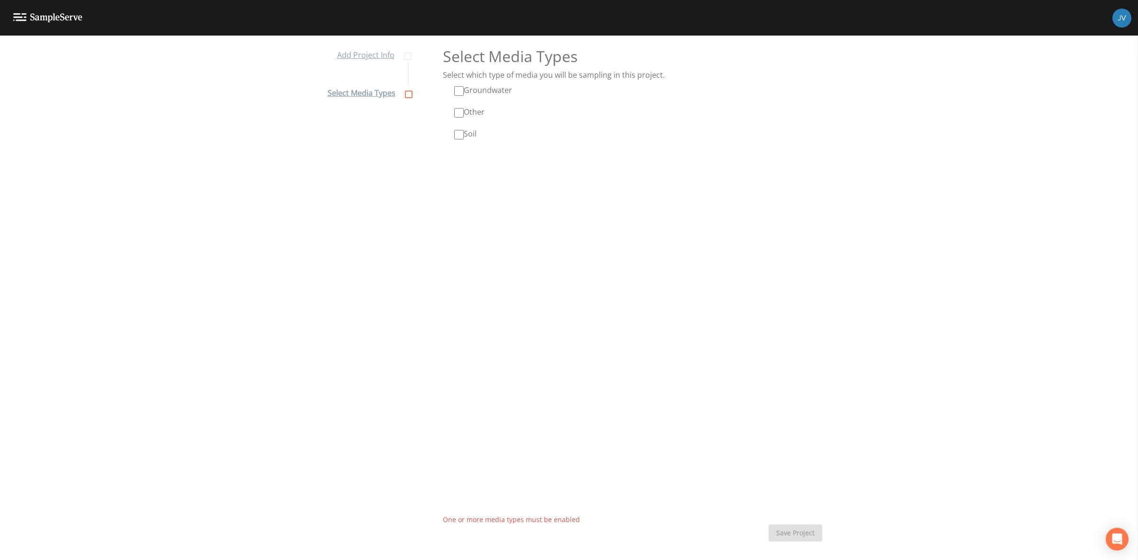
click at [460, 90] on input "Groundwater" at bounding box center [458, 90] width 9 height 9
checkbox input "true"
click at [802, 536] on button "Save Project" at bounding box center [796, 534] width 54 height 18
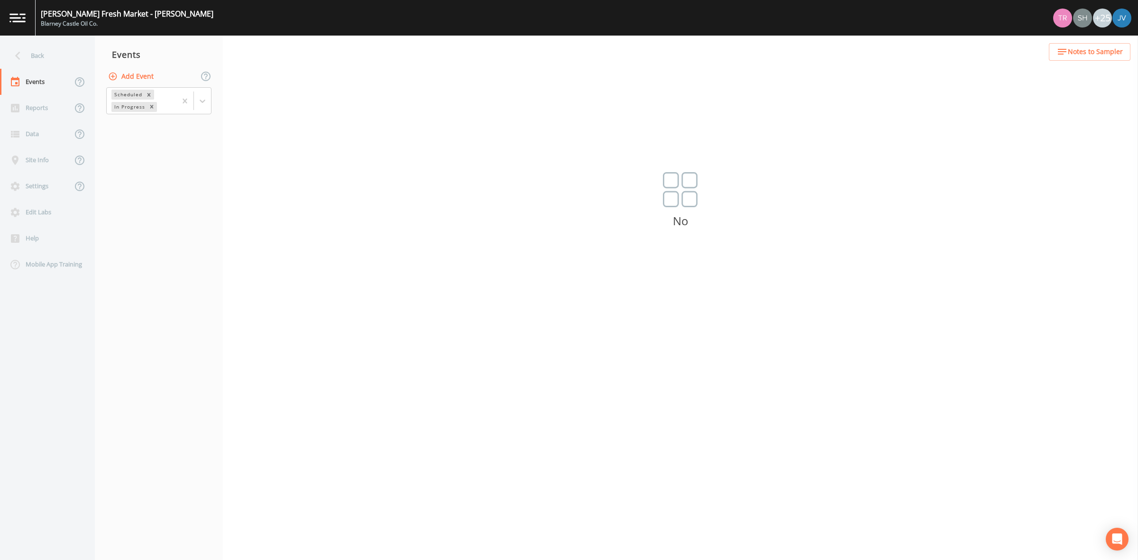
click at [1108, 18] on div "+25" at bounding box center [1102, 18] width 19 height 19
click at [29, 128] on div "Data" at bounding box center [36, 134] width 72 height 26
click at [45, 155] on div "Site Info" at bounding box center [36, 160] width 72 height 26
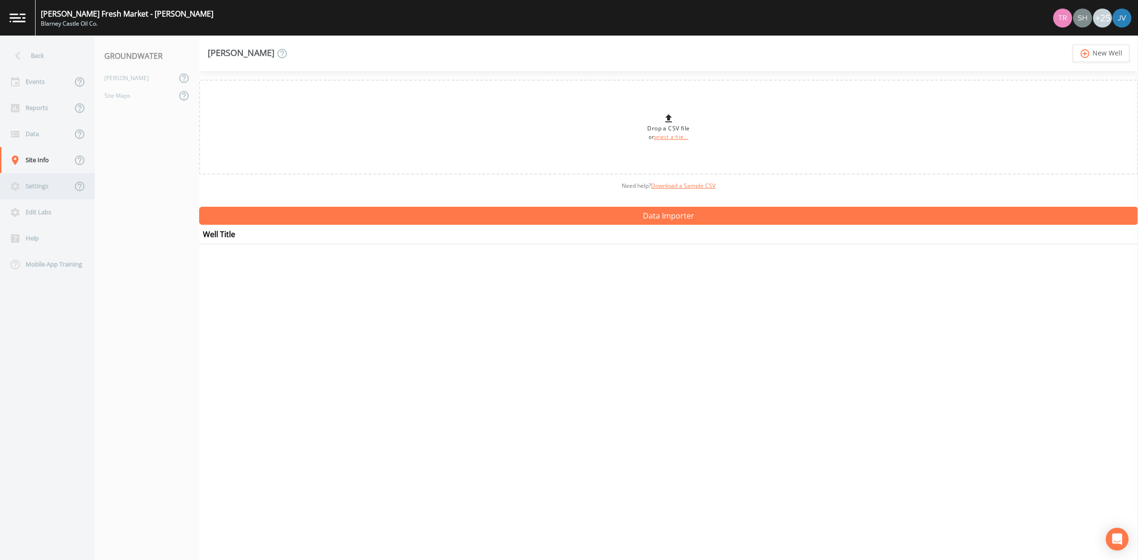
click at [53, 187] on div "Settings" at bounding box center [36, 186] width 72 height 26
select select "47d45e13-a9d2-4a92-a30e-53aeb2a1ff48"
select select "[GEOGRAPHIC_DATA]"
select select "America/[GEOGRAPHIC_DATA]"
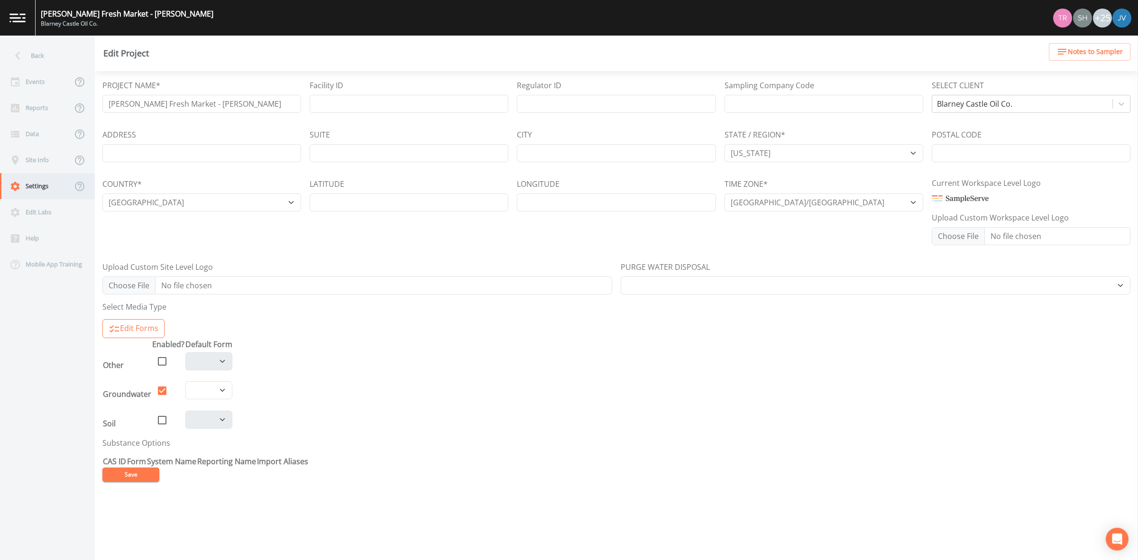
select select "Pour on ground"
select select "8dca0658-1b16-41b2-8763-9d9638af6ced"
click at [43, 124] on div "Data" at bounding box center [36, 134] width 72 height 26
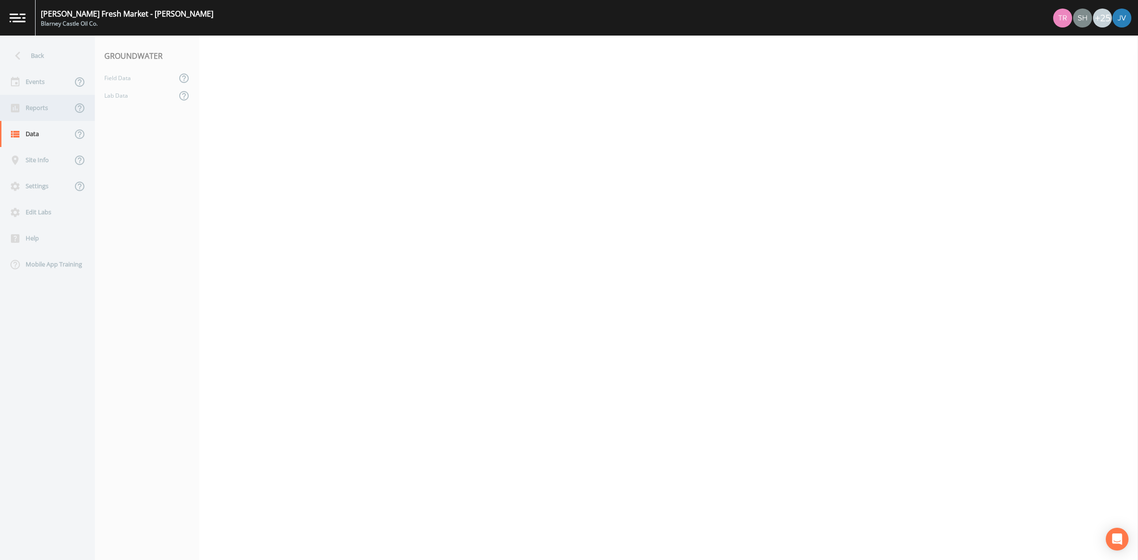
click at [48, 109] on div "Reports" at bounding box center [36, 108] width 72 height 26
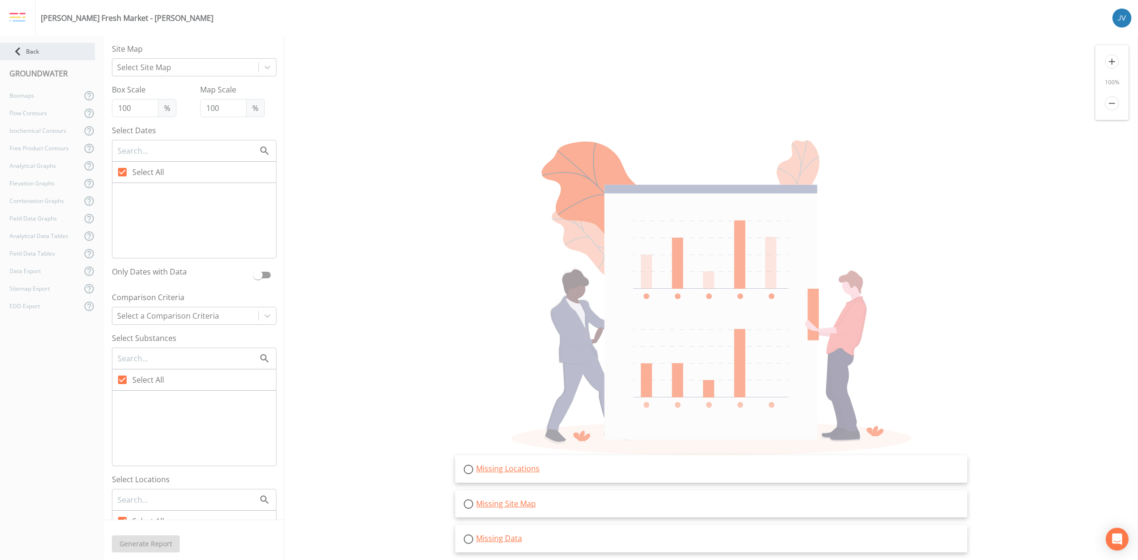
click at [37, 48] on div "Back" at bounding box center [47, 52] width 95 height 18
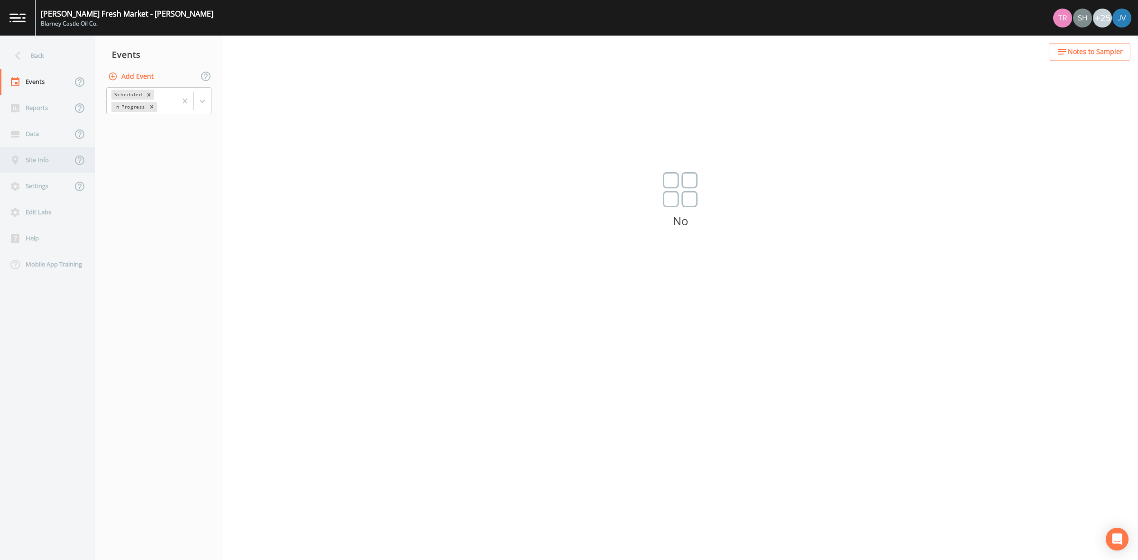
click at [42, 160] on div "Site Info" at bounding box center [36, 160] width 72 height 26
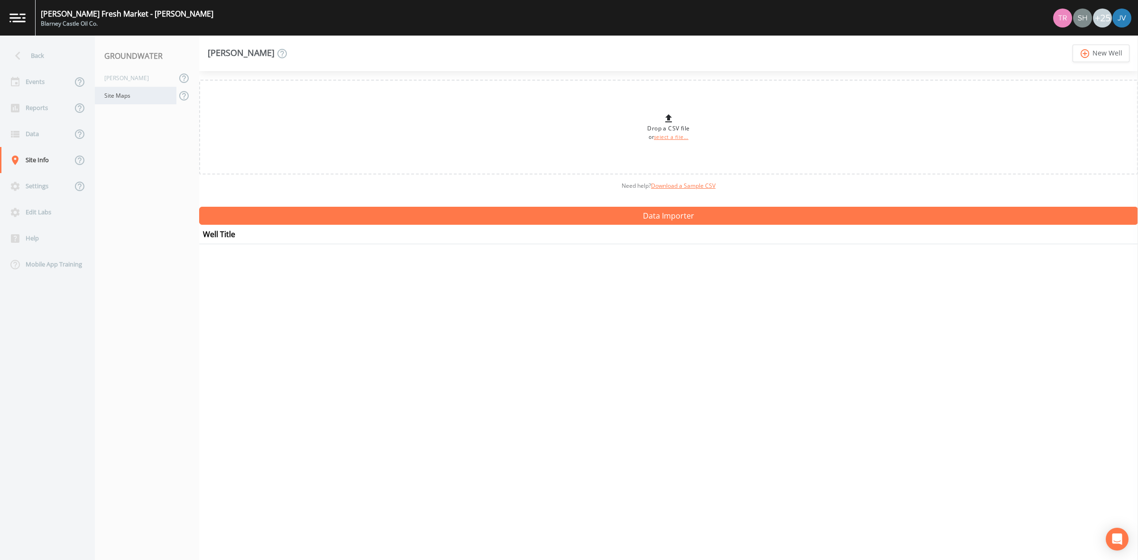
click at [119, 96] on div "Site Maps" at bounding box center [136, 96] width 82 height 18
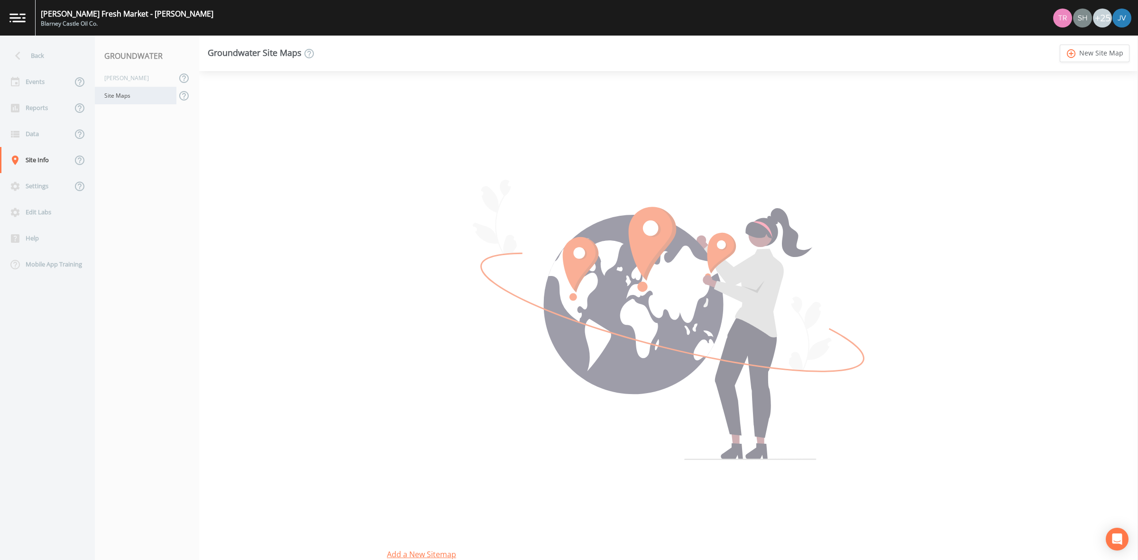
click at [127, 97] on div "Site Maps" at bounding box center [136, 96] width 82 height 18
click at [133, 80] on div "[PERSON_NAME]" at bounding box center [136, 78] width 82 height 18
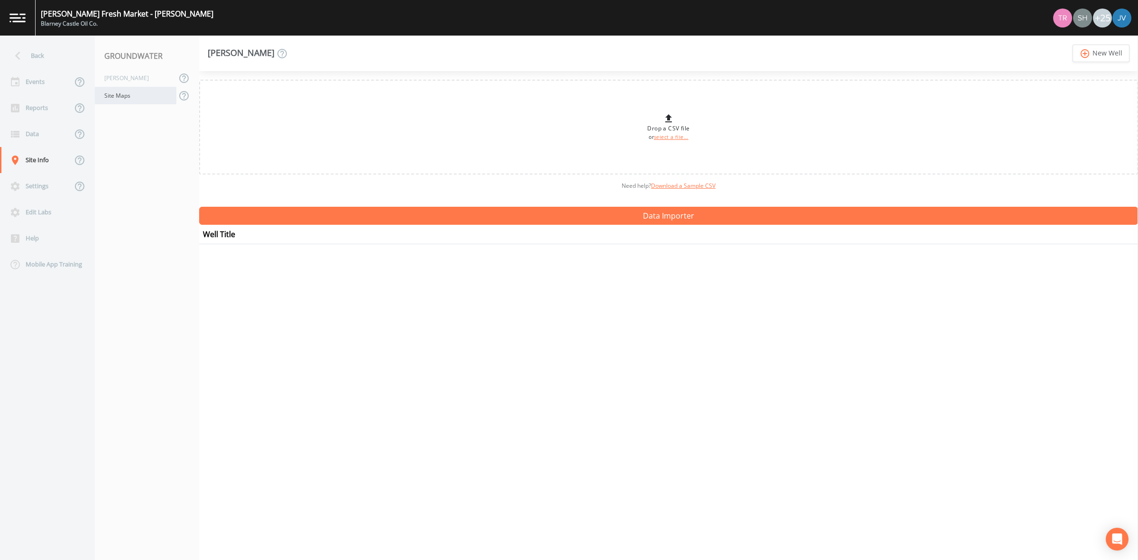
click at [133, 95] on div "Site Maps" at bounding box center [136, 96] width 82 height 18
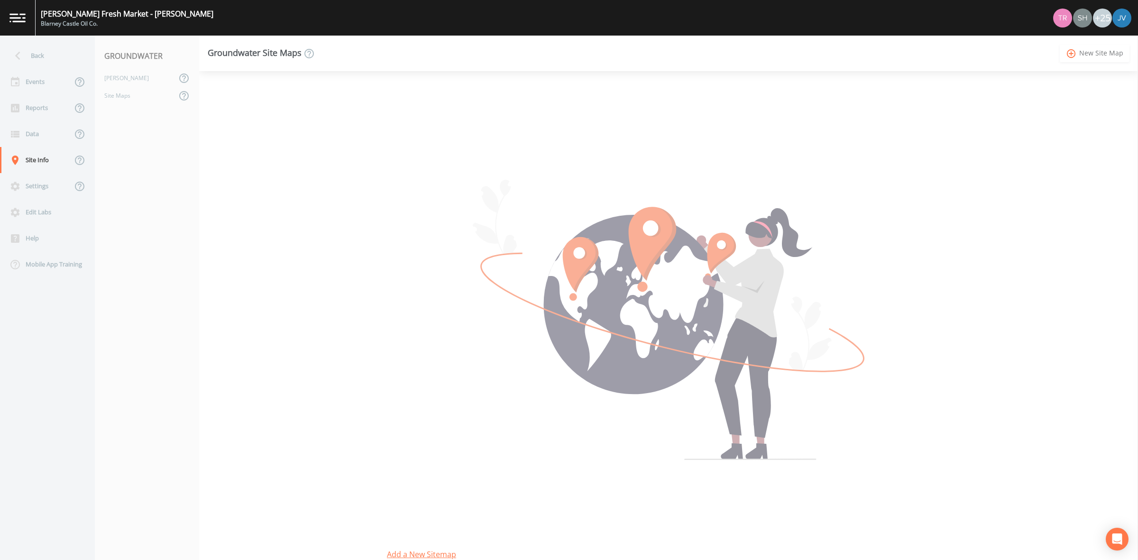
click at [1089, 57] on link "add_circle_outline New Site Map" at bounding box center [1095, 54] width 70 height 18
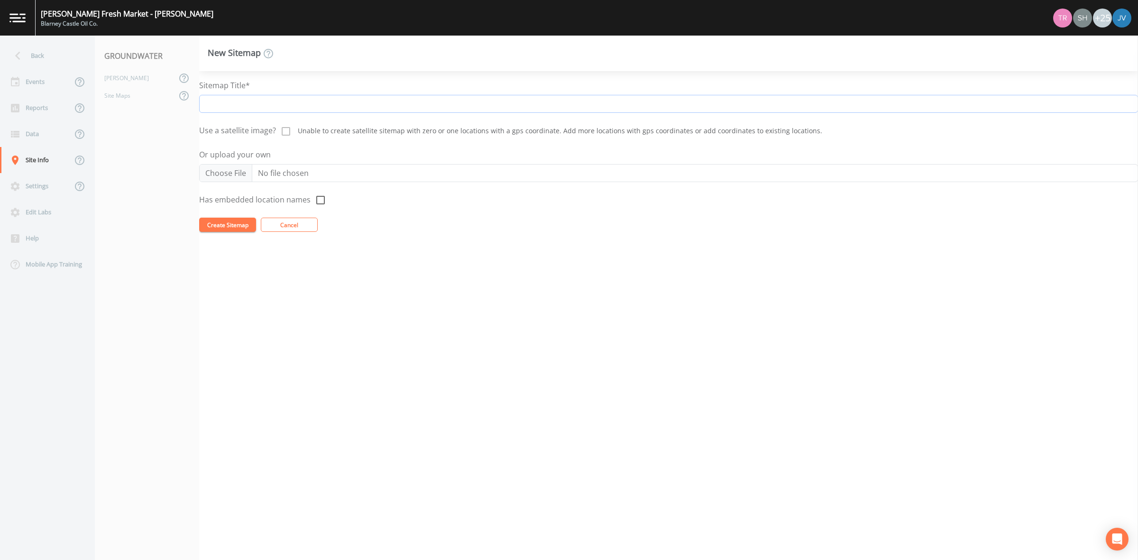
click at [218, 105] on input "Sitemap Title*" at bounding box center [668, 104] width 939 height 18
click at [238, 104] on input "Sitemap Title*" at bounding box center [668, 104] width 939 height 18
type input "Site Map"
click at [271, 175] on input "Or upload your own" at bounding box center [668, 173] width 939 height 18
type input "C:\fakepath\65015.1-2-6.png"
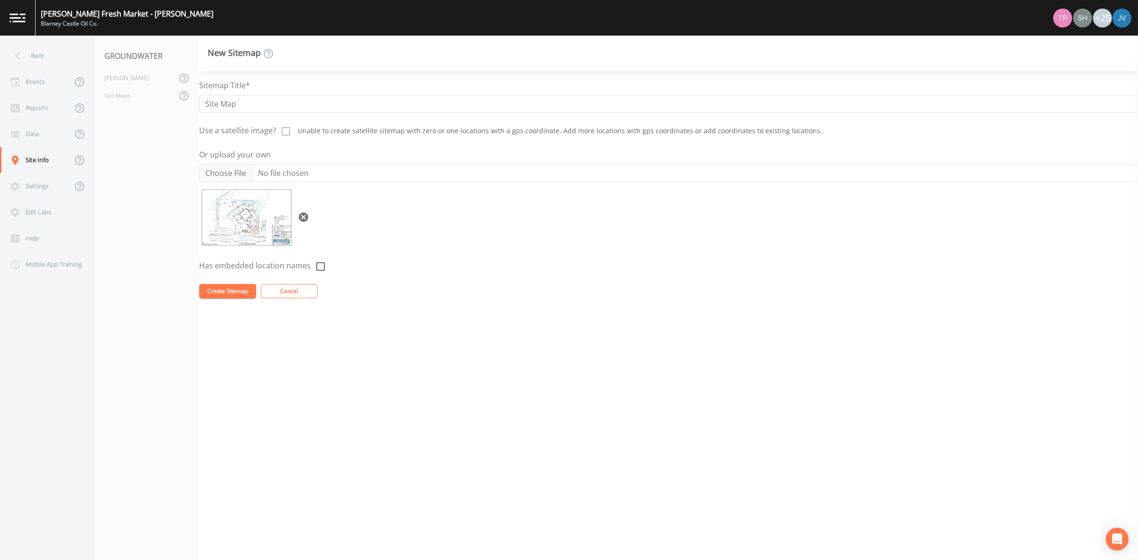
click at [322, 267] on icon at bounding box center [320, 266] width 9 height 9
click at [316, 268] on icon at bounding box center [320, 266] width 9 height 9
checkbox input "false"
click at [243, 289] on button "Create Sitemap" at bounding box center [227, 291] width 57 height 14
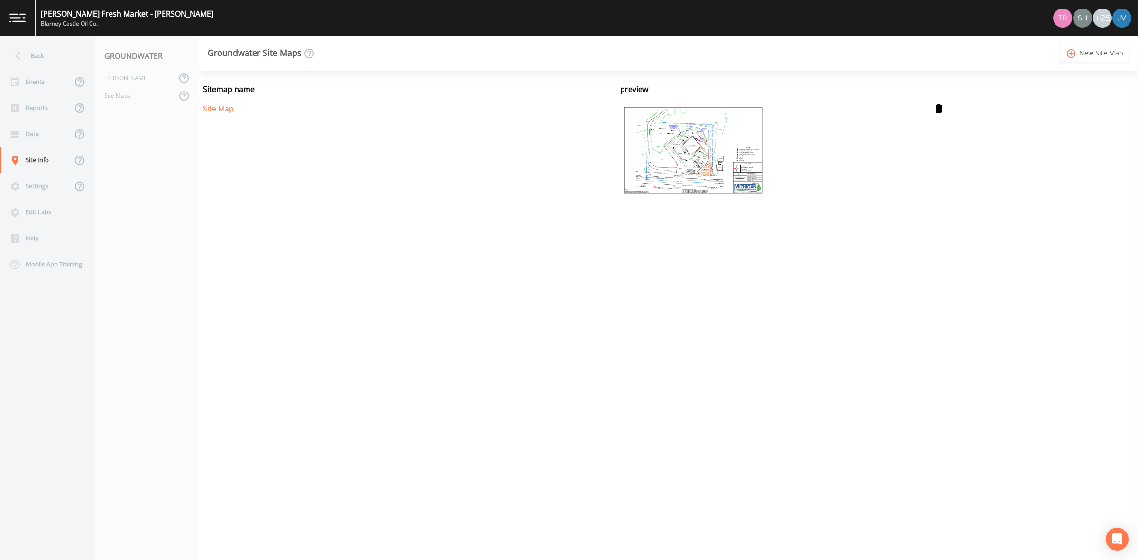
click at [724, 165] on img at bounding box center [693, 150] width 147 height 95
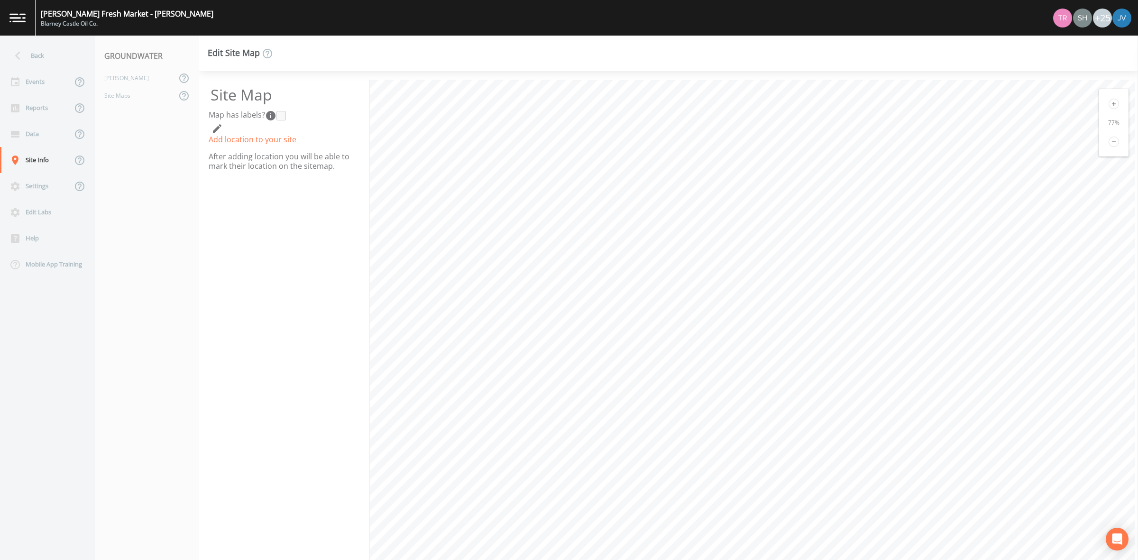
click at [223, 124] on button "button" at bounding box center [217, 127] width 17 height 13
click at [281, 112] on input "Map has labels?" at bounding box center [280, 115] width 9 height 9
checkbox input "true"
click at [216, 127] on icon "submit" at bounding box center [217, 128] width 11 height 11
click at [243, 141] on link "Add location to your site" at bounding box center [253, 139] width 88 height 10
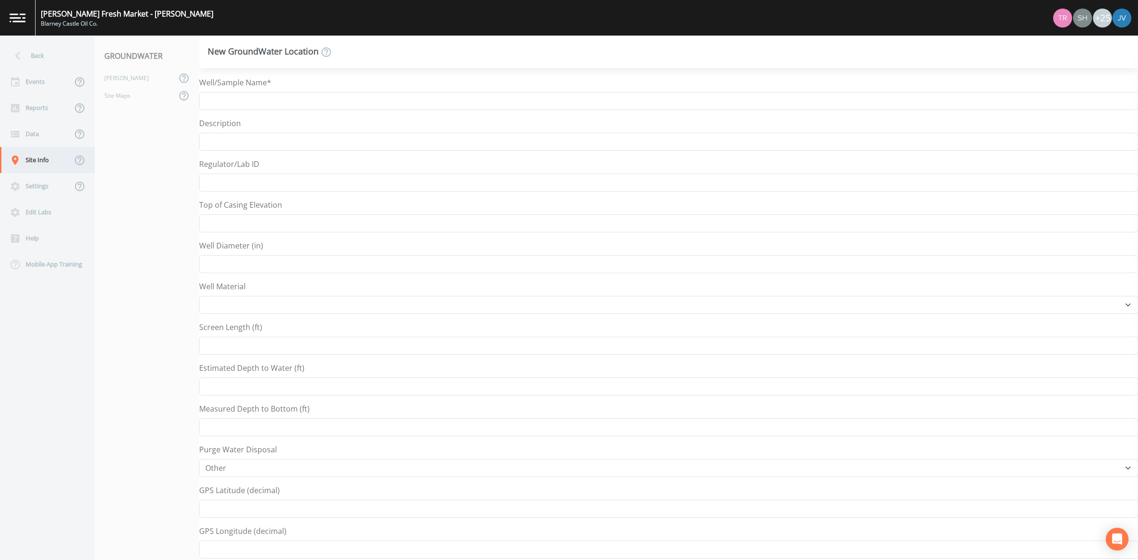
click at [37, 164] on div "Site Info" at bounding box center [36, 160] width 72 height 26
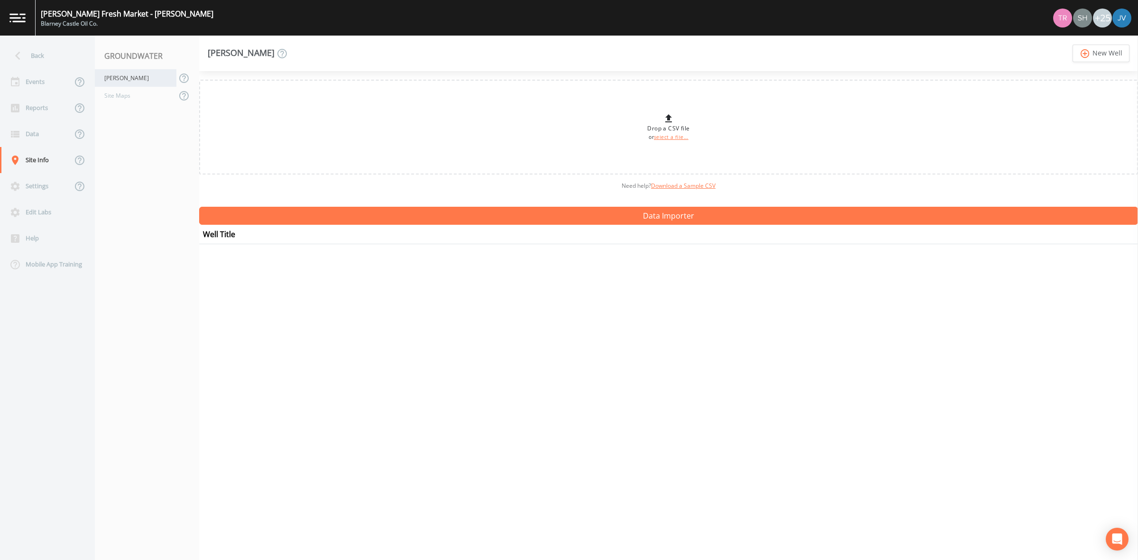
click at [145, 78] on div "[PERSON_NAME]" at bounding box center [136, 78] width 82 height 18
click at [111, 98] on div "Site Maps" at bounding box center [136, 96] width 82 height 18
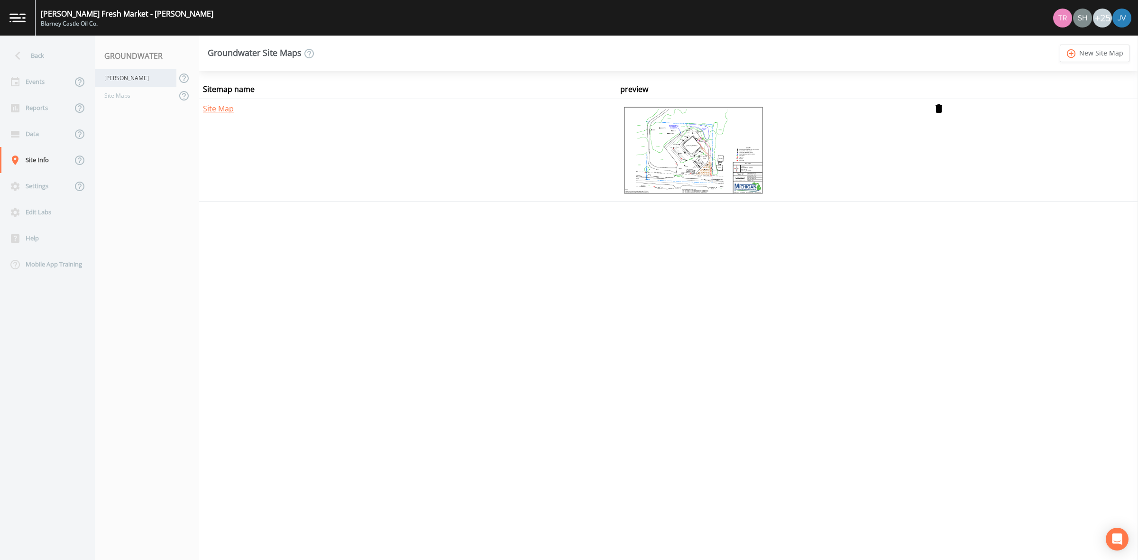
click at [114, 80] on div "[PERSON_NAME]" at bounding box center [136, 78] width 82 height 18
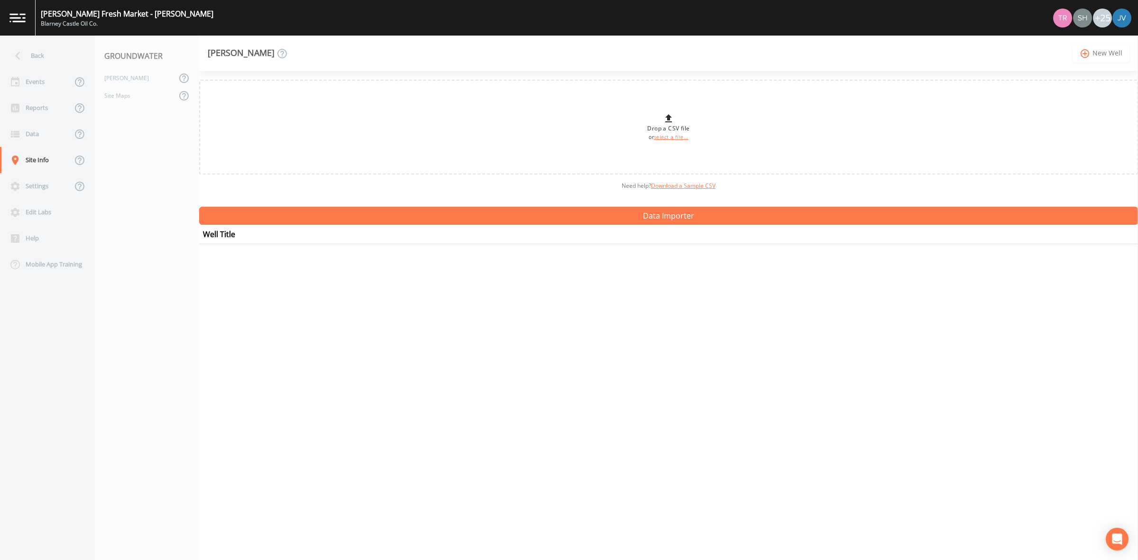
click at [1107, 53] on link "add_circle_outline New Well" at bounding box center [1101, 54] width 57 height 18
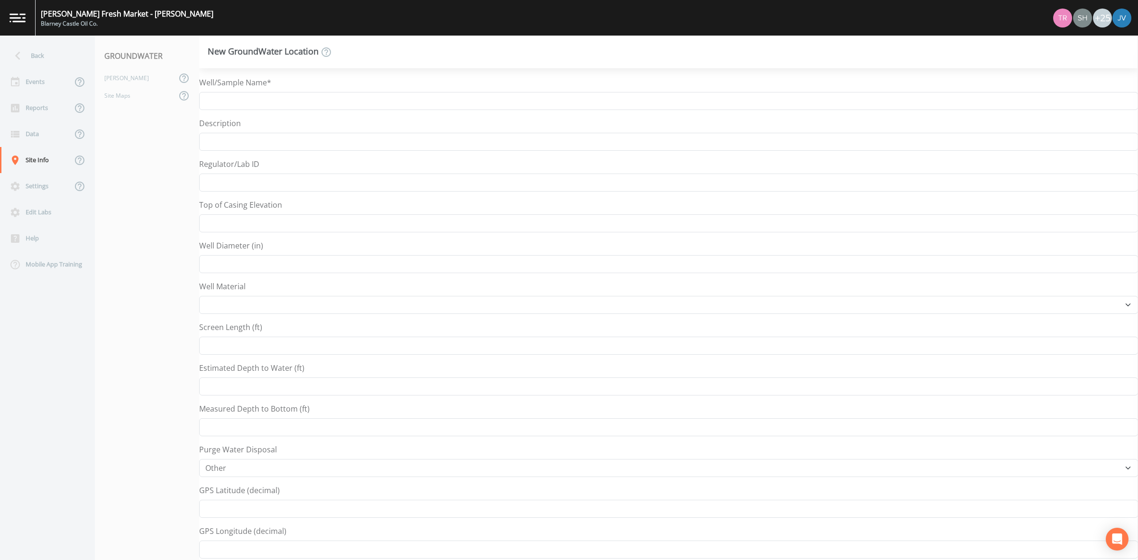
click at [277, 88] on div "Well/Sample Name*" at bounding box center [668, 93] width 939 height 33
click at [277, 98] on input "Well/Sample Name*" at bounding box center [668, 101] width 939 height 18
type input "MW-1"
click at [238, 147] on input "Description" at bounding box center [668, 142] width 939 height 18
click at [231, 181] on input "Regulator/Lab ID" at bounding box center [668, 183] width 939 height 18
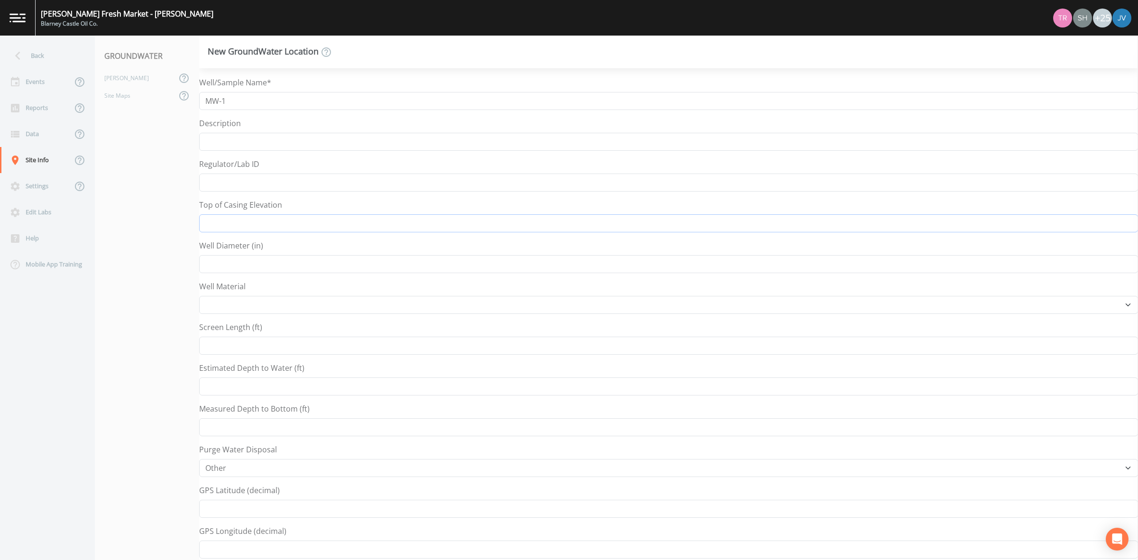
click at [228, 223] on input "Top of Casing Elevation" at bounding box center [668, 223] width 939 height 18
click at [225, 269] on input "Well Diameter (in)" at bounding box center [668, 264] width 939 height 18
click at [242, 548] on button "Save Well" at bounding box center [227, 546] width 57 height 14
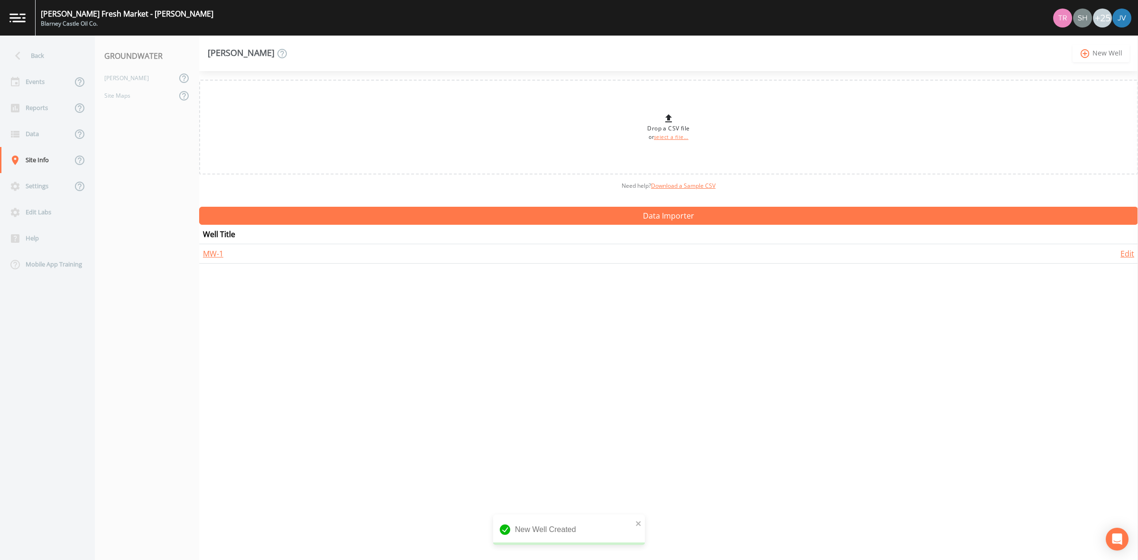
click at [1094, 51] on link "add_circle_outline New Well" at bounding box center [1101, 54] width 57 height 18
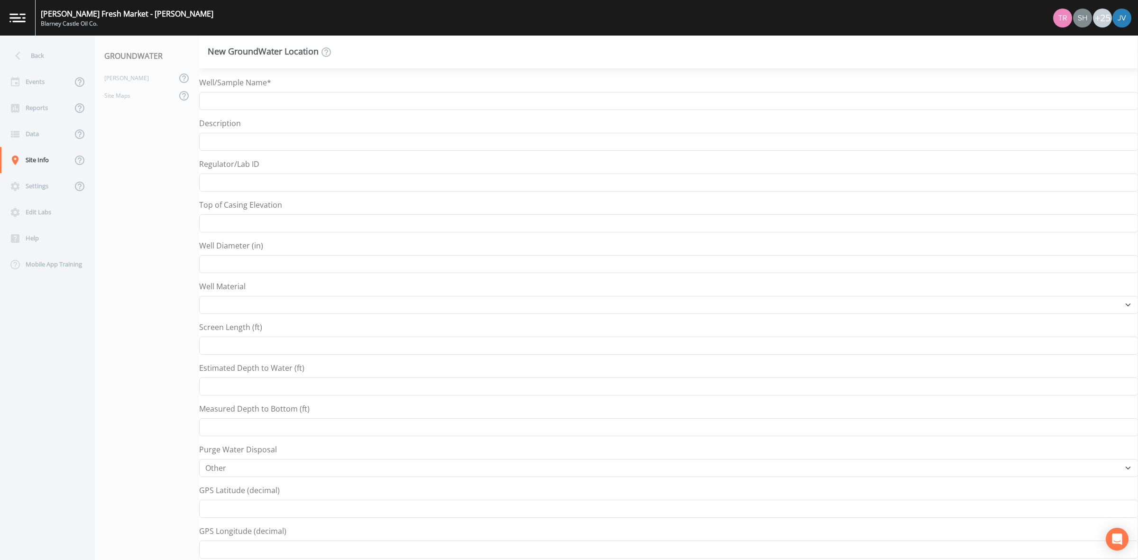
click at [258, 110] on div "Well/Sample Name* Description Regulator/Lab ID Top of Casing Elevation Well Dia…" at bounding box center [668, 362] width 939 height 570
click at [264, 101] on input "Well/Sample Name*" at bounding box center [668, 101] width 939 height 18
type input "MW-2"
click at [237, 550] on button "Save Well" at bounding box center [227, 546] width 57 height 14
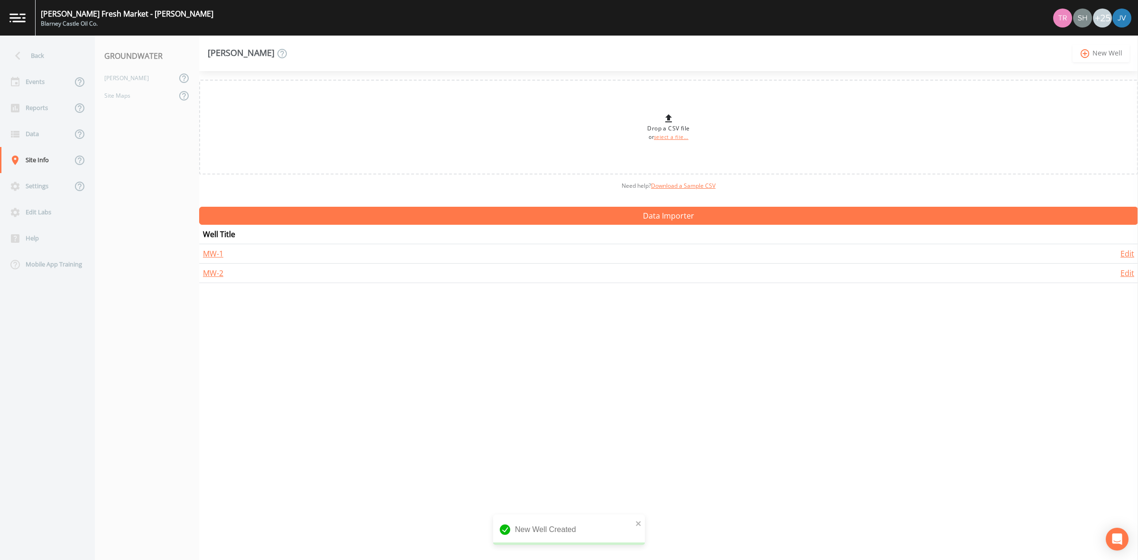
click at [1113, 55] on link "add_circle_outline New Well" at bounding box center [1101, 54] width 57 height 18
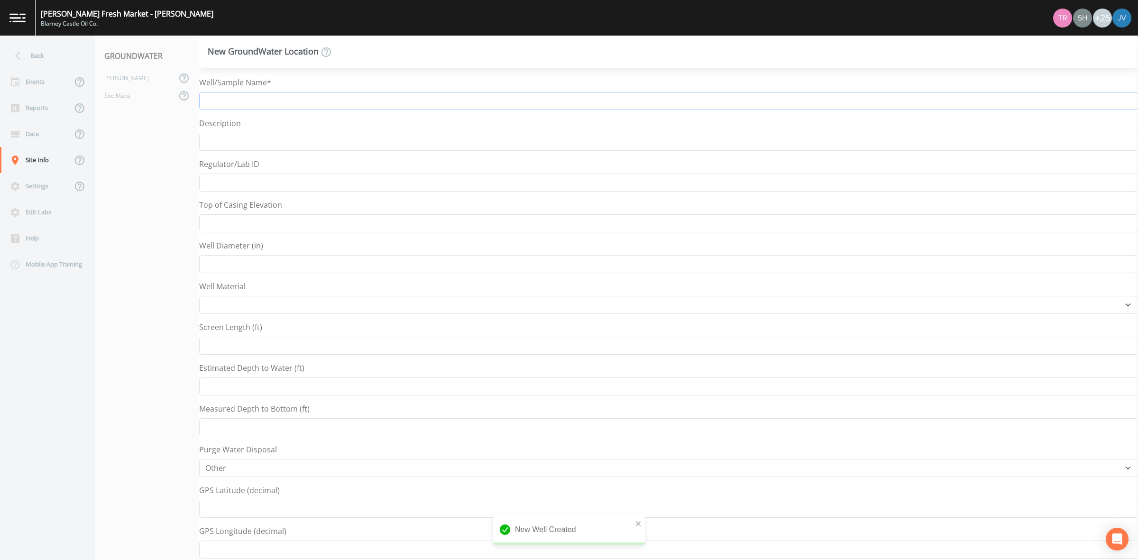
click at [400, 108] on input "Well/Sample Name*" at bounding box center [668, 101] width 939 height 18
type input "m"
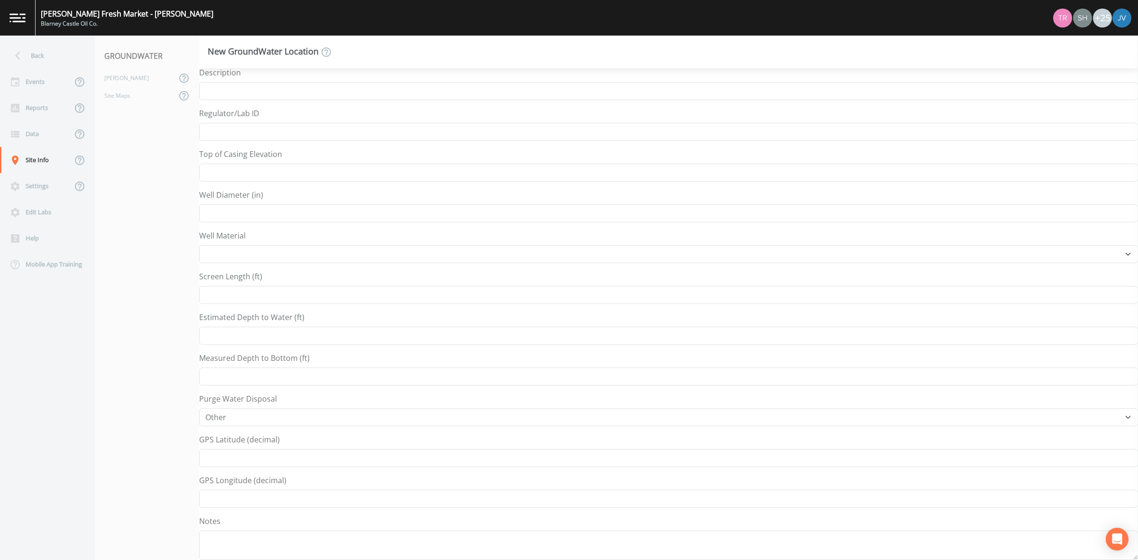
scroll to position [89, 0]
type input "MW-3"
click at [230, 546] on button "Save Well" at bounding box center [227, 546] width 57 height 14
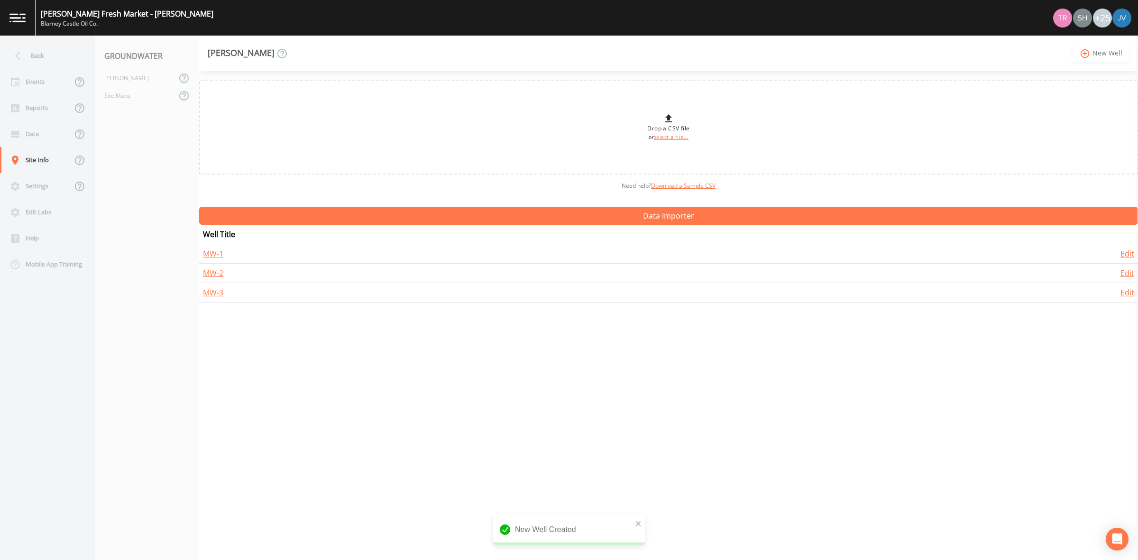
click at [1087, 50] on icon "add_circle_outline" at bounding box center [1085, 53] width 11 height 10
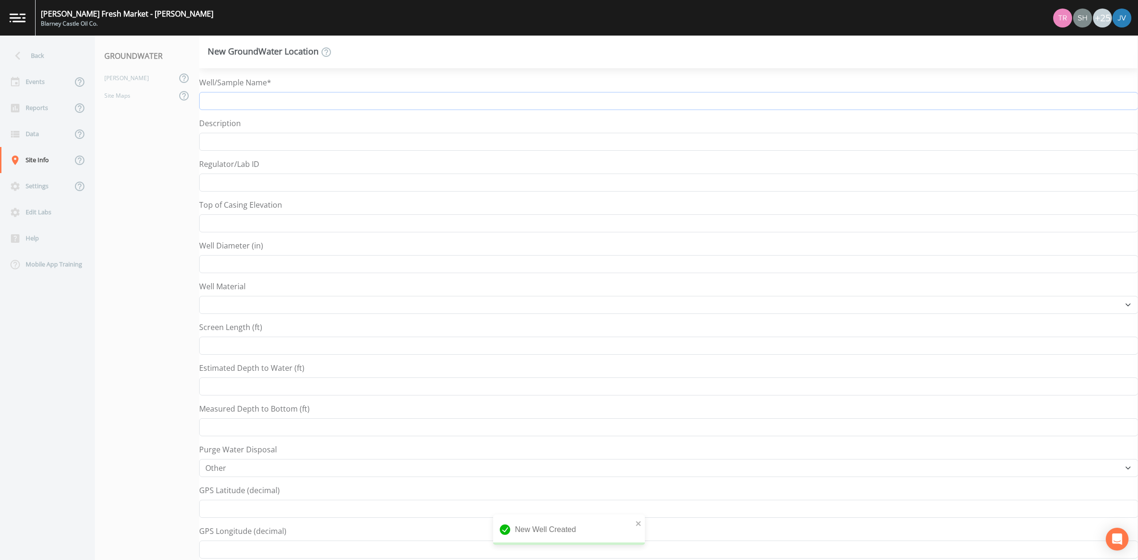
click at [292, 99] on input "Well/Sample Name*" at bounding box center [668, 101] width 939 height 18
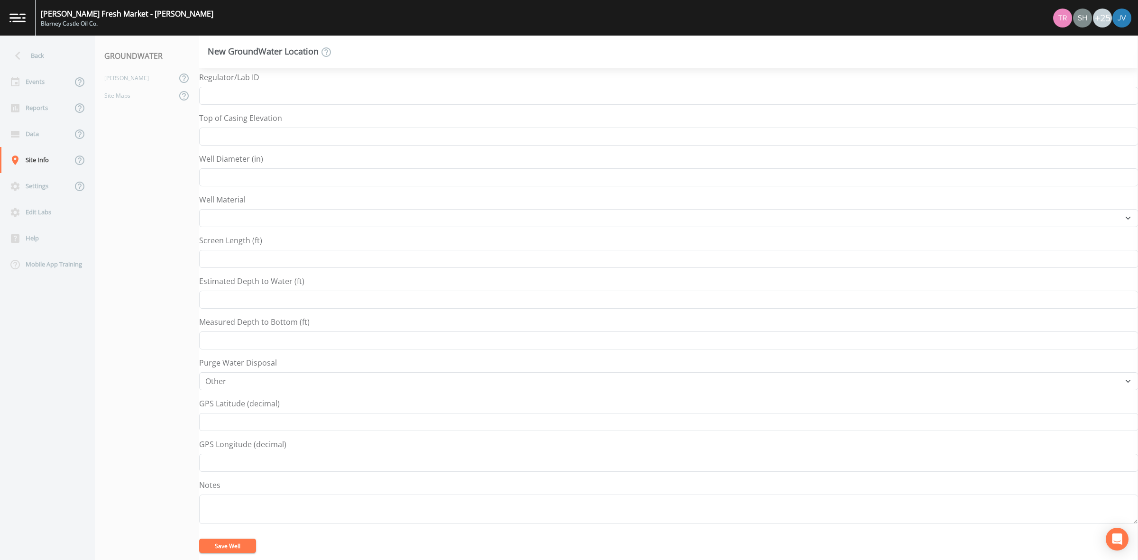
type input "MW-4"
click at [249, 542] on button "Save Well" at bounding box center [227, 546] width 57 height 14
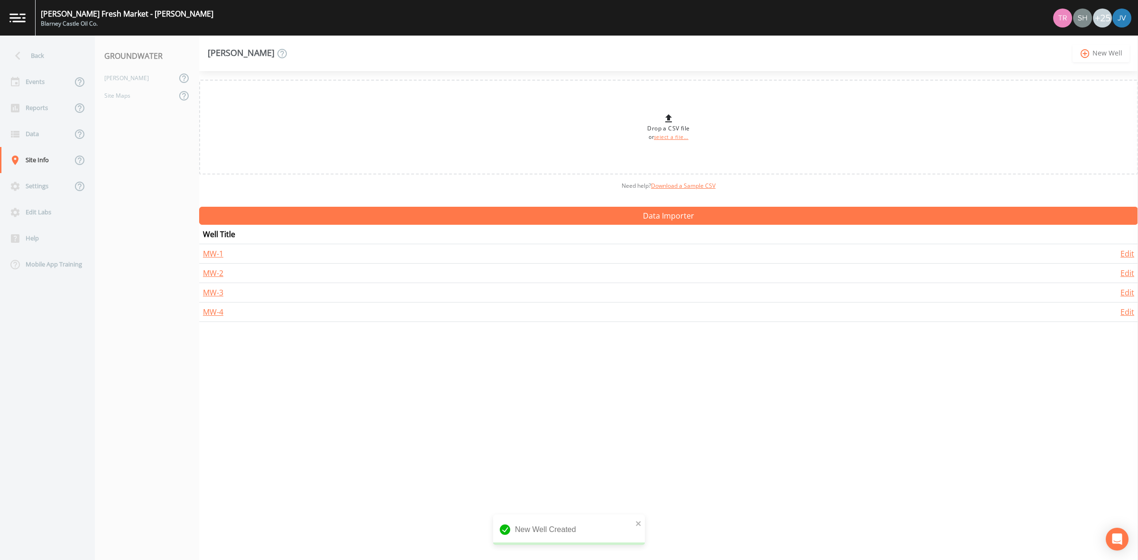
click at [1098, 54] on link "add_circle_outline New Well" at bounding box center [1101, 54] width 57 height 18
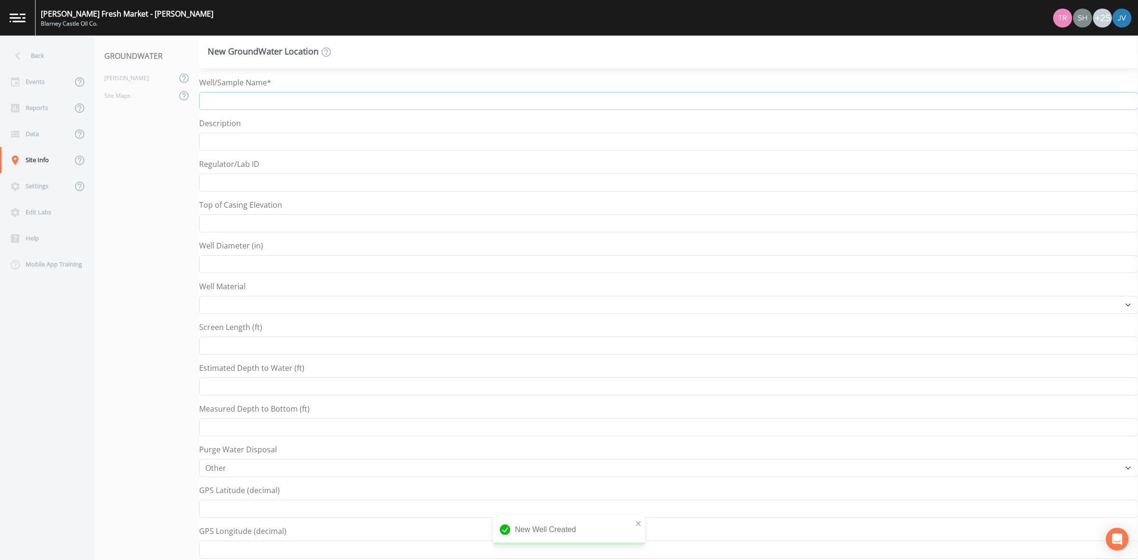
click at [267, 100] on input "Well/Sample Name*" at bounding box center [668, 101] width 939 height 18
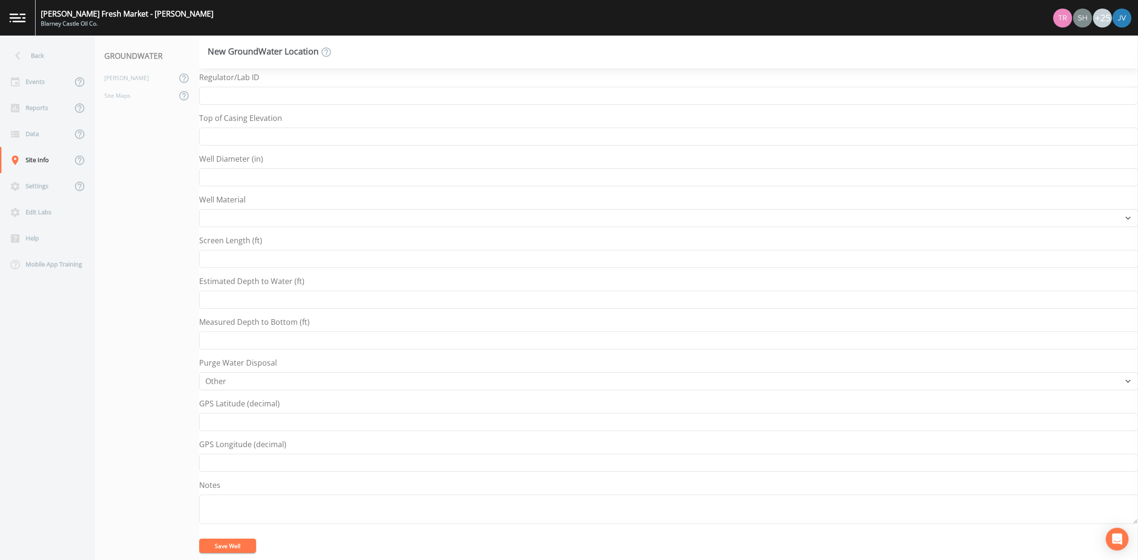
scroll to position [89, 0]
type input "MW-5"
click at [236, 548] on button "Save Well" at bounding box center [227, 546] width 57 height 14
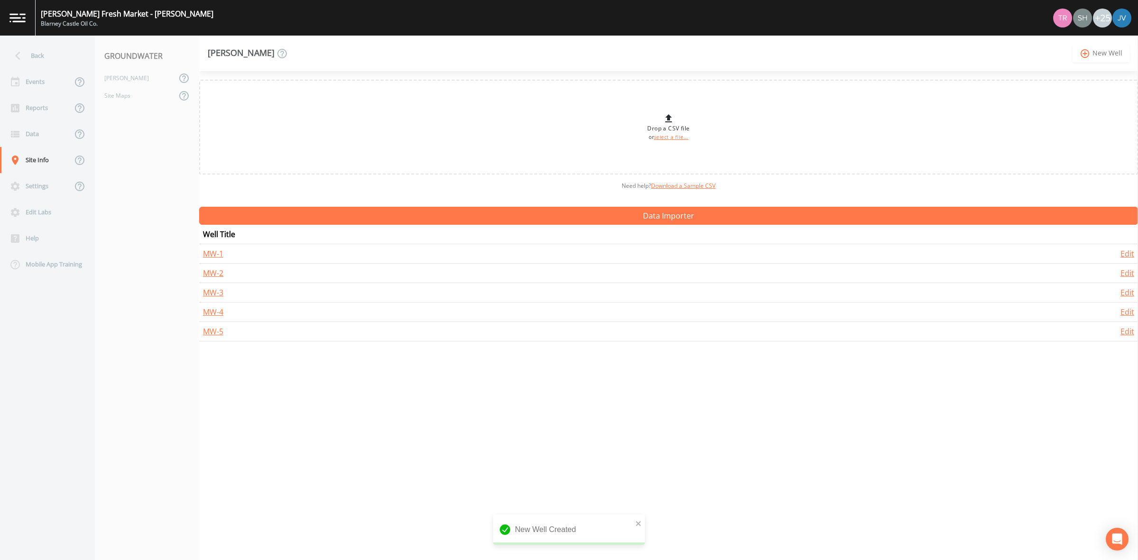
click at [1106, 52] on link "add_circle_outline New Well" at bounding box center [1101, 54] width 57 height 18
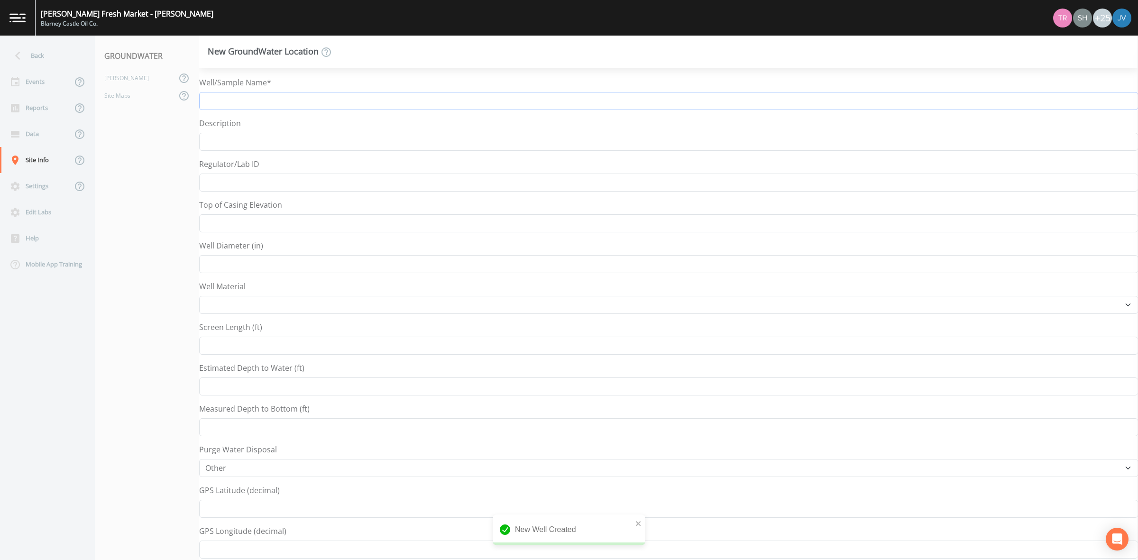
click at [229, 98] on input "Well/Sample Name*" at bounding box center [668, 101] width 939 height 18
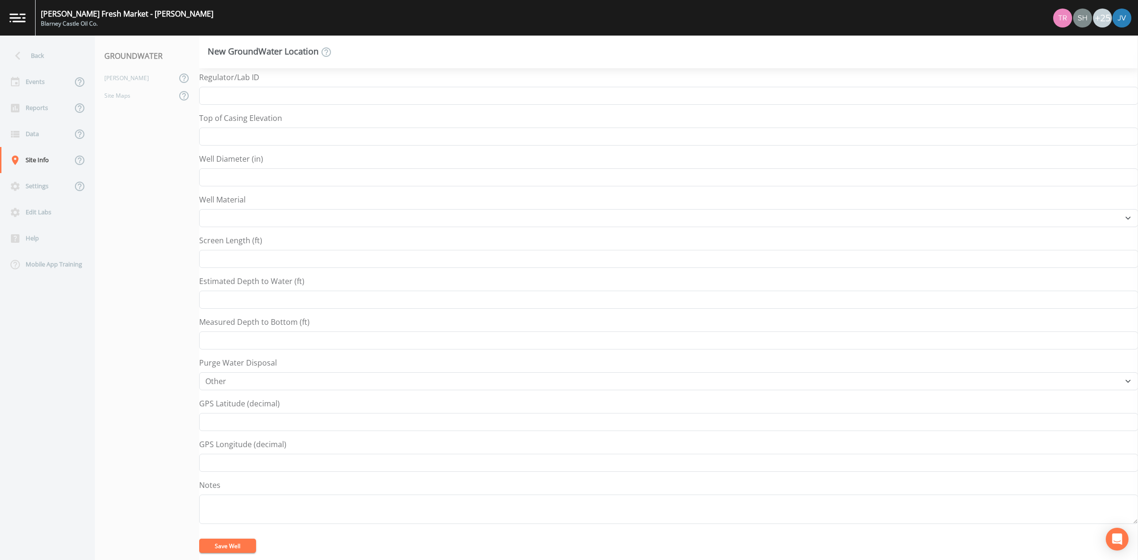
type input "MW-6"
click at [245, 549] on button "Save Well" at bounding box center [227, 546] width 57 height 14
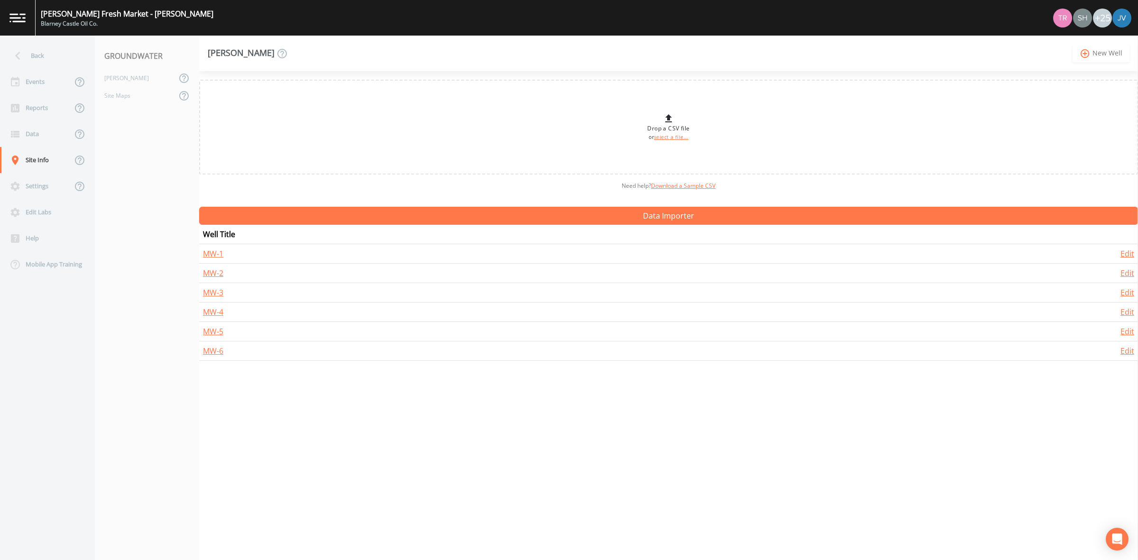
click at [1123, 51] on link "add_circle_outline New Well" at bounding box center [1101, 54] width 57 height 18
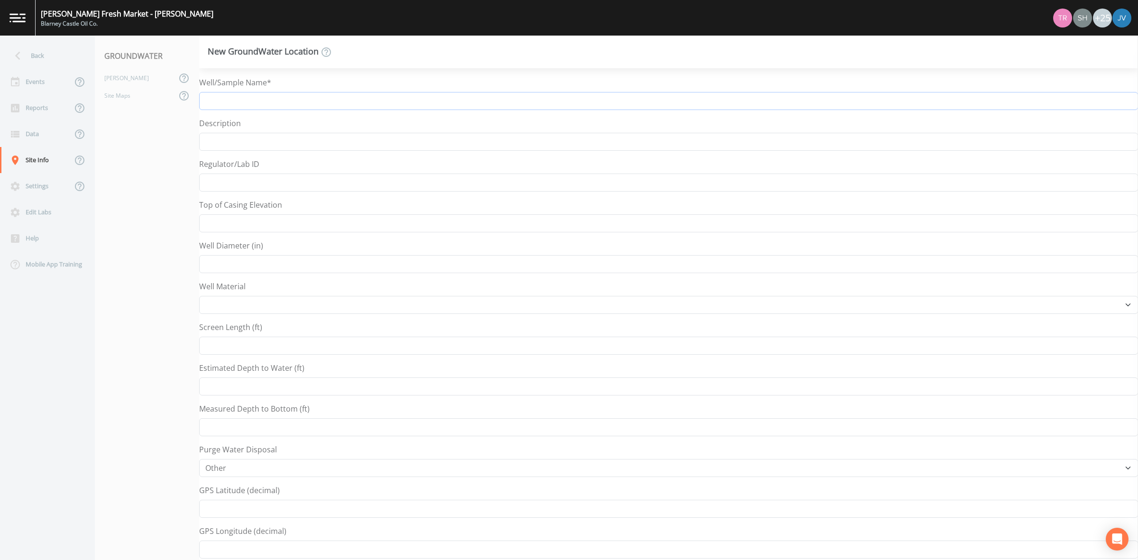
click at [293, 99] on input "Well/Sample Name*" at bounding box center [668, 101] width 939 height 18
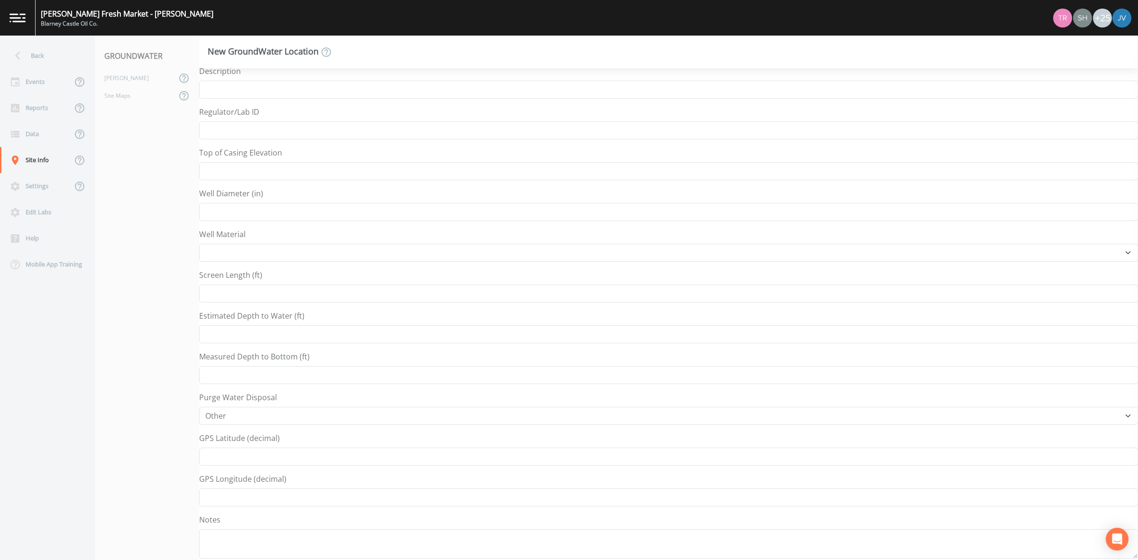
scroll to position [89, 0]
type input "MW-7"
click at [222, 544] on button "Save Well" at bounding box center [227, 546] width 57 height 14
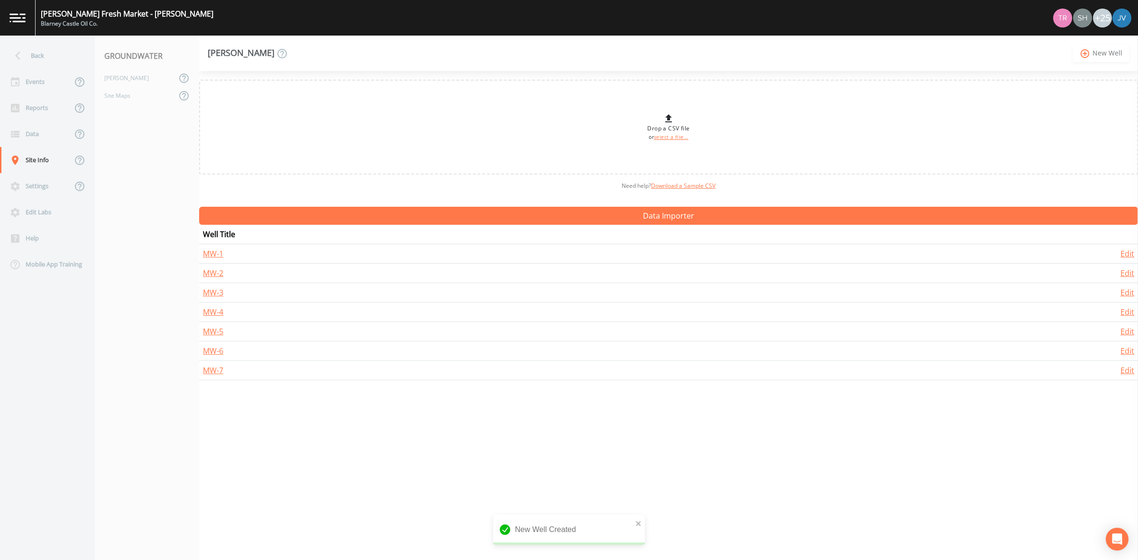
click at [1091, 53] on link "add_circle_outline New Well" at bounding box center [1101, 54] width 57 height 18
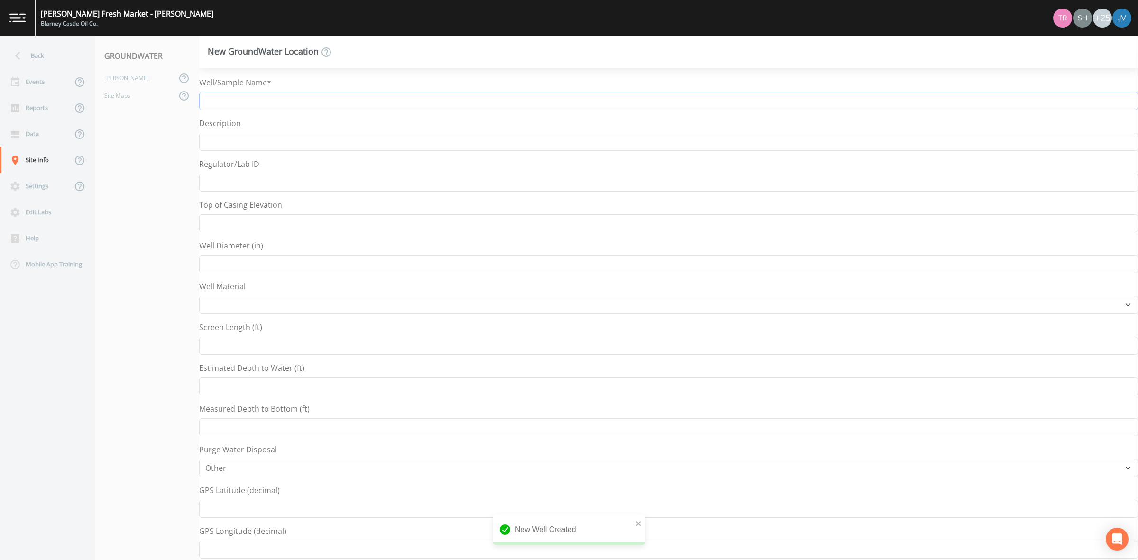
click at [215, 105] on input "Well/Sample Name*" at bounding box center [668, 101] width 939 height 18
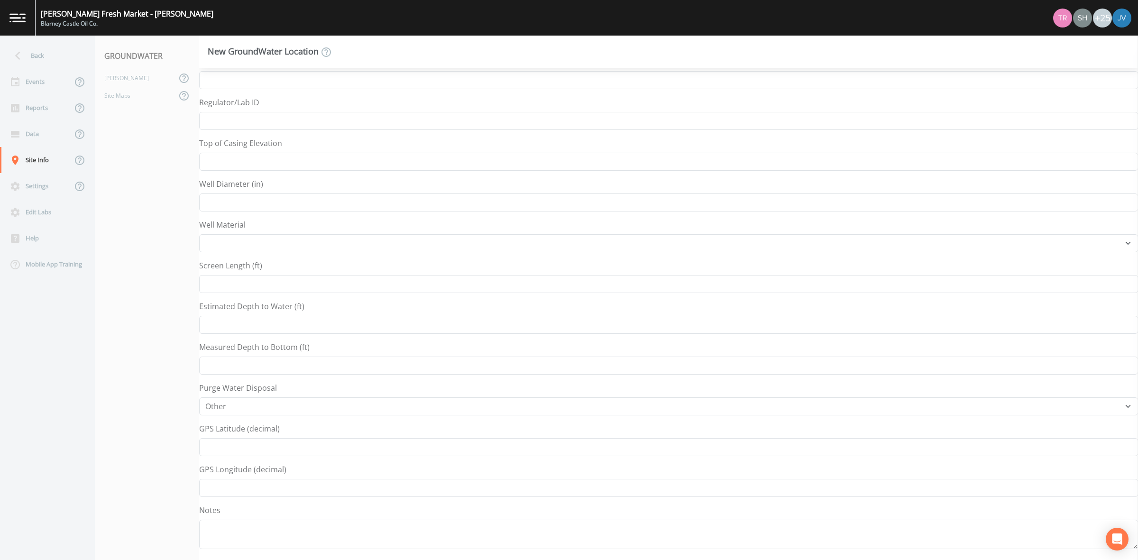
scroll to position [89, 0]
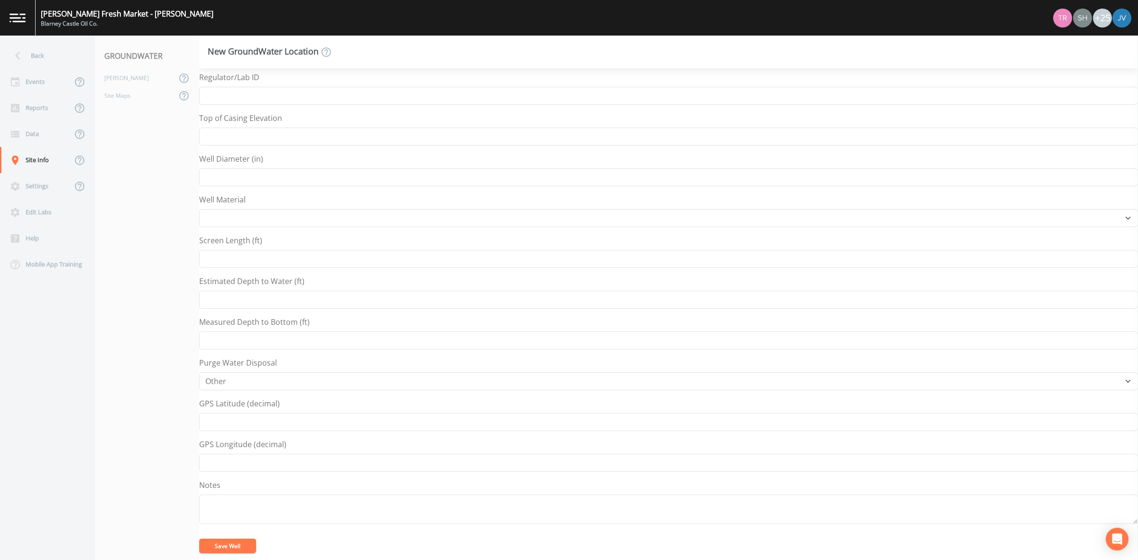
type input "MW-8"
click at [226, 549] on button "Save Well" at bounding box center [227, 546] width 57 height 14
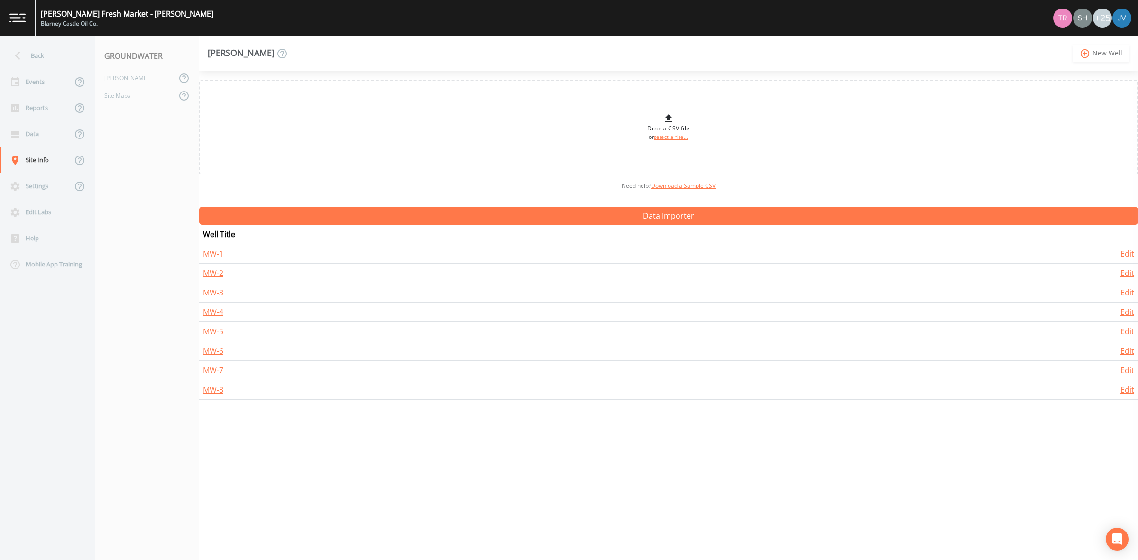
click at [1094, 50] on link "add_circle_outline New Well" at bounding box center [1101, 54] width 57 height 18
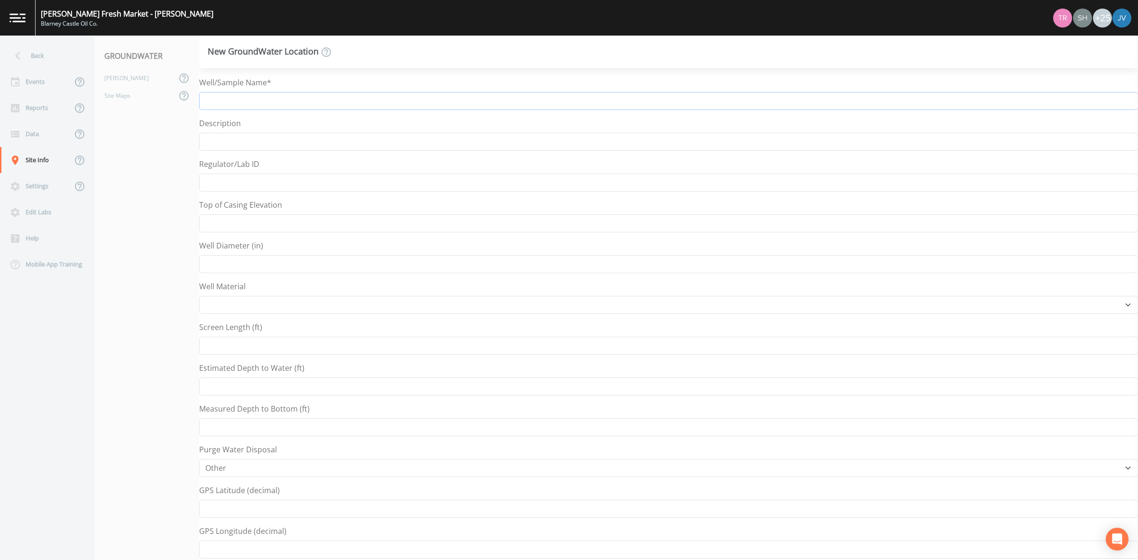
click at [340, 108] on input "Well/Sample Name*" at bounding box center [668, 101] width 939 height 18
type input "MW-9"
click at [231, 541] on button "Save Well" at bounding box center [227, 546] width 57 height 14
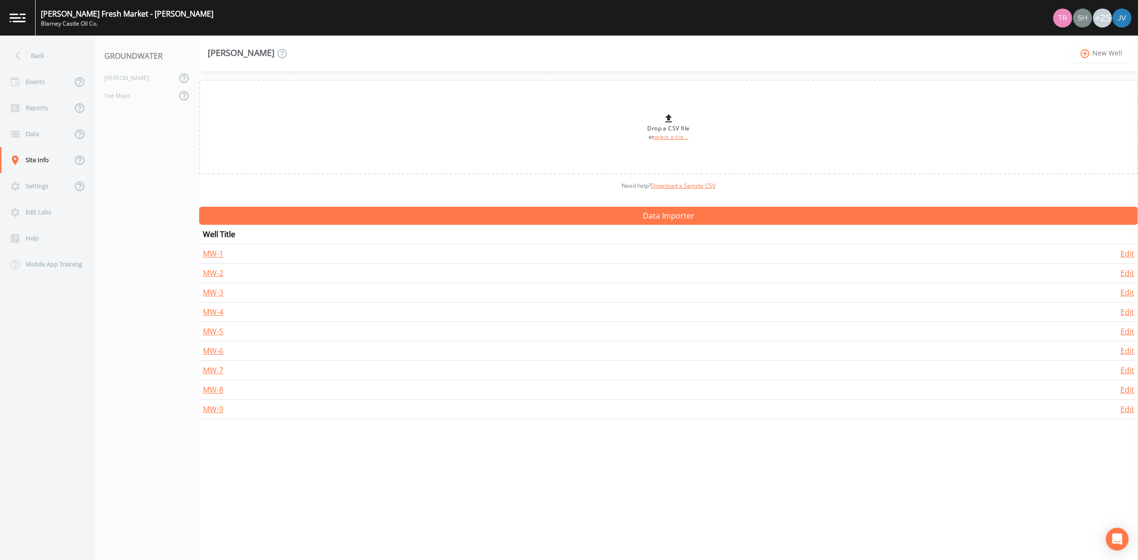
click at [1093, 55] on link "add_circle_outline New Well" at bounding box center [1101, 54] width 57 height 18
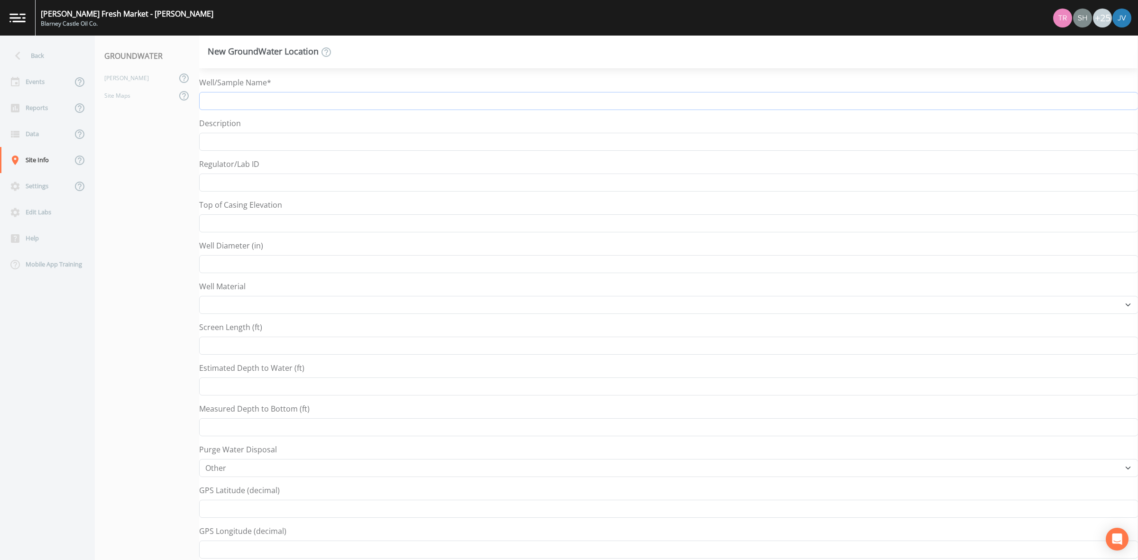
click at [300, 103] on input "Well/Sample Name*" at bounding box center [668, 101] width 939 height 18
type input "MW-10"
click at [247, 548] on button "Save Well" at bounding box center [227, 546] width 57 height 14
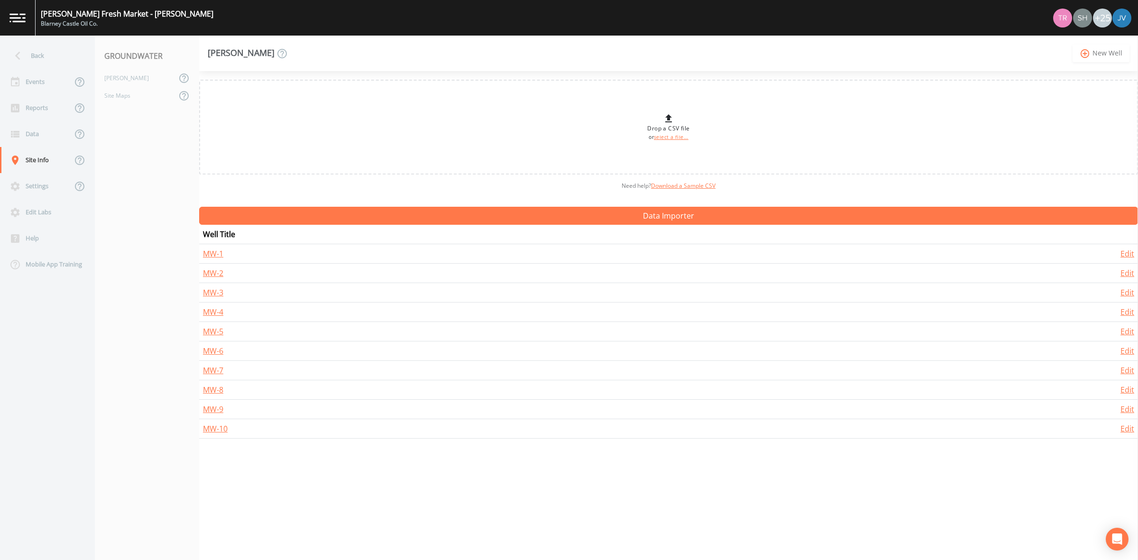
click at [1085, 54] on icon "add_circle_outline" at bounding box center [1085, 53] width 11 height 10
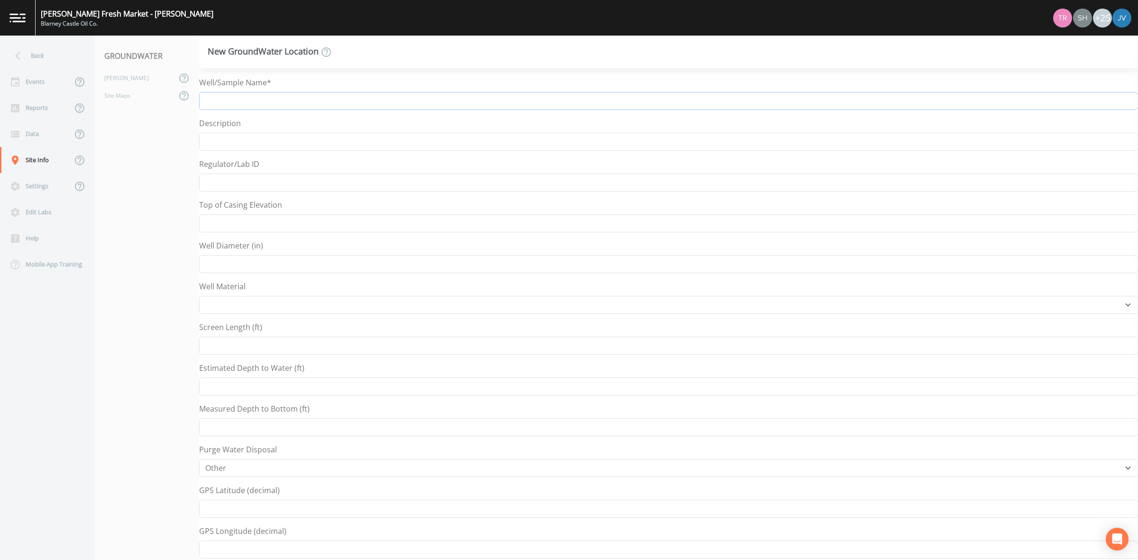
click at [345, 94] on input "Well/Sample Name*" at bounding box center [668, 101] width 939 height 18
type input "MW-11"
click at [235, 541] on button "Save Well" at bounding box center [227, 546] width 57 height 14
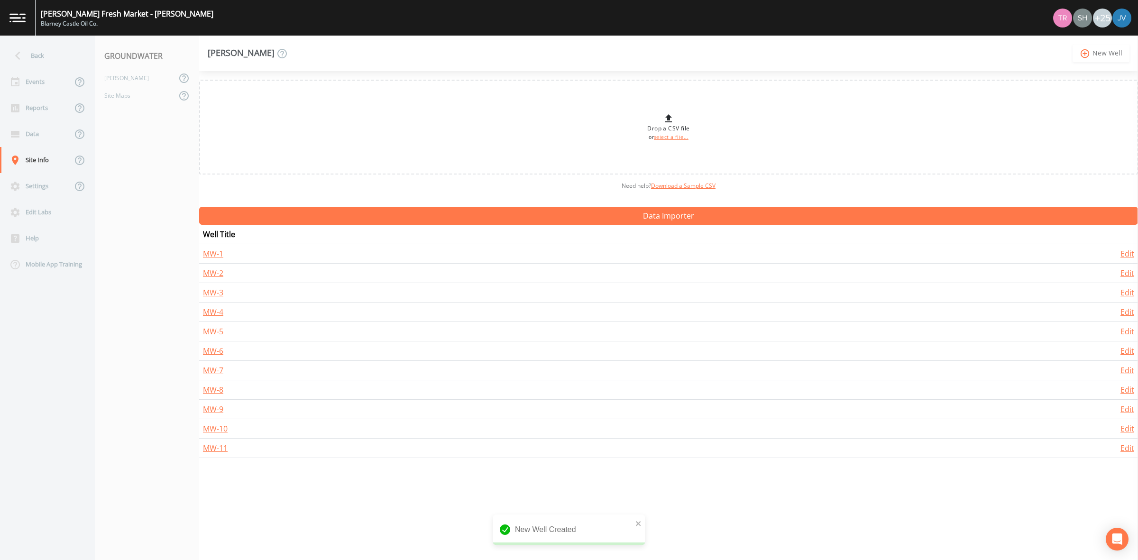
click at [1101, 49] on link "add_circle_outline New Well" at bounding box center [1101, 54] width 57 height 18
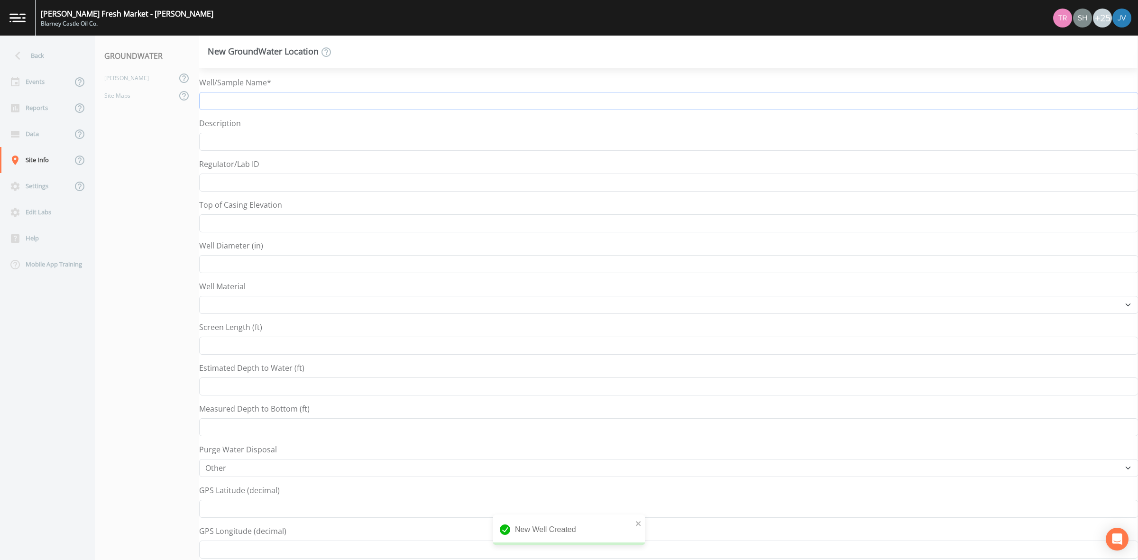
click at [277, 105] on input "Well/Sample Name*" at bounding box center [668, 101] width 939 height 18
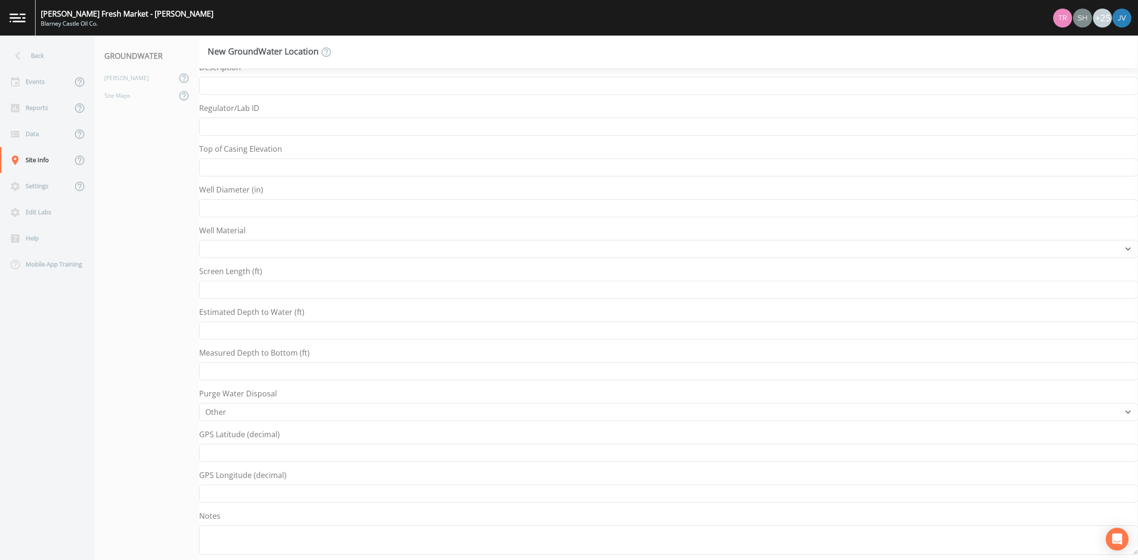
scroll to position [89, 0]
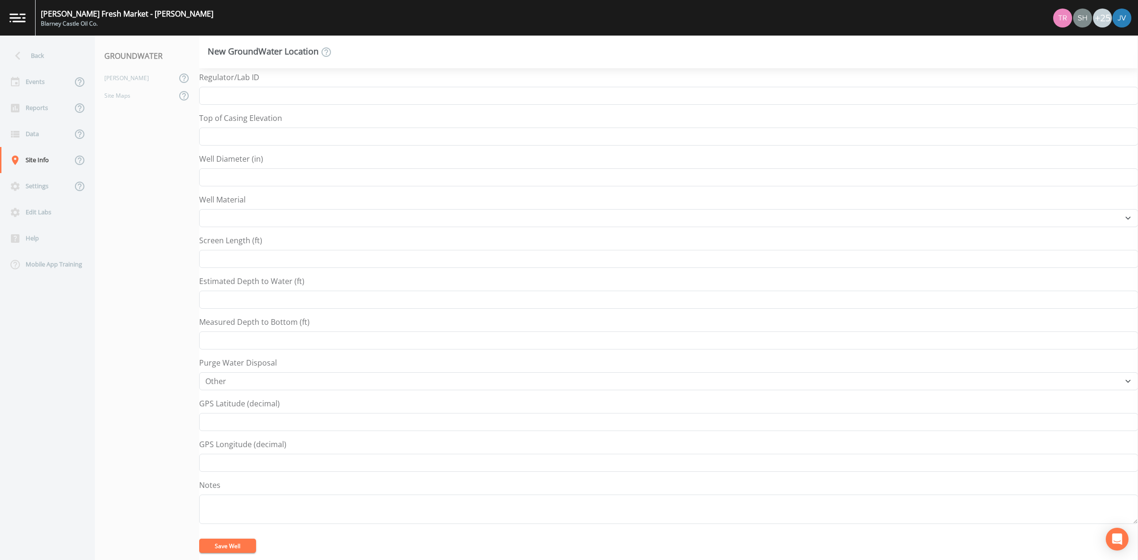
type input "MW-12"
click at [244, 543] on button "Save Well" at bounding box center [227, 546] width 57 height 14
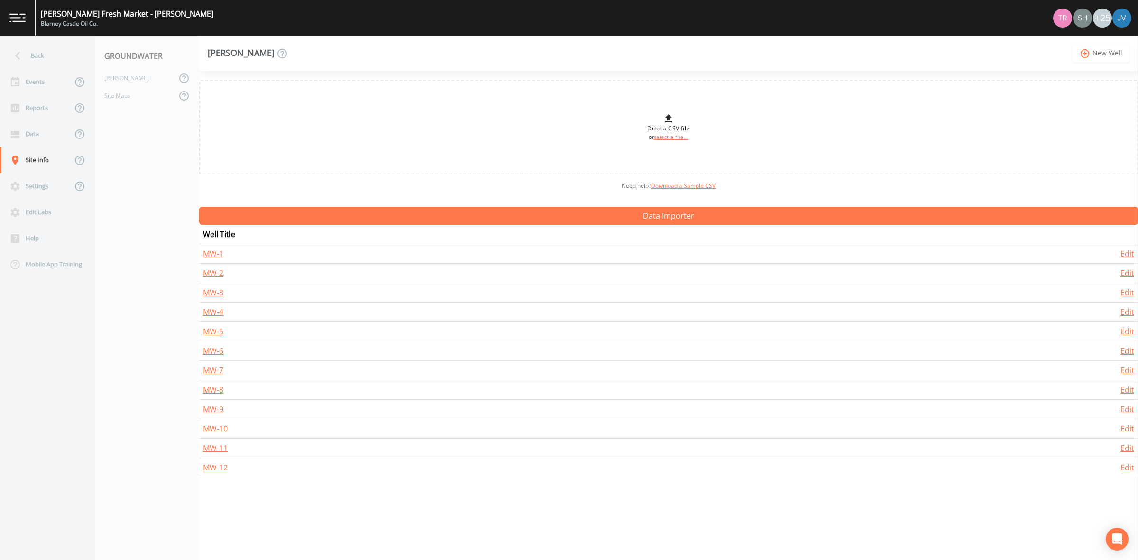
click at [1104, 54] on link "add_circle_outline New Well" at bounding box center [1101, 54] width 57 height 18
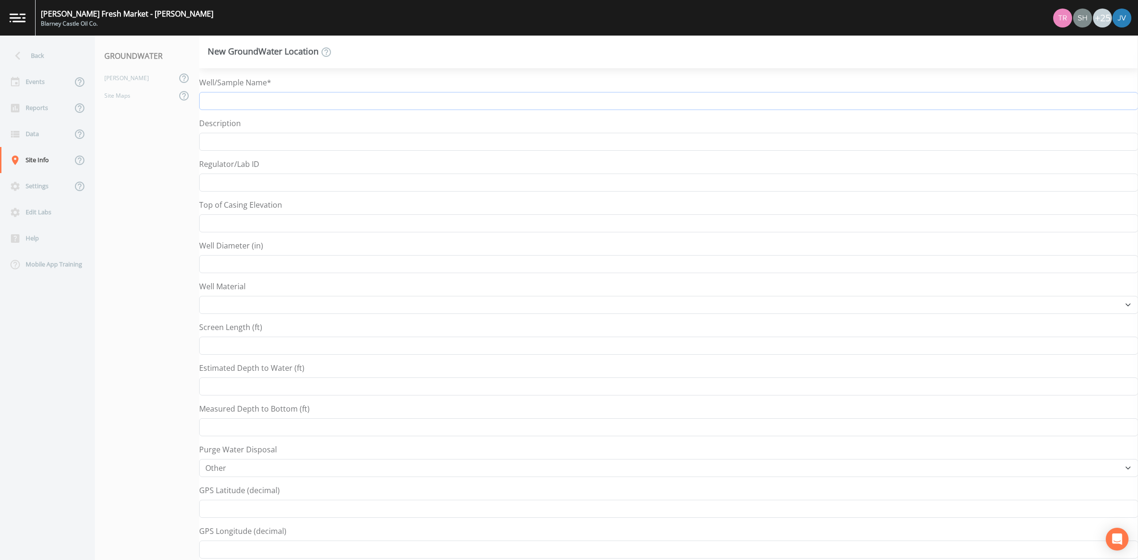
click at [556, 107] on input "Well/Sample Name*" at bounding box center [668, 101] width 939 height 18
type input "MW-13"
click at [243, 542] on button "Save Well" at bounding box center [227, 546] width 57 height 14
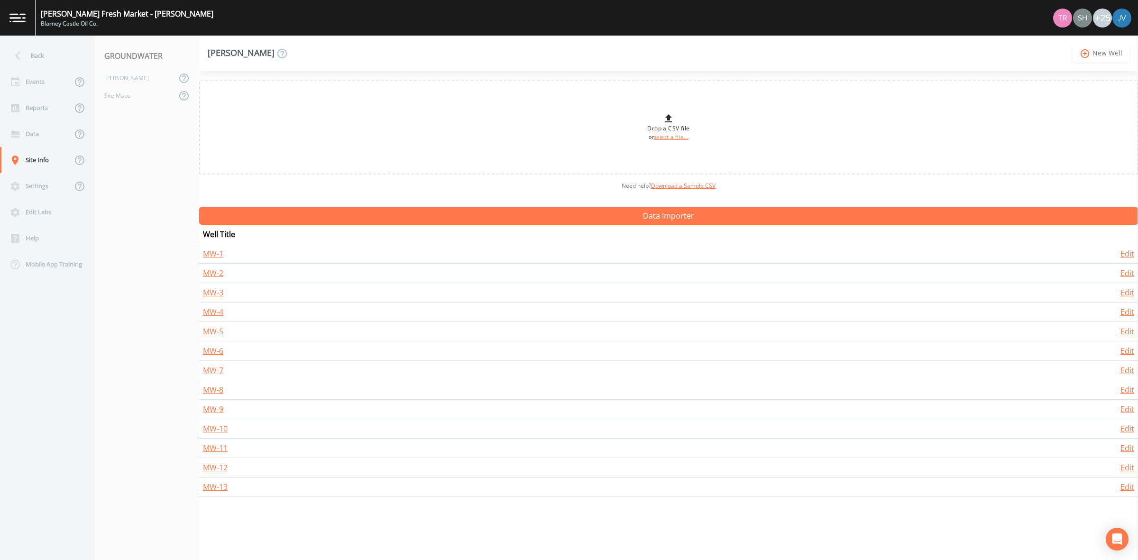
click at [1112, 53] on link "add_circle_outline New Well" at bounding box center [1101, 54] width 57 height 18
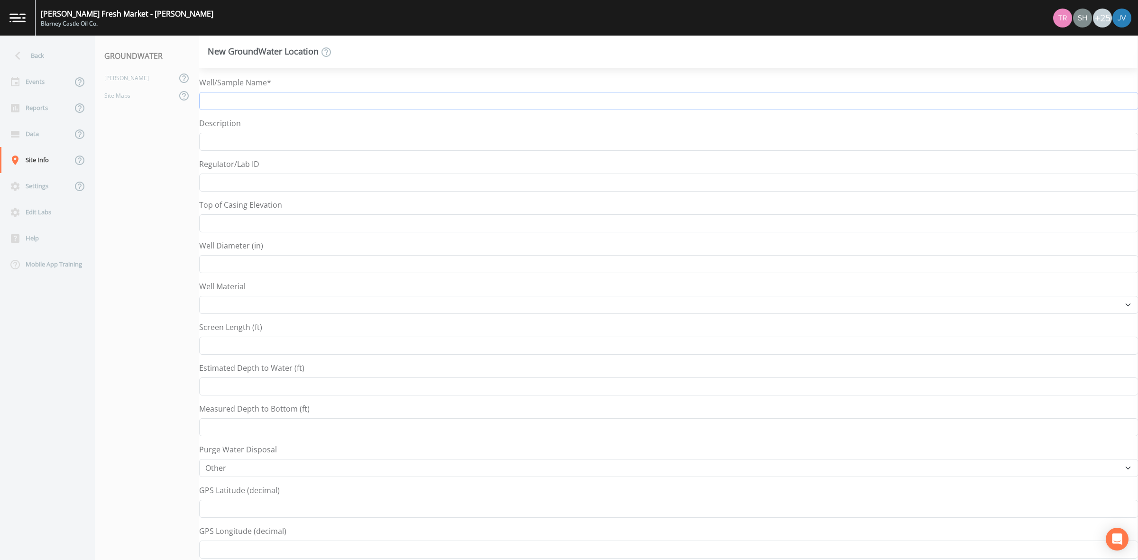
click at [382, 98] on input "Well/Sample Name*" at bounding box center [668, 101] width 939 height 18
type input "MW-14"
click at [221, 541] on button "Save Well" at bounding box center [227, 546] width 57 height 14
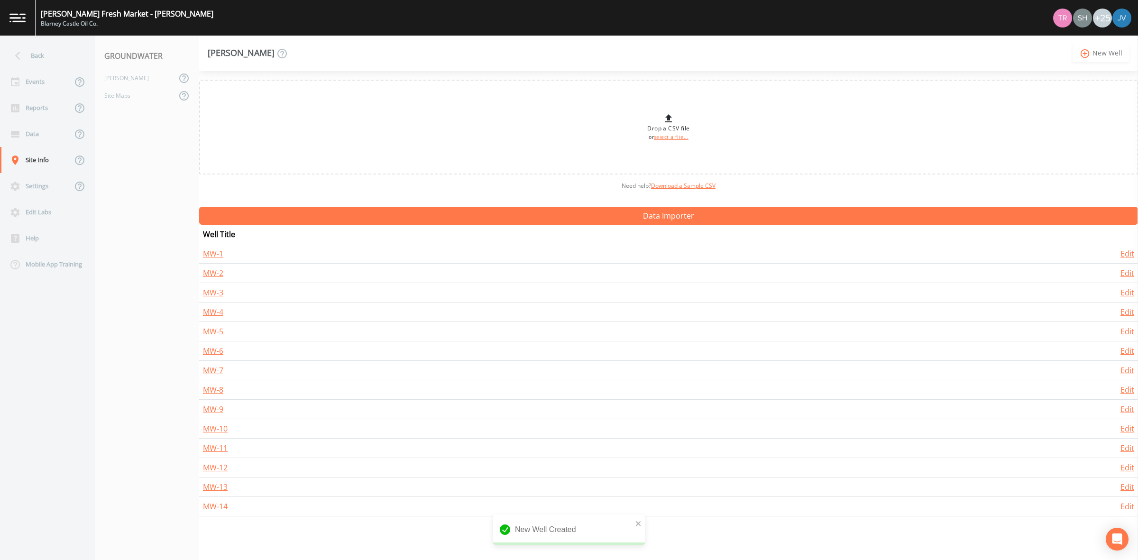
click at [1094, 46] on link "add_circle_outline New Well" at bounding box center [1101, 54] width 57 height 18
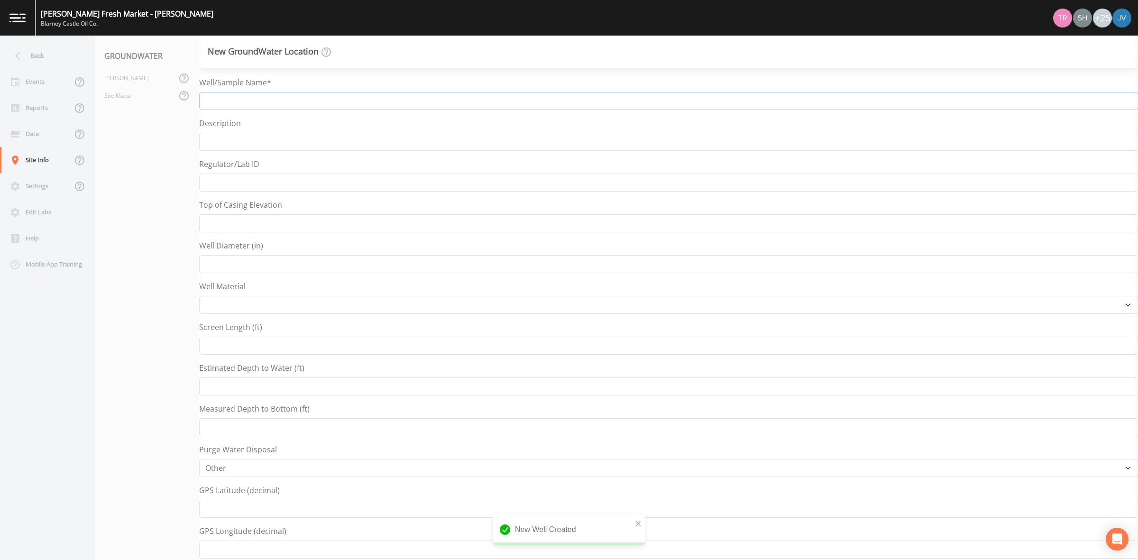
click at [447, 108] on input "Well/Sample Name*" at bounding box center [668, 101] width 939 height 18
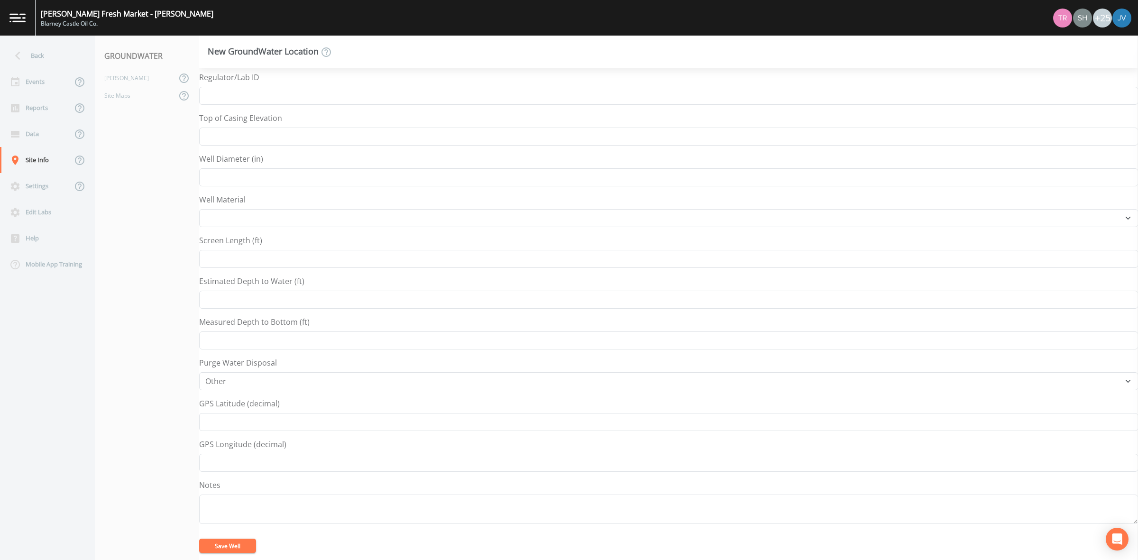
type input "MW-15"
click at [231, 549] on button "Save Well" at bounding box center [227, 546] width 57 height 14
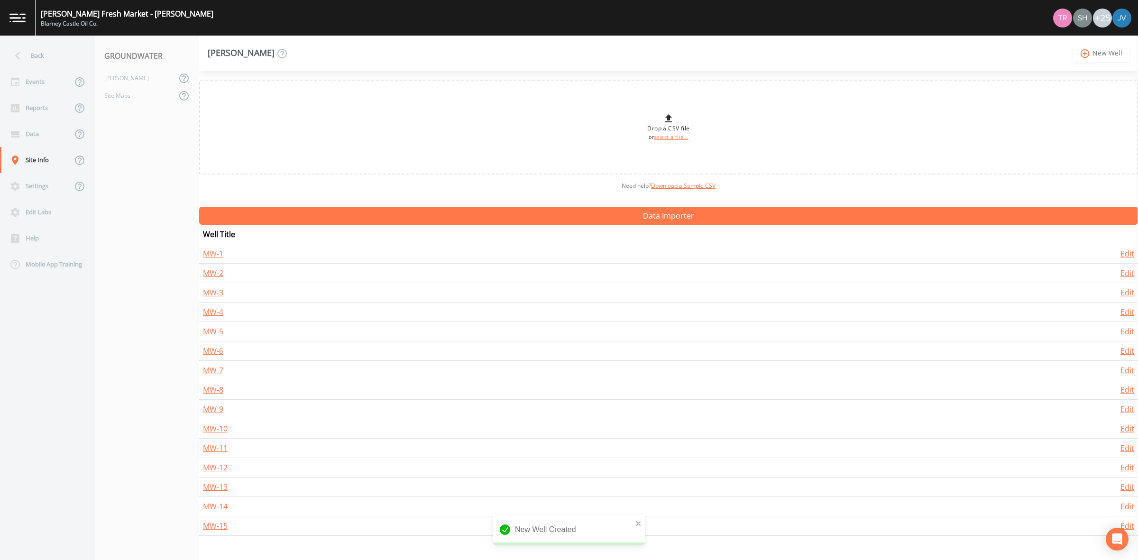
click at [1094, 49] on link "add_circle_outline New Well" at bounding box center [1101, 54] width 57 height 18
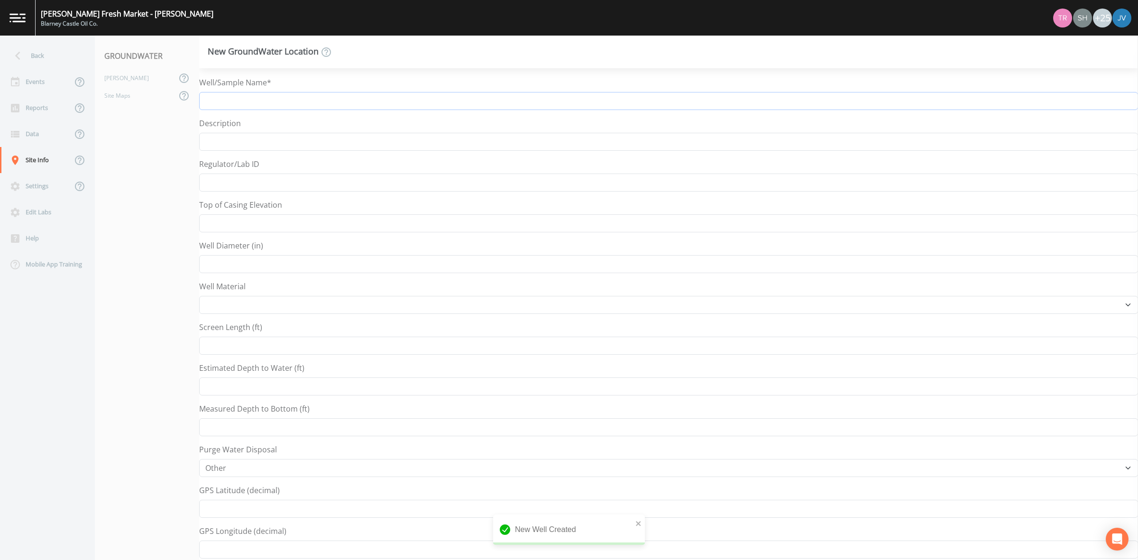
click at [251, 102] on input "Well/Sample Name*" at bounding box center [668, 101] width 939 height 18
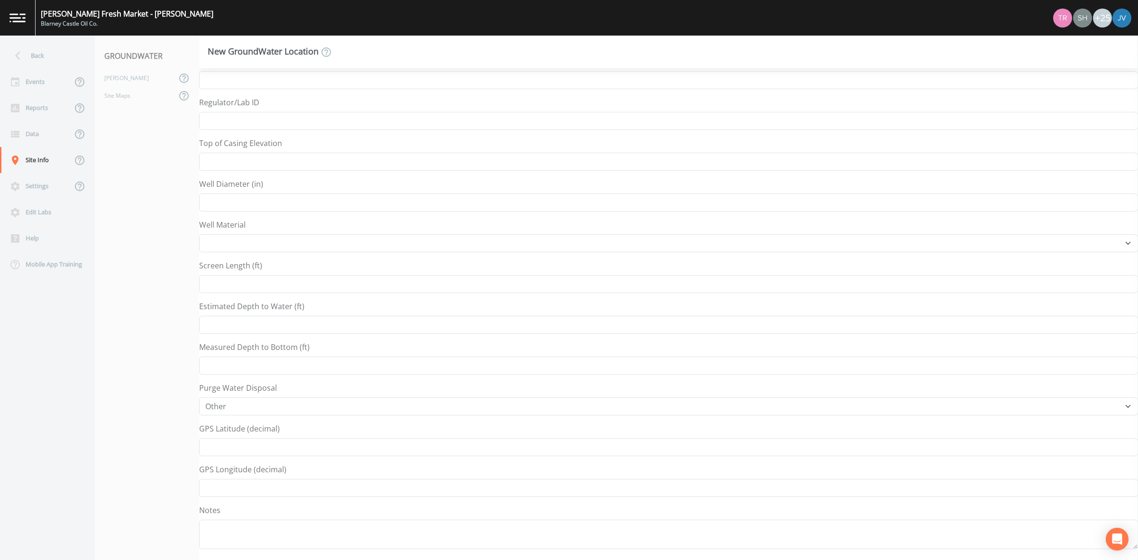
scroll to position [89, 0]
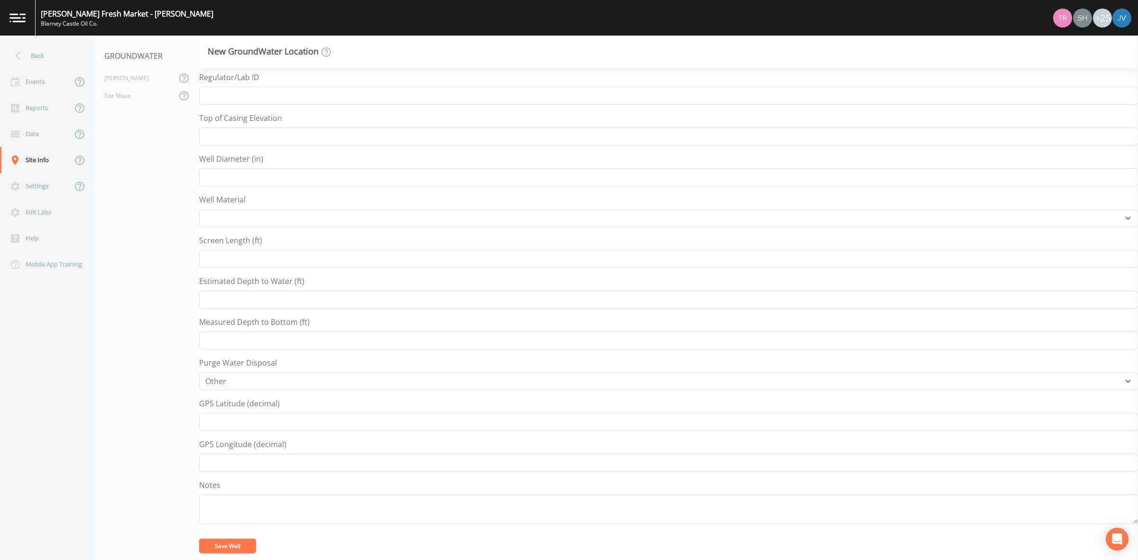
type input "MW-16"
click at [240, 546] on button "Save Well" at bounding box center [227, 546] width 57 height 14
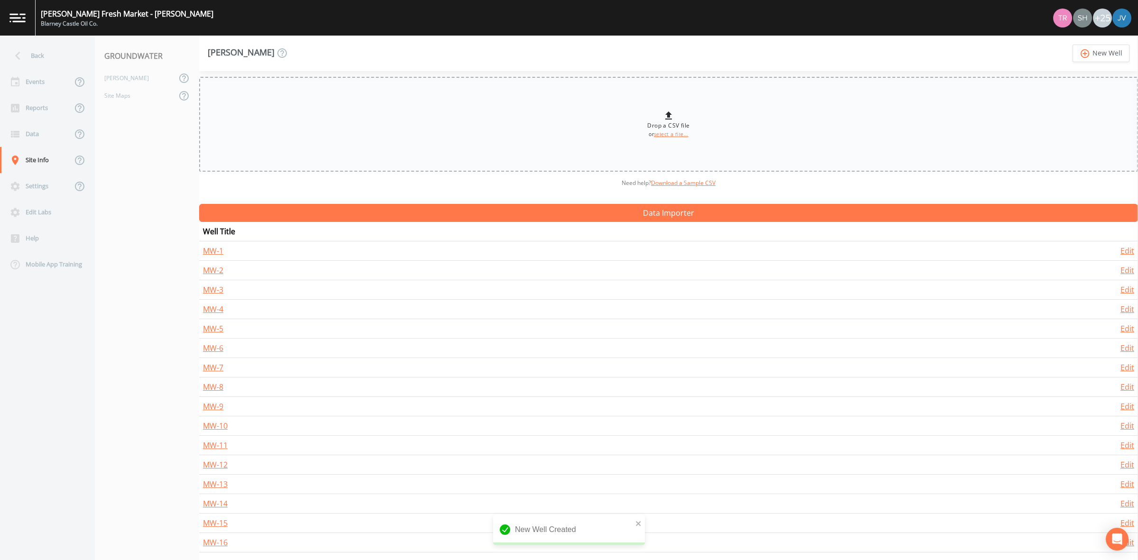
scroll to position [5, 0]
click at [1085, 53] on icon "add_circle_outline" at bounding box center [1085, 53] width 11 height 10
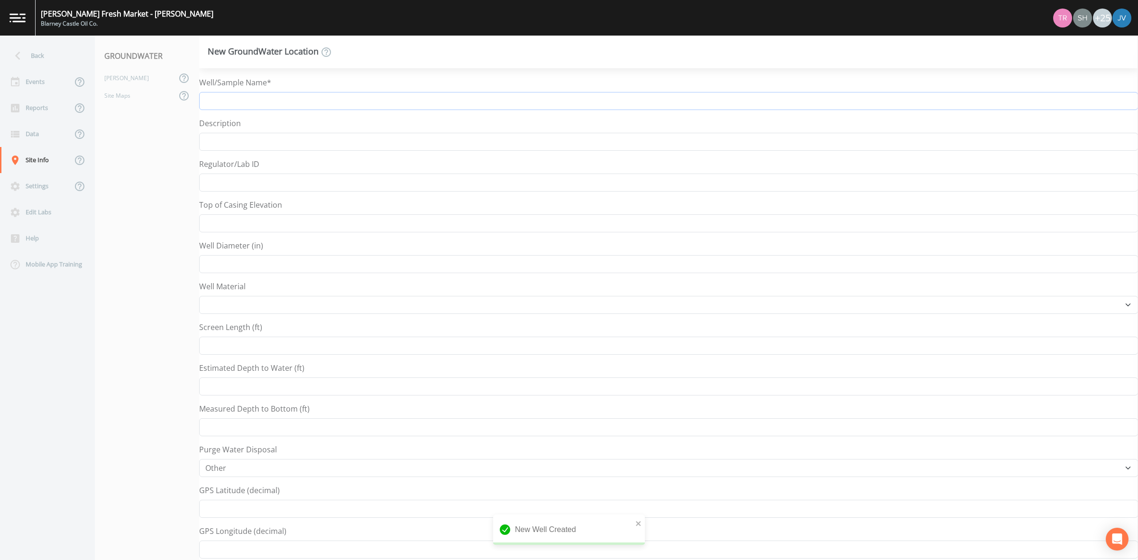
click at [258, 97] on input "Well/Sample Name*" at bounding box center [668, 101] width 939 height 18
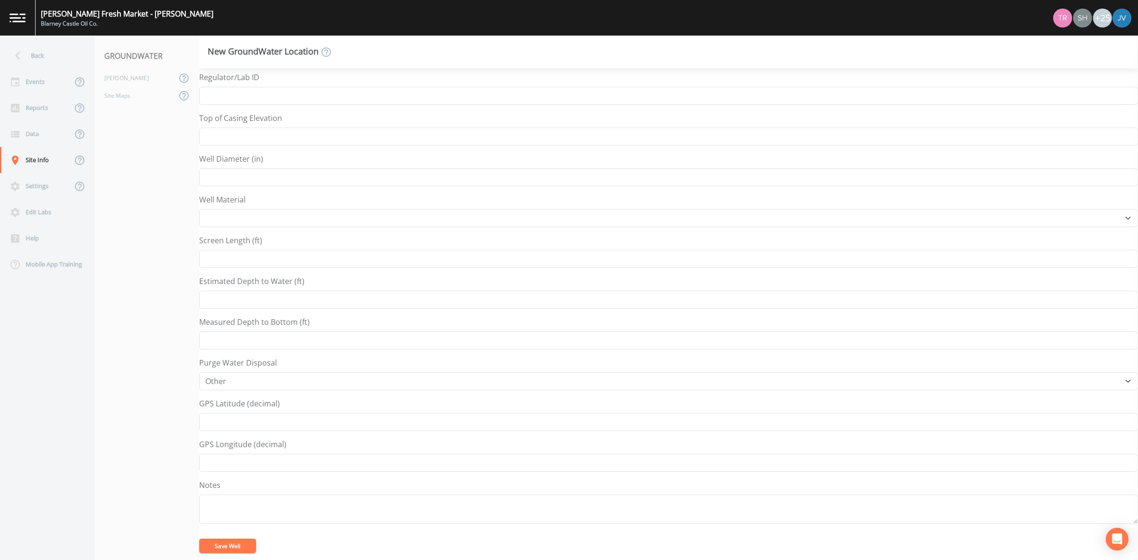
type input "MW-17"
click at [223, 546] on button "Save Well" at bounding box center [227, 546] width 57 height 14
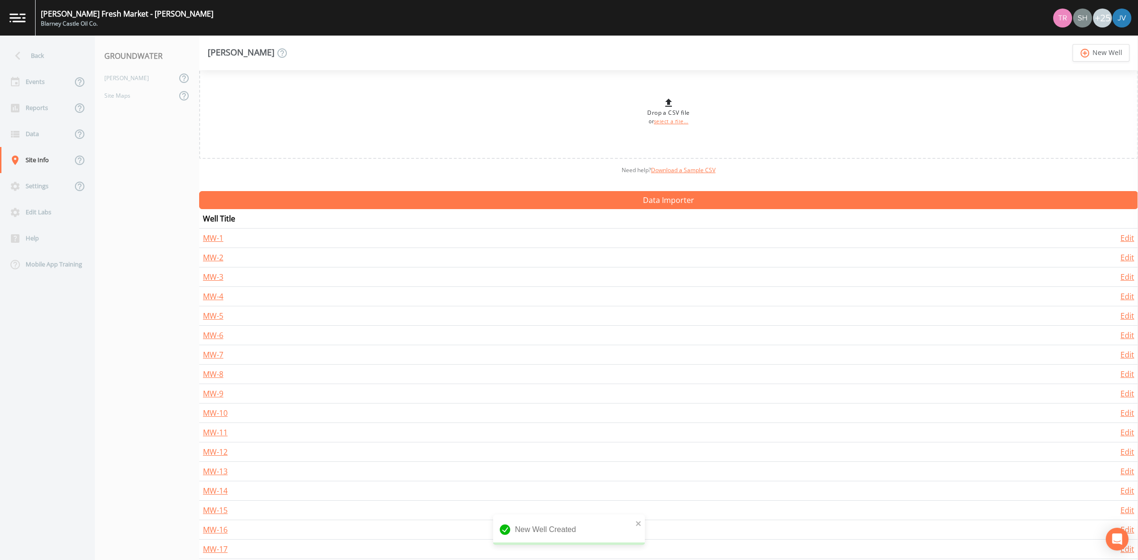
scroll to position [23, 0]
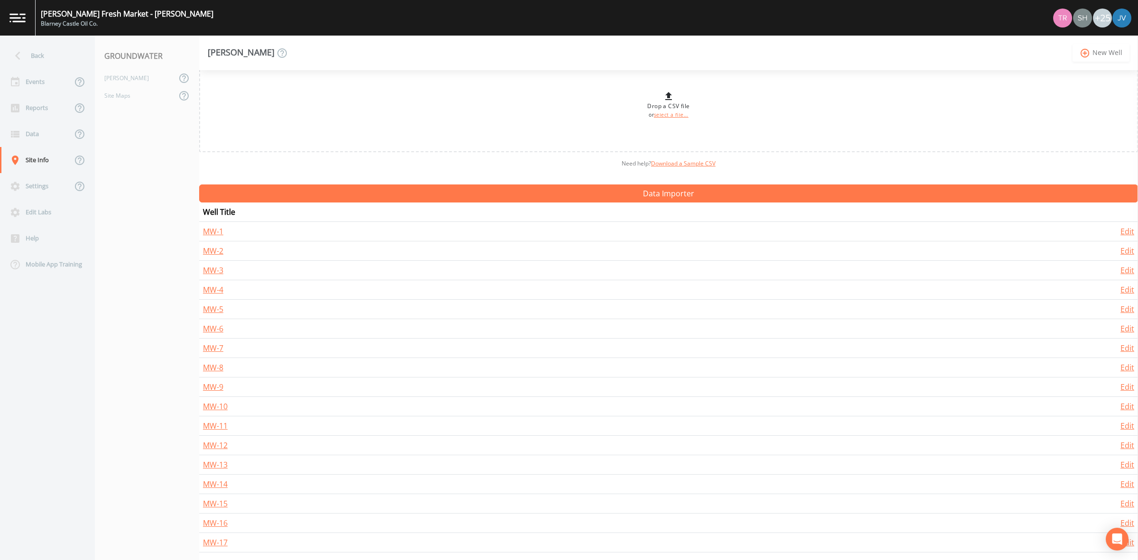
click at [1087, 55] on icon "add_circle_outline" at bounding box center [1085, 53] width 11 height 10
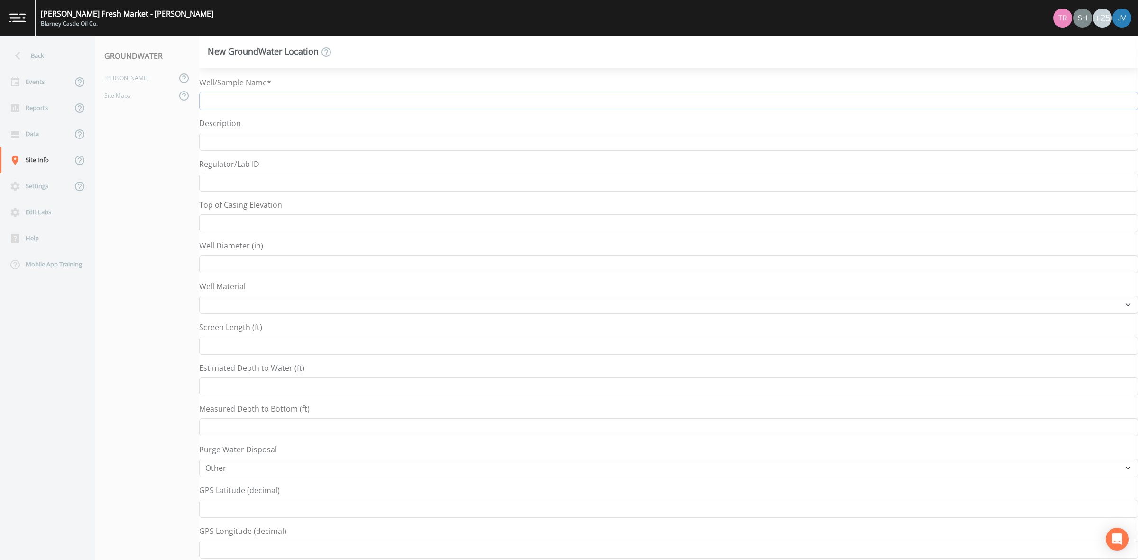
click at [322, 107] on input "Well/Sample Name*" at bounding box center [668, 101] width 939 height 18
type input "MW-18"
click at [238, 542] on button "Save Well" at bounding box center [227, 546] width 57 height 14
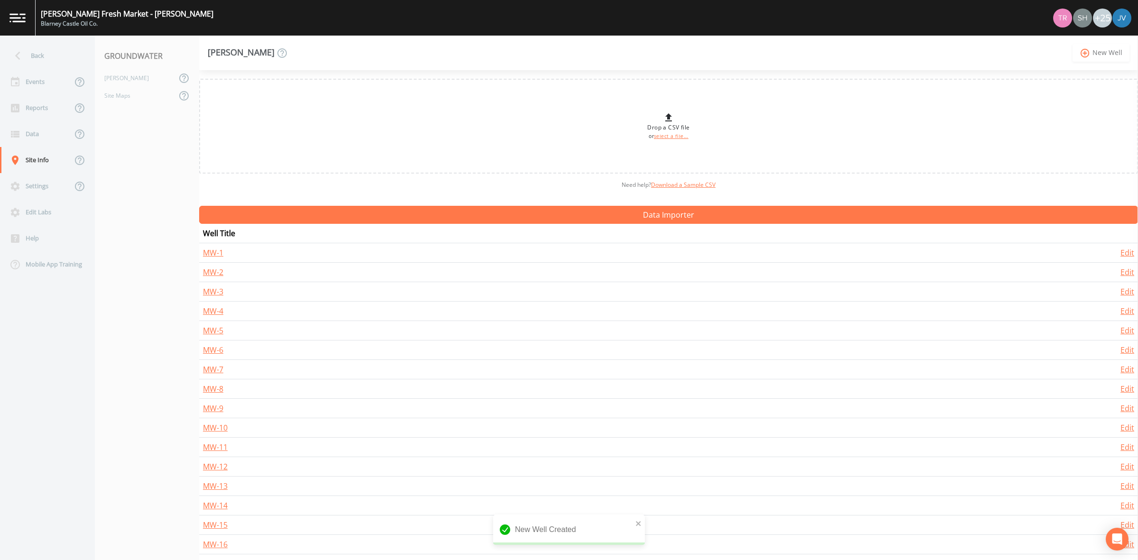
click at [1094, 54] on link "add_circle_outline New Well" at bounding box center [1101, 53] width 57 height 18
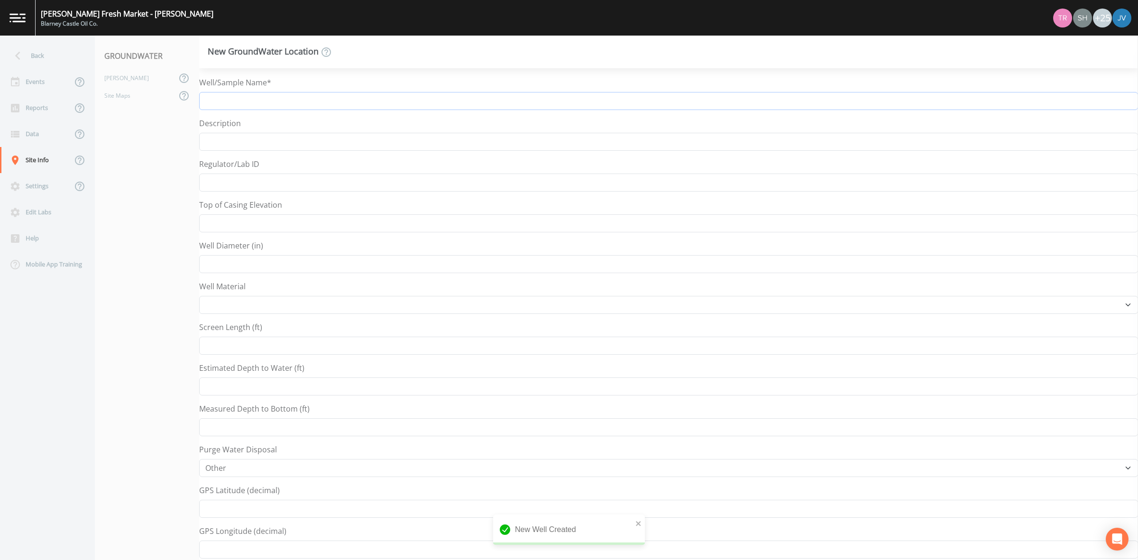
click at [473, 106] on input "Well/Sample Name*" at bounding box center [668, 101] width 939 height 18
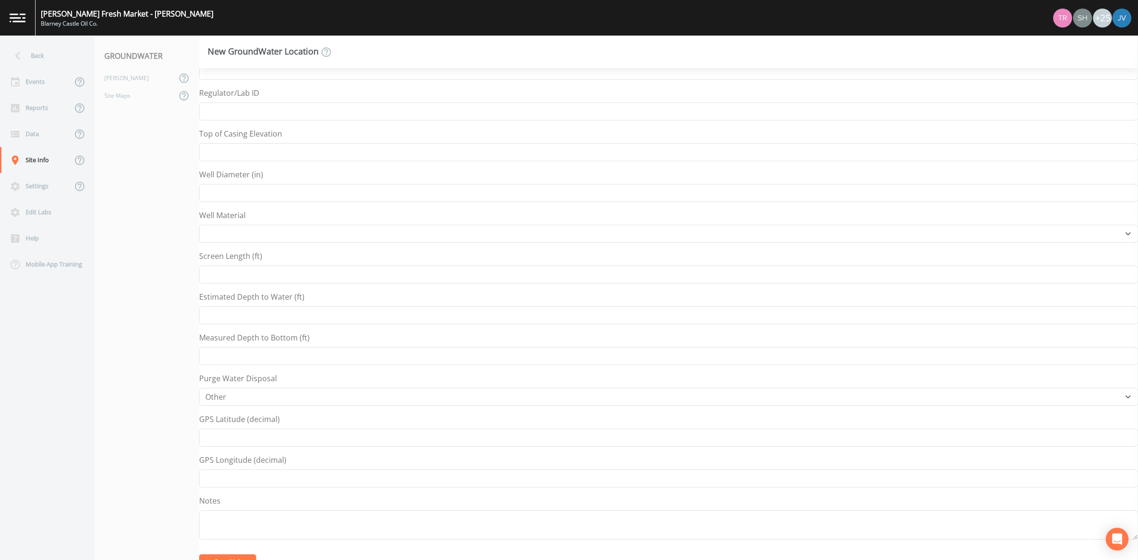
scroll to position [89, 0]
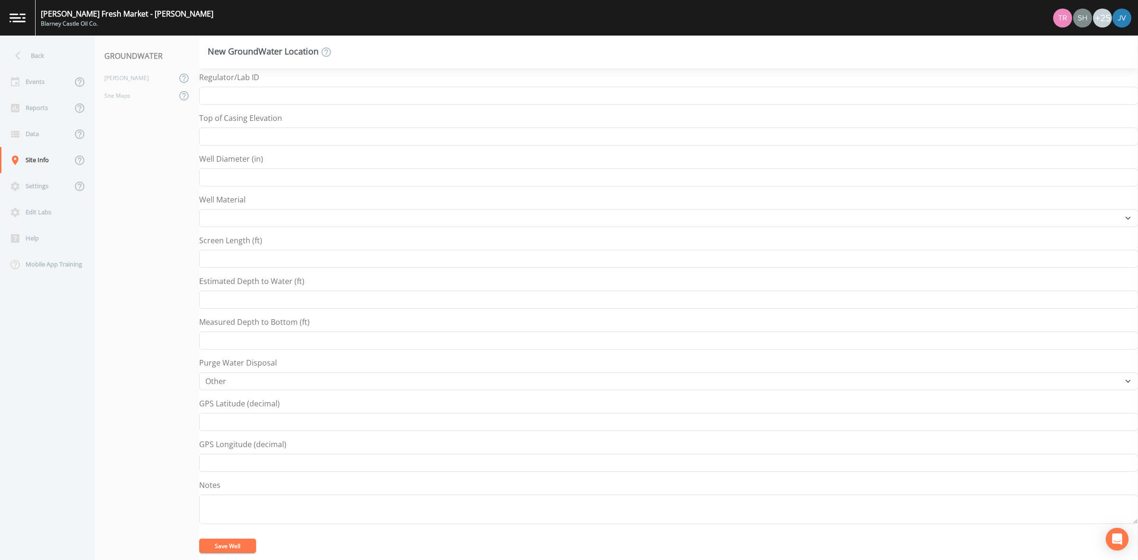
type input "MW-19/VP-3"
click at [242, 542] on button "Save Well" at bounding box center [227, 546] width 57 height 14
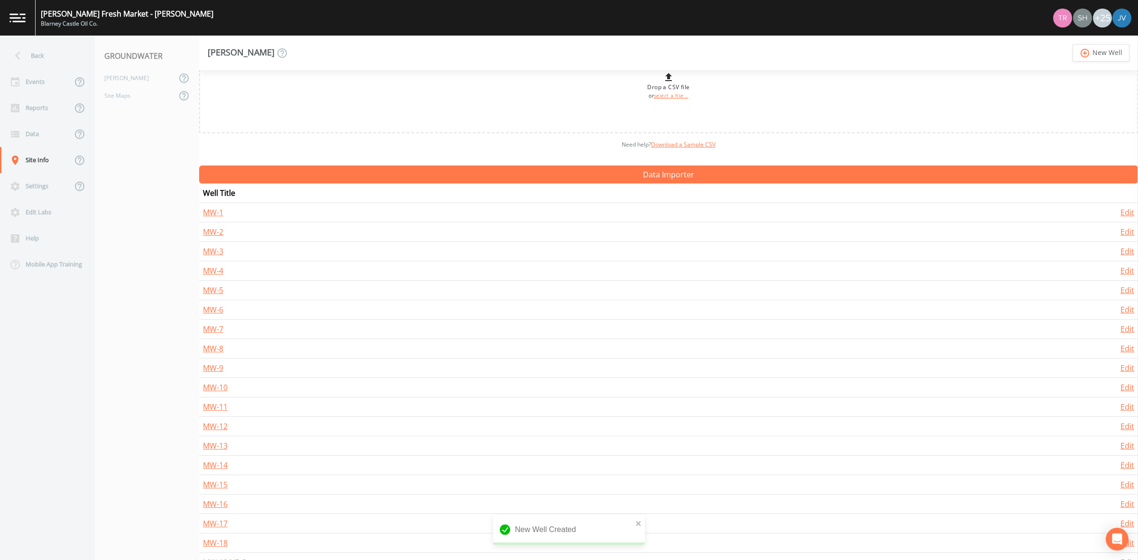
scroll to position [62, 0]
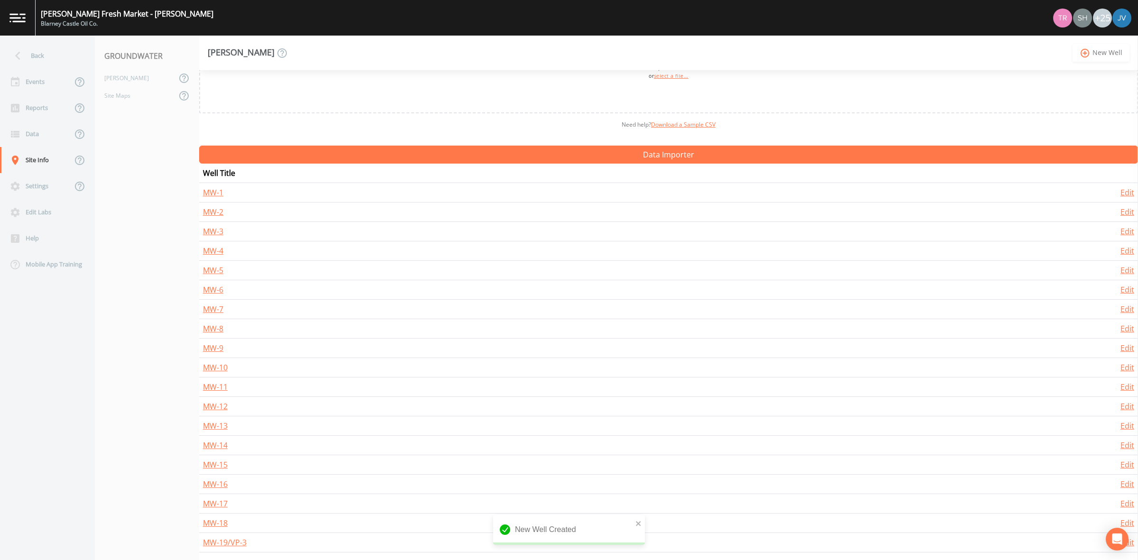
click at [1098, 60] on link "add_circle_outline New Well" at bounding box center [1101, 53] width 57 height 18
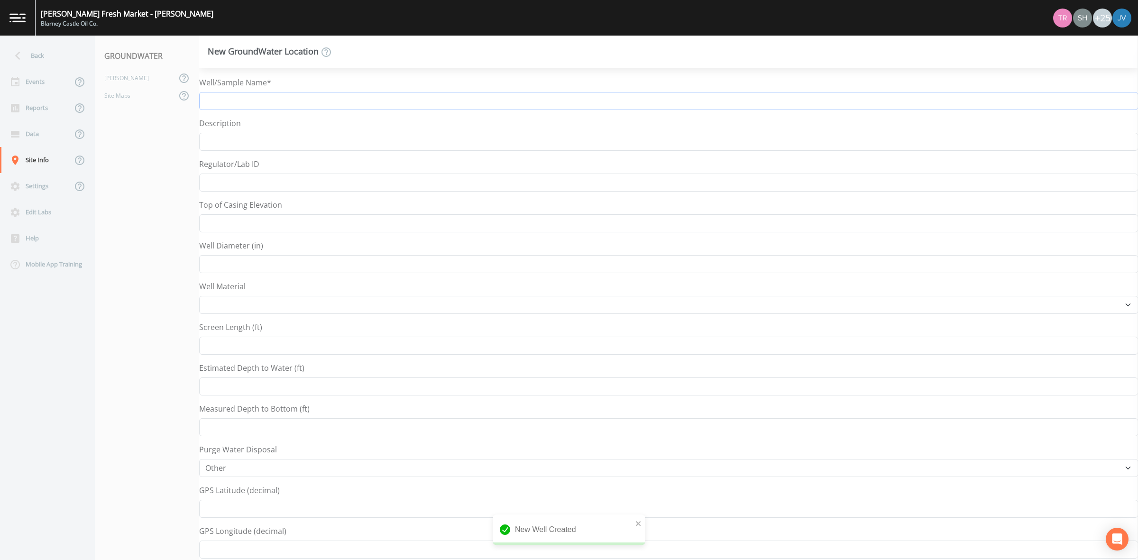
click at [221, 105] on input "Well/Sample Name*" at bounding box center [668, 101] width 939 height 18
type input "m"
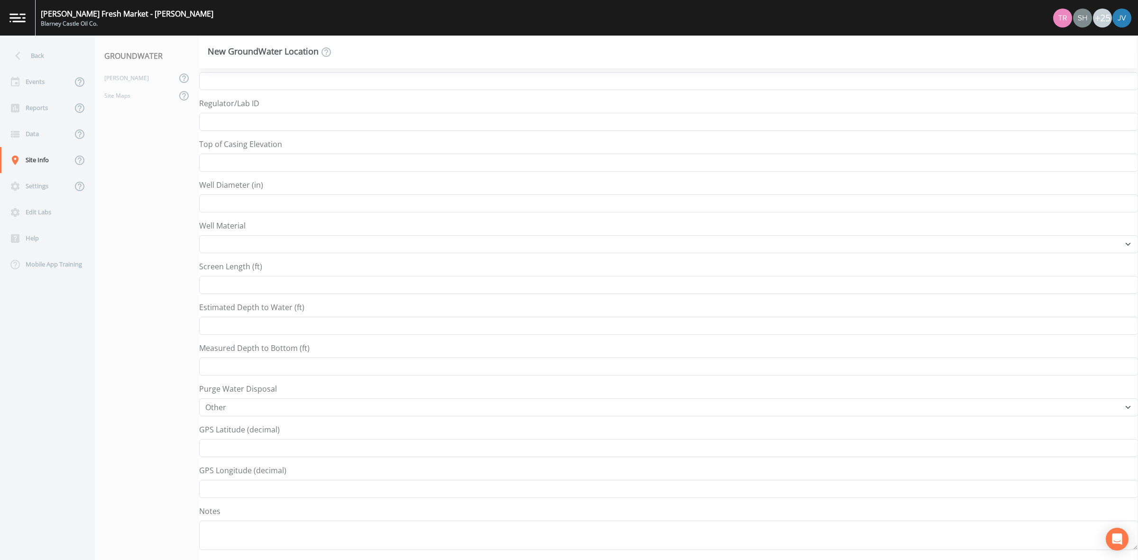
scroll to position [89, 0]
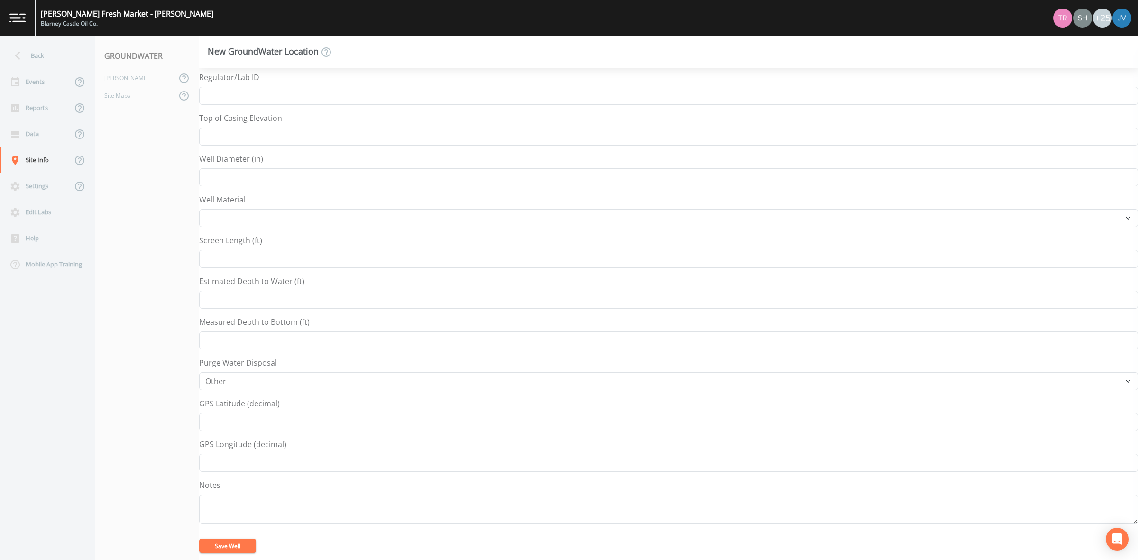
type input "MW-20"
click at [231, 550] on button "Save Well" at bounding box center [227, 546] width 57 height 14
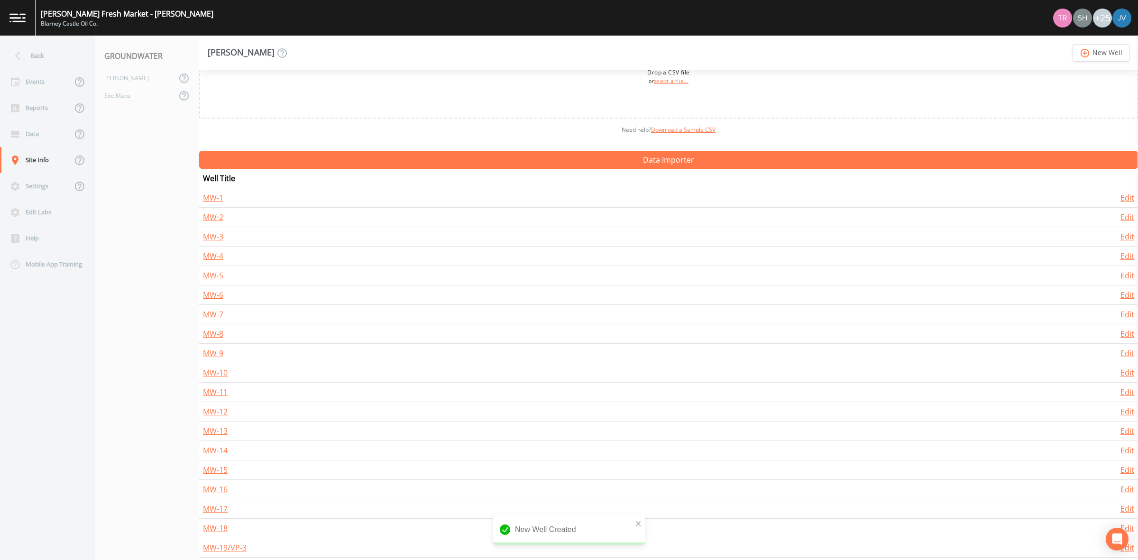
scroll to position [82, 0]
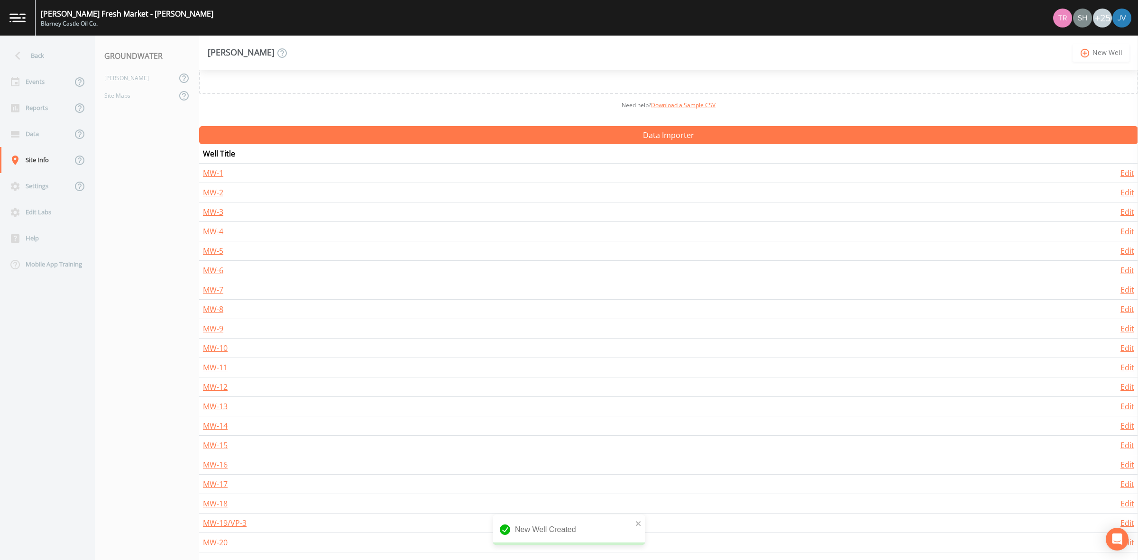
click at [1117, 53] on link "add_circle_outline New Well" at bounding box center [1101, 53] width 57 height 18
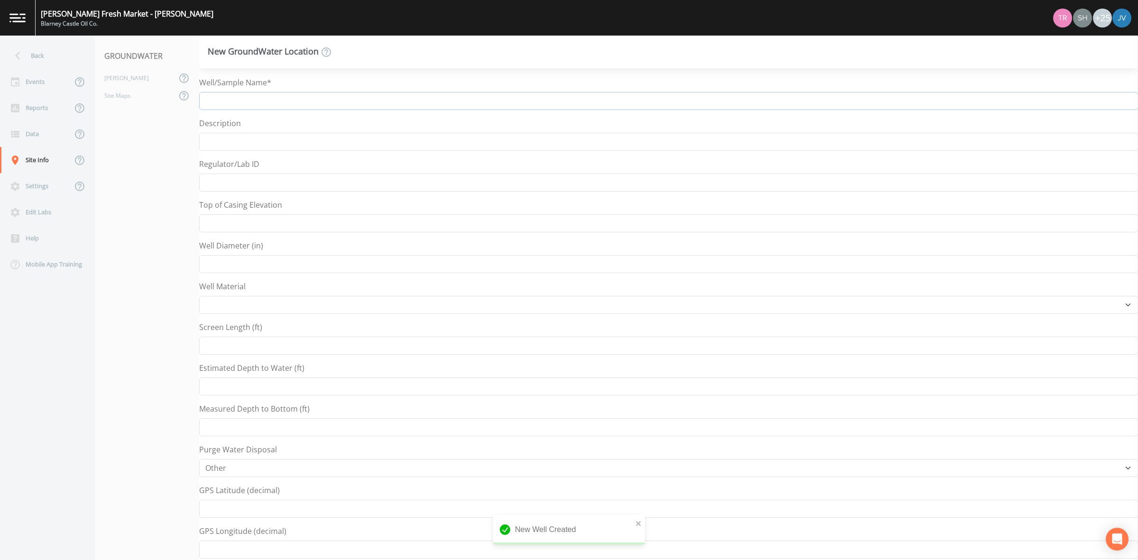
click at [254, 99] on input "Well/Sample Name*" at bounding box center [668, 101] width 939 height 18
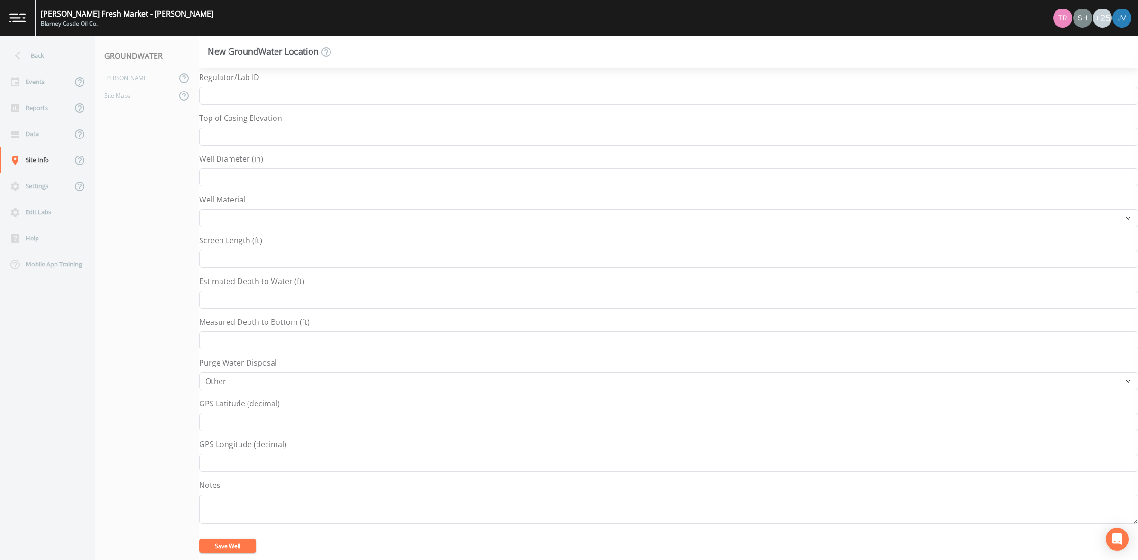
type input "MW-21"
click at [242, 544] on button "Save Well" at bounding box center [227, 546] width 57 height 14
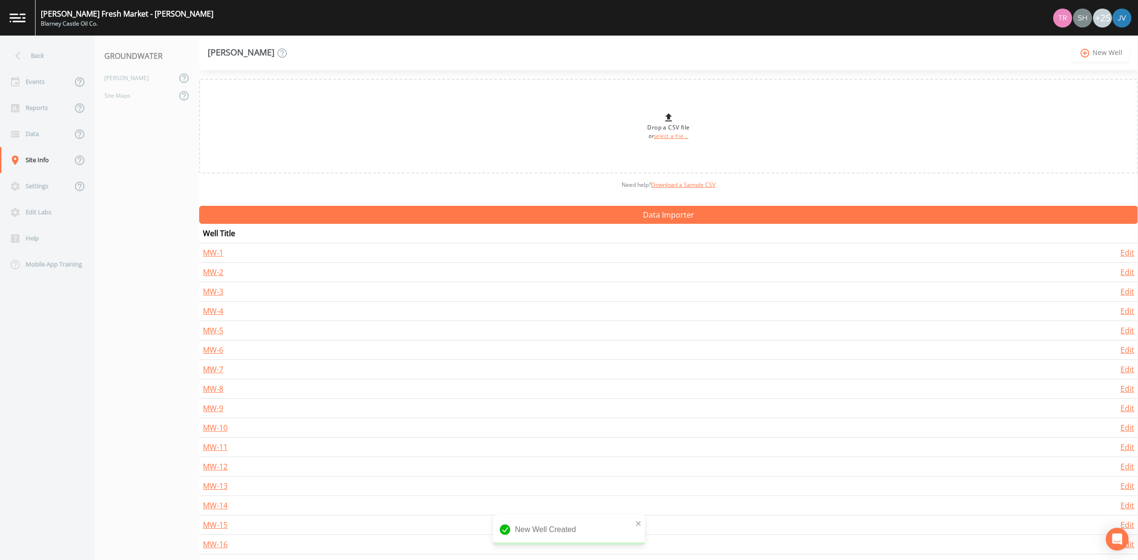
click at [1090, 56] on icon "add_circle_outline" at bounding box center [1085, 53] width 11 height 10
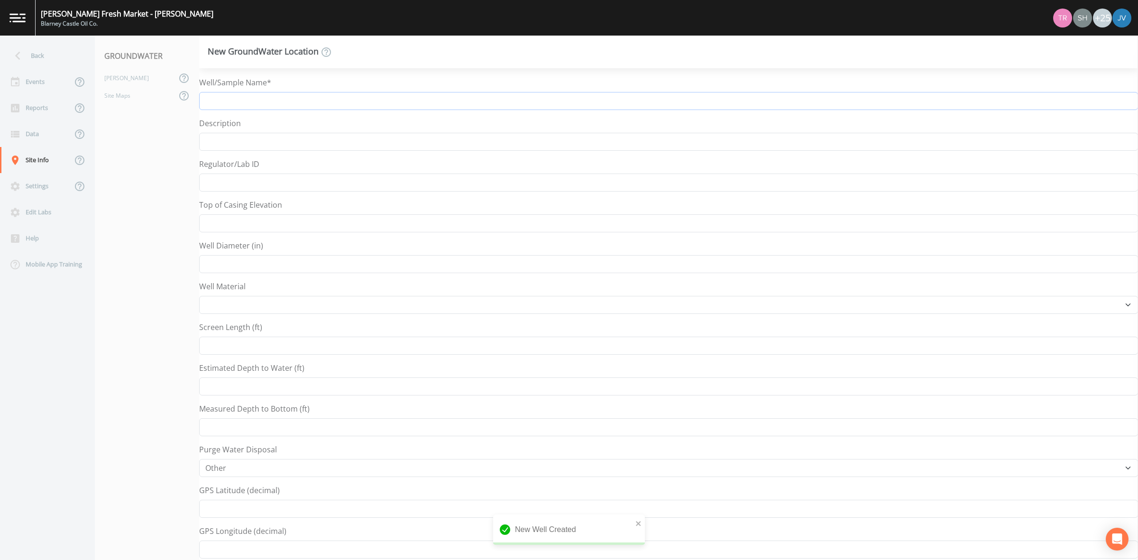
click at [259, 101] on input "Well/Sample Name*" at bounding box center [668, 101] width 939 height 18
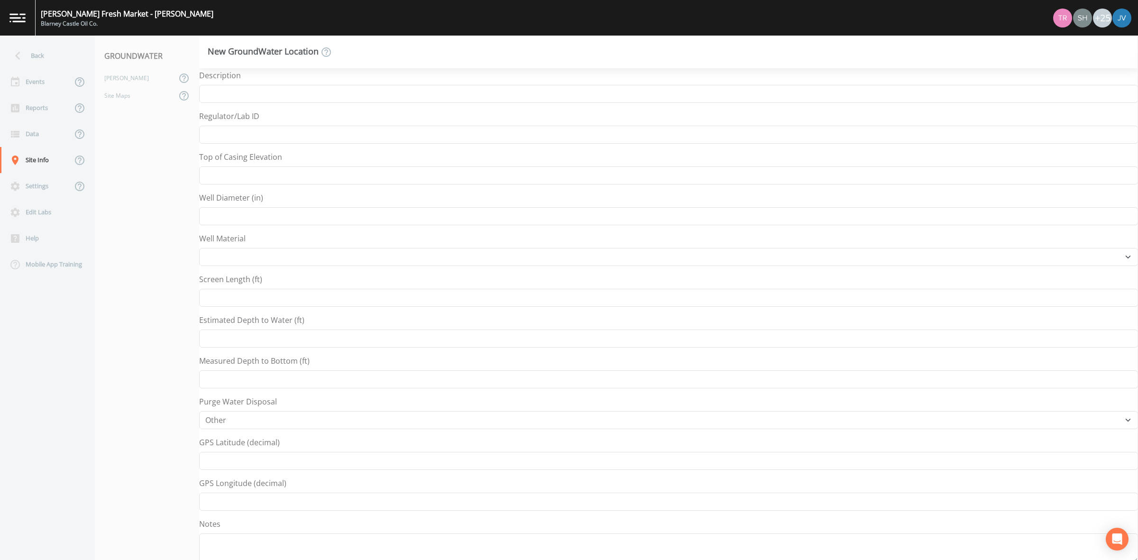
scroll to position [89, 0]
type input "MW-22"
click at [235, 548] on button "Save Well" at bounding box center [227, 546] width 57 height 14
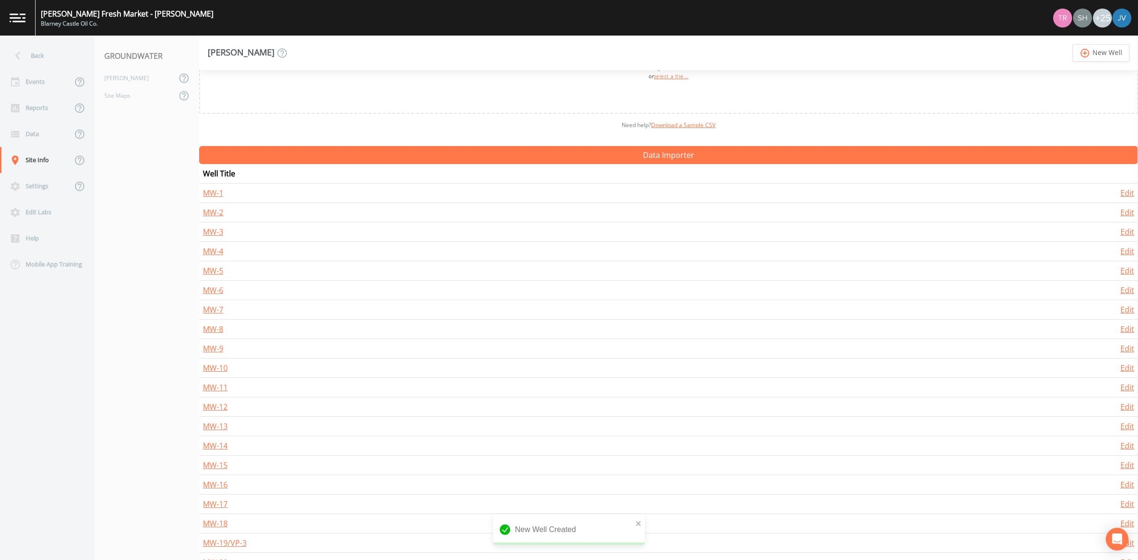
scroll to position [121, 0]
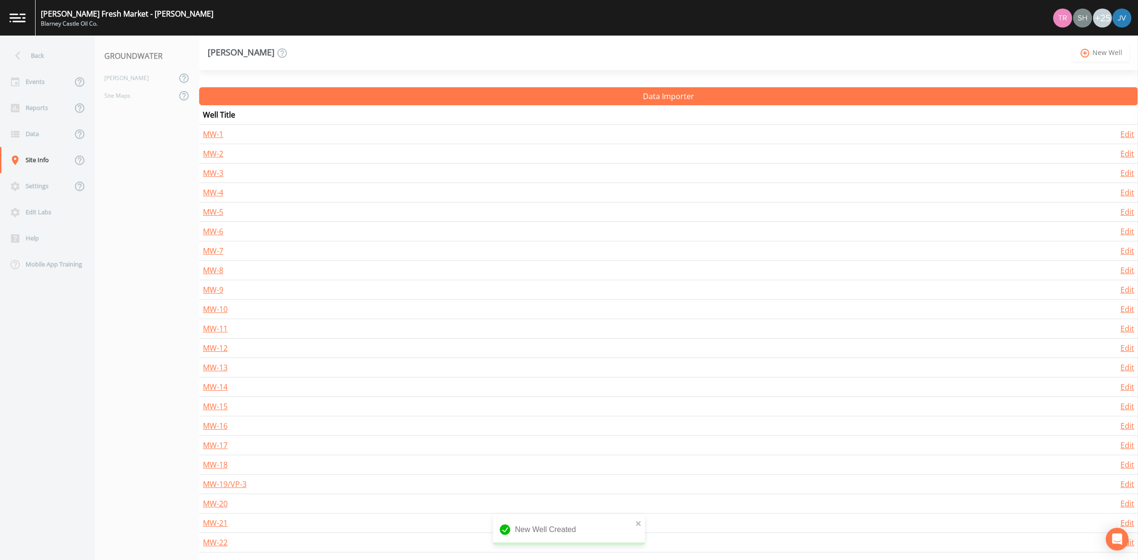
click at [1092, 54] on link "add_circle_outline New Well" at bounding box center [1101, 53] width 57 height 18
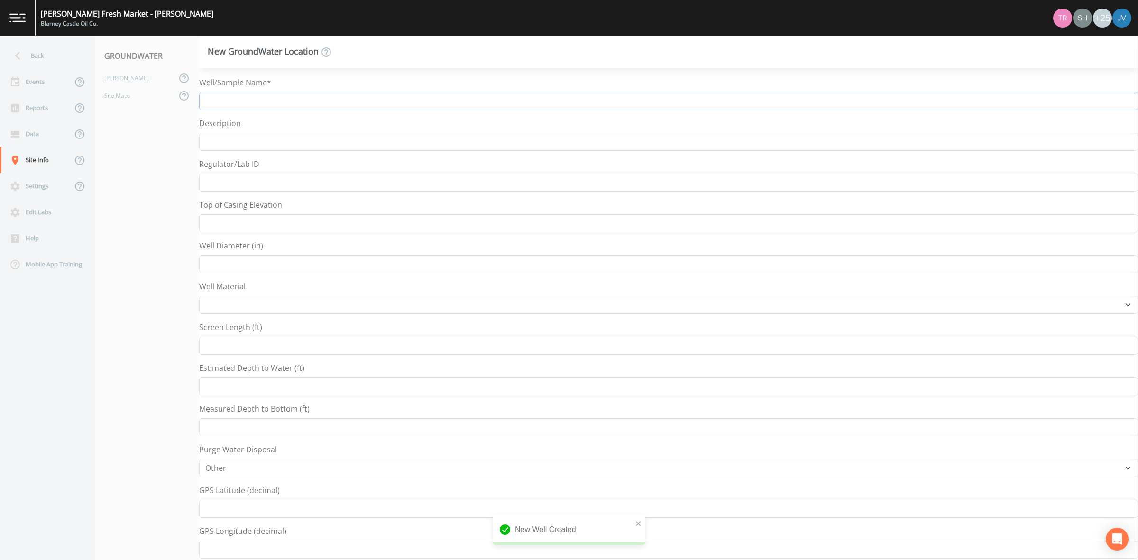
click at [274, 101] on input "Well/Sample Name*" at bounding box center [668, 101] width 939 height 18
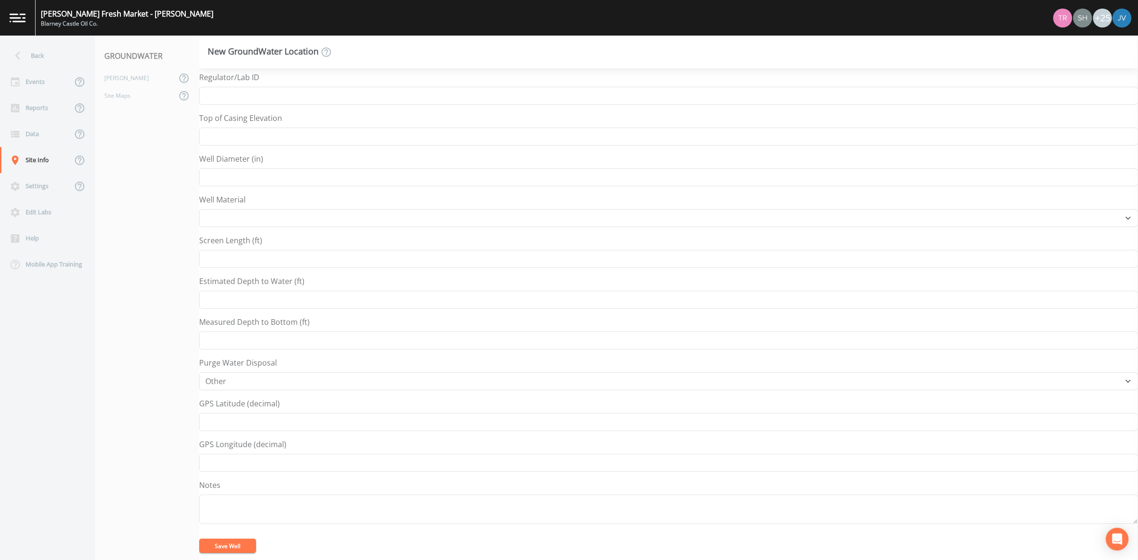
type input "MW-22/VP-5"
click at [217, 541] on button "Save Well" at bounding box center [227, 546] width 57 height 14
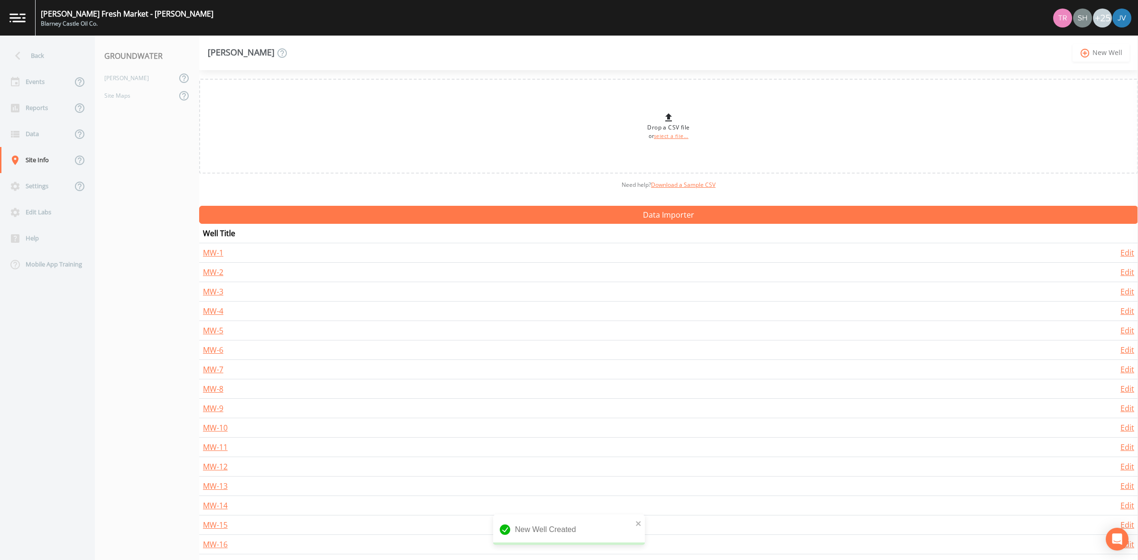
click at [1116, 54] on link "add_circle_outline New Well" at bounding box center [1101, 53] width 57 height 18
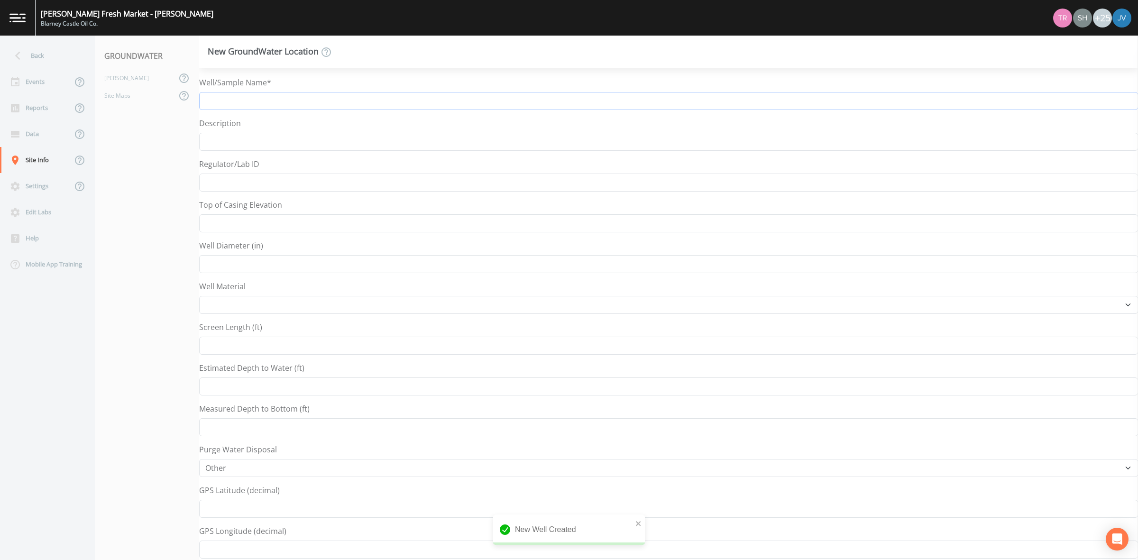
click at [295, 102] on input "Well/Sample Name*" at bounding box center [668, 101] width 939 height 18
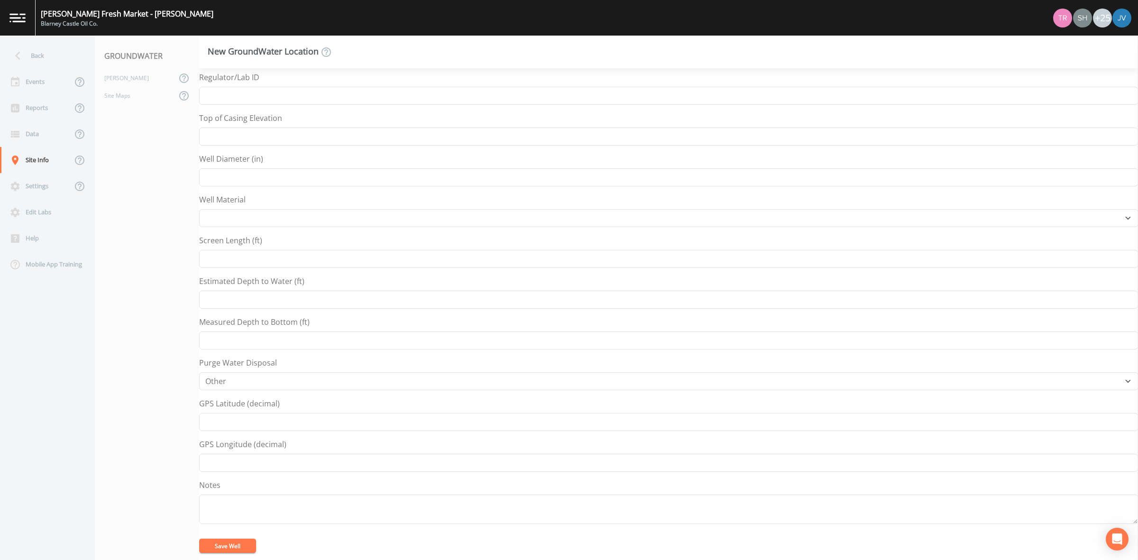
type input "MW-23"
click at [217, 546] on button "Save Well" at bounding box center [227, 546] width 57 height 14
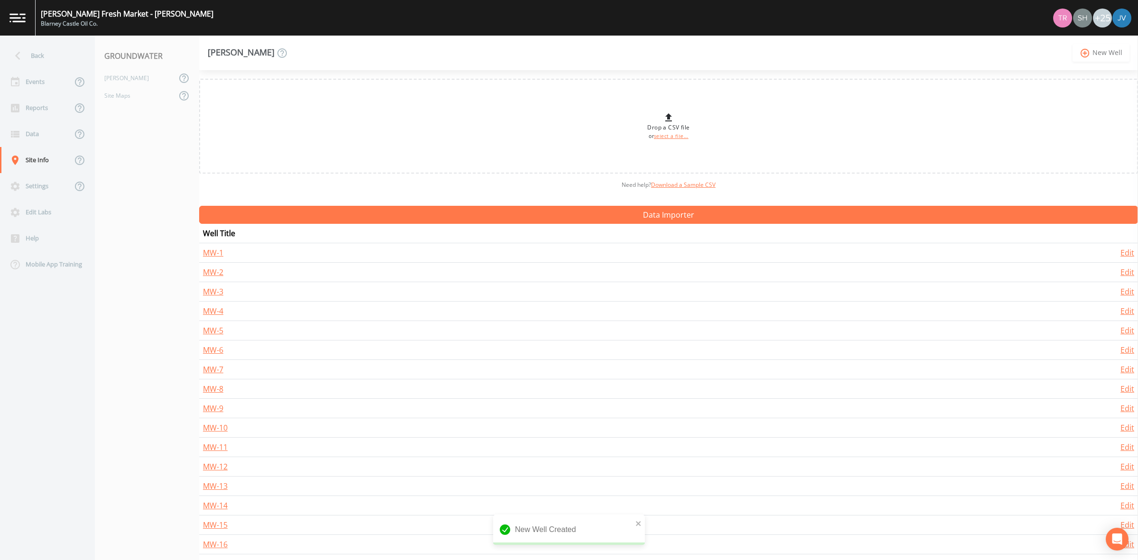
click at [1090, 53] on icon "add_circle_outline" at bounding box center [1085, 53] width 11 height 10
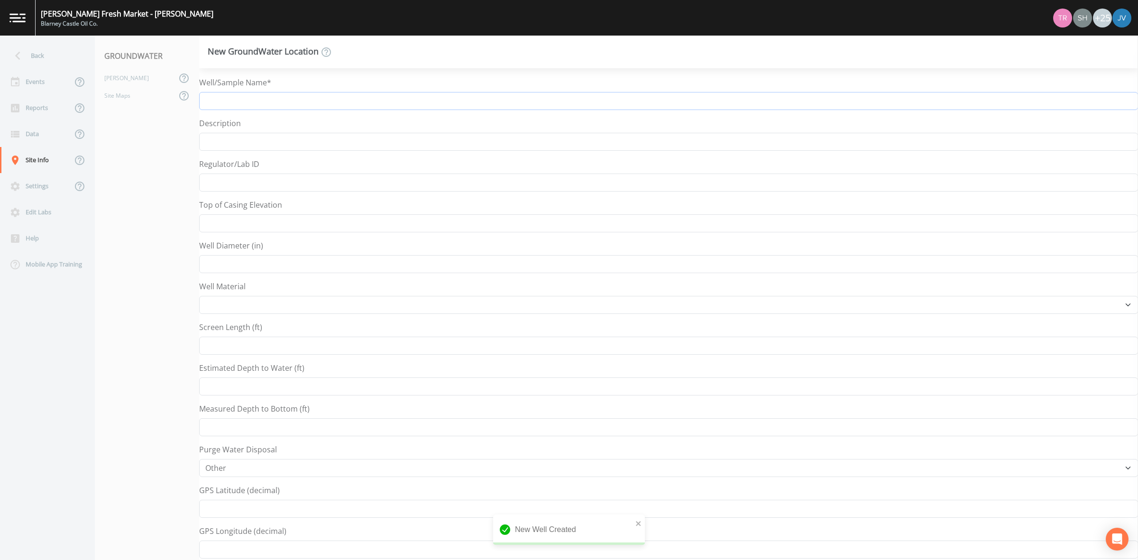
click at [248, 101] on input "Well/Sample Name*" at bounding box center [668, 101] width 939 height 18
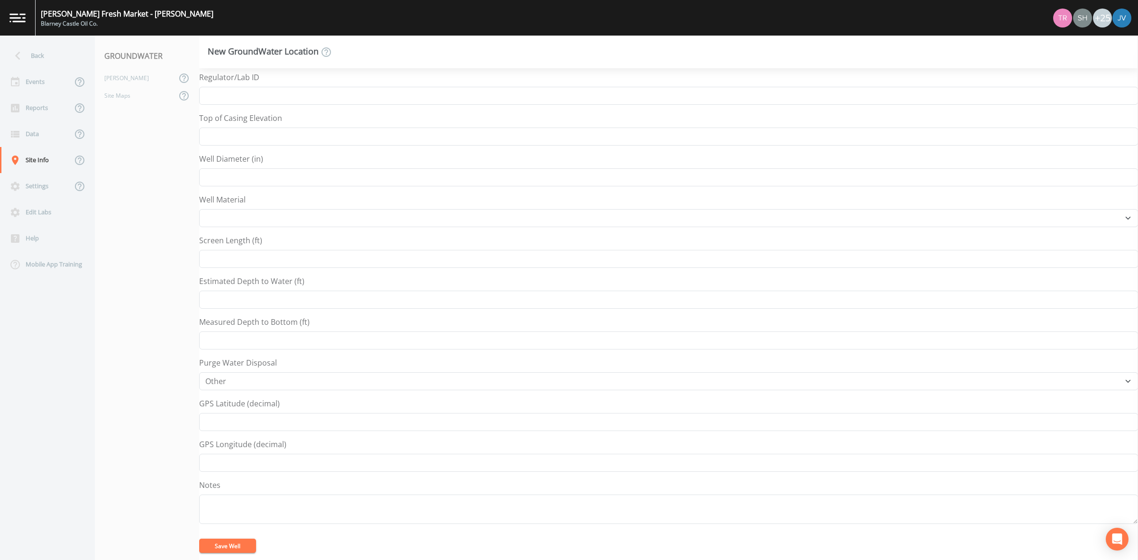
type input "MW-24/VP-6"
click at [237, 549] on button "Save Well" at bounding box center [227, 546] width 57 height 14
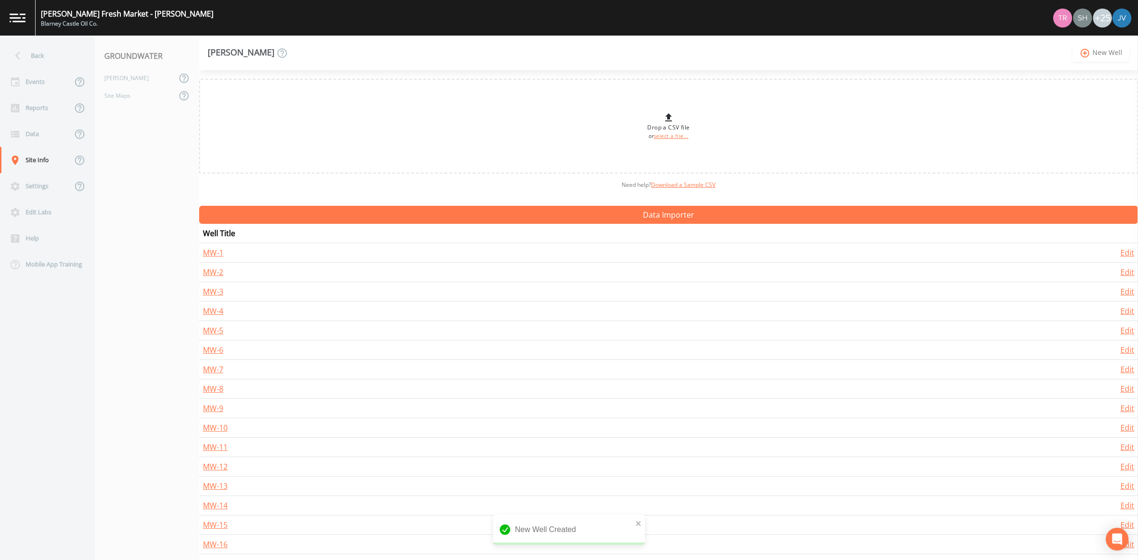
click at [1084, 55] on icon "add_circle_outline" at bounding box center [1085, 53] width 11 height 10
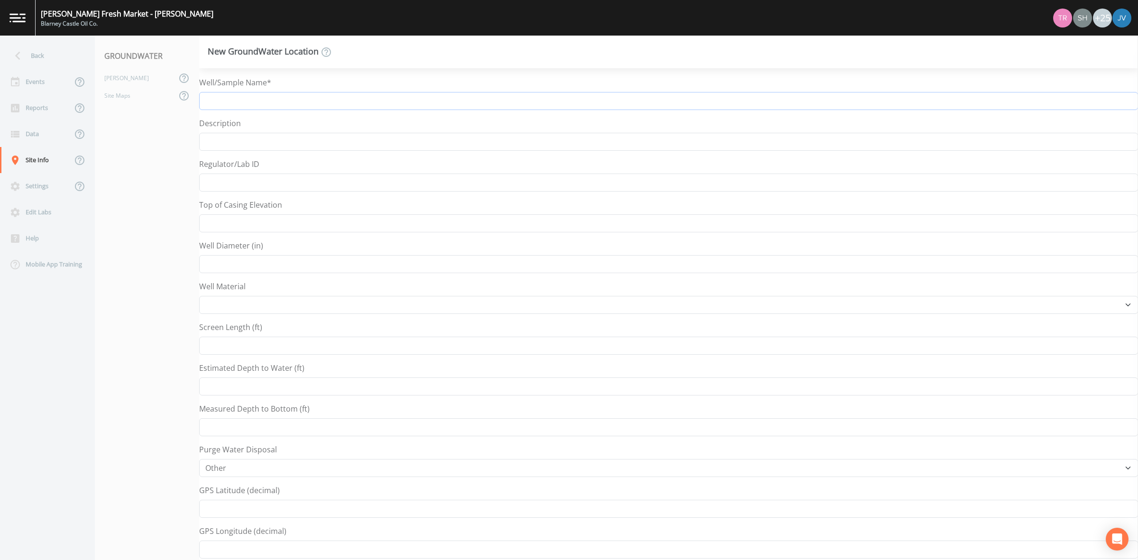
click at [271, 103] on input "Well/Sample Name*" at bounding box center [668, 101] width 939 height 18
type input "VP-1"
click at [241, 548] on button "Save Well" at bounding box center [227, 546] width 57 height 14
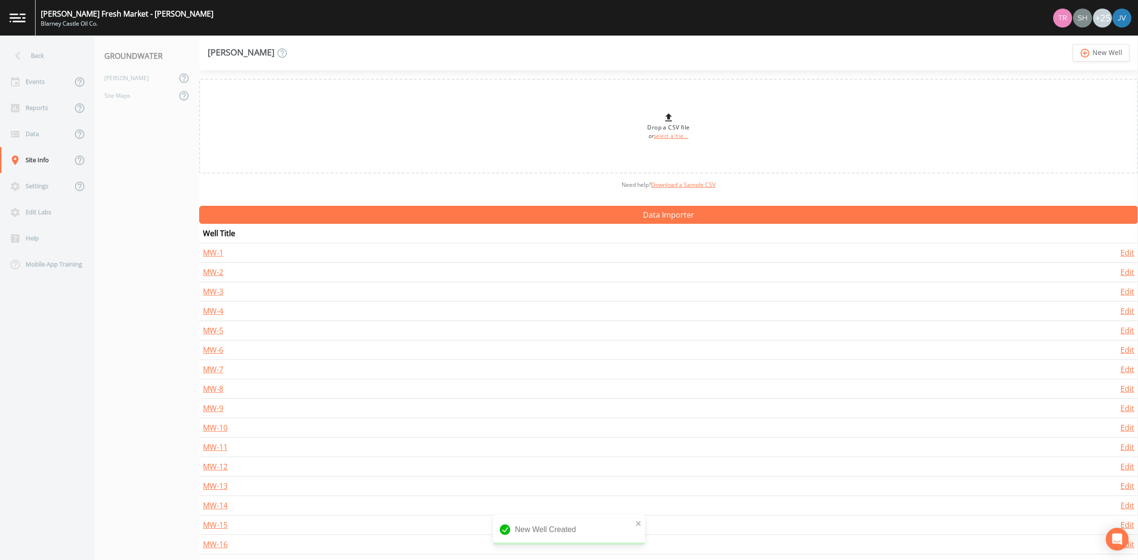
scroll to position [199, 0]
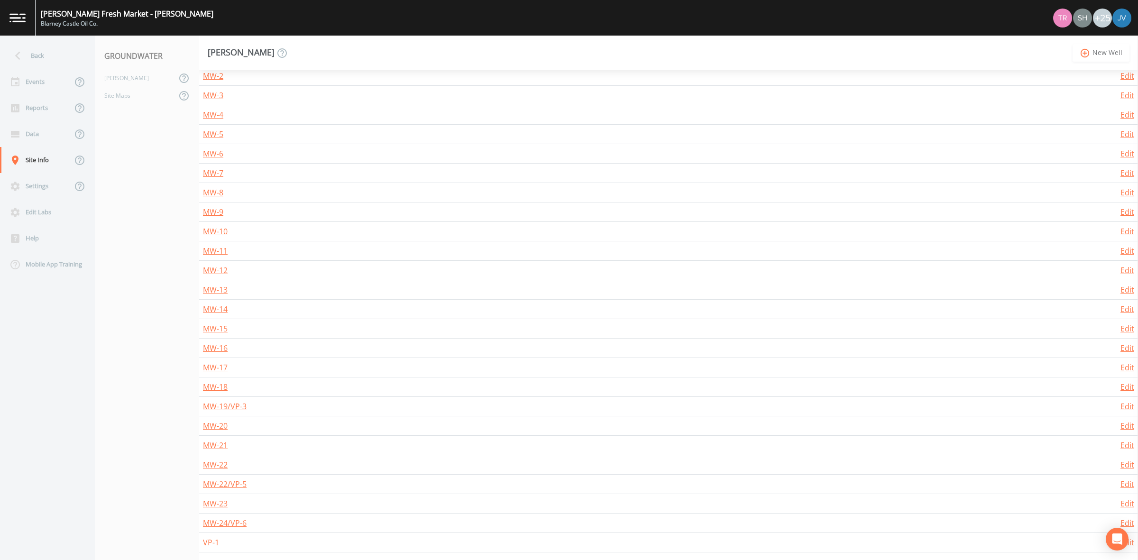
click at [1112, 49] on link "add_circle_outline New Well" at bounding box center [1101, 53] width 57 height 18
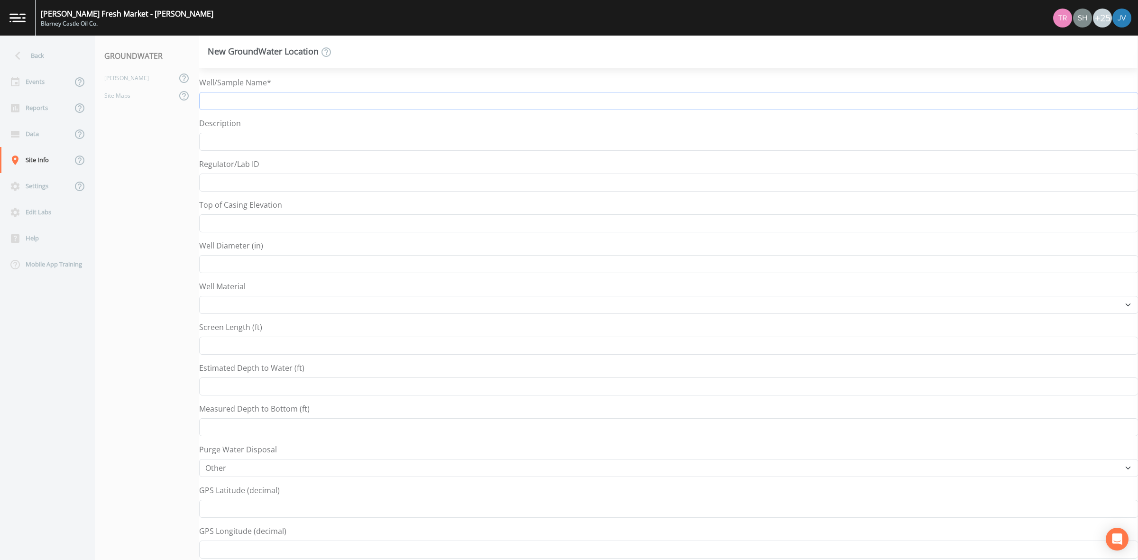
click at [226, 107] on input "Well/Sample Name*" at bounding box center [668, 101] width 939 height 18
type input "VP-2"
click at [228, 539] on button "Save Well" at bounding box center [227, 546] width 57 height 14
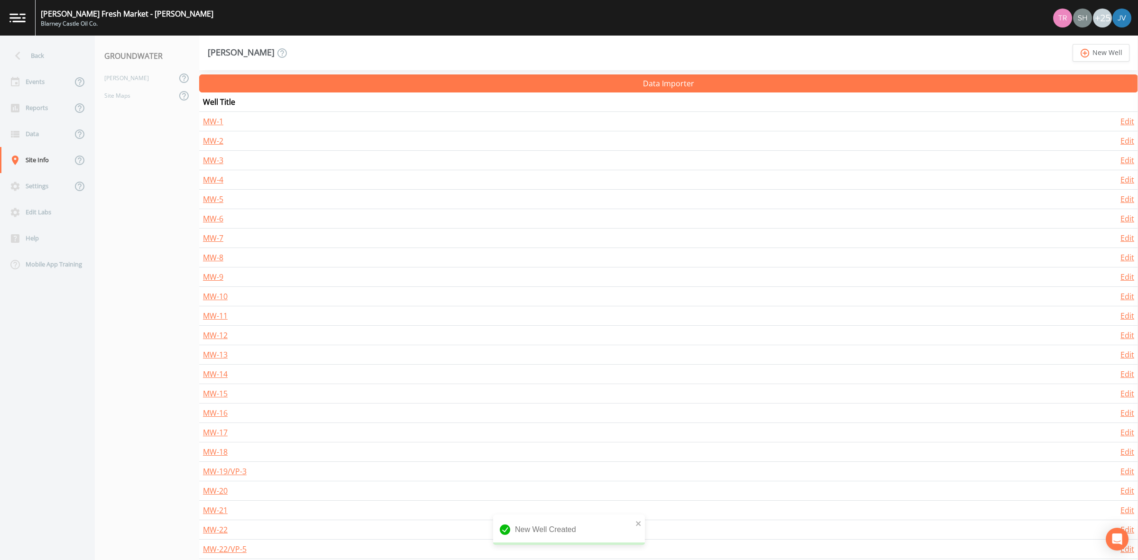
scroll to position [218, 0]
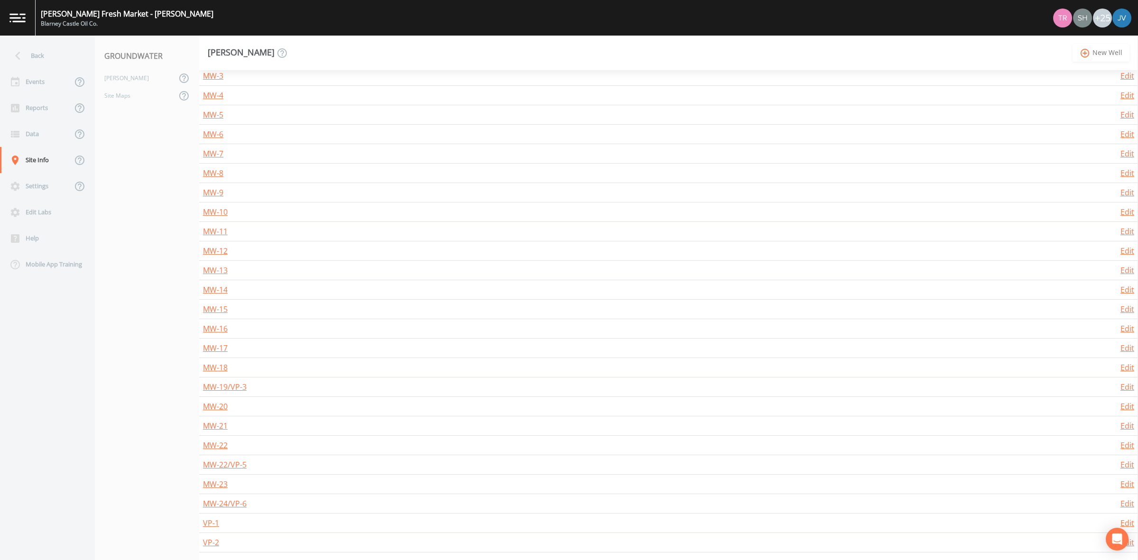
click at [1106, 46] on link "add_circle_outline New Well" at bounding box center [1101, 53] width 57 height 18
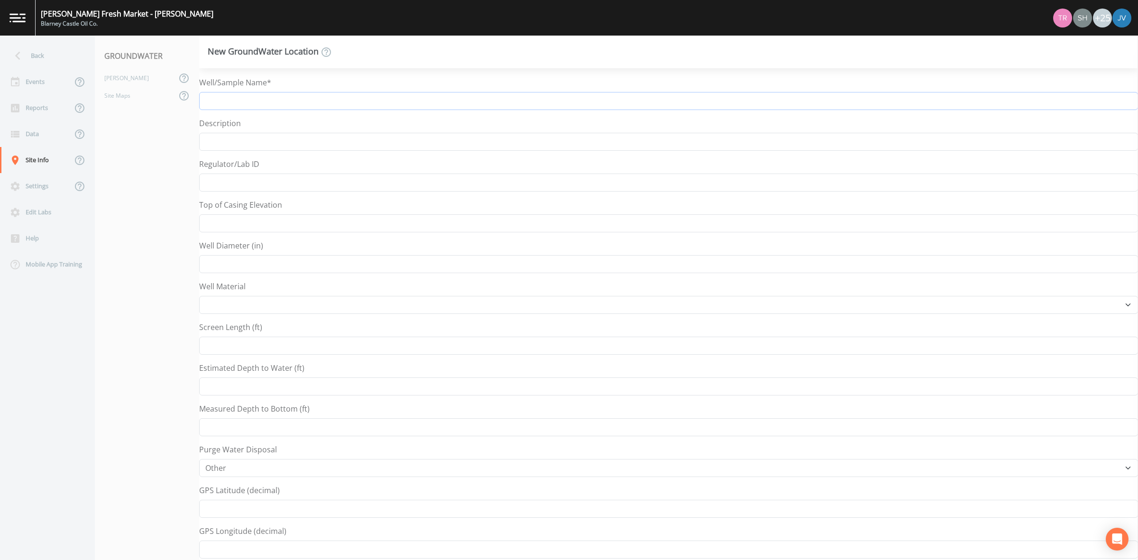
click at [257, 103] on input "Well/Sample Name*" at bounding box center [668, 101] width 939 height 18
type input "VP-4"
click at [242, 552] on button "Save Well" at bounding box center [227, 546] width 57 height 14
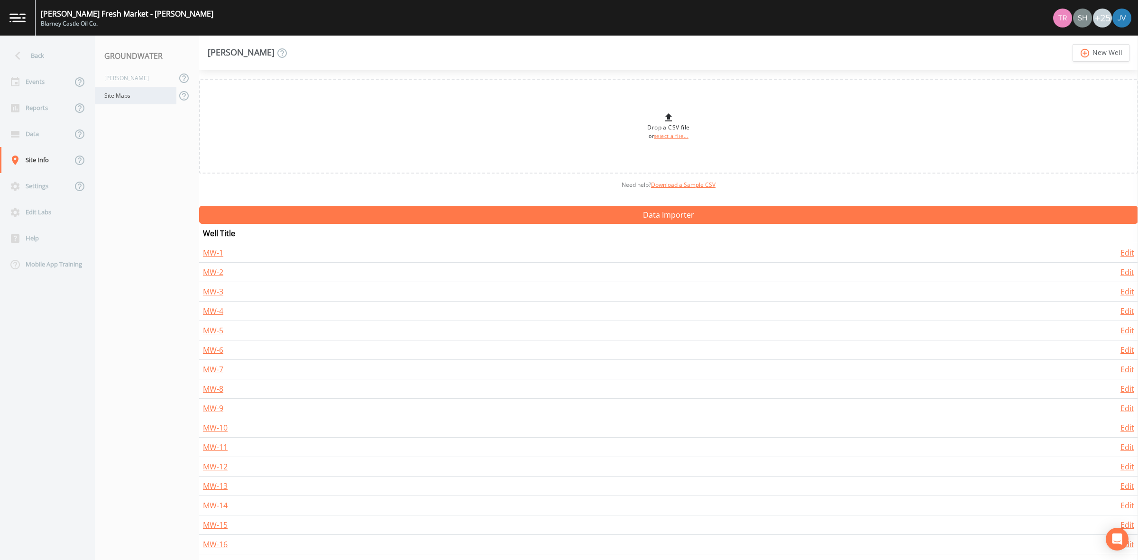
click at [124, 93] on div "Site Maps" at bounding box center [136, 96] width 82 height 18
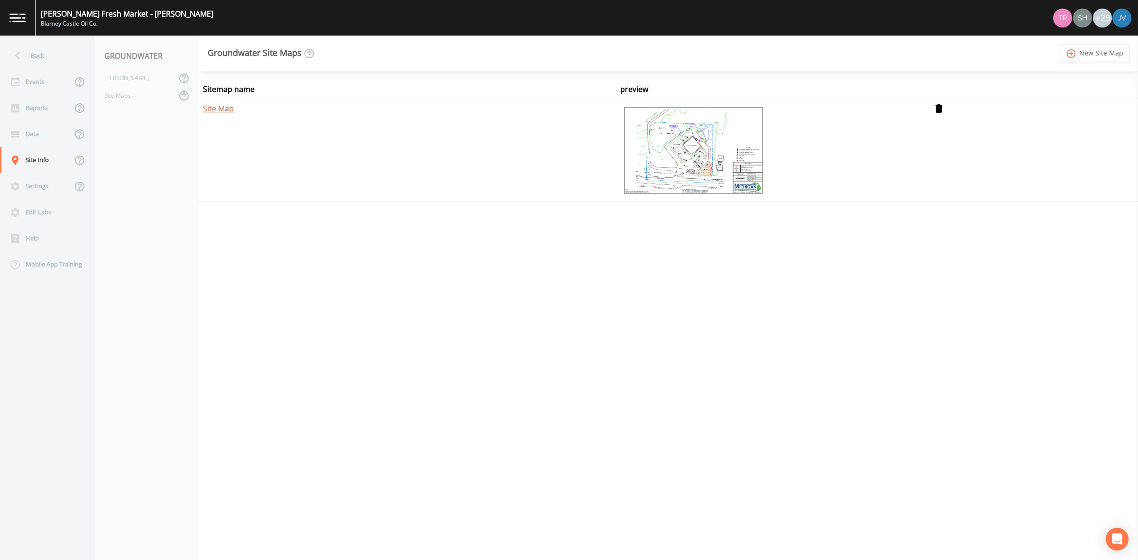
click at [219, 105] on link "Site Map" at bounding box center [218, 108] width 31 height 10
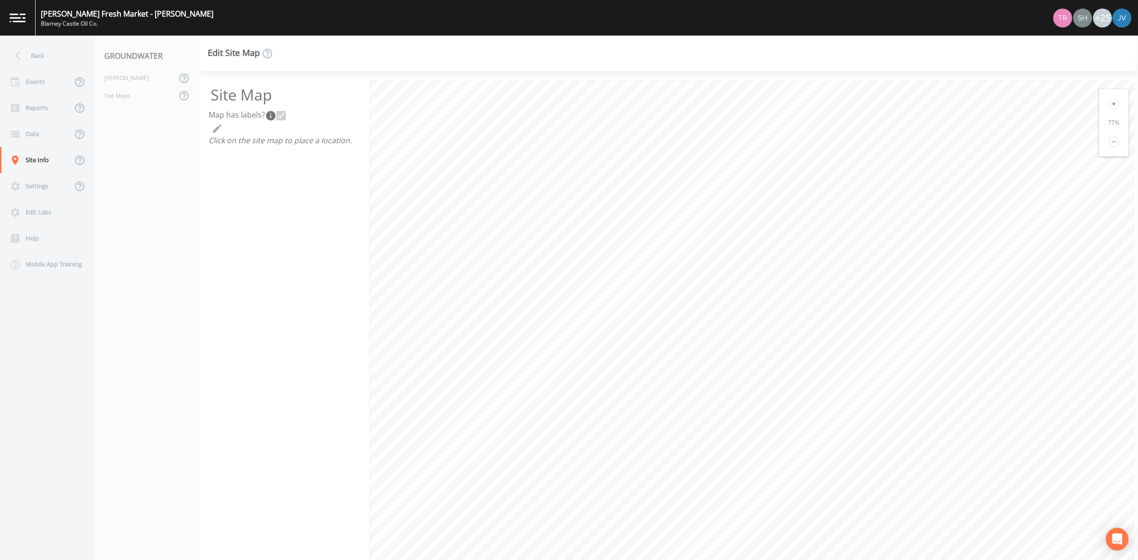
click at [1111, 107] on icon at bounding box center [1114, 104] width 10 height 10
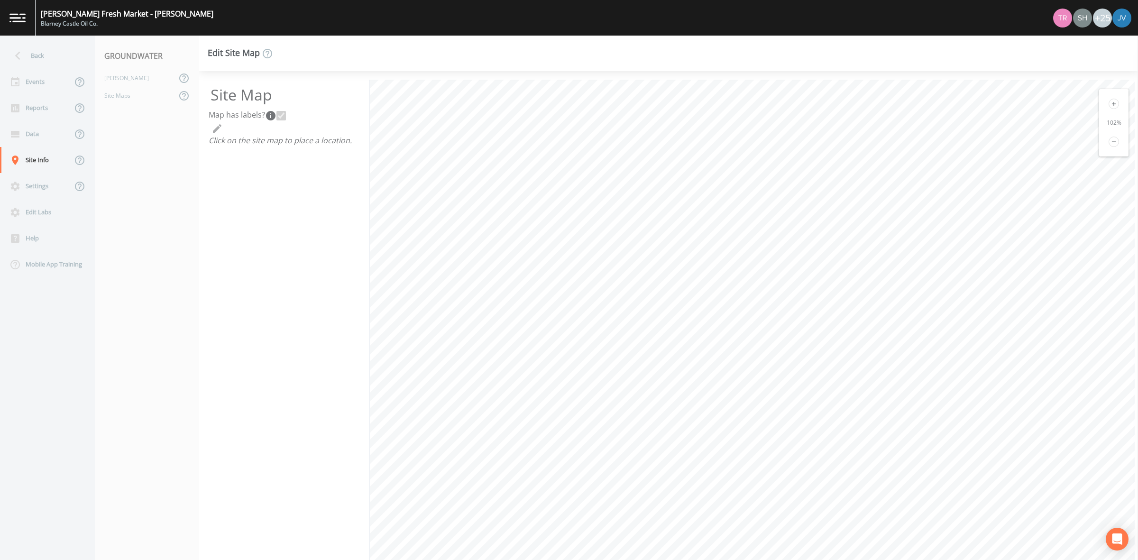
click at [1111, 107] on icon at bounding box center [1114, 104] width 10 height 10
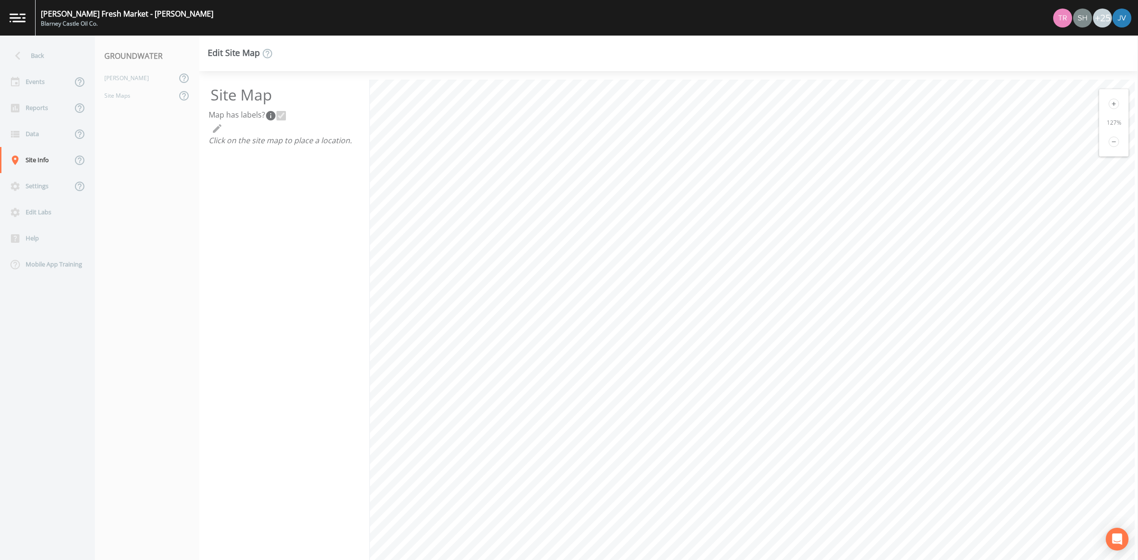
click at [1111, 107] on icon at bounding box center [1114, 104] width 10 height 10
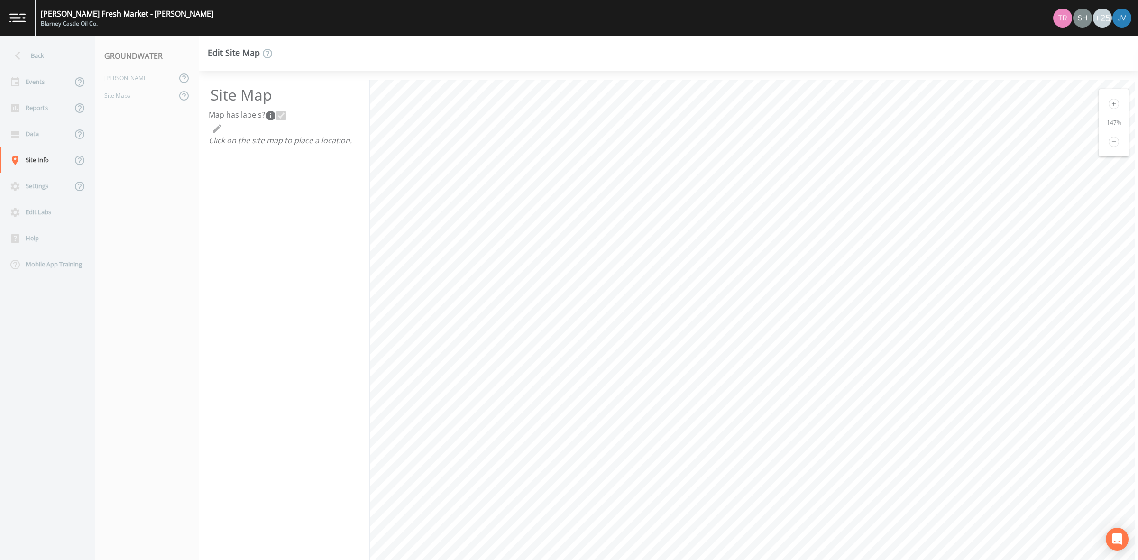
click at [1111, 107] on icon at bounding box center [1114, 104] width 10 height 10
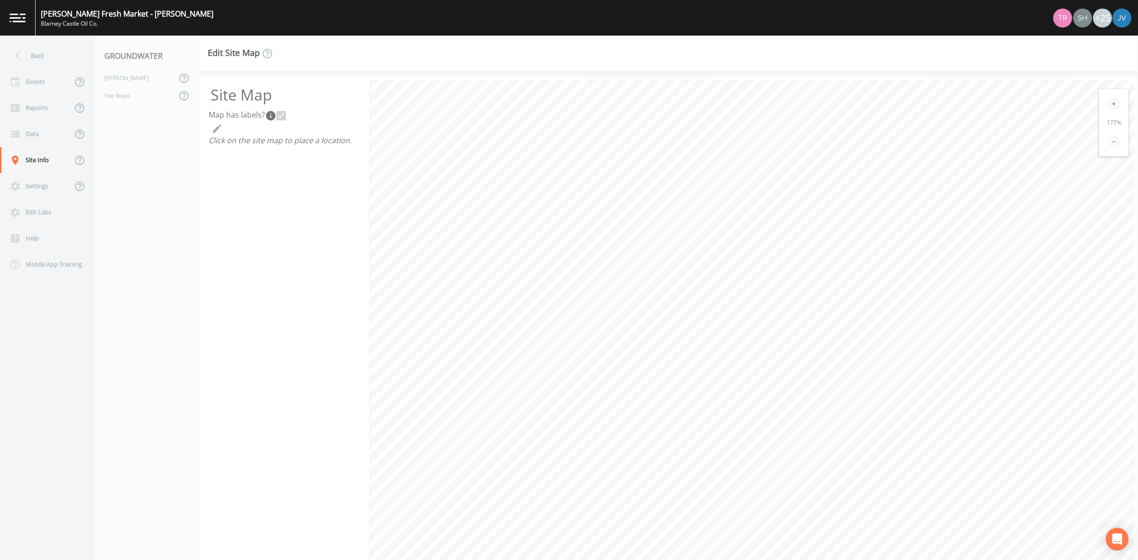
click at [1111, 107] on icon at bounding box center [1114, 104] width 10 height 10
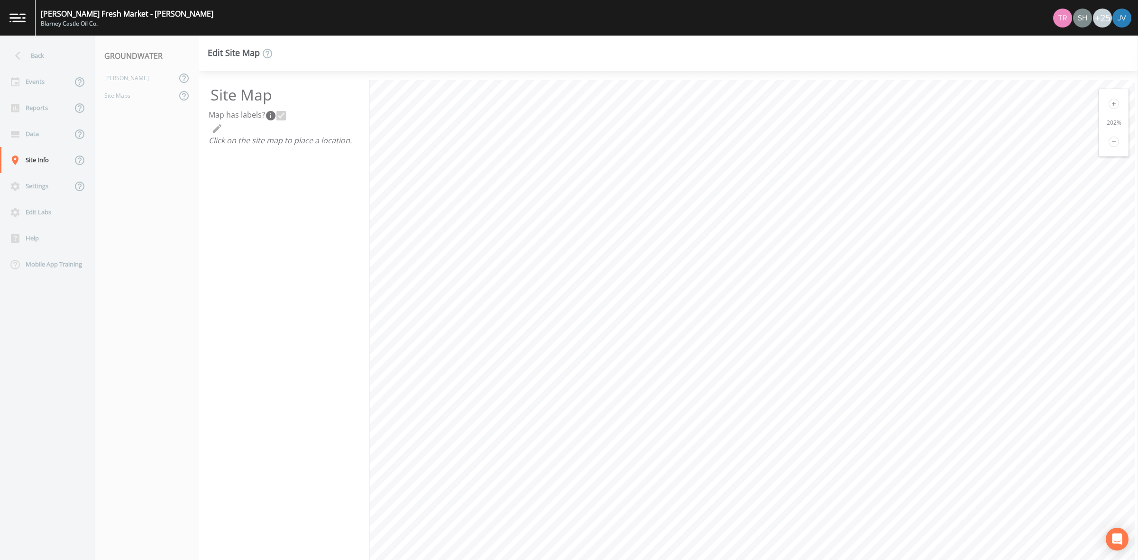
click at [1111, 107] on icon at bounding box center [1114, 104] width 10 height 10
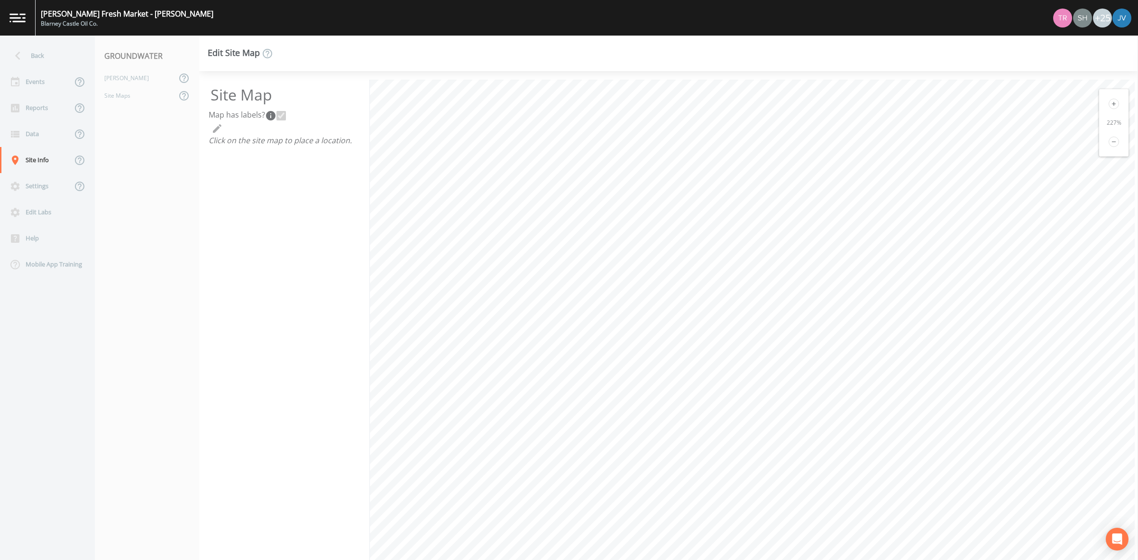
click at [1111, 107] on icon at bounding box center [1114, 104] width 10 height 10
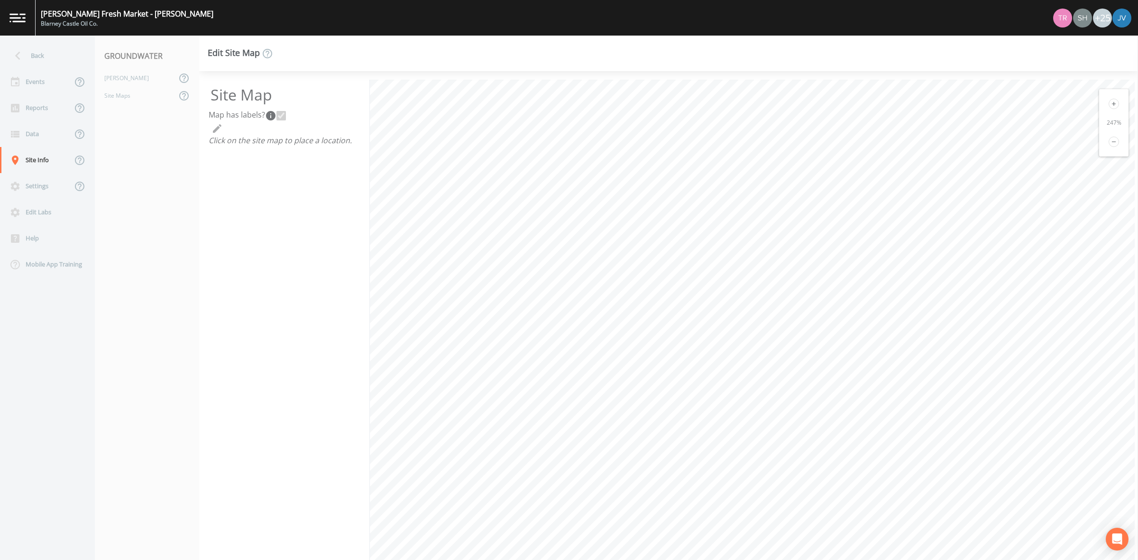
click at [1111, 107] on icon at bounding box center [1114, 104] width 10 height 10
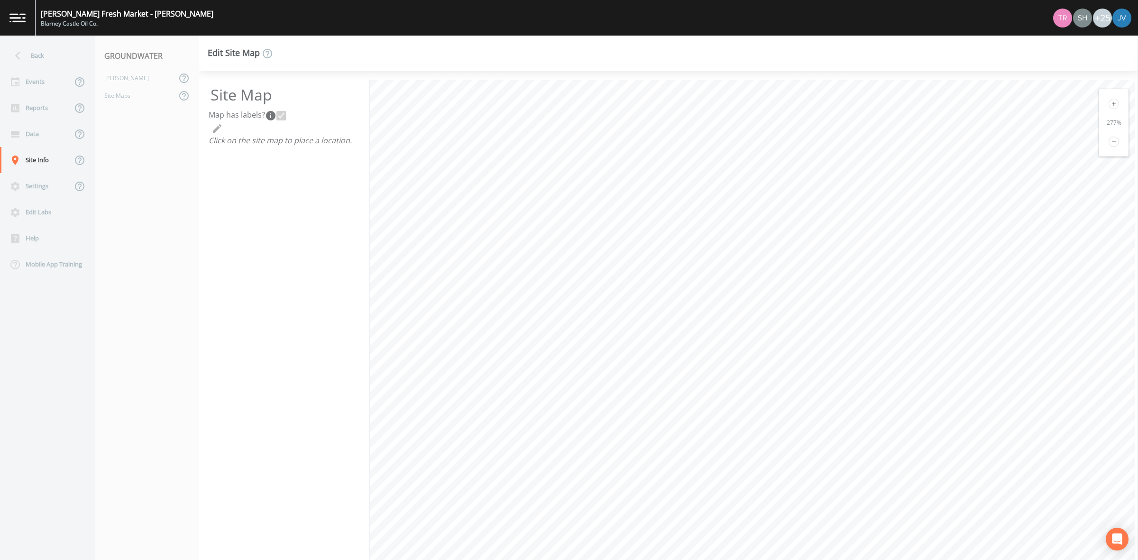
click at [1111, 107] on icon at bounding box center [1114, 104] width 10 height 10
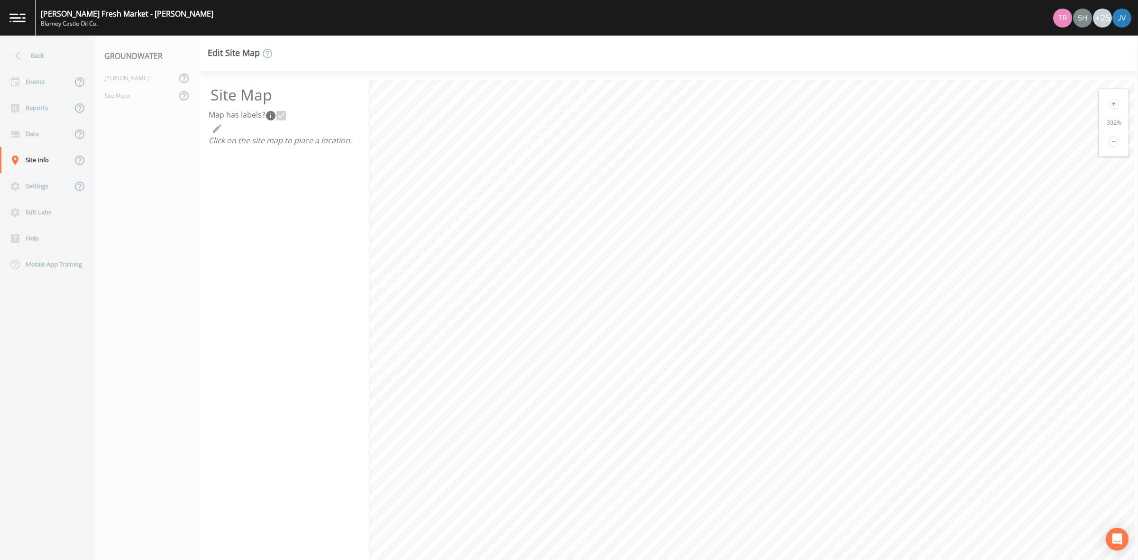
click at [712, 58] on div "Edit Site Map Site Map Map has labels?  Click on the site map to place a locati…" at bounding box center [668, 298] width 939 height 525
click at [698, 76] on div "Site Map Map has labels?  Click on the site map to place a location. 302 %" at bounding box center [668, 315] width 939 height 489
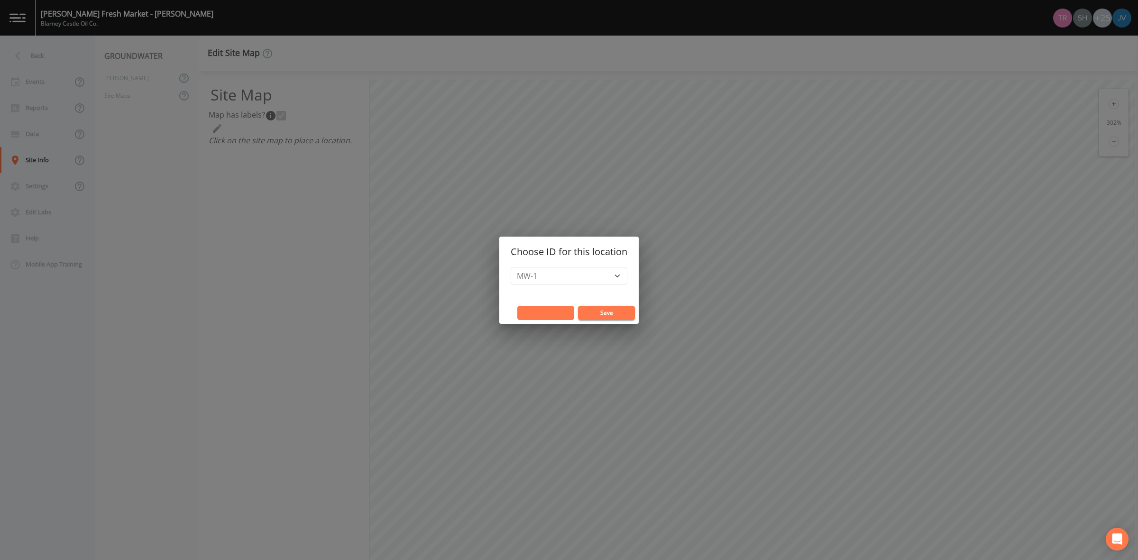
click at [564, 312] on button "Cancel" at bounding box center [545, 313] width 57 height 14
click at [598, 316] on button "Save" at bounding box center [606, 313] width 57 height 14
click at [598, 277] on select "MW-10 MW-11 MW-12 MW-13 MW-14 MW-15 MW-16 MW-17 MW-18 MW-19/VP-3 MW-2 MW-20 MW-…" at bounding box center [569, 276] width 117 height 18
select select "16213b03-6b56-4cc0-93ef-ee72a6efd584"
click at [511, 267] on select "MW-10 MW-11 MW-12 MW-13 MW-14 MW-15 MW-16 MW-17 MW-18 MW-19/VP-3 MW-2 MW-20 MW-…" at bounding box center [569, 276] width 117 height 18
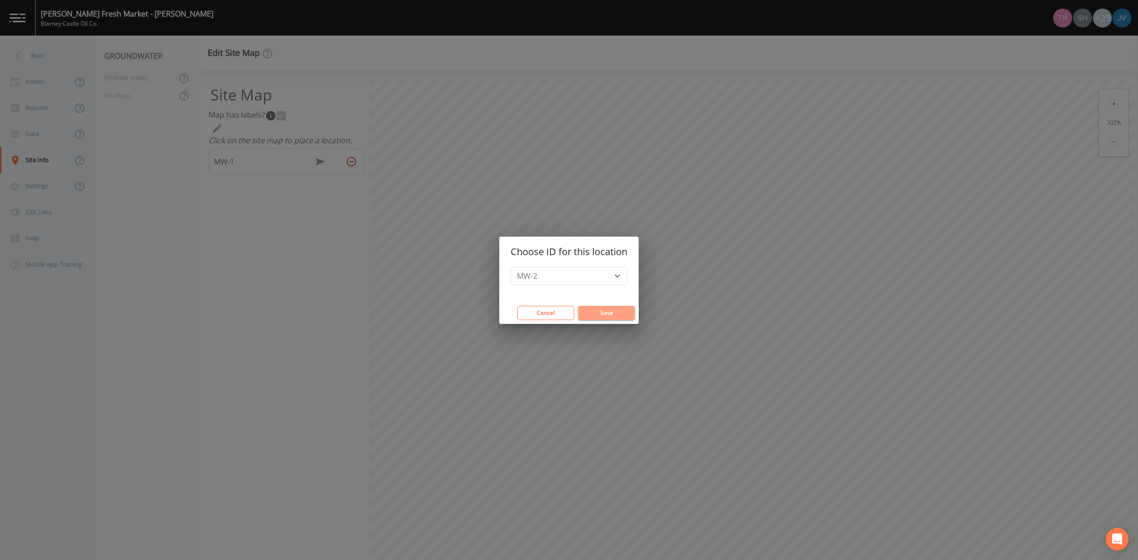
click at [614, 312] on button "Save" at bounding box center [606, 313] width 57 height 14
click at [596, 277] on select "MW-10 MW-11 MW-12 MW-13 MW-14 MW-15 MW-16 MW-17 MW-18 MW-19/VP-3 MW-20 MW-21 MW…" at bounding box center [569, 276] width 117 height 18
select select "087d796b-85ba-4cbc-8292-36ad4b9a62ad"
click at [511, 267] on select "MW-10 MW-11 MW-12 MW-13 MW-14 MW-15 MW-16 MW-17 MW-18 MW-19/VP-3 MW-20 MW-21 MW…" at bounding box center [569, 276] width 117 height 18
click at [601, 318] on button "Save" at bounding box center [606, 313] width 57 height 14
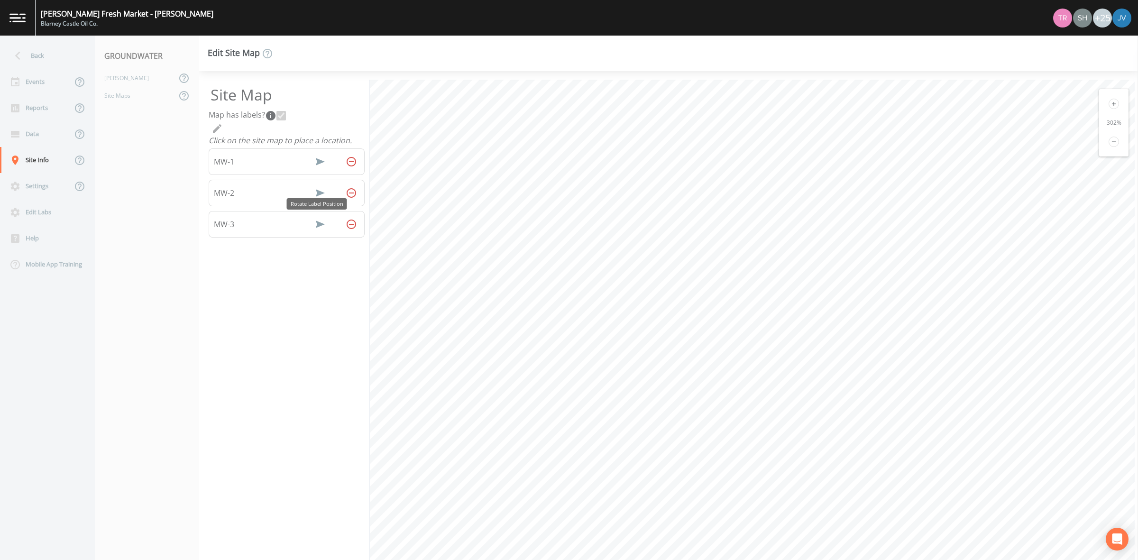
click at [314, 219] on icon "Rotate Label Position" at bounding box center [319, 224] width 11 height 11
click at [314, 223] on icon "Rotate Label Position" at bounding box center [319, 224] width 11 height 11
click at [317, 223] on icon "Rotate Label Position" at bounding box center [320, 224] width 7 height 9
click at [314, 223] on icon "Rotate Label Position" at bounding box center [320, 224] width 16 height 16
click at [316, 193] on icon "Rotate Label Position" at bounding box center [320, 192] width 9 height 7
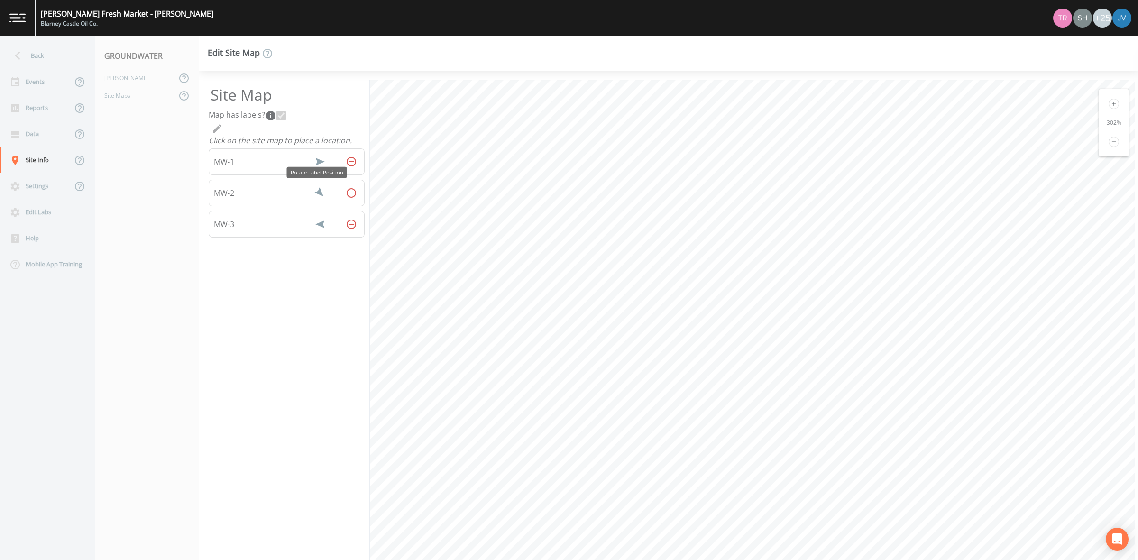
click at [314, 193] on icon "Rotate Label Position" at bounding box center [319, 192] width 11 height 11
click at [317, 193] on icon "Rotate Label Position" at bounding box center [320, 193] width 7 height 9
click at [314, 193] on icon "Rotate Label Position" at bounding box center [319, 192] width 11 height 11
click at [316, 161] on icon "Rotate Label Position" at bounding box center [320, 161] width 9 height 7
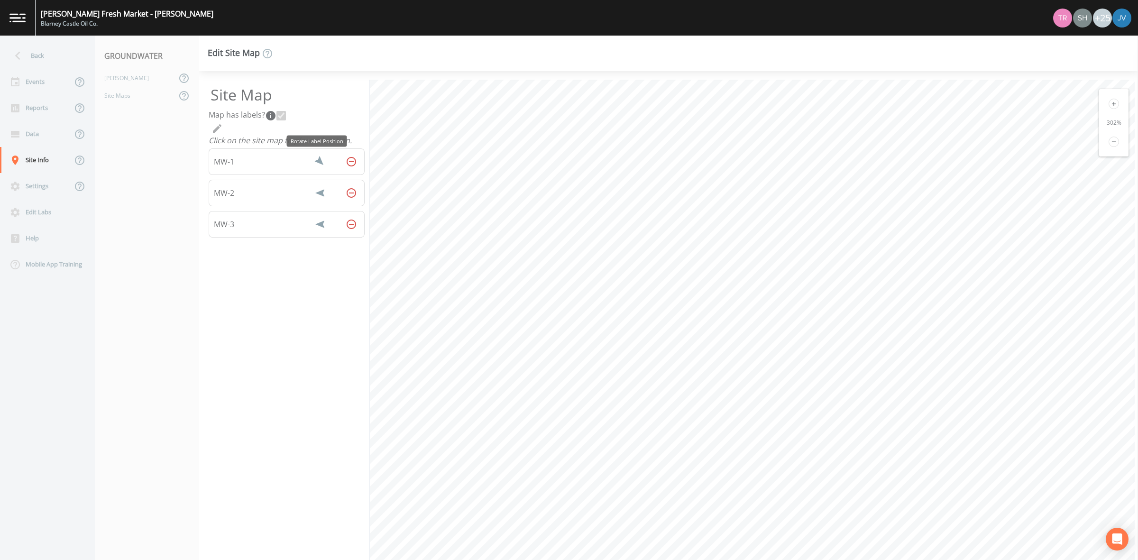
click at [316, 161] on icon "Rotate Label Position" at bounding box center [319, 161] width 11 height 11
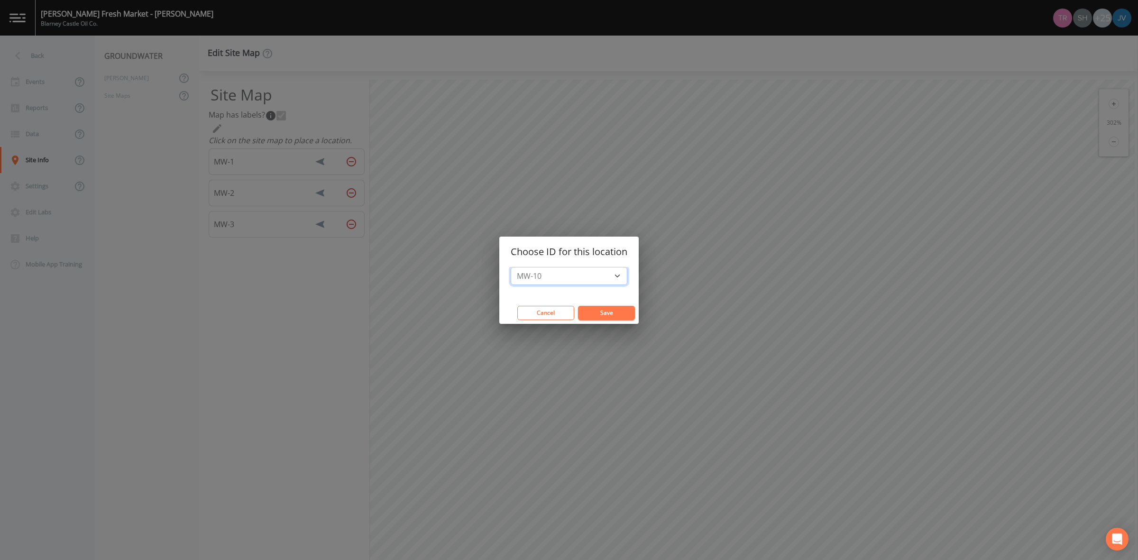
click at [553, 279] on select "MW-10 MW-11 MW-12 MW-13 MW-14 MW-15 MW-16 MW-17 MW-18 MW-19/VP-3 MW-20 MW-21 MW…" at bounding box center [569, 276] width 117 height 18
select select "8b38bc47-bec9-4fbc-8434-376d2e84102f"
click at [511, 267] on select "MW-10 MW-11 MW-12 MW-13 MW-14 MW-15 MW-16 MW-17 MW-18 MW-19/VP-3 MW-20 MW-21 MW…" at bounding box center [569, 276] width 117 height 18
click at [598, 310] on button "Save" at bounding box center [606, 313] width 57 height 14
click at [561, 281] on select "MW-10 MW-11 MW-12 MW-13 MW-14 MW-15 MW-16 MW-17 MW-18 MW-19/VP-3 MW-20 MW-21 MW…" at bounding box center [569, 276] width 117 height 18
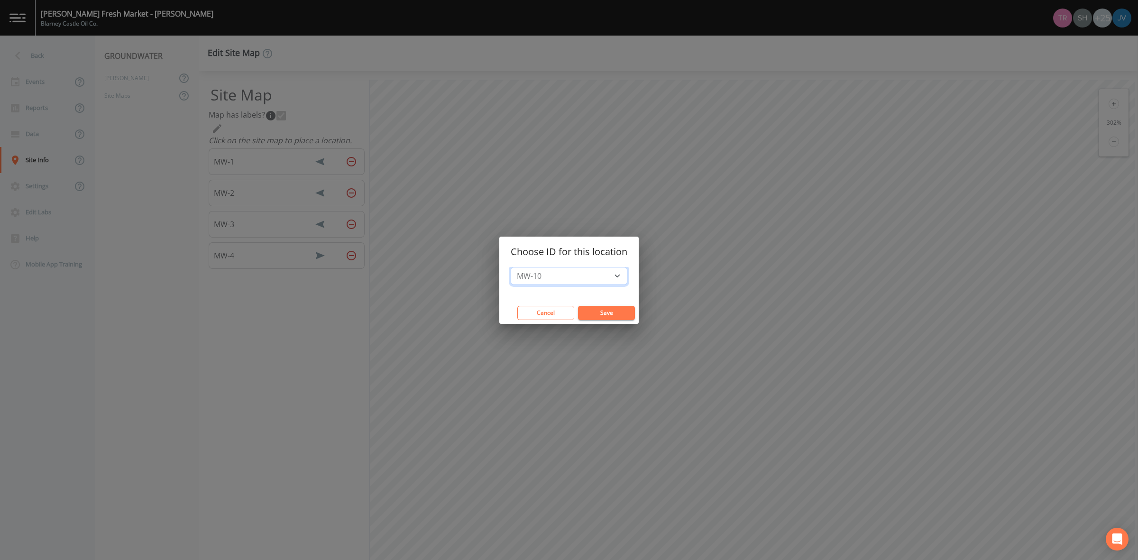
click at [511, 267] on select "MW-10 MW-11 MW-12 MW-13 MW-14 MW-15 MW-16 MW-17 MW-18 MW-19/VP-3 MW-20 MW-21 MW…" at bounding box center [569, 276] width 117 height 18
click at [594, 314] on button "Save" at bounding box center [606, 313] width 57 height 14
click at [606, 273] on select "MW-11 MW-12 MW-13 MW-14 MW-15 MW-16 MW-17 MW-18 MW-19/VP-3 MW-20 MW-21 MW-22 MW…" at bounding box center [569, 276] width 117 height 18
select select "611d989a-8f1b-49cc-ace8-dc25a9eaf380"
click at [511, 267] on select "MW-11 MW-12 MW-13 MW-14 MW-15 MW-16 MW-17 MW-18 MW-19/VP-3 MW-20 MW-21 MW-22 MW…" at bounding box center [569, 276] width 117 height 18
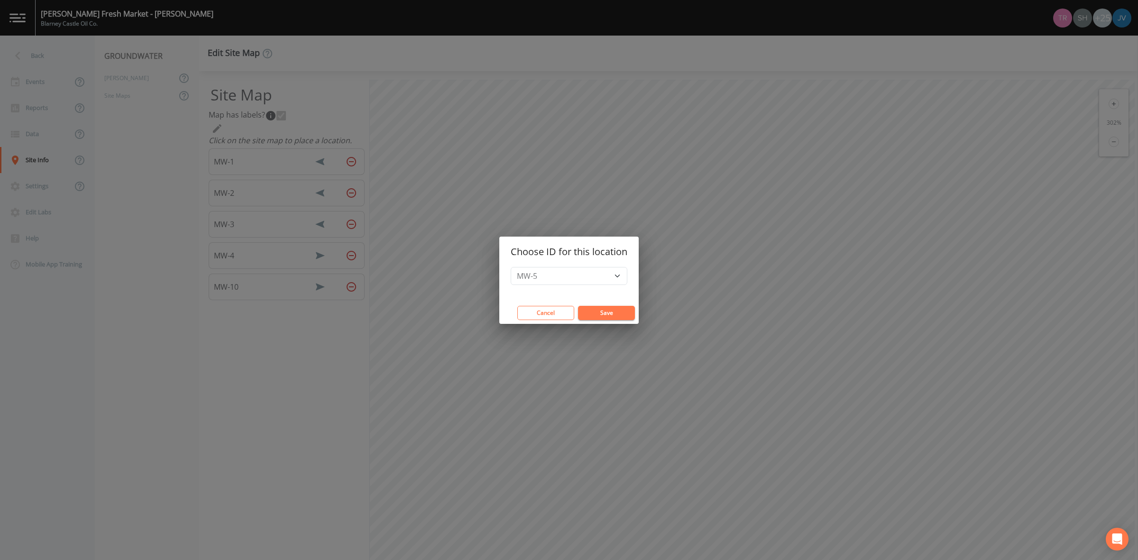
click at [605, 308] on button "Save" at bounding box center [606, 313] width 57 height 14
click at [591, 281] on select "MW-11 MW-12 MW-13 MW-14 MW-15 MW-16 MW-17 MW-18 MW-19/VP-3 MW-20 MW-21 MW-22 MW…" at bounding box center [569, 276] width 117 height 18
select select "5746a9a3-05de-4eed-ad46-e545ef2371de"
click at [511, 267] on select "MW-11 MW-12 MW-13 MW-14 MW-15 MW-16 MW-17 MW-18 MW-19/VP-3 MW-20 MW-21 MW-22 MW…" at bounding box center [569, 276] width 117 height 18
click at [594, 312] on button "Save" at bounding box center [606, 313] width 57 height 14
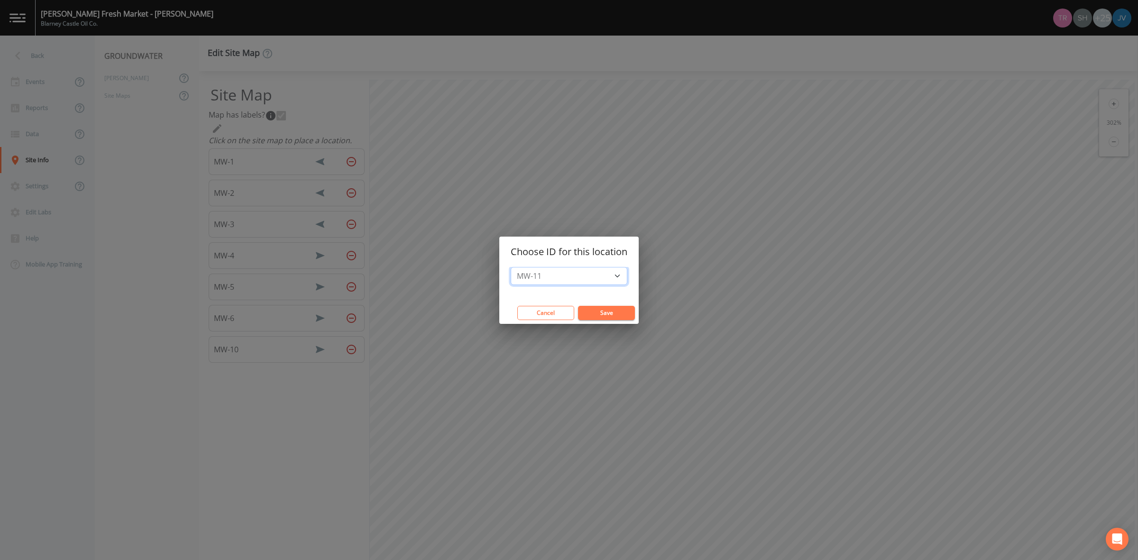
click at [569, 278] on select "MW-11 MW-12 MW-13 MW-14 MW-15 MW-16 MW-17 MW-18 MW-19/VP-3 MW-20 MW-21 MW-22 MW…" at bounding box center [569, 276] width 117 height 18
select select "01849211-e987-47ac-b53c-57a9e3de4db8"
click at [511, 267] on select "MW-11 MW-12 MW-13 MW-14 MW-15 MW-16 MW-17 MW-18 MW-19/VP-3 MW-20 MW-21 MW-22 MW…" at bounding box center [569, 276] width 117 height 18
click at [612, 313] on button "Save" at bounding box center [606, 313] width 57 height 14
click at [589, 278] on select "MW-11 MW-12 MW-13 MW-14 MW-15 MW-16 MW-17 MW-18 MW-19/VP-3 MW-20 MW-21 MW-22 MW…" at bounding box center [569, 276] width 117 height 18
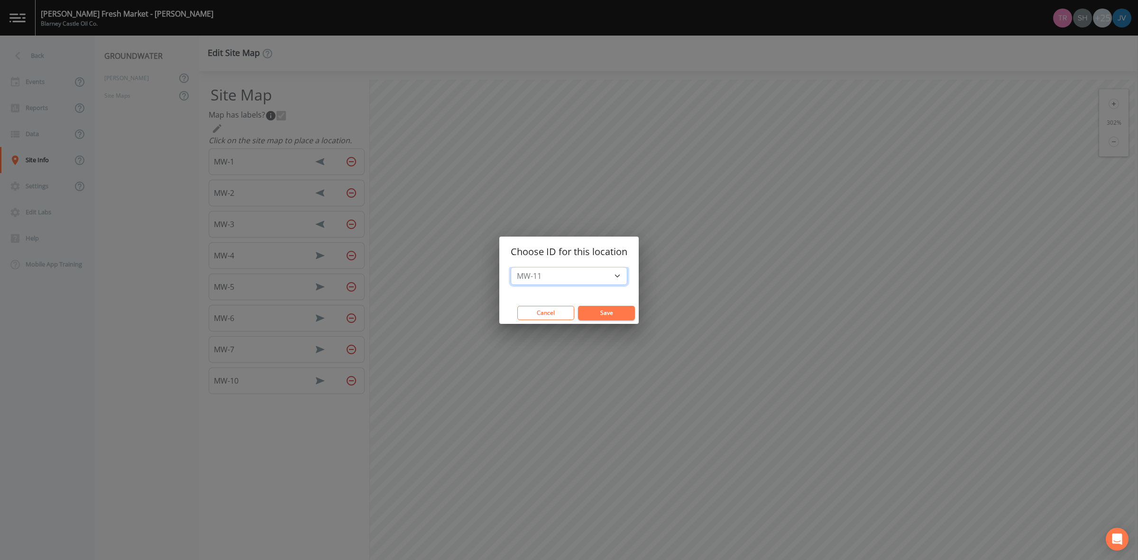
select select "5bd04aeb-c5d4-4049-8c6d-5f44b650b2e4"
click at [511, 267] on select "MW-11 MW-12 MW-13 MW-14 MW-15 MW-16 MW-17 MW-18 MW-19/VP-3 MW-20 MW-21 MW-22 MW…" at bounding box center [569, 276] width 117 height 18
click at [600, 312] on button "Save" at bounding box center [606, 313] width 57 height 14
click at [566, 274] on select "MW-11 MW-12 MW-13 MW-14 MW-15 MW-16 MW-17 MW-18 MW-19/VP-3 MW-20 MW-21 MW-22 MW…" at bounding box center [569, 276] width 117 height 18
select select "66e331df-52be-4af0-9962-2c8fcbd1f5fe"
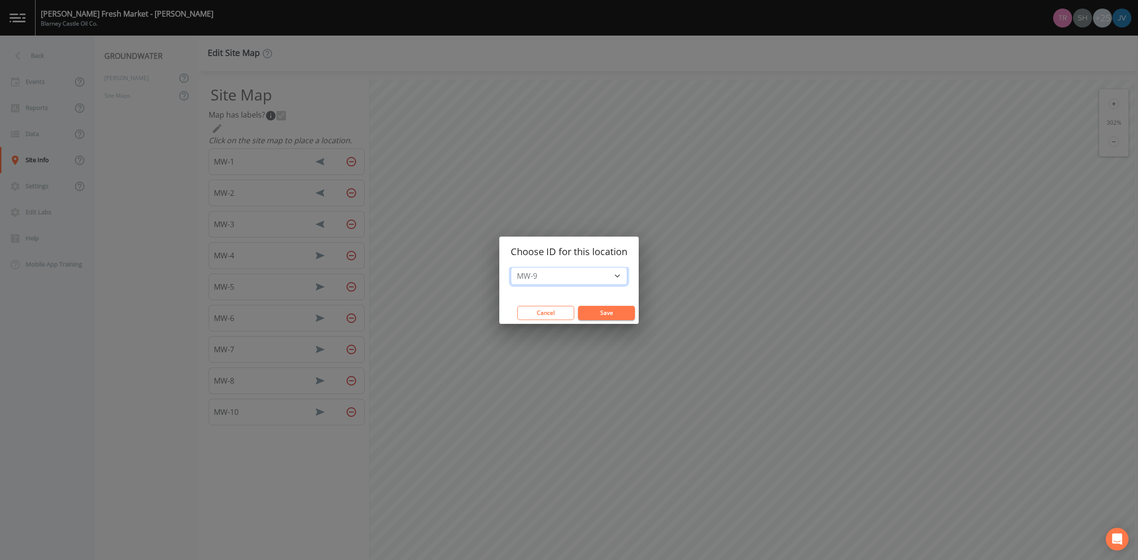
click at [511, 267] on select "MW-11 MW-12 MW-13 MW-14 MW-15 MW-16 MW-17 MW-18 MW-19/VP-3 MW-20 MW-21 MW-22 MW…" at bounding box center [569, 276] width 117 height 18
click at [586, 311] on button "Save" at bounding box center [606, 313] width 57 height 14
click at [565, 313] on button "Cancel" at bounding box center [545, 313] width 57 height 14
click at [604, 312] on button "Save" at bounding box center [606, 313] width 57 height 14
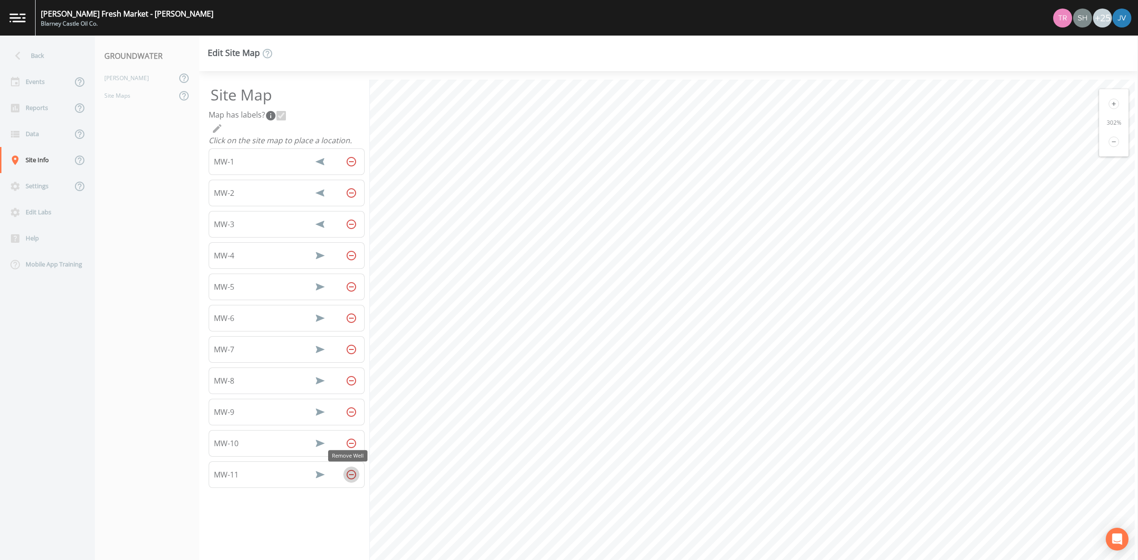
click at [350, 475] on icon "Remove Well" at bounding box center [351, 474] width 11 height 11
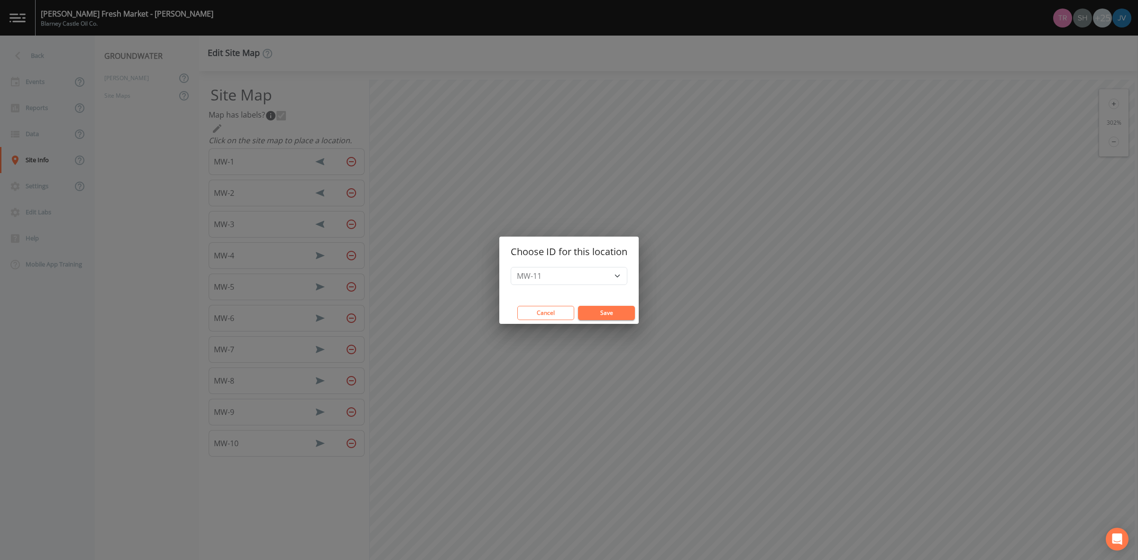
click at [601, 313] on button "Save" at bounding box center [606, 313] width 57 height 14
click at [612, 319] on button "Save" at bounding box center [606, 313] width 57 height 14
click at [530, 272] on select "MW-13 MW-14 MW-15 MW-16 MW-17 MW-18 MW-19/VP-3 MW-20 MW-21 MW-22 MW-22/VP-5 MW-…" at bounding box center [569, 276] width 117 height 18
click at [511, 267] on select "MW-13 MW-14 MW-15 MW-16 MW-17 MW-18 MW-19/VP-3 MW-20 MW-21 MW-22 MW-22/VP-5 MW-…" at bounding box center [569, 276] width 117 height 18
click at [543, 280] on select "MW-13 MW-14 MW-15 MW-16 MW-17 MW-18 MW-19/VP-3 MW-20 MW-21 MW-22 MW-22/VP-5 MW-…" at bounding box center [569, 276] width 117 height 18
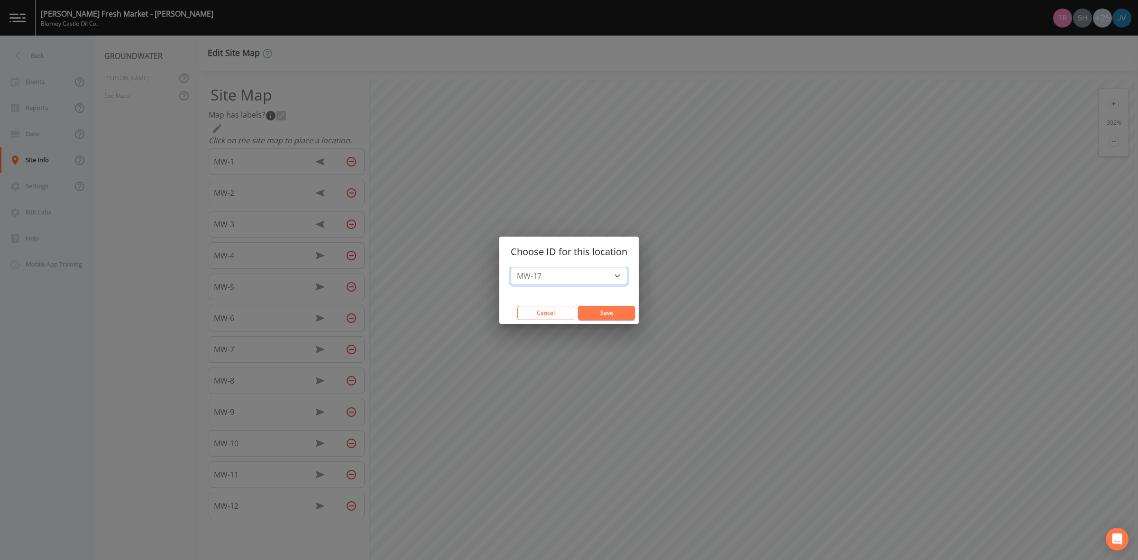
select select "bdbd1049-2e8a-4ef3-a098-05d005eced63"
click at [511, 267] on select "MW-13 MW-14 MW-15 MW-16 MW-17 MW-18 MW-19/VP-3 MW-20 MW-21 MW-22 MW-22/VP-5 MW-…" at bounding box center [569, 276] width 117 height 18
click at [603, 319] on button "Save" at bounding box center [606, 313] width 57 height 14
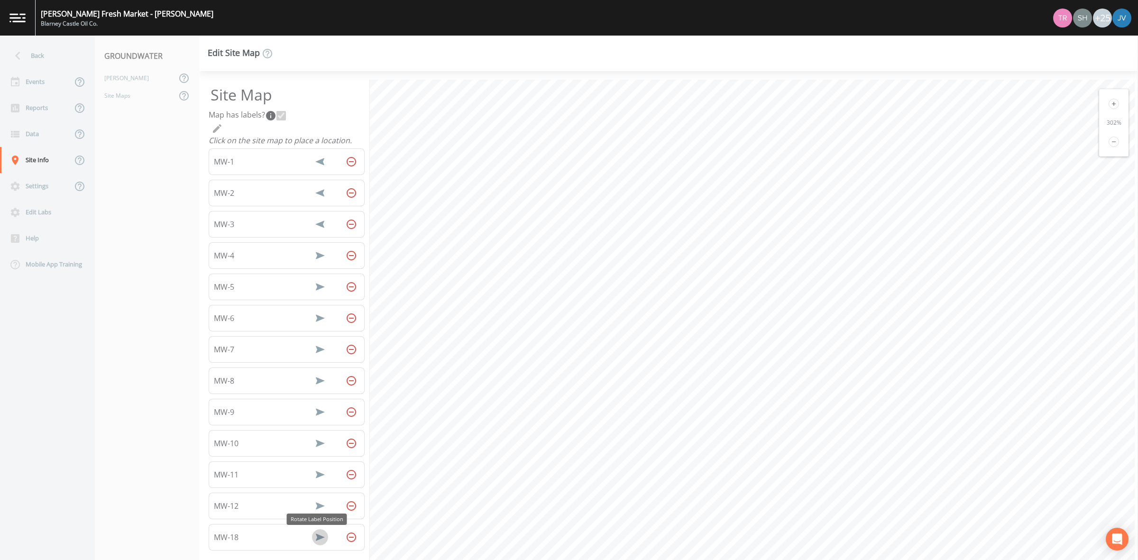
click at [319, 539] on icon "Rotate Label Position" at bounding box center [320, 537] width 9 height 7
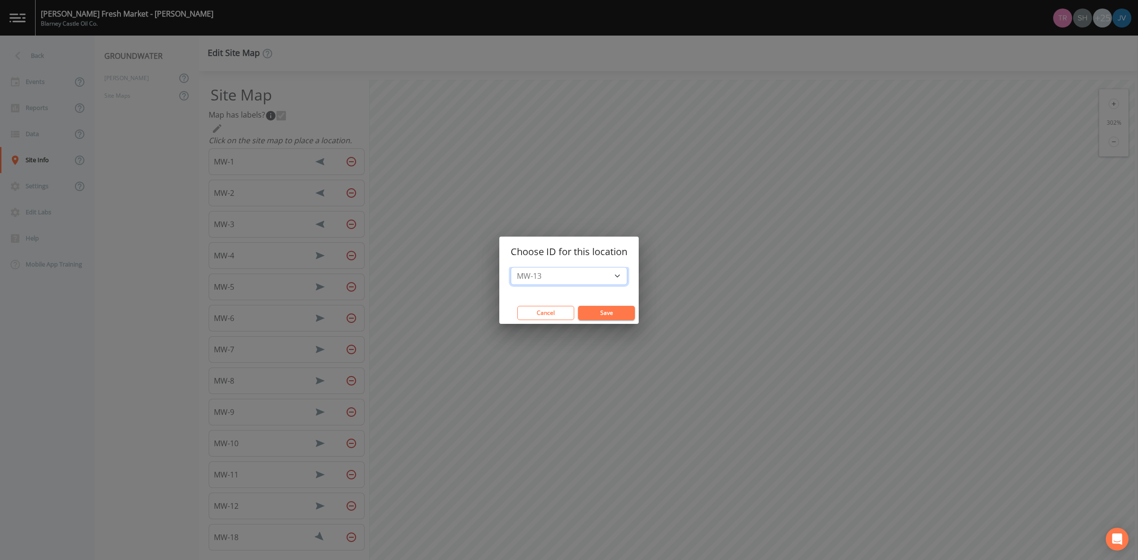
click at [546, 274] on select "MW-13 MW-14 MW-15 MW-16 MW-17 MW-19/VP-3 MW-20 MW-21 MW-22 MW-22/VP-5 MW-23 MW-…" at bounding box center [569, 276] width 117 height 18
select select "899bd4b6-d284-4dd0-b451-ea914a4bf9af"
click at [511, 267] on select "MW-13 MW-14 MW-15 MW-16 MW-17 MW-19/VP-3 MW-20 MW-21 MW-22 MW-22/VP-5 MW-23 MW-…" at bounding box center [569, 276] width 117 height 18
click at [610, 315] on button "Save" at bounding box center [606, 313] width 57 height 14
drag, startPoint x: 596, startPoint y: 274, endPoint x: 593, endPoint y: 280, distance: 6.4
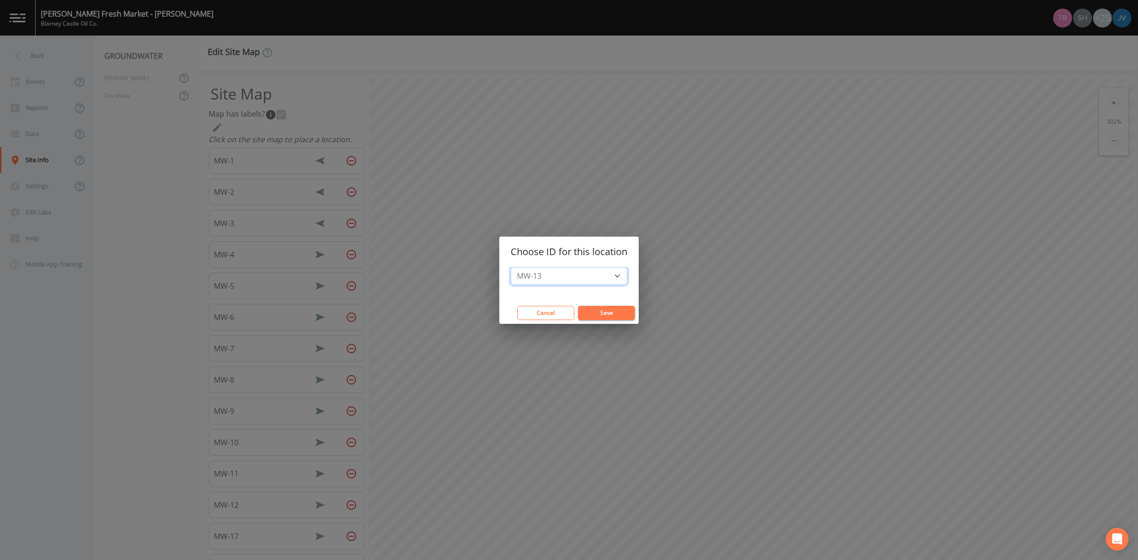
click at [596, 274] on select "MW-13 MW-14 MW-15 MW-16 MW-19/VP-3 MW-20 MW-21 MW-22 MW-22/VP-5 MW-23 MW-24/VP-…" at bounding box center [569, 276] width 117 height 18
select select "39c22a60-b520-4fd7-acd0-b29bbd2c0fc8"
click at [511, 267] on select "MW-13 MW-14 MW-15 MW-16 MW-19/VP-3 MW-20 MW-21 MW-22 MW-22/VP-5 MW-23 MW-24/VP-…" at bounding box center [569, 276] width 117 height 18
click at [590, 300] on div "MW-13 MW-14 MW-15 MW-16 MW-19/VP-3 MW-20 MW-21 MW-22 MW-22/VP-5 MW-23 MW-24/VP-…" at bounding box center [568, 284] width 139 height 35
click at [591, 309] on button "Save" at bounding box center [606, 313] width 57 height 14
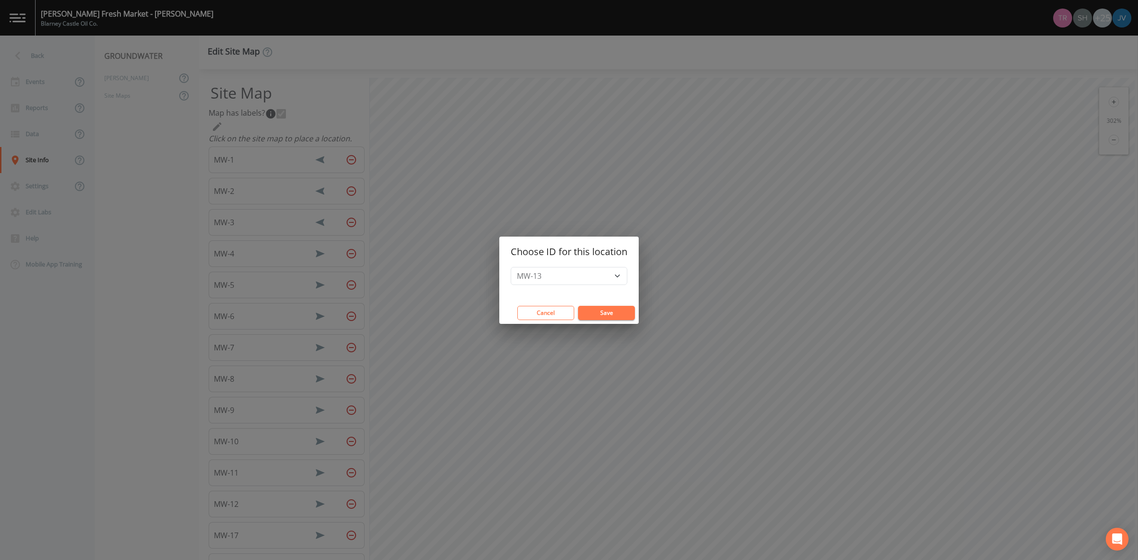
click at [593, 311] on button "Save" at bounding box center [606, 313] width 57 height 14
click at [605, 313] on button "Save" at bounding box center [606, 313] width 57 height 14
click at [607, 310] on button "Save" at bounding box center [606, 313] width 57 height 14
click at [605, 307] on button "Save" at bounding box center [606, 313] width 57 height 14
click at [606, 312] on button "Save" at bounding box center [606, 313] width 57 height 14
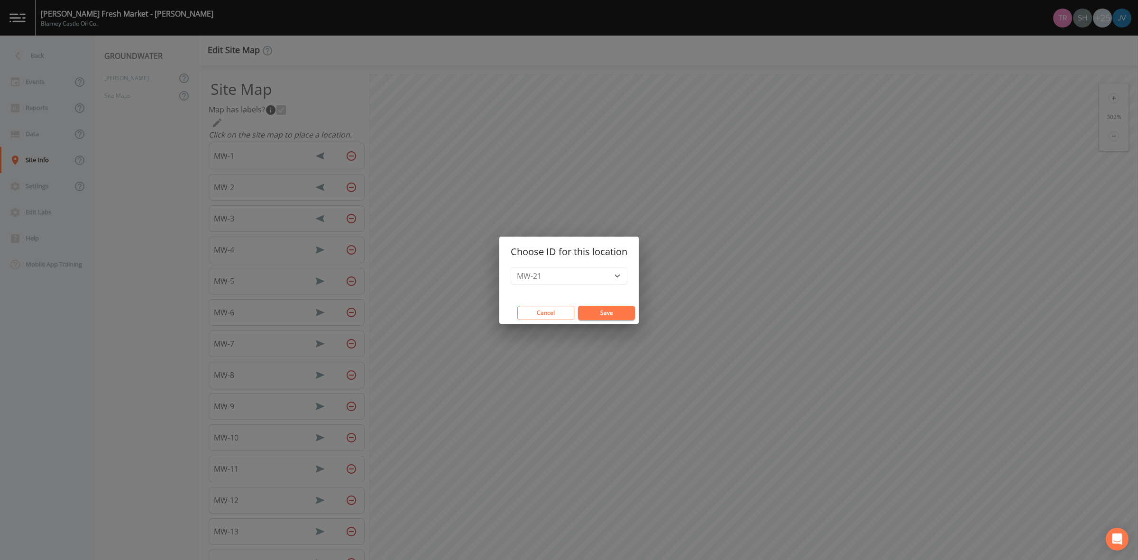
click at [590, 312] on button "Save" at bounding box center [606, 313] width 57 height 14
click at [605, 281] on select "MW-22 MW-22/VP-5 MW-23 MW-24/VP-6 VP-1 VP-2 VP-4" at bounding box center [569, 276] width 117 height 18
select select "dc8b455d-9d4e-4e7f-8af9-2f2c0fe87e8d"
click at [511, 267] on select "MW-22 MW-22/VP-5 MW-23 MW-24/VP-6 VP-1 VP-2 VP-4" at bounding box center [569, 276] width 117 height 18
click at [594, 308] on button "Save" at bounding box center [606, 313] width 57 height 14
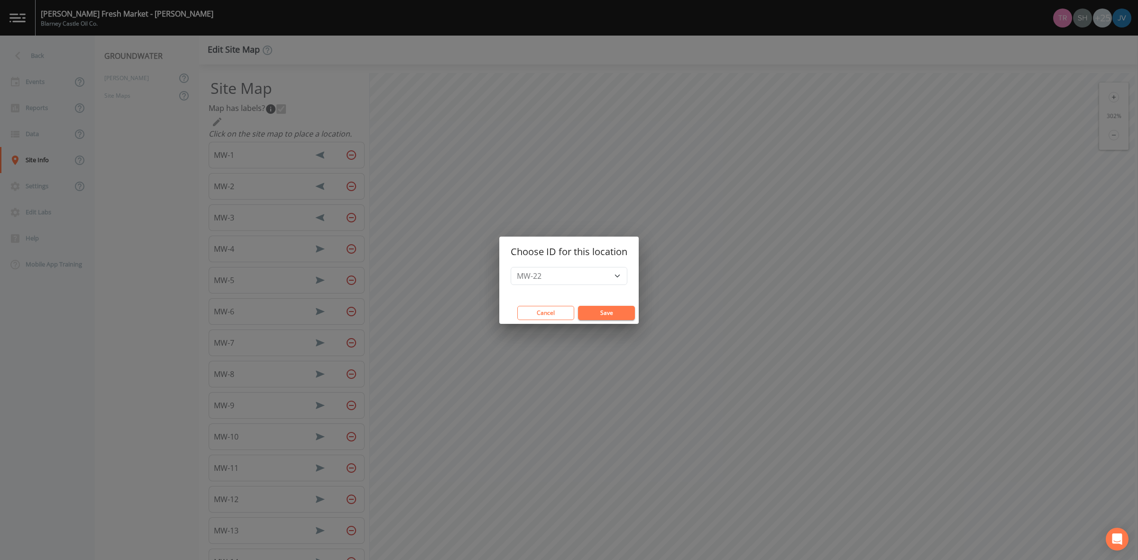
click at [605, 314] on button "Save" at bounding box center [606, 313] width 57 height 14
click at [533, 273] on select "MW-23 MW-24/VP-6 VP-1 VP-2 VP-4" at bounding box center [569, 276] width 117 height 18
select select "3af71ca5-bd8f-4c22-8e12-804eaffd35c9"
click at [511, 267] on select "MW-23 MW-24/VP-6 VP-1 VP-2 VP-4" at bounding box center [569, 276] width 117 height 18
click at [598, 312] on button "Save" at bounding box center [606, 313] width 57 height 14
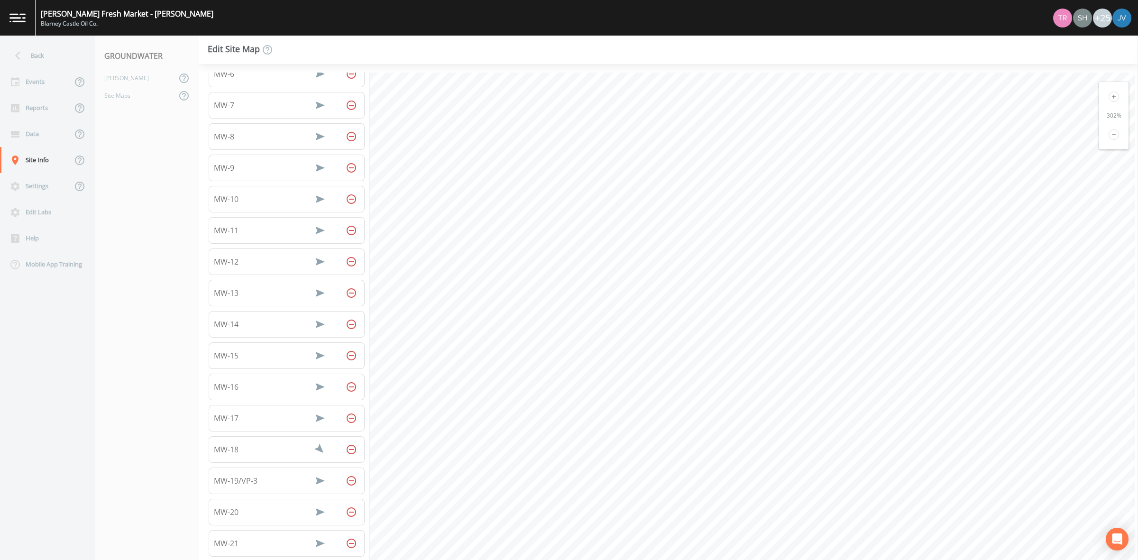
scroll to position [296, 0]
click at [347, 521] on icon "Remove Well" at bounding box center [351, 515] width 11 height 11
click at [1109, 134] on icon at bounding box center [1114, 134] width 10 height 10
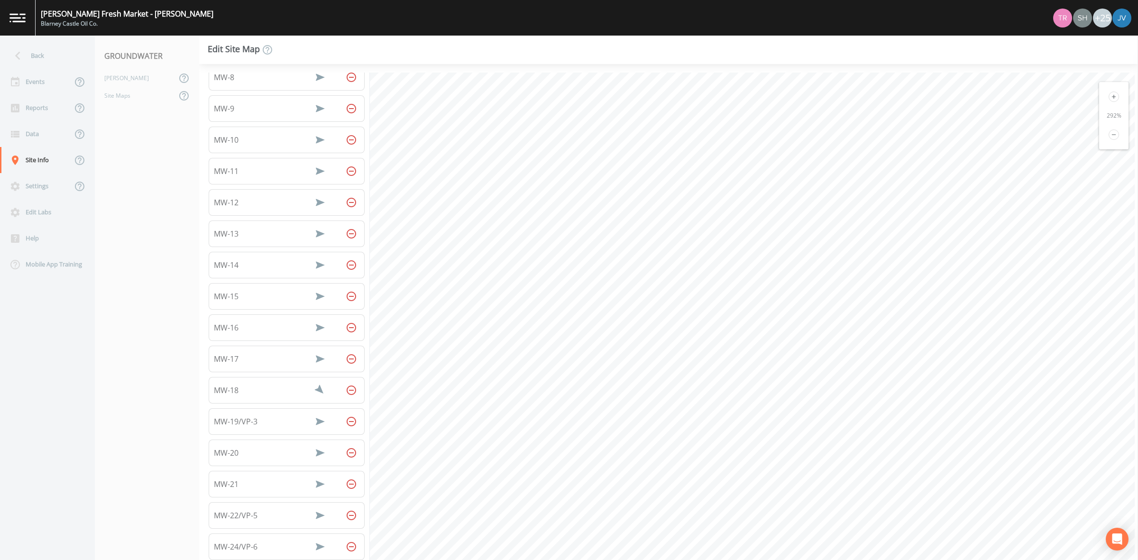
click at [1109, 134] on icon at bounding box center [1114, 134] width 10 height 10
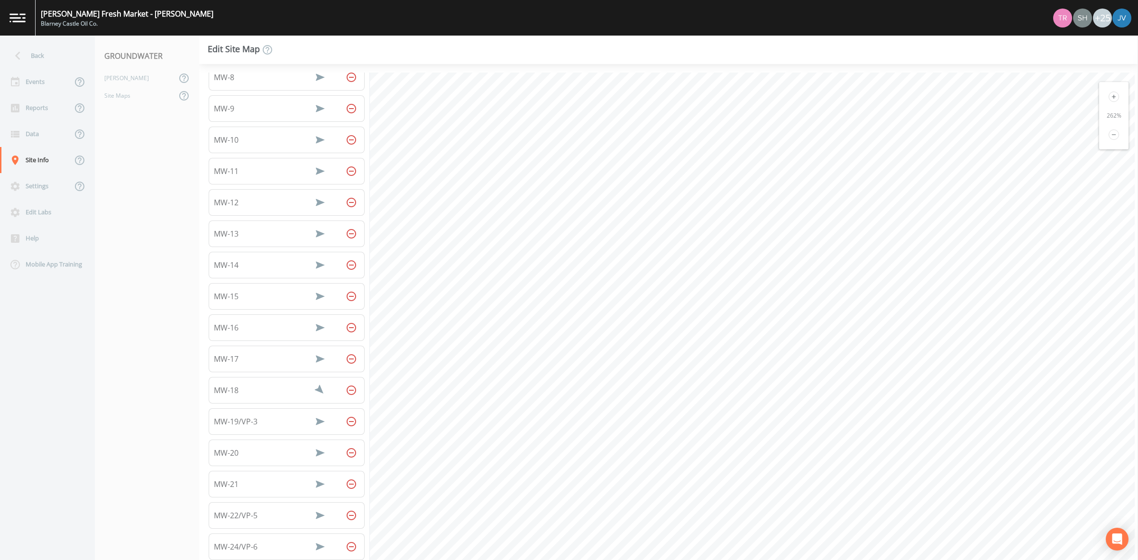
click at [1109, 134] on icon at bounding box center [1114, 134] width 10 height 10
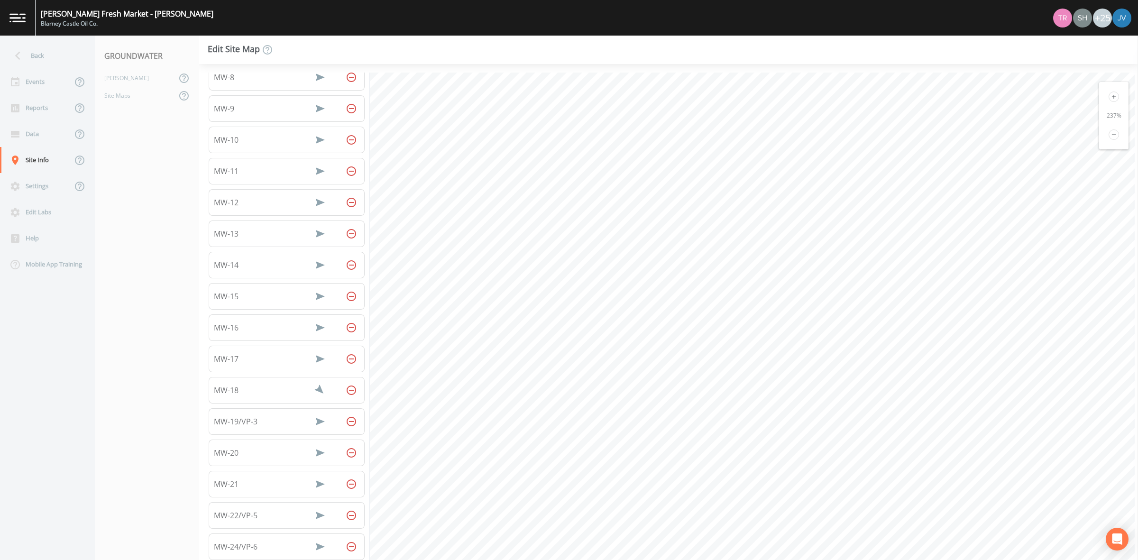
click at [1109, 134] on icon at bounding box center [1114, 134] width 10 height 10
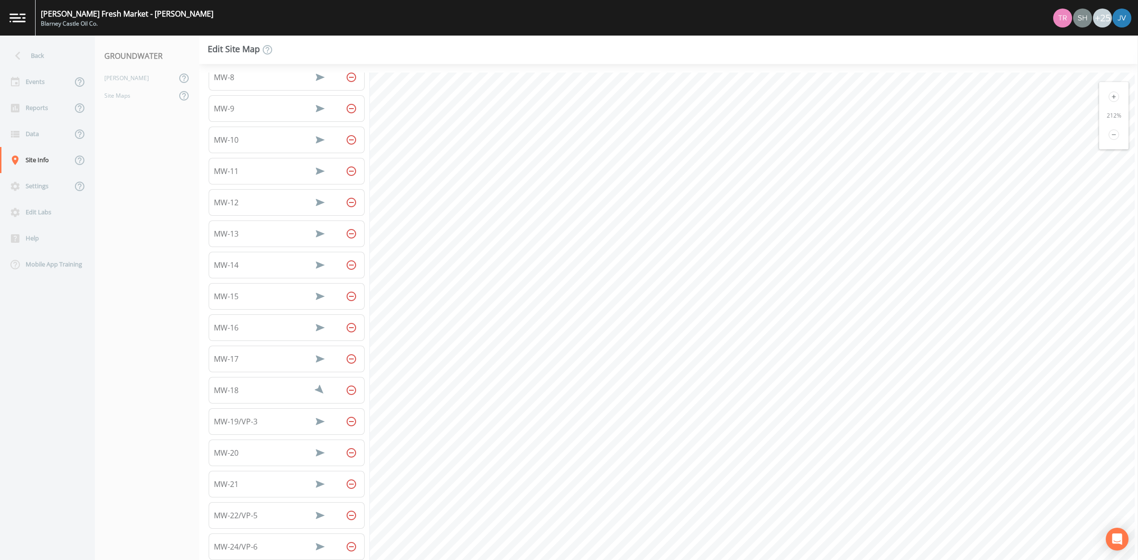
click at [1109, 134] on icon at bounding box center [1114, 134] width 10 height 10
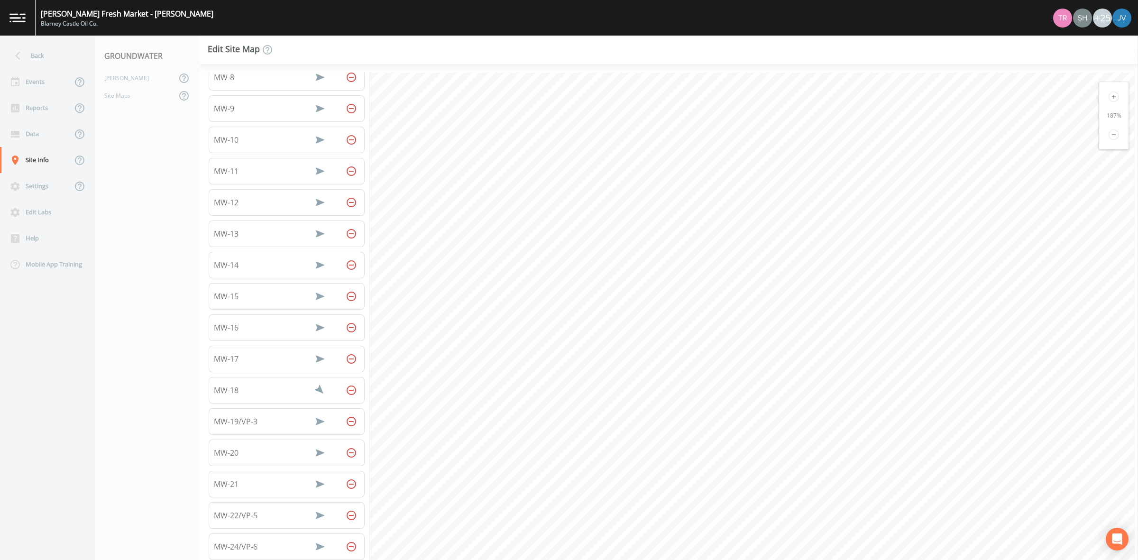
click at [1109, 134] on icon at bounding box center [1114, 134] width 10 height 10
click at [692, 560] on html "[PERSON_NAME] Fresh Market - Alanson Blarney Castle Oil Co. +25 Back Events Rep…" at bounding box center [569, 280] width 1138 height 560
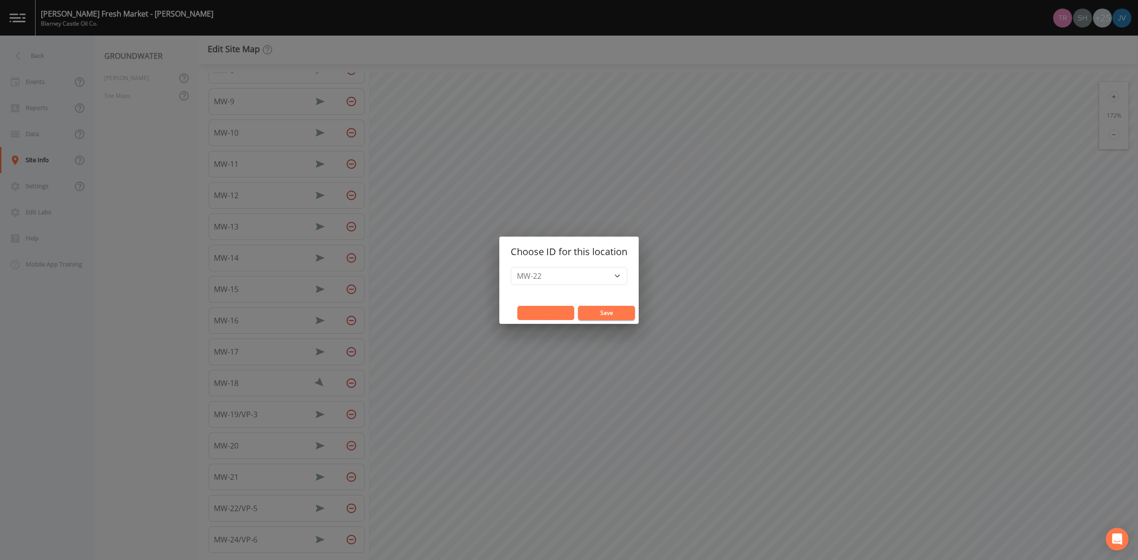
click at [548, 316] on button "Cancel" at bounding box center [545, 313] width 57 height 14
click at [546, 276] on select "MW-22 MW-23 VP-1 VP-2 VP-4" at bounding box center [569, 276] width 117 height 18
select select "f6fa788a-20a0-4444-8394-38a7abea37d2"
click at [511, 267] on select "MW-22 MW-23 VP-1 VP-2 VP-4" at bounding box center [569, 276] width 117 height 18
click at [591, 309] on button "Save" at bounding box center [606, 313] width 57 height 14
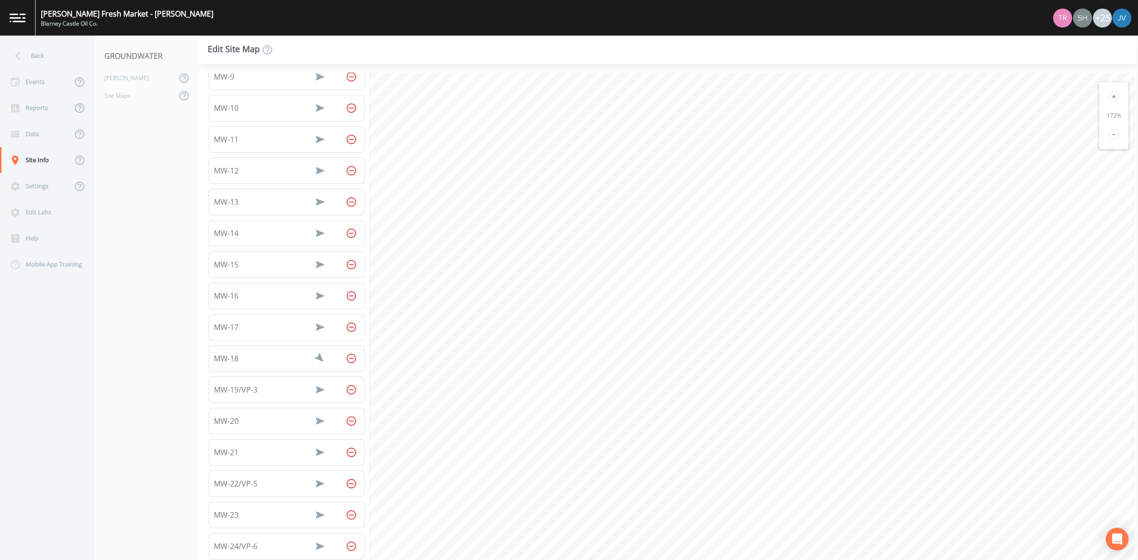
scroll to position [340, 0]
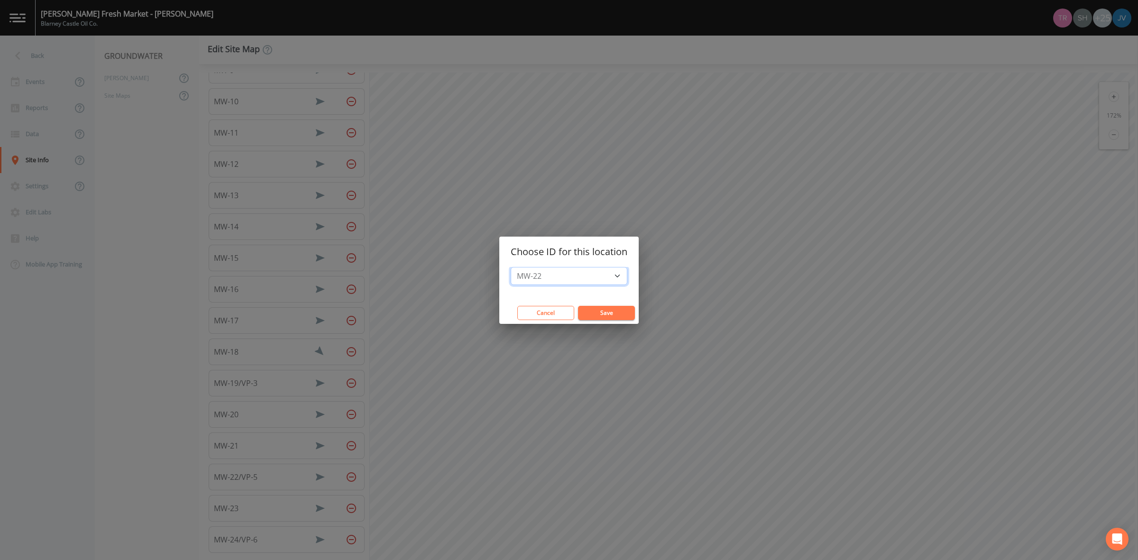
click at [579, 279] on select "MW-22 VP-1 VP-2 VP-4" at bounding box center [569, 276] width 117 height 18
click at [463, 365] on div "Choose ID for this location MW-22 VP-1 VP-2 VP-4 Cancel Save" at bounding box center [569, 280] width 1138 height 560
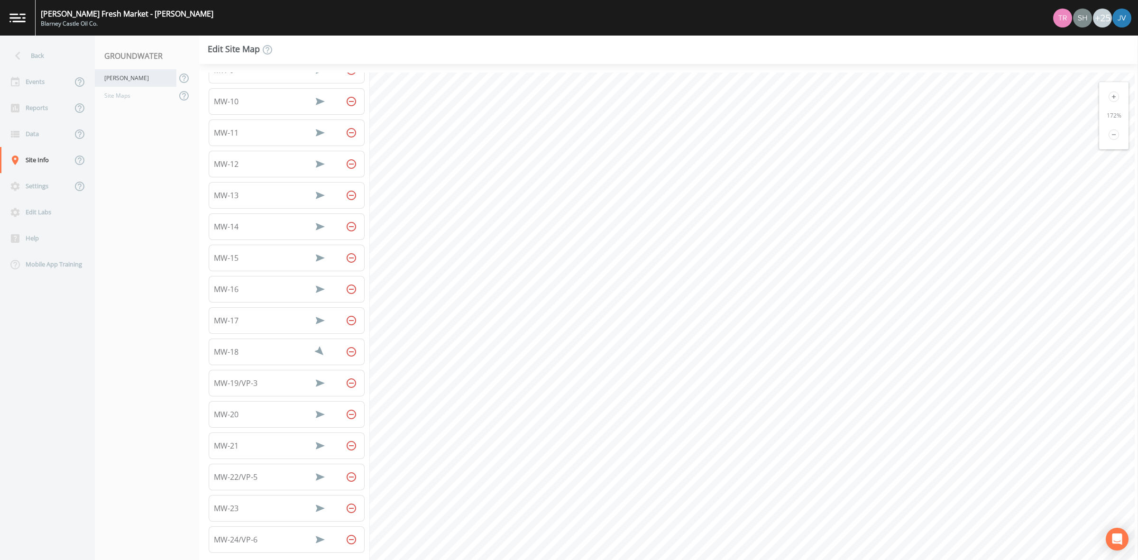
click at [108, 82] on div "[PERSON_NAME]" at bounding box center [136, 78] width 82 height 18
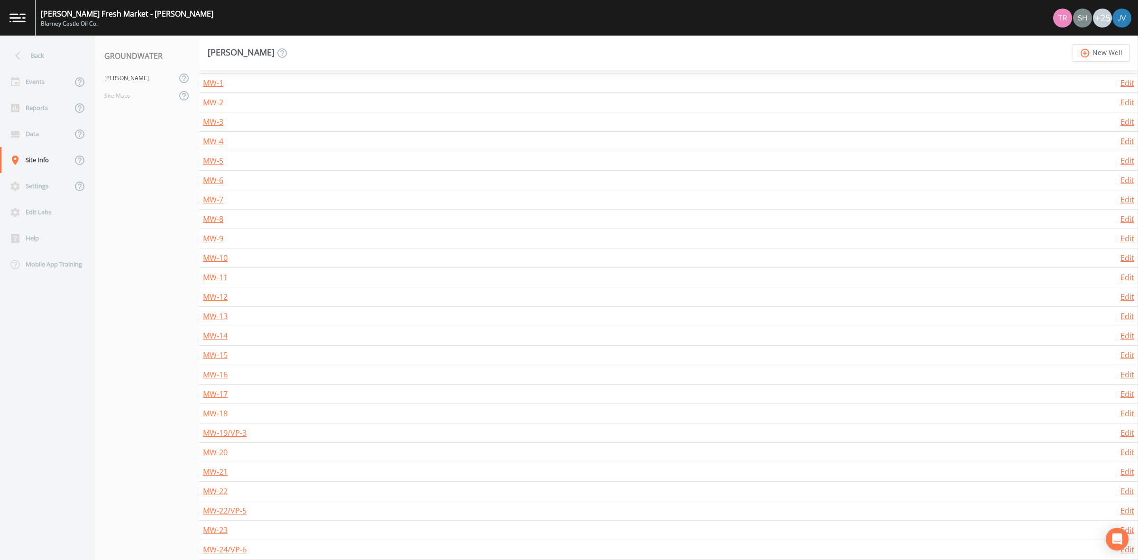
scroll to position [238, 0]
click at [225, 423] on link "MW-22" at bounding box center [215, 426] width 25 height 10
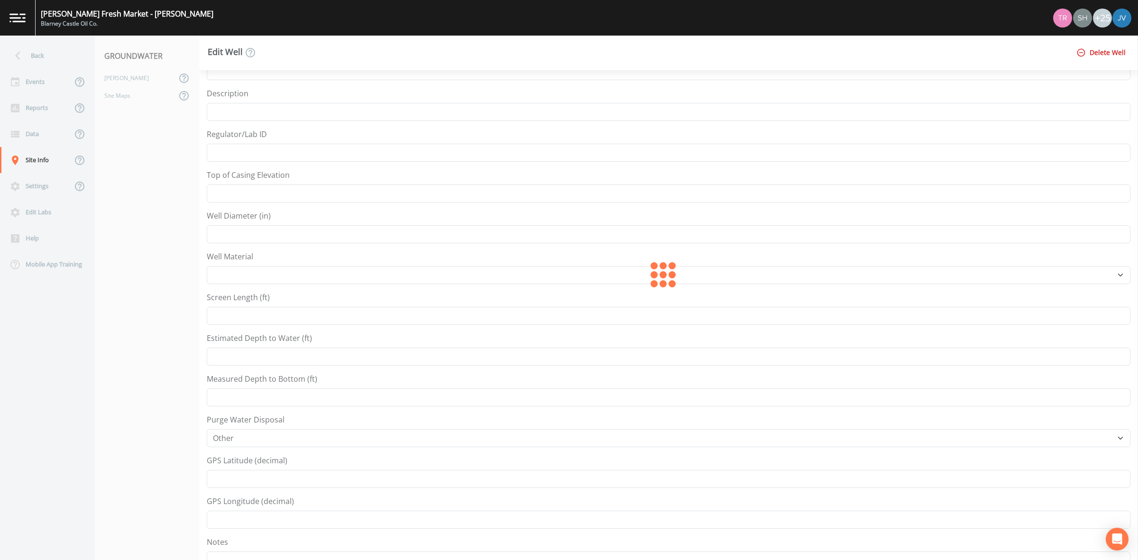
scroll to position [59, 0]
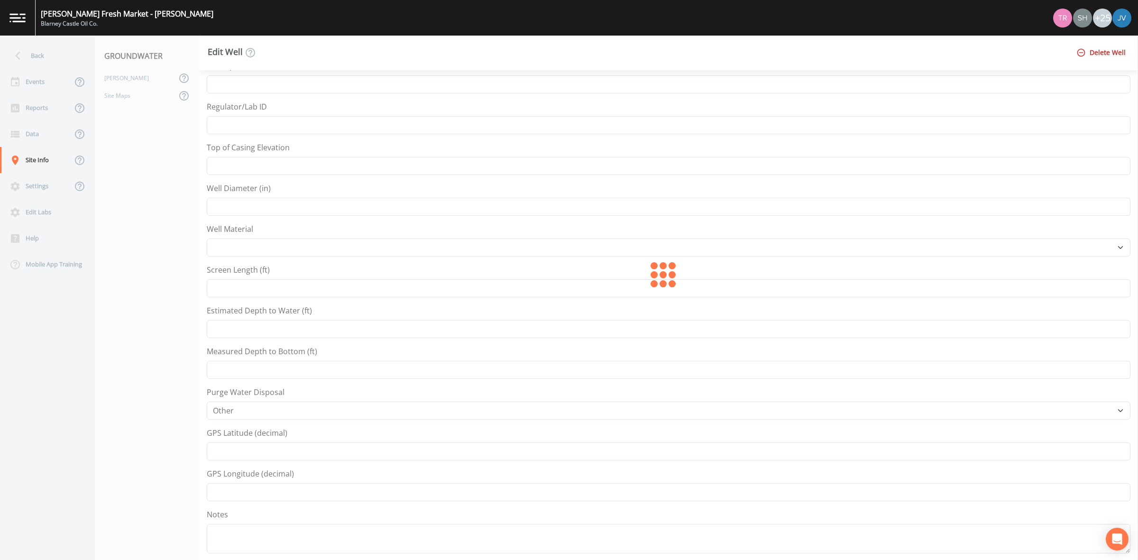
type input "MW-22"
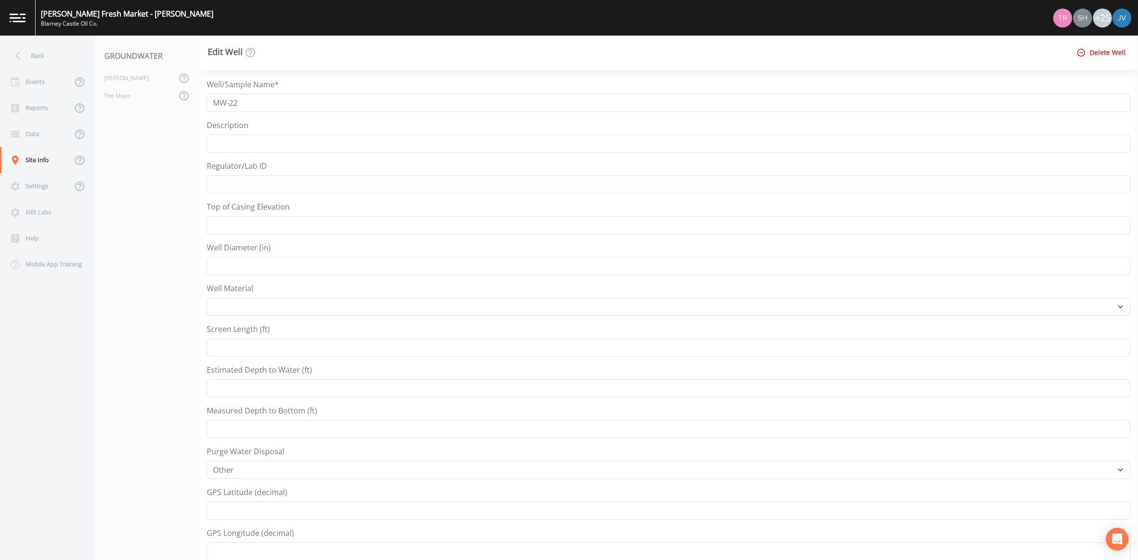
click at [1114, 50] on button "Delete Well" at bounding box center [1102, 53] width 55 height 18
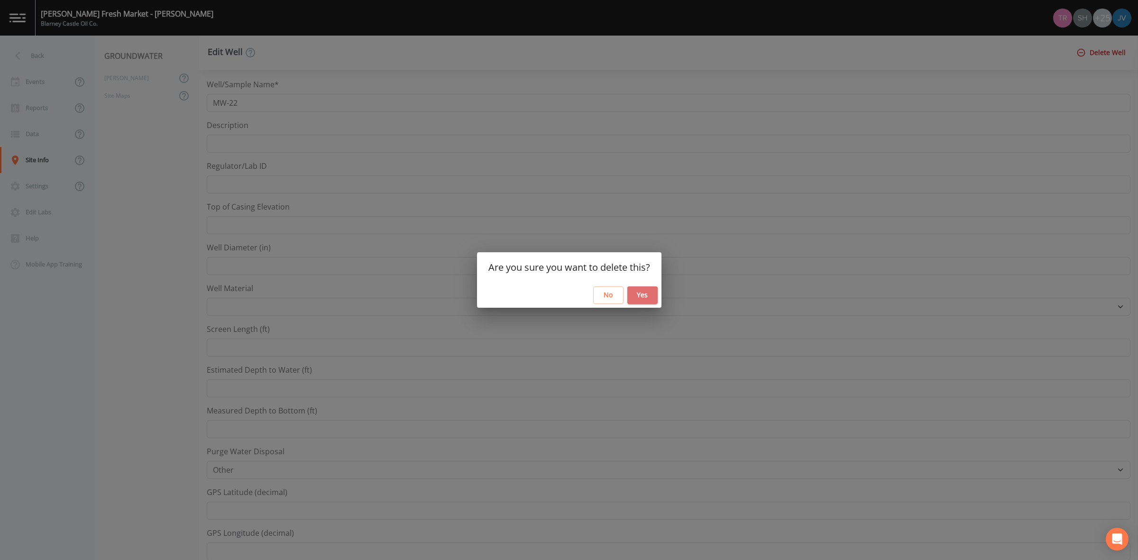
click at [646, 295] on button "Yes" at bounding box center [642, 295] width 30 height 18
